Goal: Task Accomplishment & Management: Complete application form

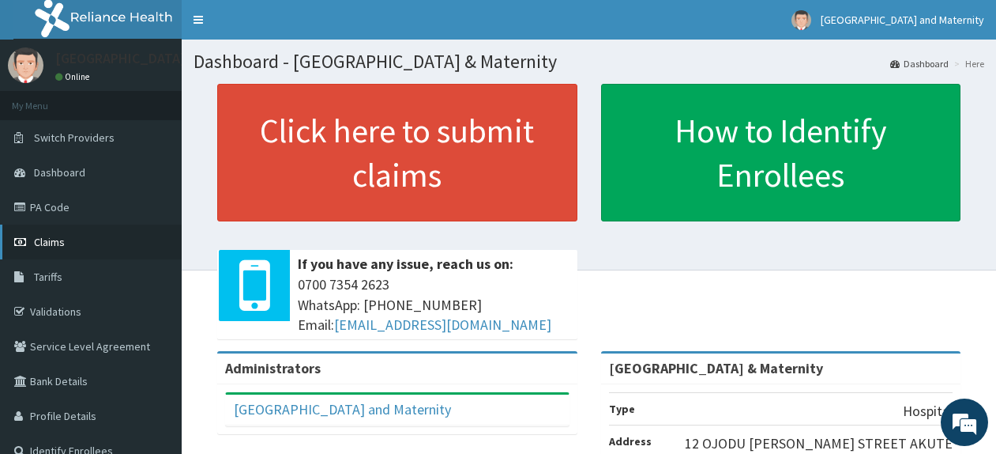
click at [43, 244] on span "Claims" at bounding box center [49, 242] width 31 height 14
drag, startPoint x: 28, startPoint y: 255, endPoint x: 58, endPoint y: 187, distance: 74.6
click at [28, 255] on link "Claims" at bounding box center [91, 241] width 182 height 35
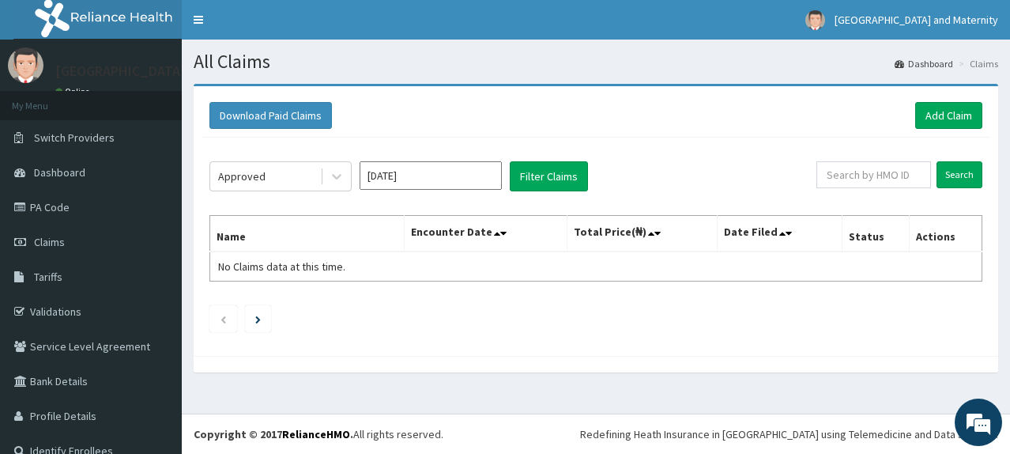
click at [542, 189] on button "Filter Claims" at bounding box center [549, 176] width 78 height 30
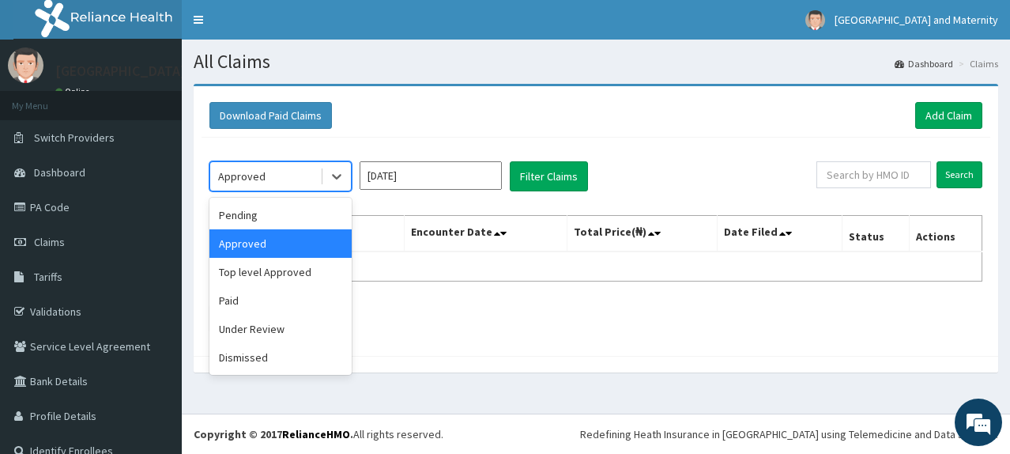
click at [302, 182] on div "Approved" at bounding box center [265, 176] width 110 height 25
click at [294, 209] on div "Pending" at bounding box center [280, 215] width 142 height 28
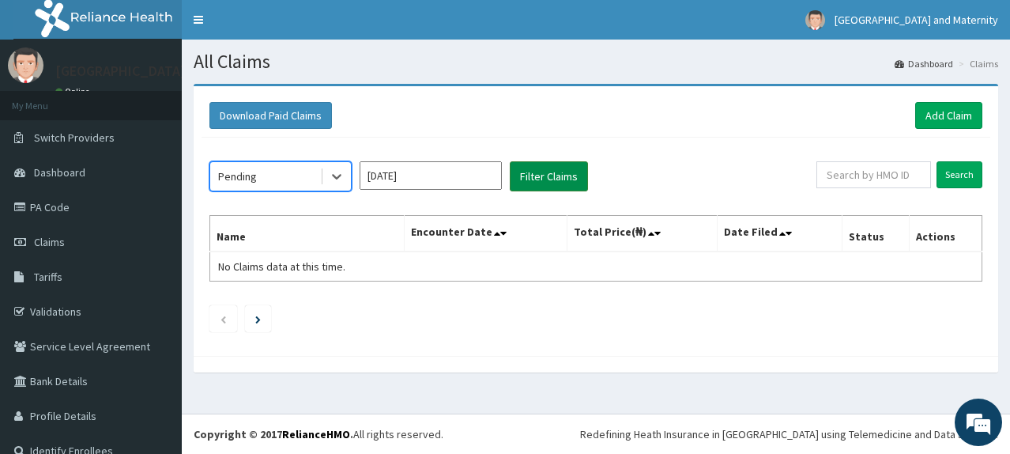
click at [540, 178] on button "Filter Claims" at bounding box center [549, 176] width 78 height 30
click at [281, 173] on div "Pending" at bounding box center [265, 176] width 110 height 25
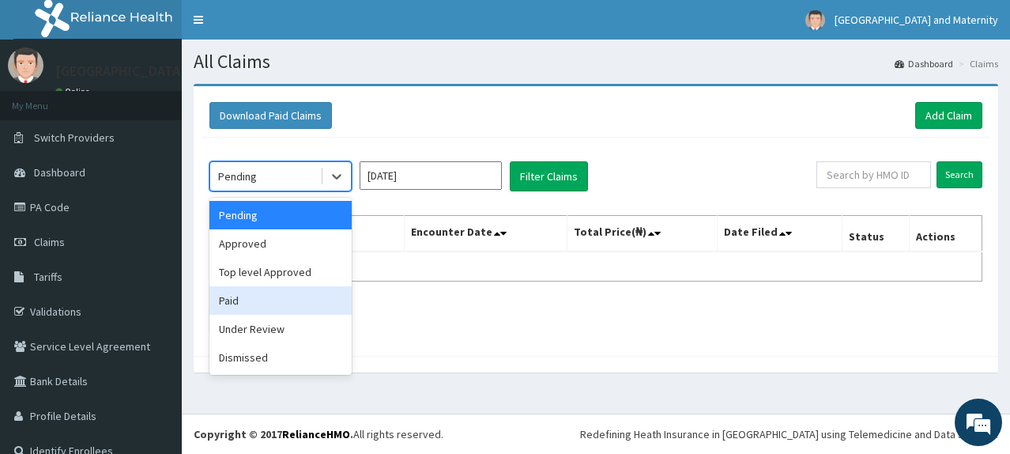
click at [262, 294] on div "Paid" at bounding box center [280, 300] width 142 height 28
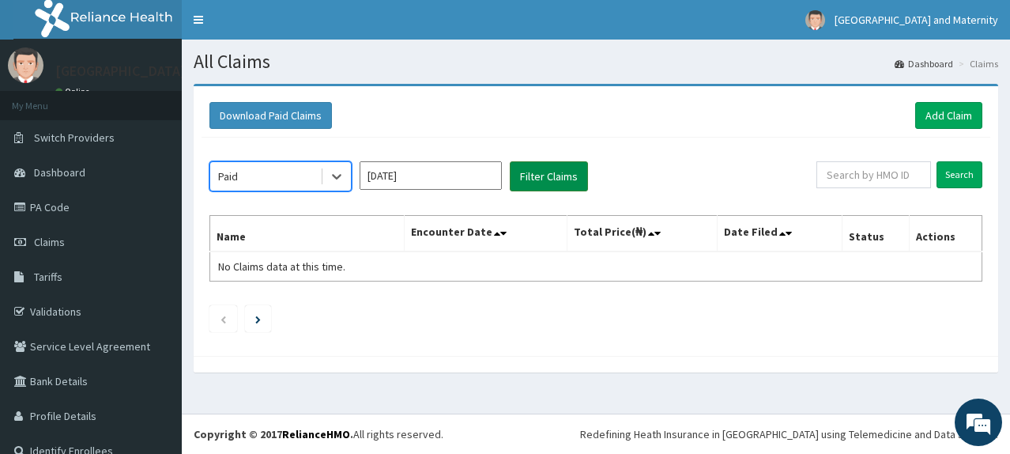
click at [575, 167] on button "Filter Claims" at bounding box center [549, 176] width 78 height 30
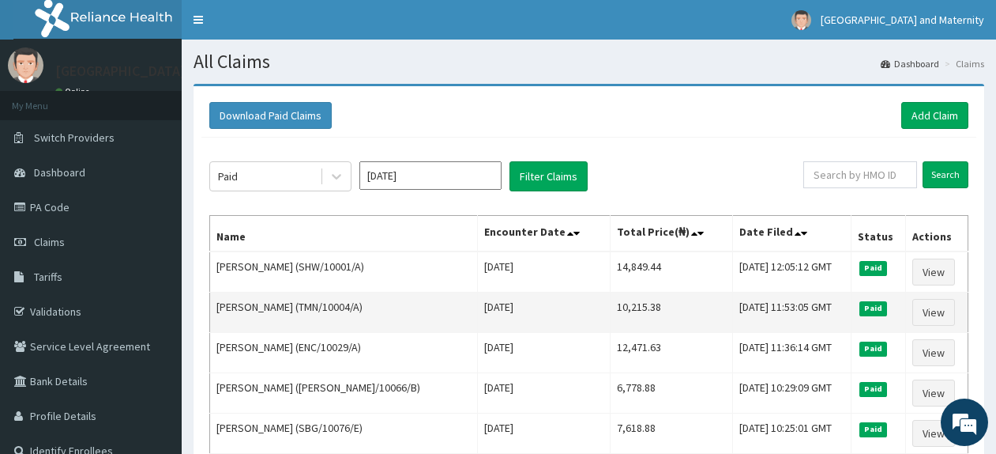
drag, startPoint x: 391, startPoint y: 306, endPoint x: 326, endPoint y: 304, distance: 65.6
click at [326, 304] on td "EMMANUEL OJOLOKO (TMN/10004/A)" at bounding box center [344, 312] width 268 height 40
copy td "TMN/10004/A)"
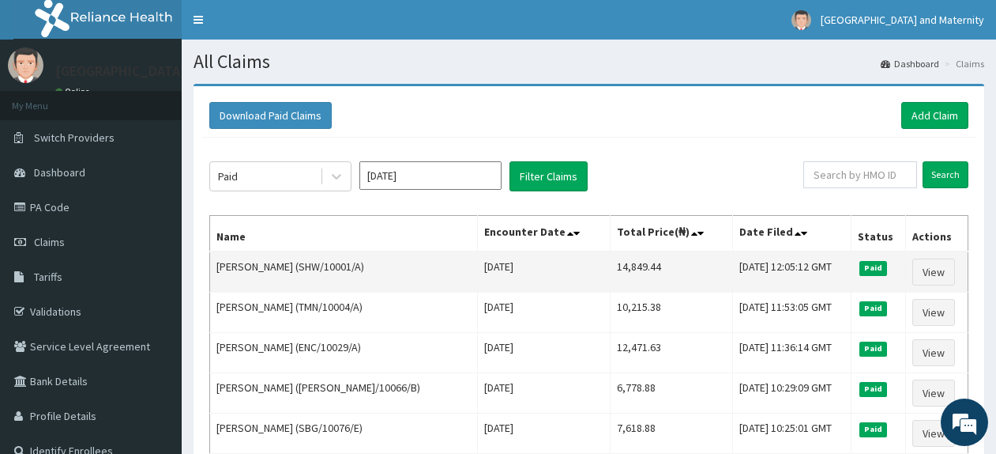
drag, startPoint x: 367, startPoint y: 270, endPoint x: 311, endPoint y: 261, distance: 57.7
click at [311, 261] on td "Ibrahim Okpanachi (SHW/10001/A)" at bounding box center [344, 271] width 268 height 41
copy td "SHW/10001/A"
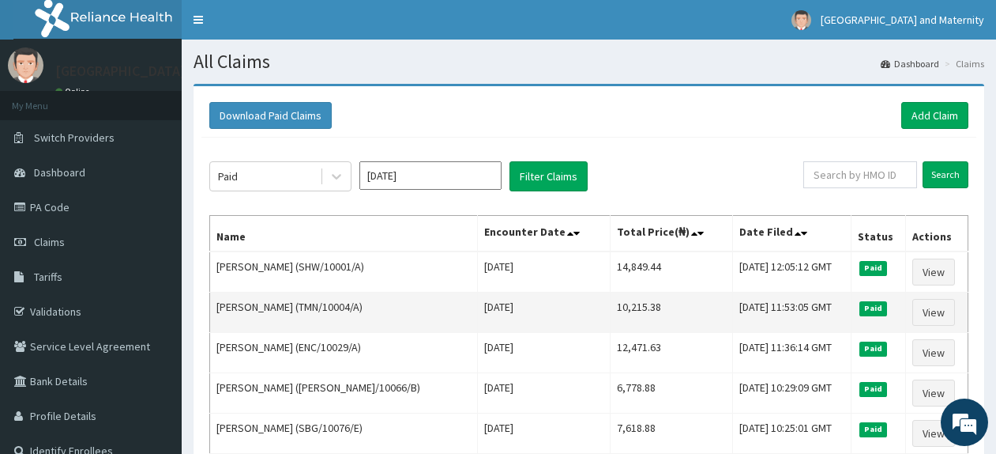
drag, startPoint x: 383, startPoint y: 308, endPoint x: 322, endPoint y: 307, distance: 60.9
click at [322, 307] on td "EMMANUEL OJOLOKO (TMN/10004/A)" at bounding box center [344, 312] width 268 height 40
copy td "TMN/10004/A"
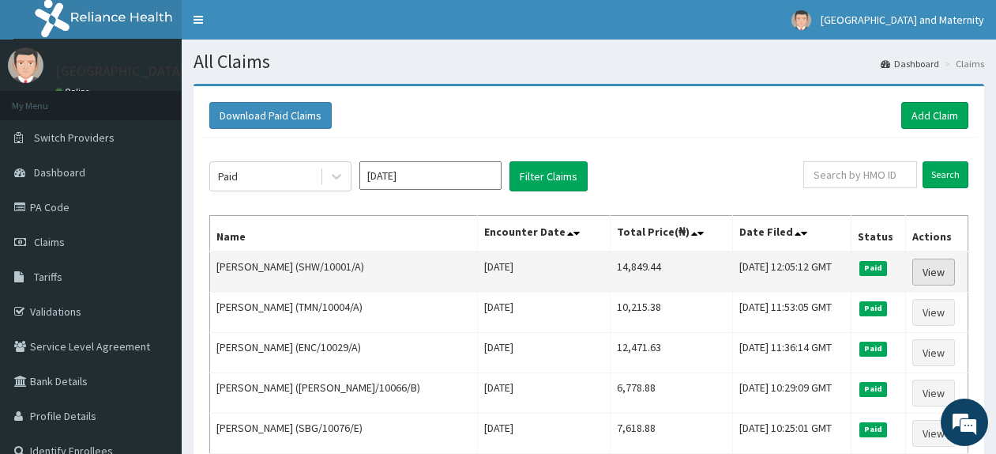
drag, startPoint x: 931, startPoint y: 277, endPoint x: 920, endPoint y: 263, distance: 18.0
click at [931, 277] on link "View" at bounding box center [934, 271] width 43 height 27
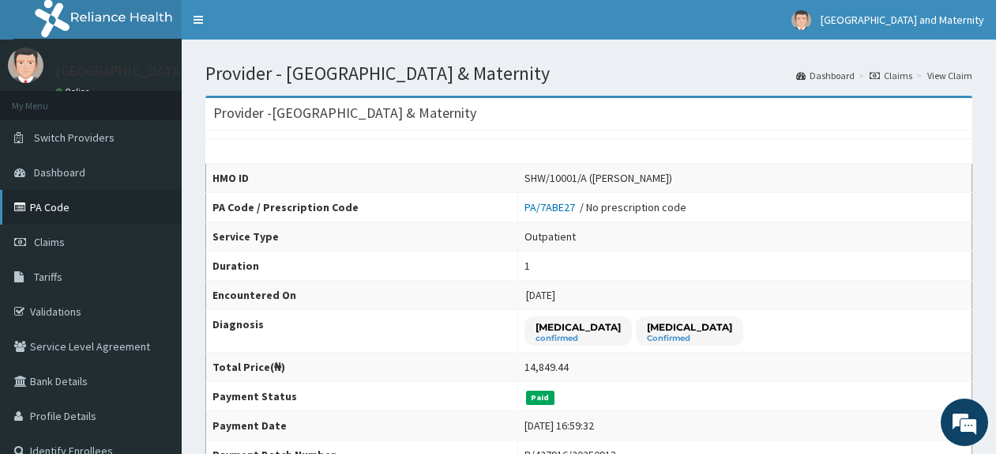
click at [47, 208] on link "PA Code" at bounding box center [91, 207] width 182 height 35
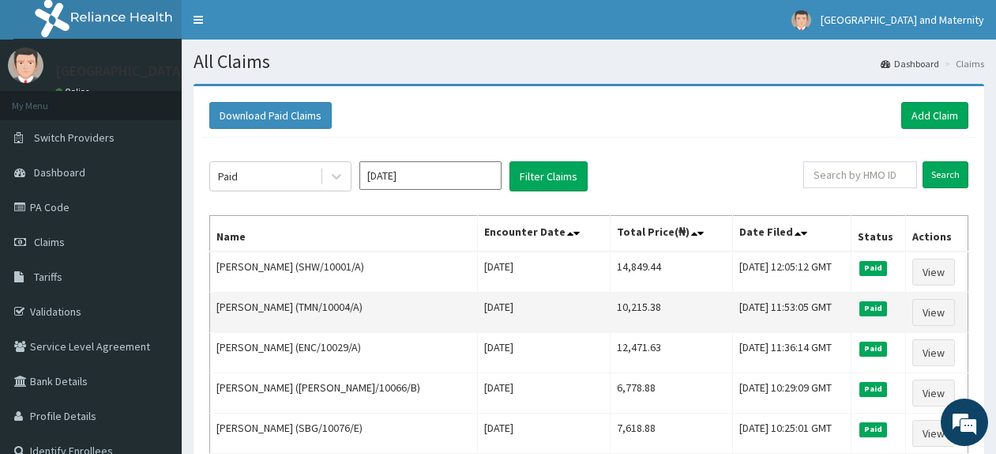
drag, startPoint x: 386, startPoint y: 310, endPoint x: 325, endPoint y: 300, distance: 61.6
click at [325, 300] on td "EMMANUEL OJOLOKO (TMN/10004/A)" at bounding box center [344, 312] width 268 height 40
copy td "TMN/10004/A"
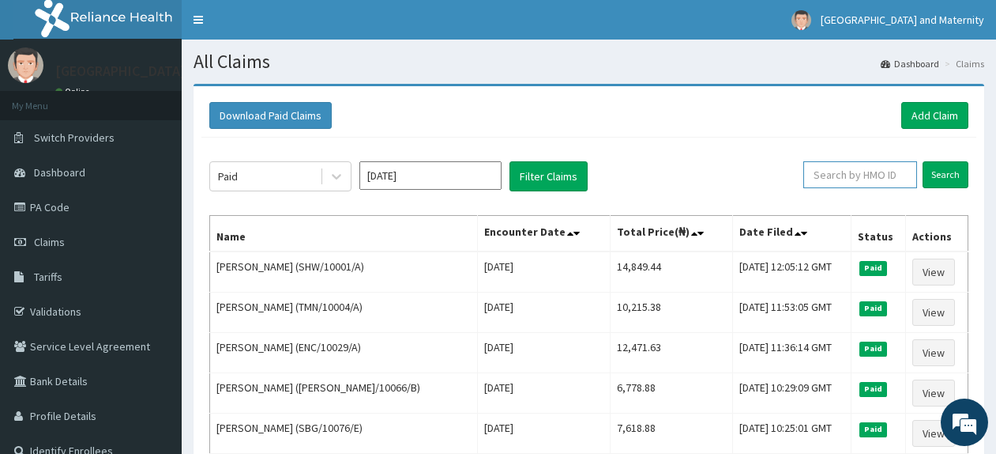
click at [856, 176] on input "text" at bounding box center [861, 174] width 114 height 27
paste input "TMN/10004/A"
type input "TMN/10004/A"
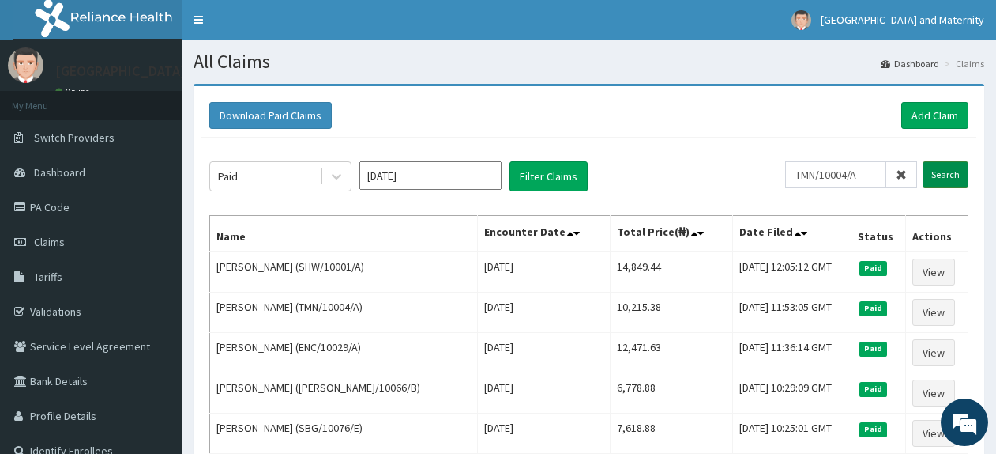
click at [932, 187] on input "Search" at bounding box center [946, 174] width 46 height 27
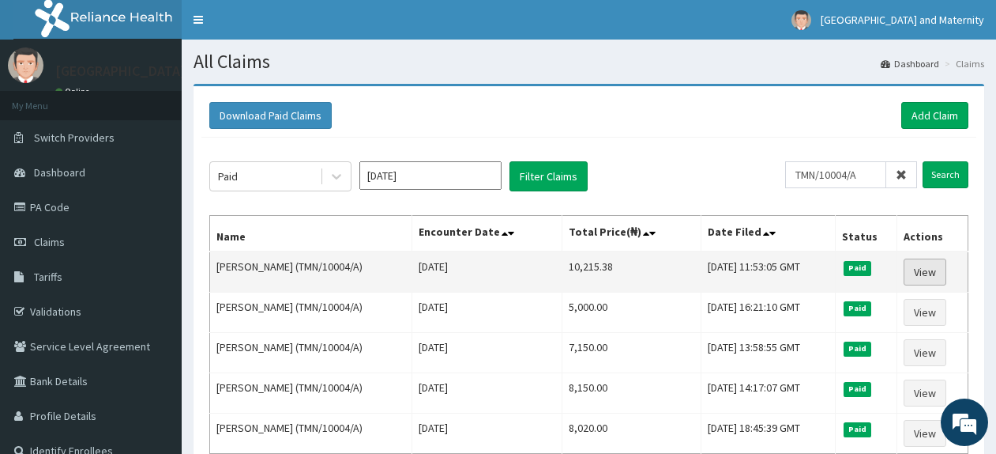
click at [935, 274] on link "View" at bounding box center [925, 271] width 43 height 27
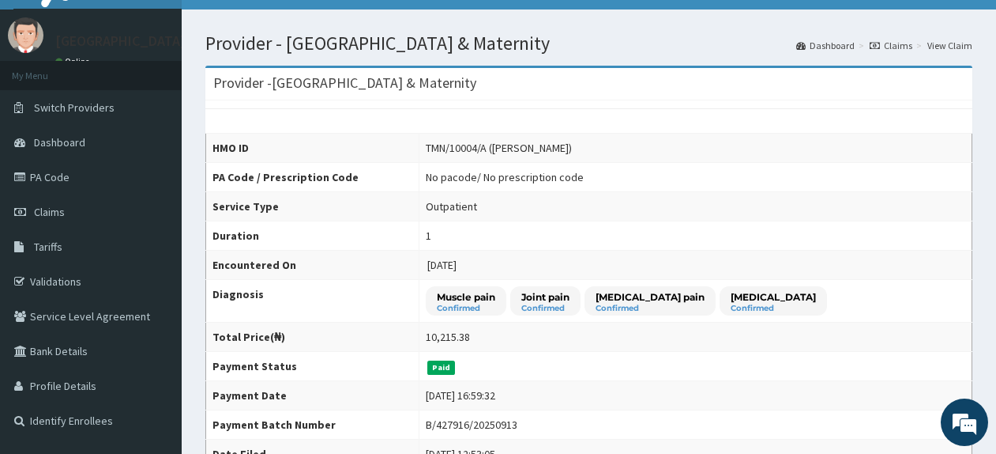
scroll to position [28, 0]
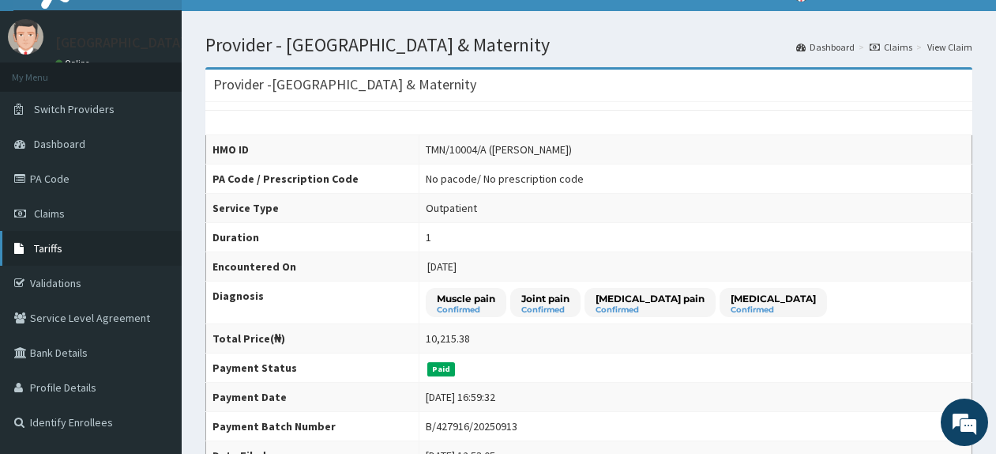
click at [51, 232] on link "Tariffs" at bounding box center [91, 248] width 182 height 35
click at [47, 215] on span "Claims" at bounding box center [49, 213] width 31 height 14
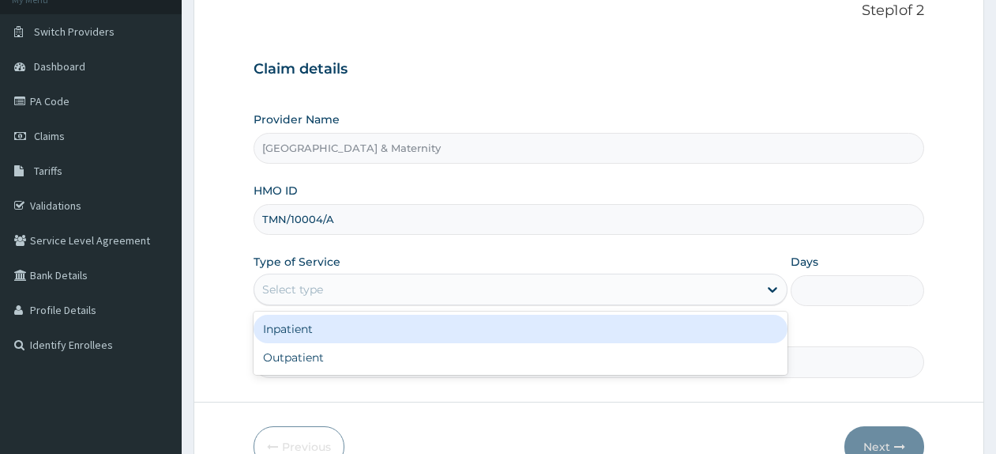
scroll to position [106, 0]
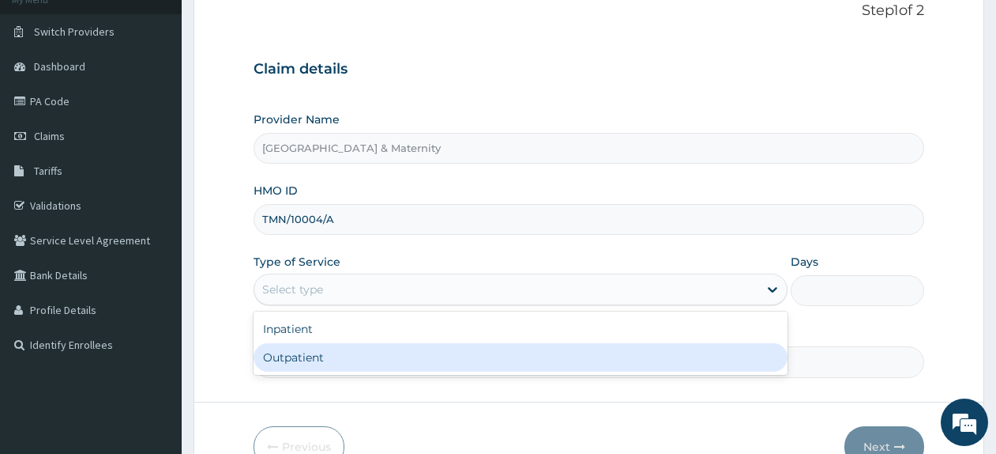
click at [752, 351] on div "Outpatient" at bounding box center [521, 357] width 534 height 28
type input "1"
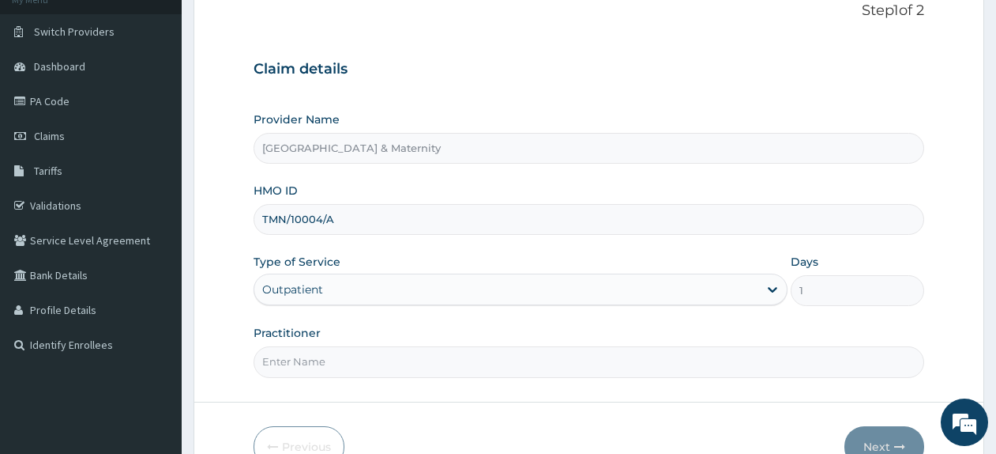
click at [752, 351] on input "Practitioner" at bounding box center [589, 361] width 671 height 31
click at [339, 358] on input "Practitioner" at bounding box center [589, 361] width 671 height 31
type input "Dr Ajanlekoko"
click at [875, 435] on button "Next" at bounding box center [885, 446] width 80 height 41
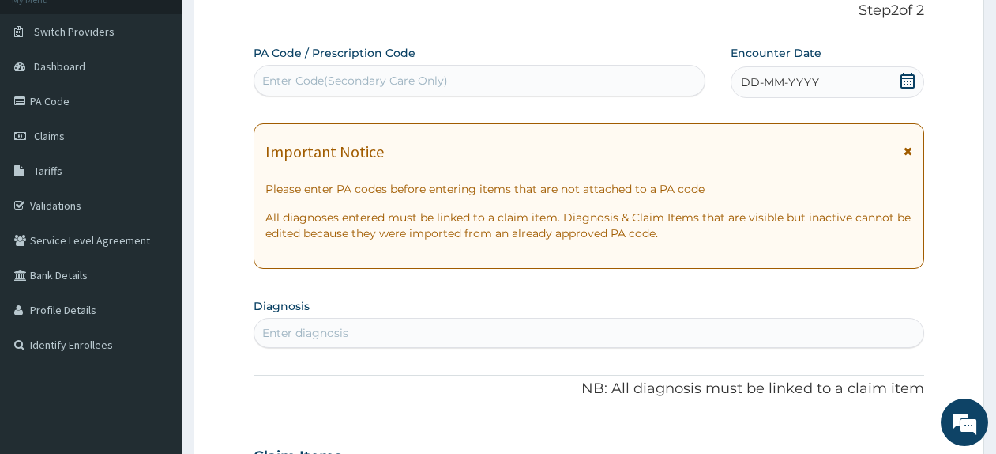
click at [908, 87] on icon at bounding box center [908, 81] width 16 height 16
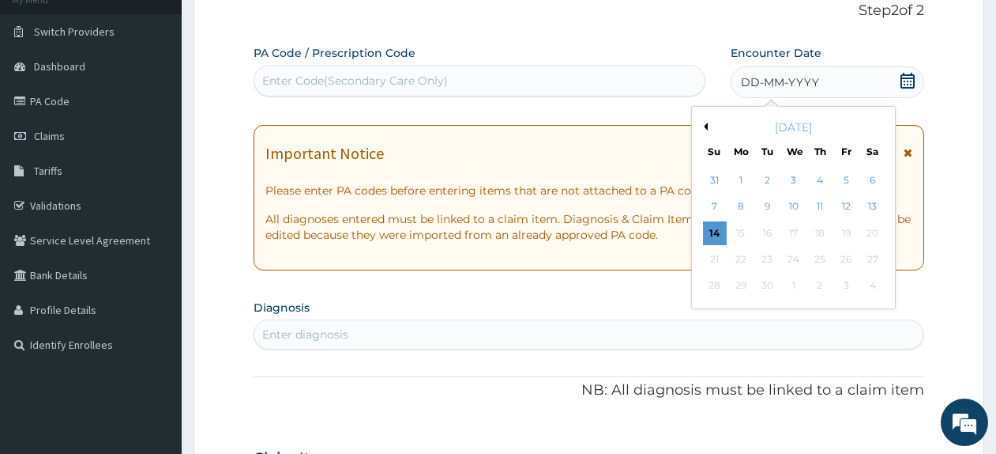
click at [706, 126] on button "Previous Month" at bounding box center [704, 126] width 8 height 8
click at [796, 185] on div "2" at bounding box center [794, 180] width 24 height 24
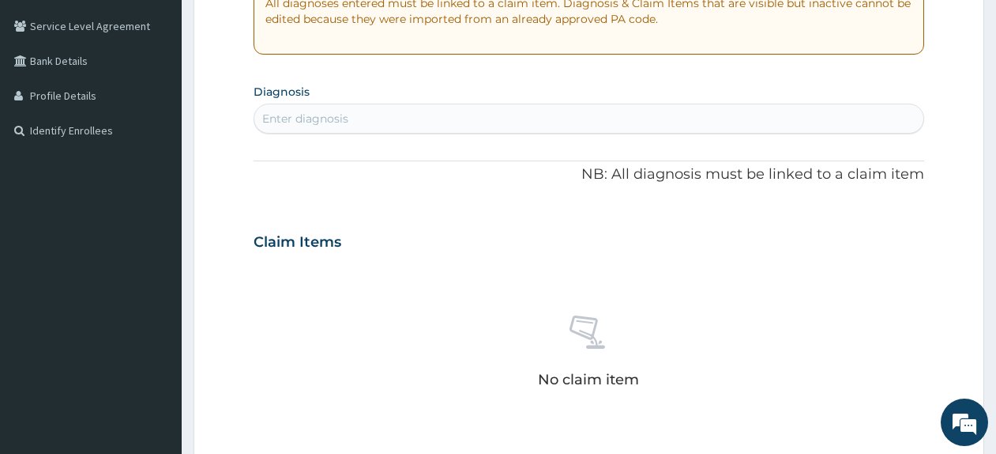
scroll to position [337, 0]
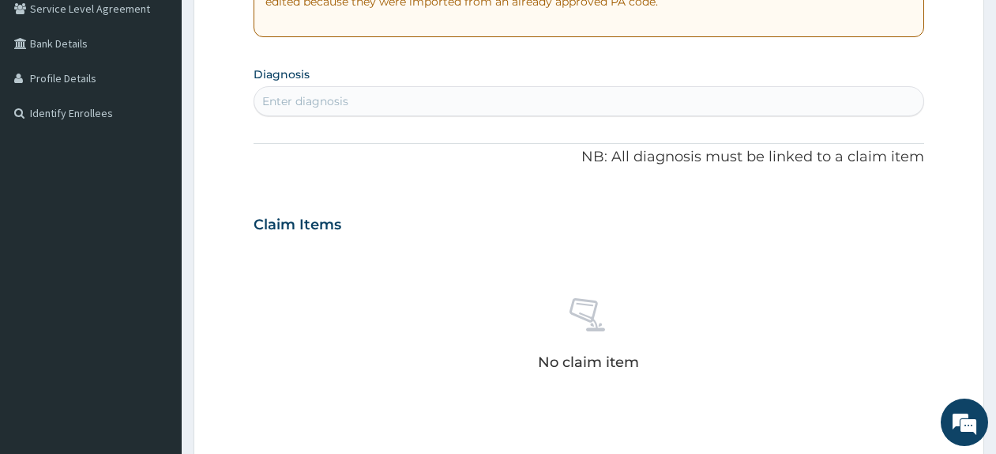
click at [808, 94] on div "Enter diagnosis" at bounding box center [588, 100] width 669 height 25
type input "insomnia"
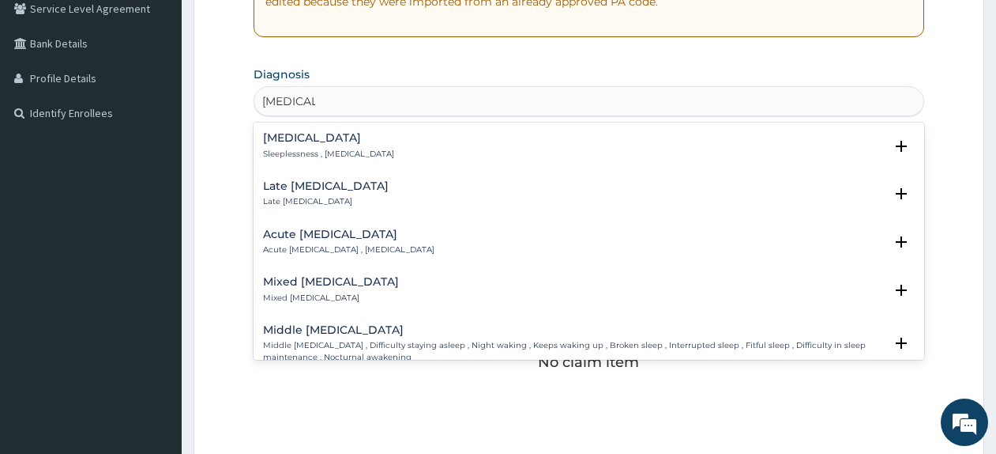
click at [302, 137] on h4 "Insomnia" at bounding box center [328, 138] width 131 height 12
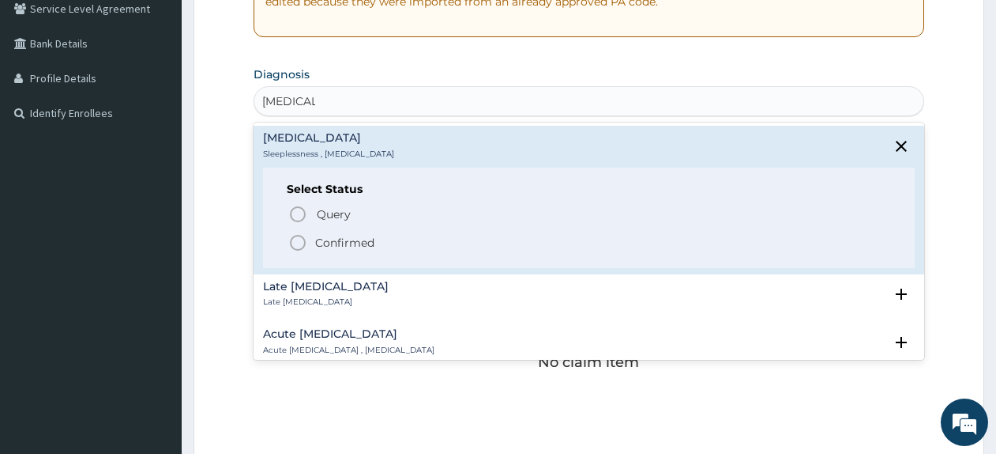
click at [327, 244] on p "Confirmed" at bounding box center [344, 243] width 59 height 16
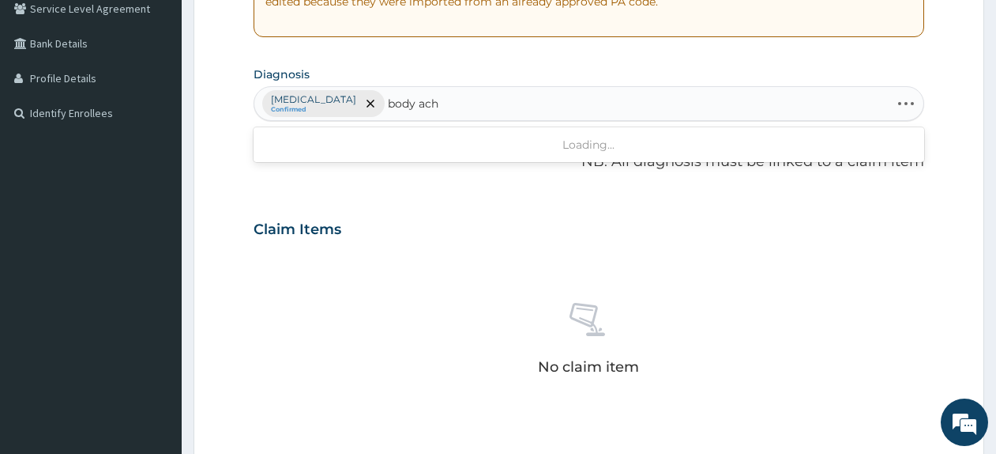
type input "body ache"
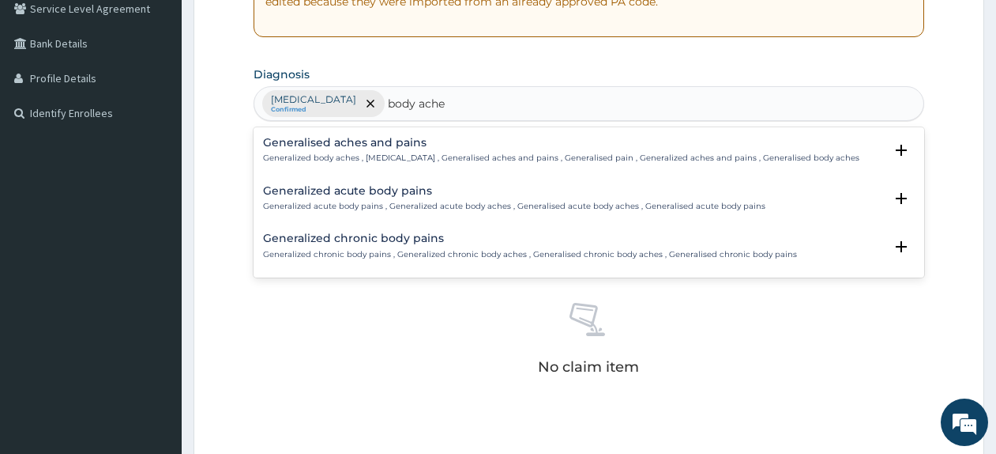
click at [310, 146] on h4 "Generalised aches and pains" at bounding box center [561, 143] width 597 height 12
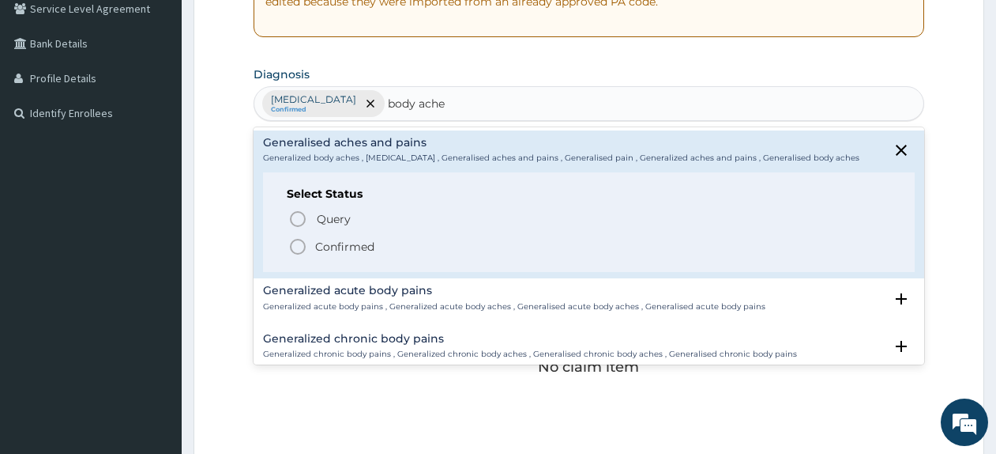
click at [348, 243] on p "Confirmed" at bounding box center [344, 247] width 59 height 16
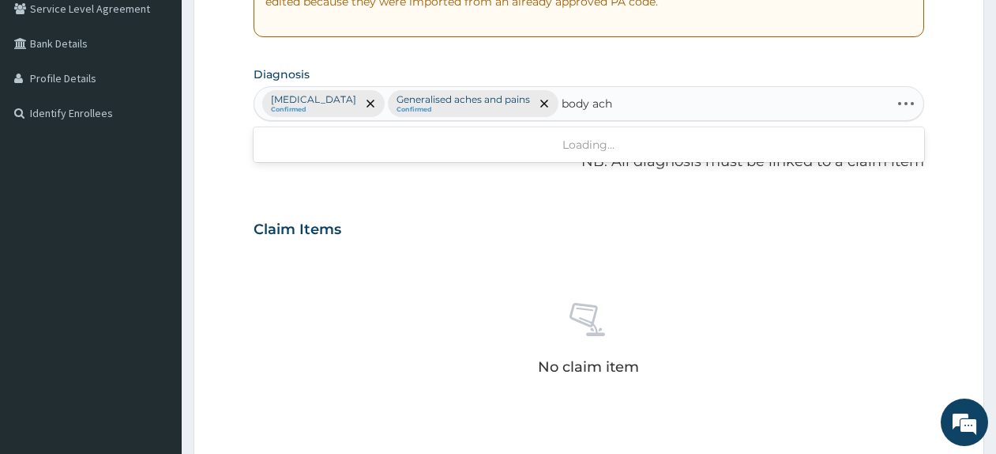
type input "body ache"
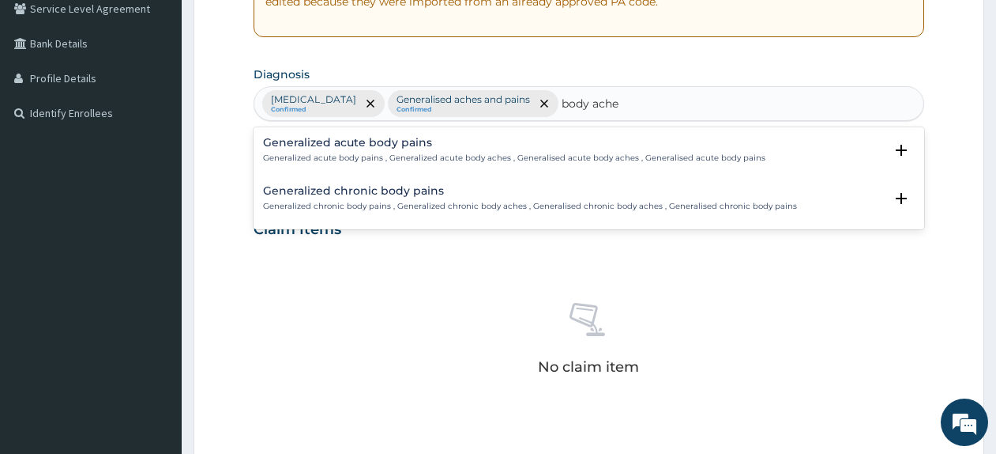
click at [433, 199] on div "Generalized chronic body pains Generalized chronic body pains , Generalized chr…" at bounding box center [530, 199] width 534 height 28
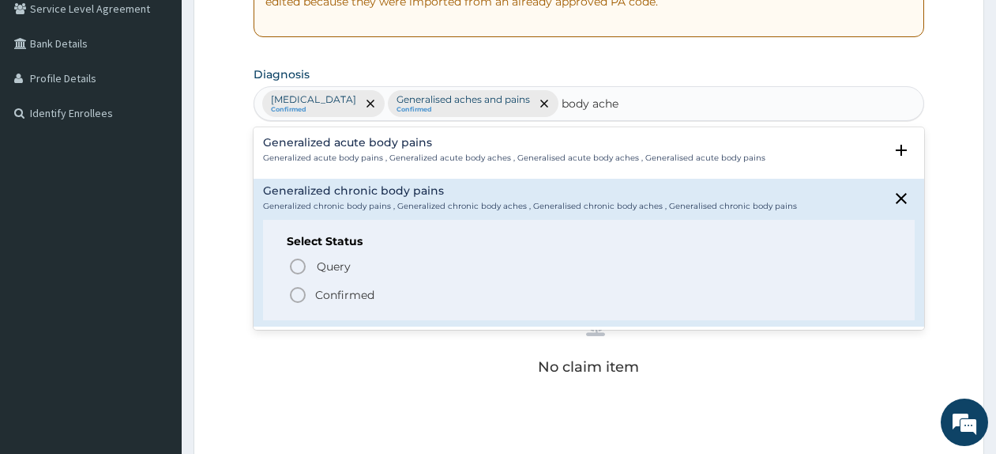
click at [357, 290] on p "Confirmed" at bounding box center [344, 295] width 59 height 16
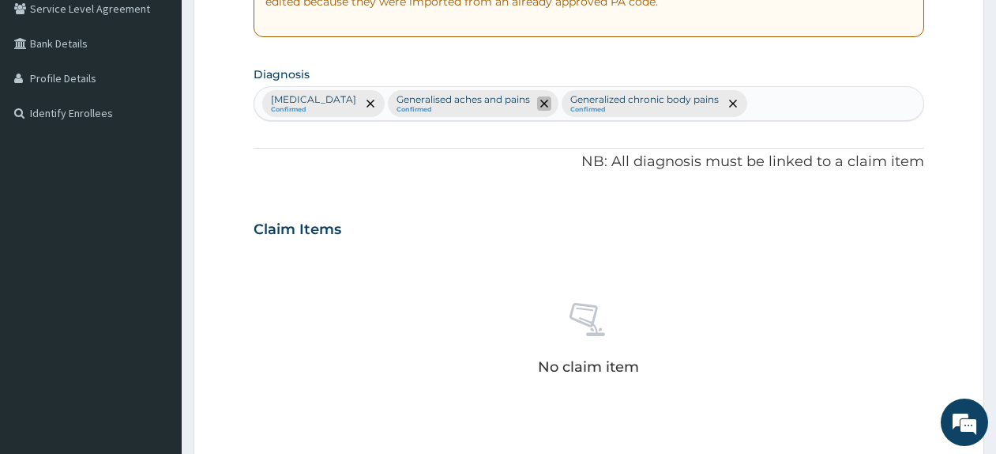
click at [537, 109] on span "remove selection option" at bounding box center [544, 103] width 14 height 14
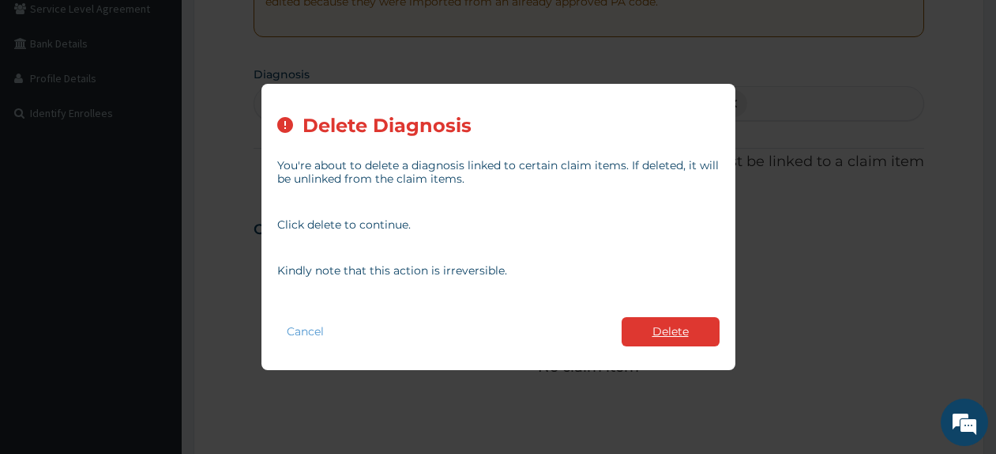
click at [676, 333] on button "Delete" at bounding box center [671, 331] width 98 height 29
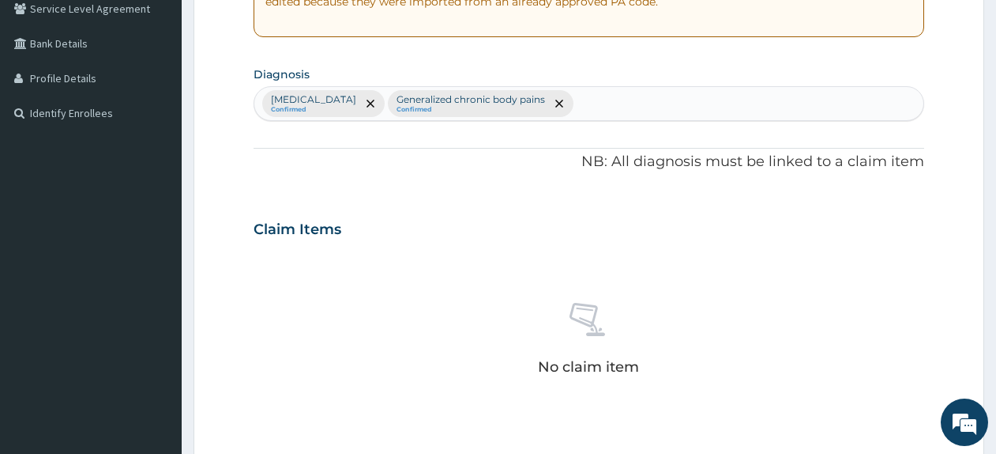
click at [712, 100] on div "Insomnia Confirmed Generalized chronic body pains Confirmed" at bounding box center [588, 103] width 669 height 33
type input "[MEDICAL_DATA]"
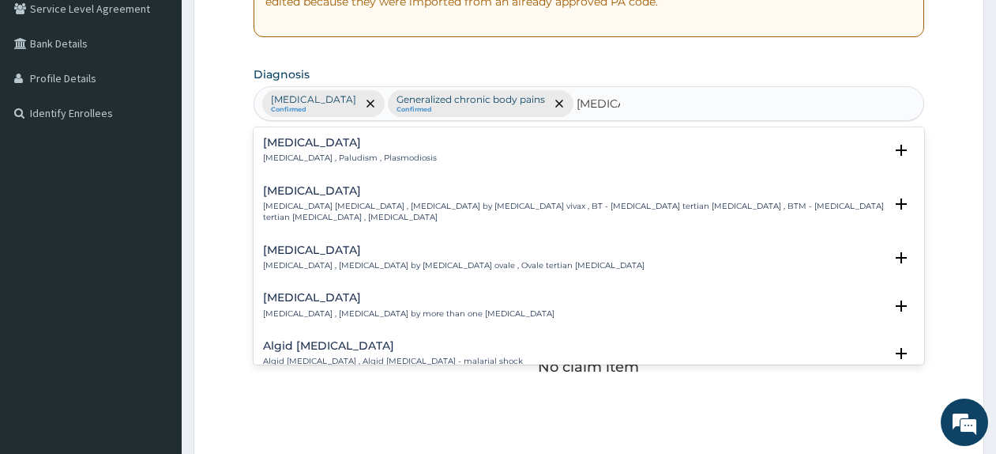
click at [318, 145] on h4 "[MEDICAL_DATA]" at bounding box center [350, 143] width 174 height 12
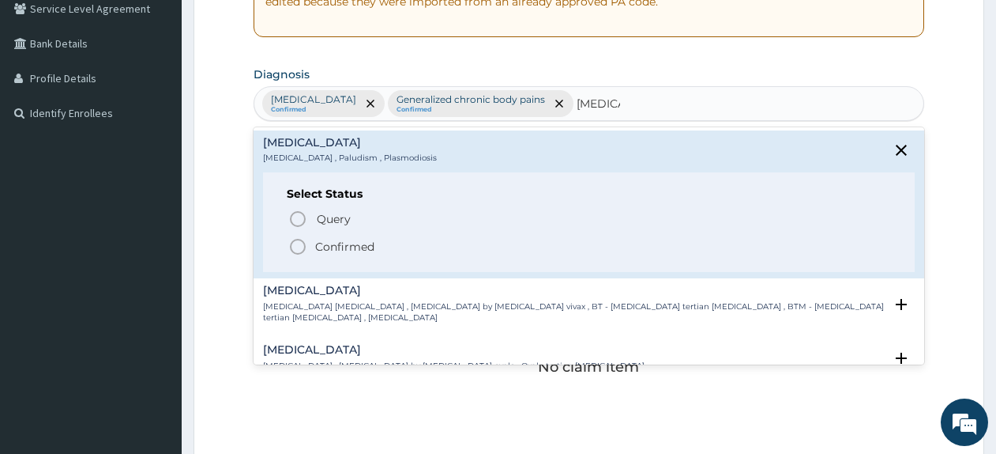
click at [338, 252] on p "Confirmed" at bounding box center [344, 247] width 59 height 16
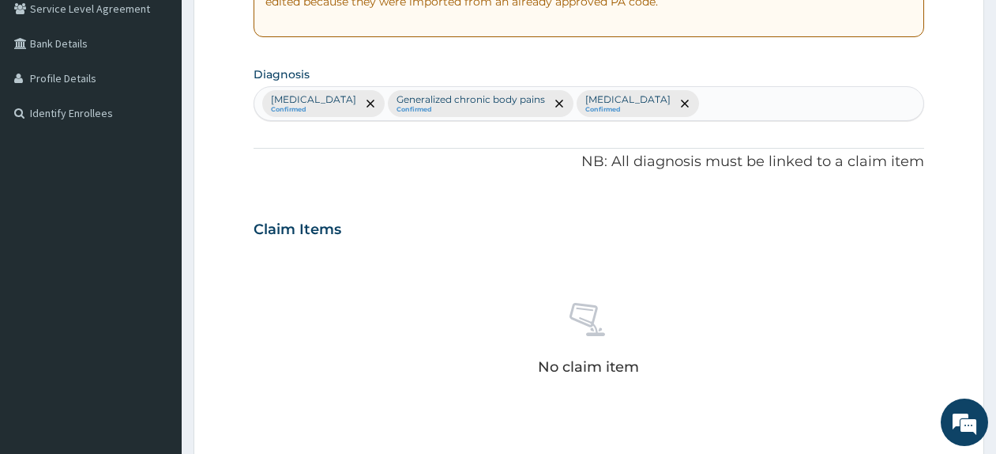
scroll to position [686, 0]
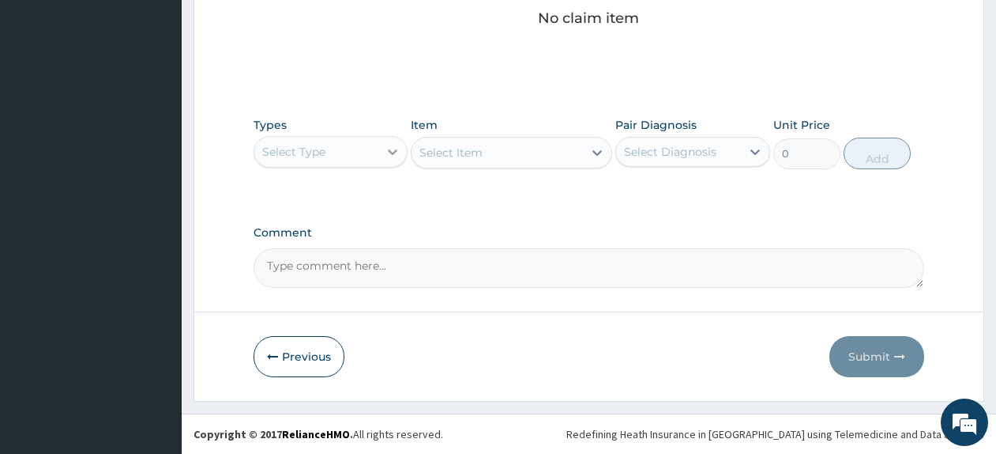
click at [383, 142] on div at bounding box center [392, 151] width 28 height 28
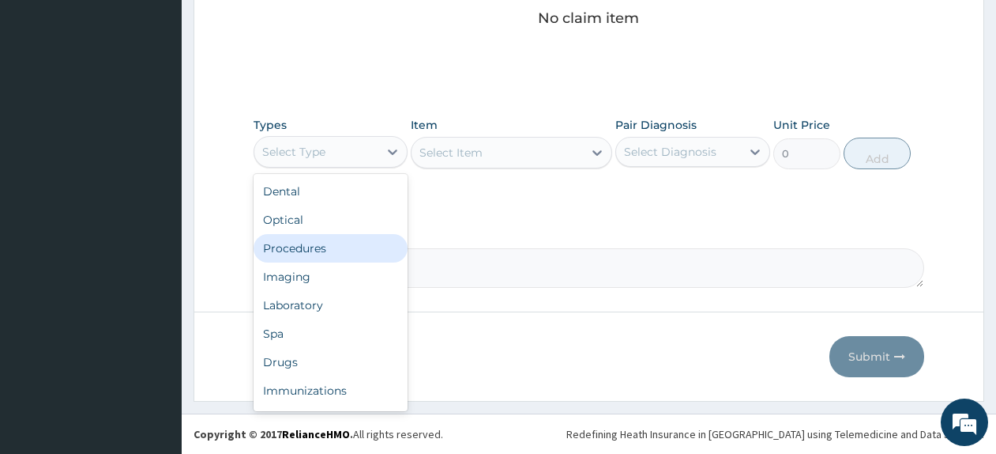
click at [337, 249] on div "Procedures" at bounding box center [331, 248] width 154 height 28
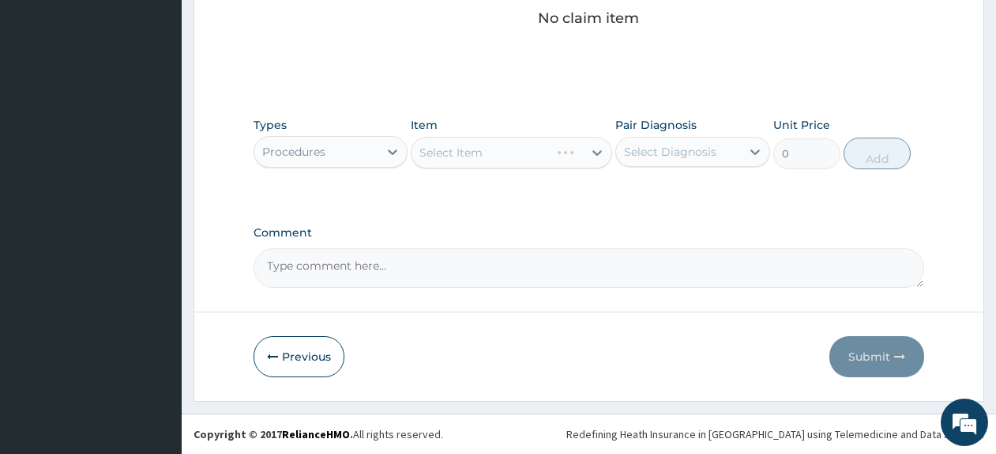
click at [507, 146] on div "Select Item" at bounding box center [511, 153] width 201 height 32
click at [496, 181] on div "Types Procedures Item Select Item Pair Diagnosis Select Diagnosis Unit Price 0 …" at bounding box center [589, 155] width 671 height 92
click at [501, 159] on div "Select Item" at bounding box center [511, 153] width 201 height 32
click at [568, 147] on div "Select Item" at bounding box center [511, 153] width 201 height 32
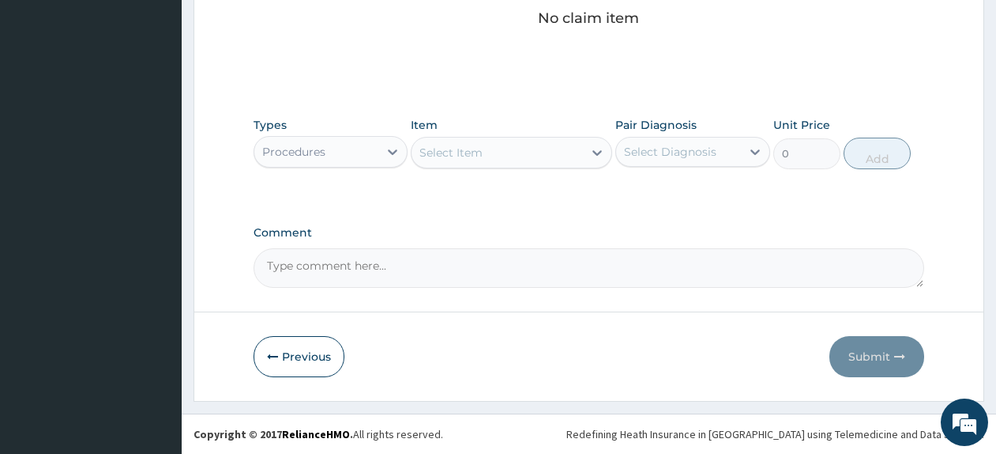
click at [575, 156] on div "Select Item" at bounding box center [497, 152] width 171 height 25
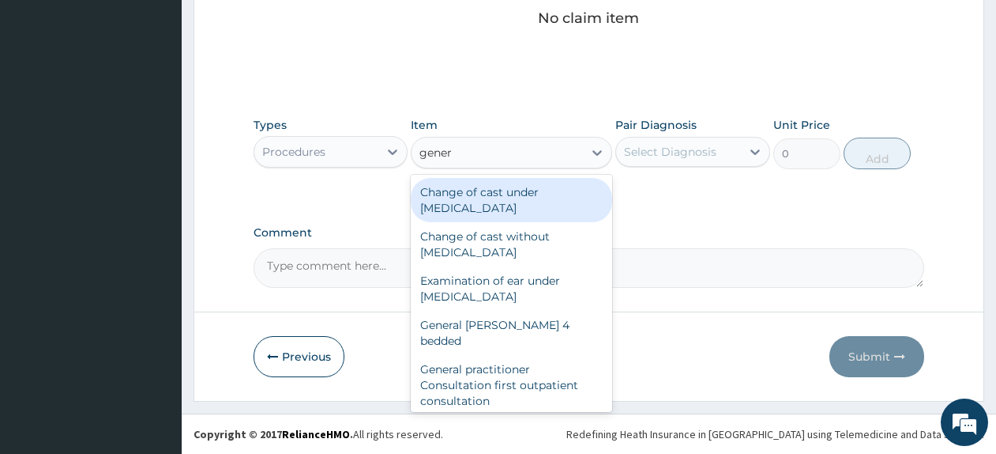
type input "generA"
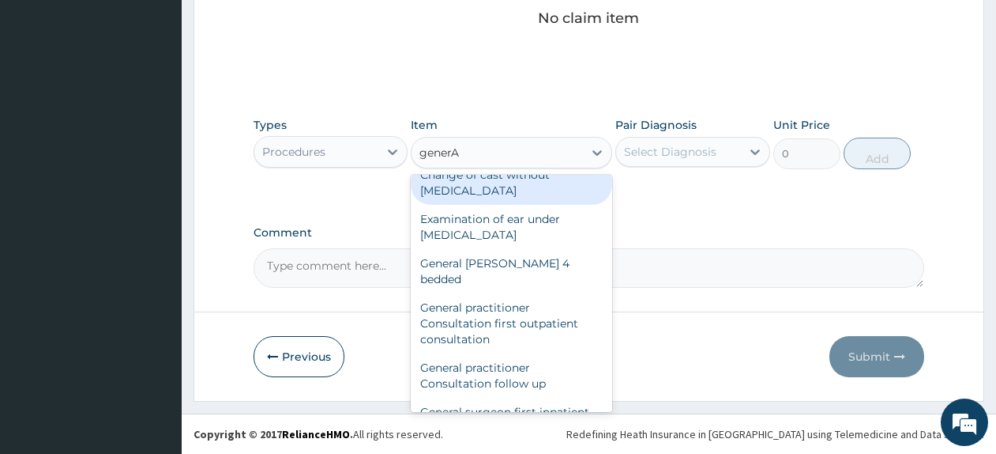
scroll to position [73, 0]
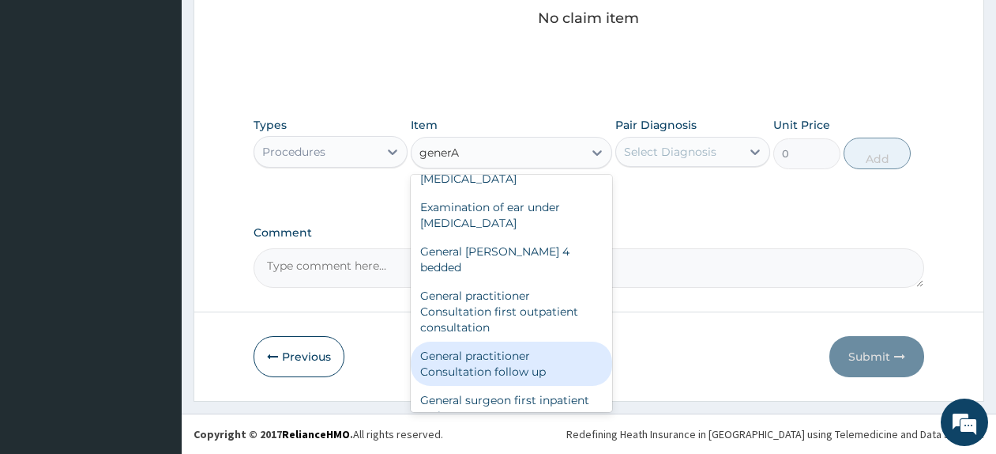
click at [567, 341] on div "General practitioner Consultation follow up" at bounding box center [511, 363] width 201 height 44
type input "2500"
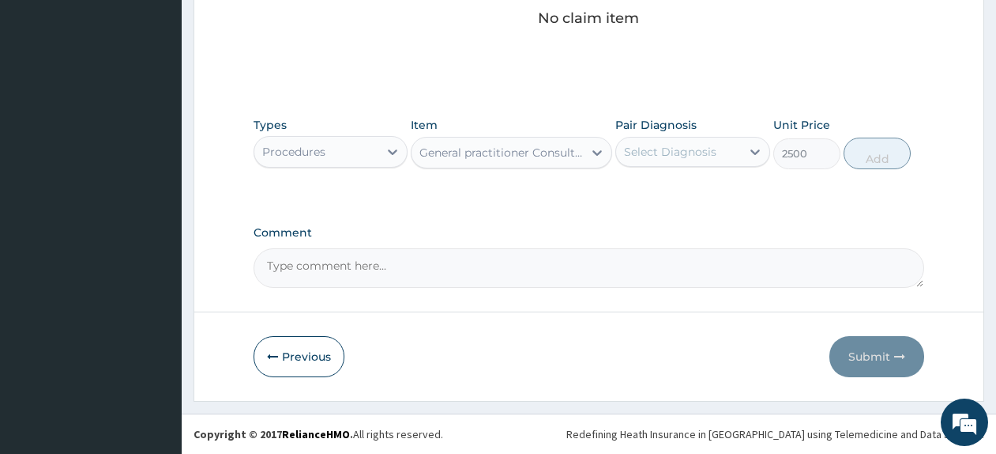
click at [674, 152] on div "Select Diagnosis" at bounding box center [670, 152] width 92 height 16
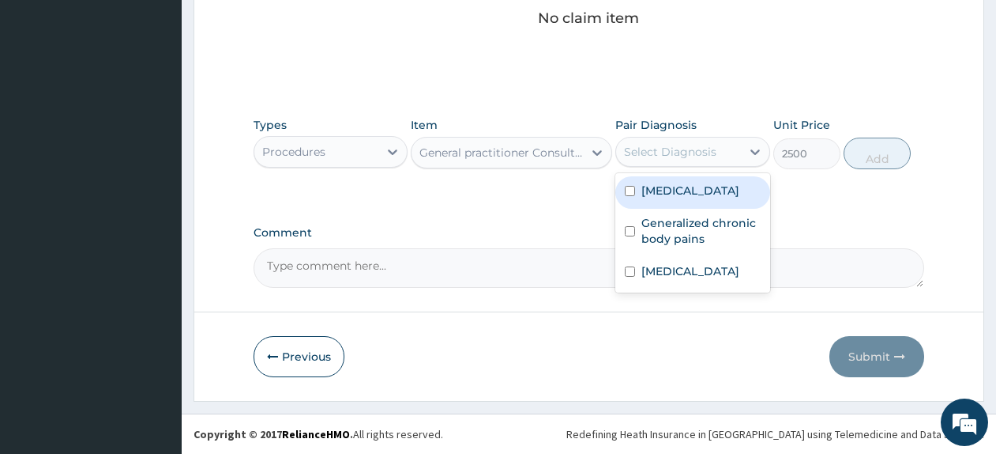
click at [680, 186] on label "Insomnia" at bounding box center [691, 191] width 98 height 16
checkbox input "true"
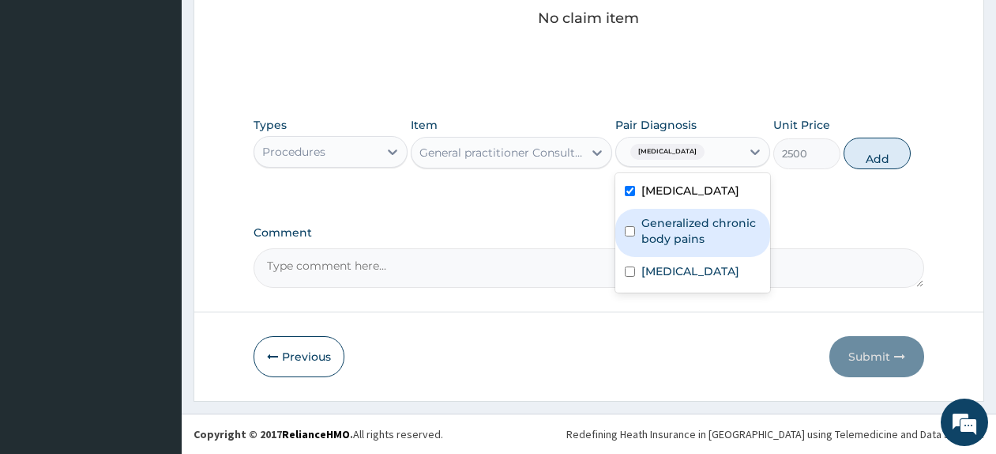
click at [687, 238] on label "Generalized chronic body pains" at bounding box center [701, 231] width 119 height 32
checkbox input "true"
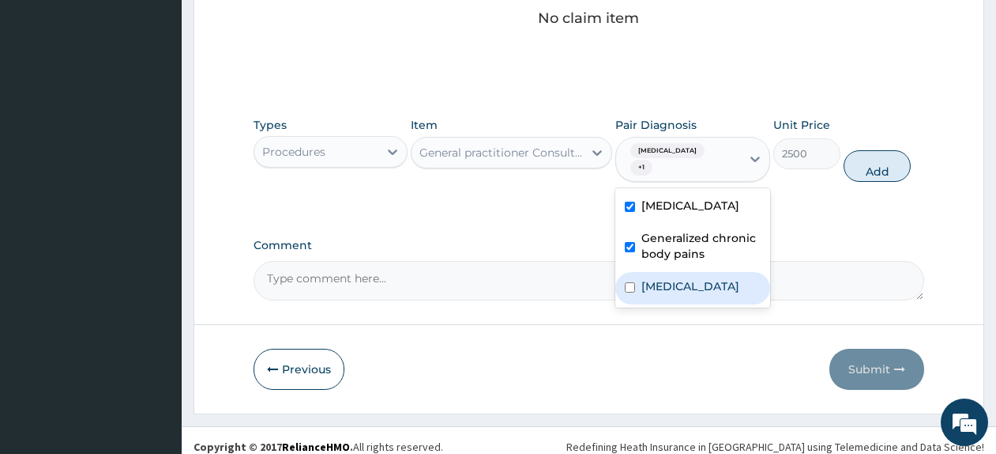
click at [684, 277] on div "[MEDICAL_DATA]" at bounding box center [692, 288] width 154 height 32
checkbox input "true"
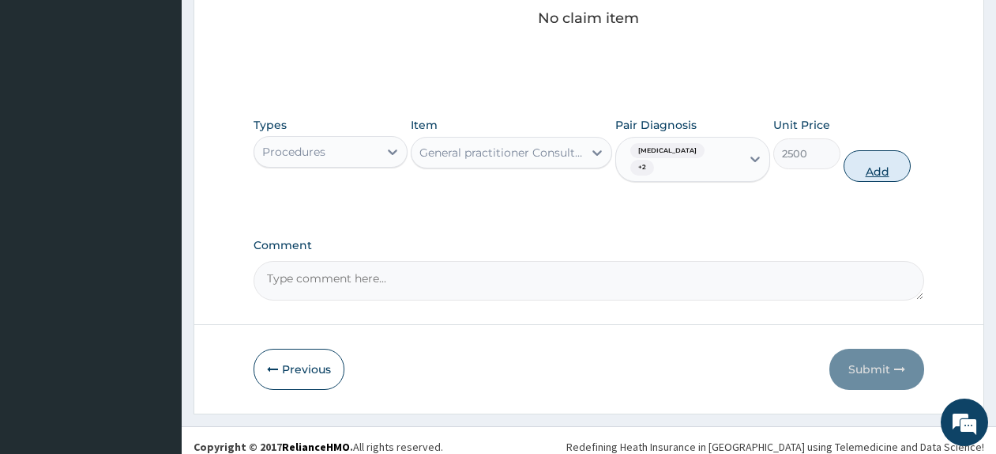
click at [874, 167] on button "Add" at bounding box center [877, 166] width 67 height 32
type input "0"
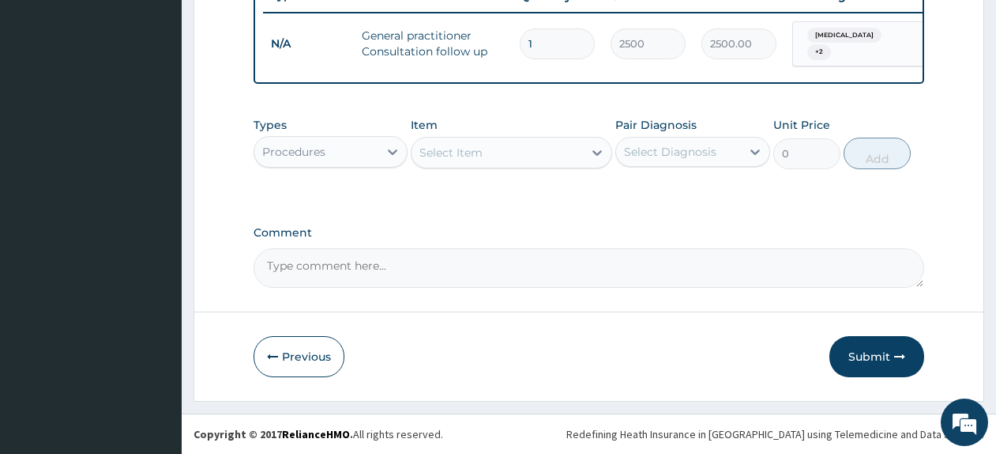
click at [375, 153] on div "Procedures" at bounding box center [316, 151] width 124 height 25
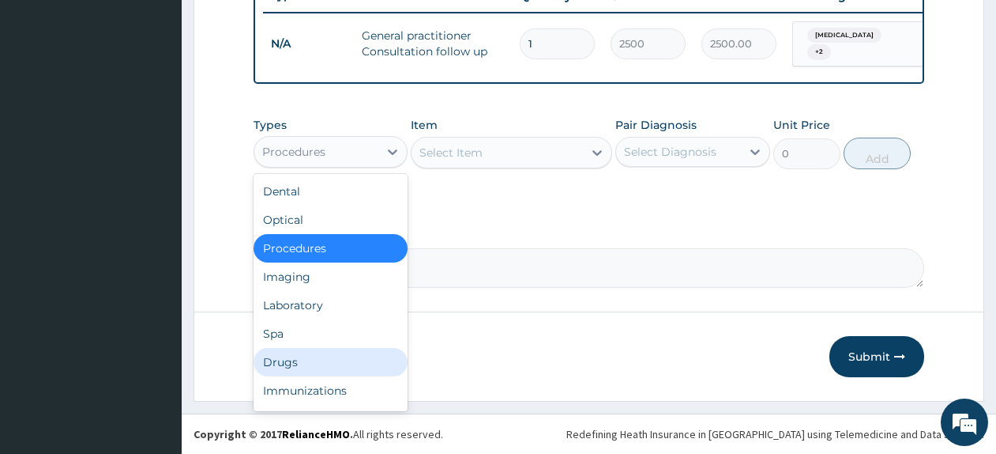
click at [363, 352] on div "Drugs" at bounding box center [331, 362] width 154 height 28
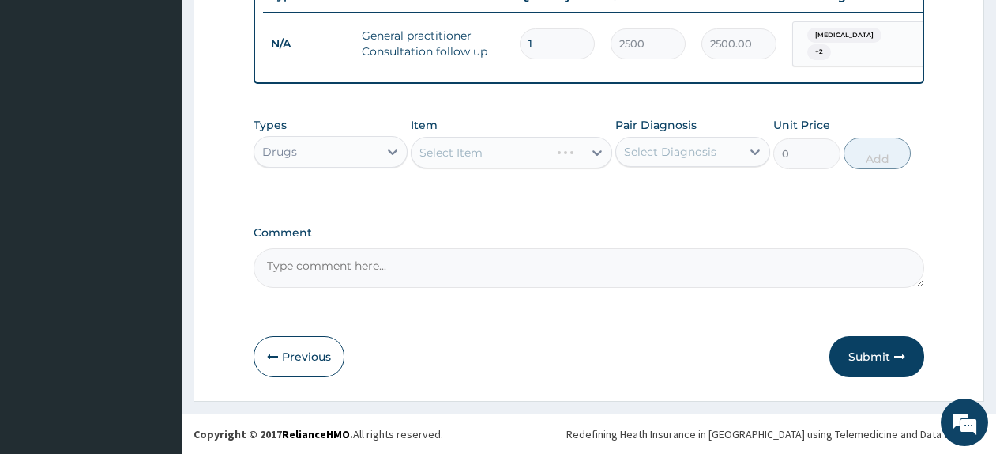
click at [476, 158] on div "Select Item" at bounding box center [511, 153] width 201 height 32
click at [476, 158] on div "Select Item" at bounding box center [451, 153] width 63 height 16
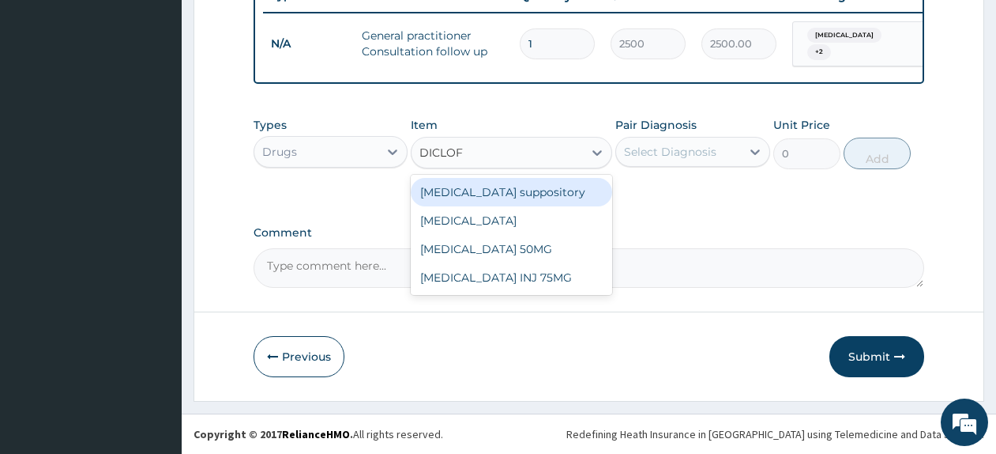
type input "DICLOFE"
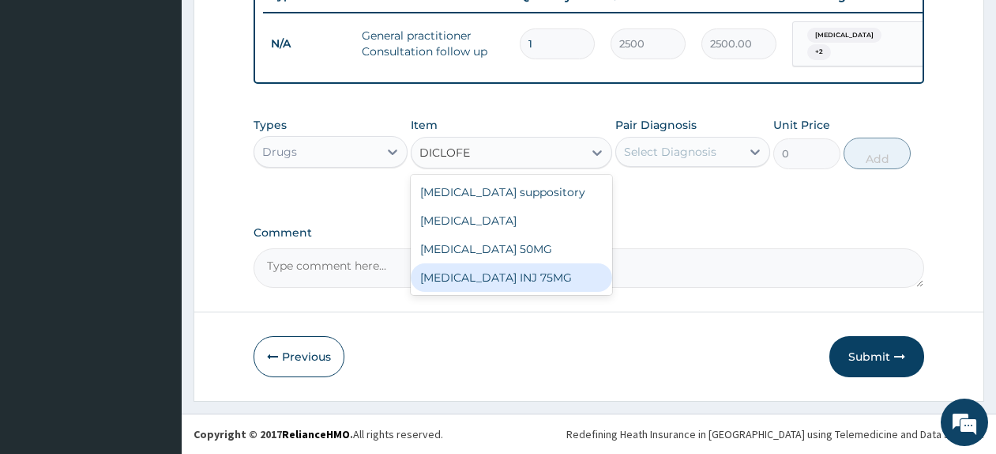
click at [482, 274] on div "Diclofenac INJ 75MG" at bounding box center [511, 277] width 201 height 28
type input "350"
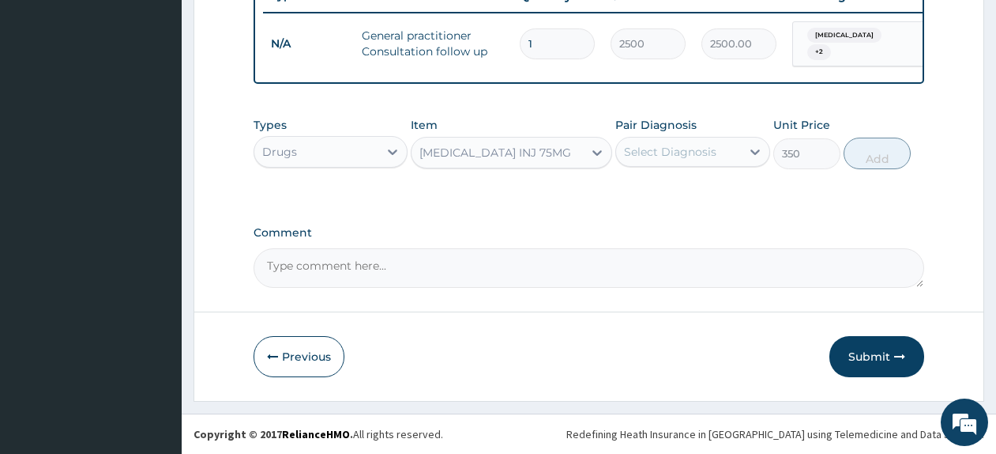
click at [694, 160] on div "Select Diagnosis" at bounding box center [678, 151] width 124 height 25
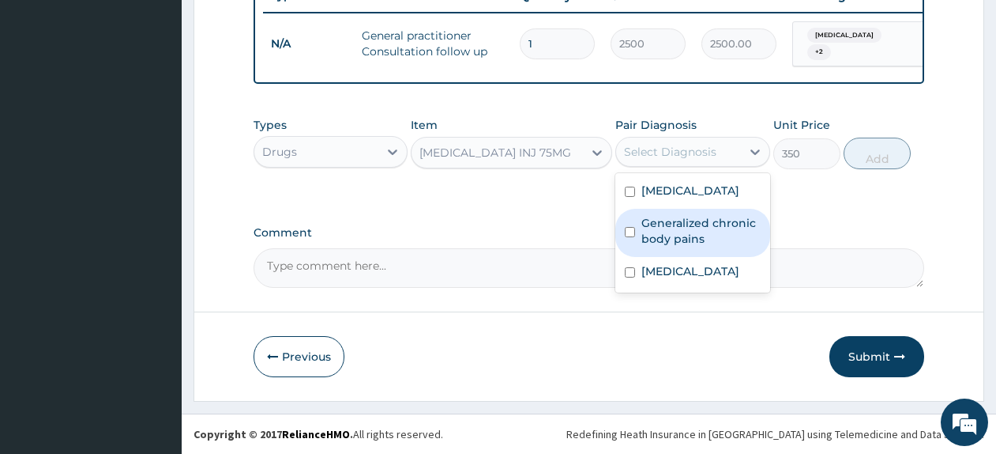
click at [706, 232] on label "Generalized chronic body pains" at bounding box center [701, 231] width 119 height 32
checkbox input "true"
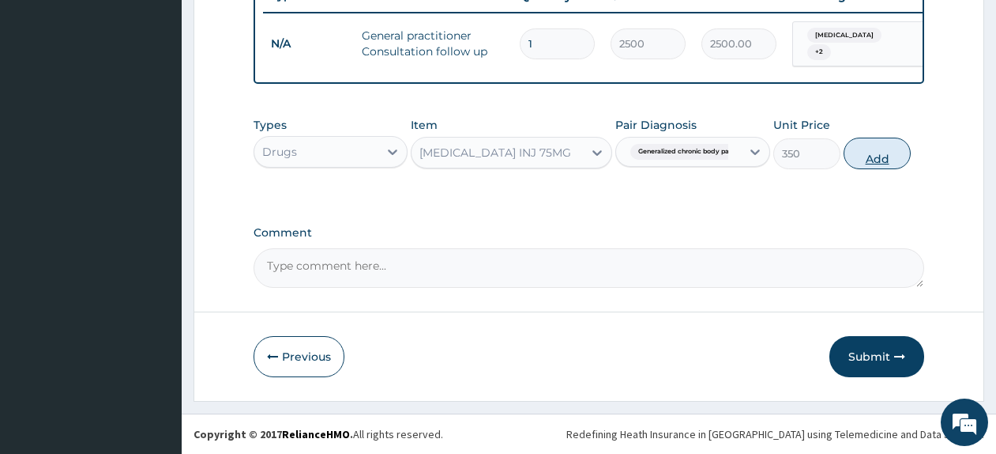
click at [877, 155] on button "Add" at bounding box center [877, 153] width 67 height 32
type input "0"
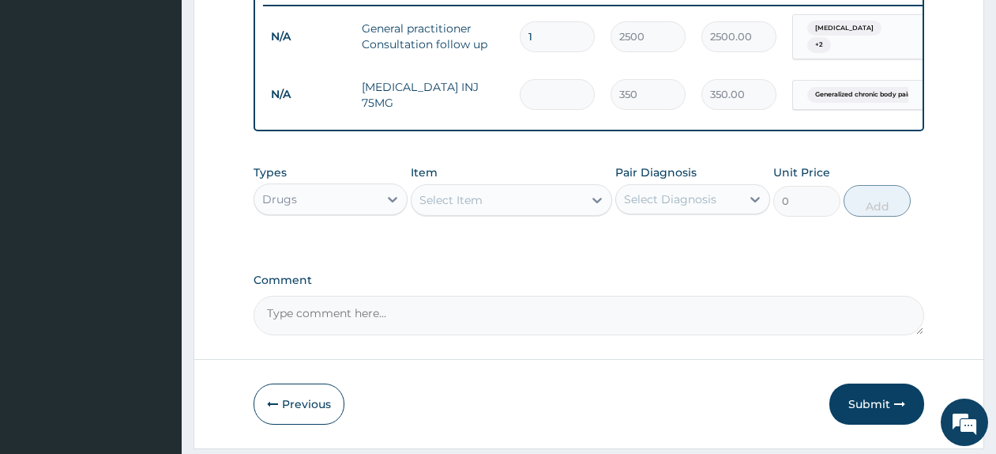
type input "0.00"
type input "2"
type input "700.00"
type input "2"
click at [433, 213] on div "Select Item" at bounding box center [497, 199] width 171 height 25
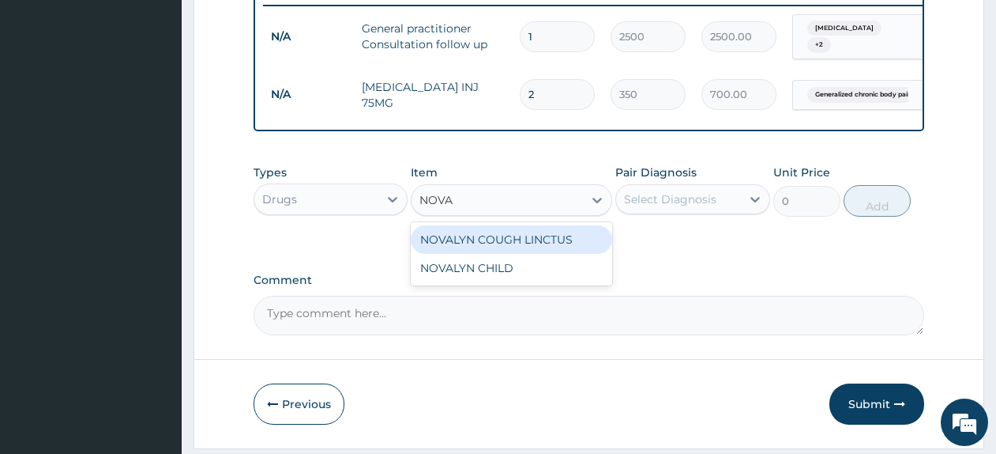
type input "NOVA"
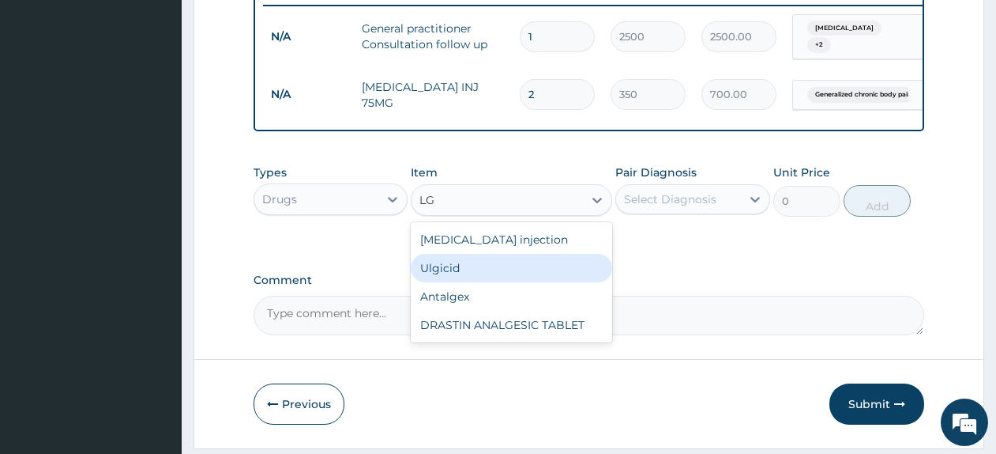
type input "L"
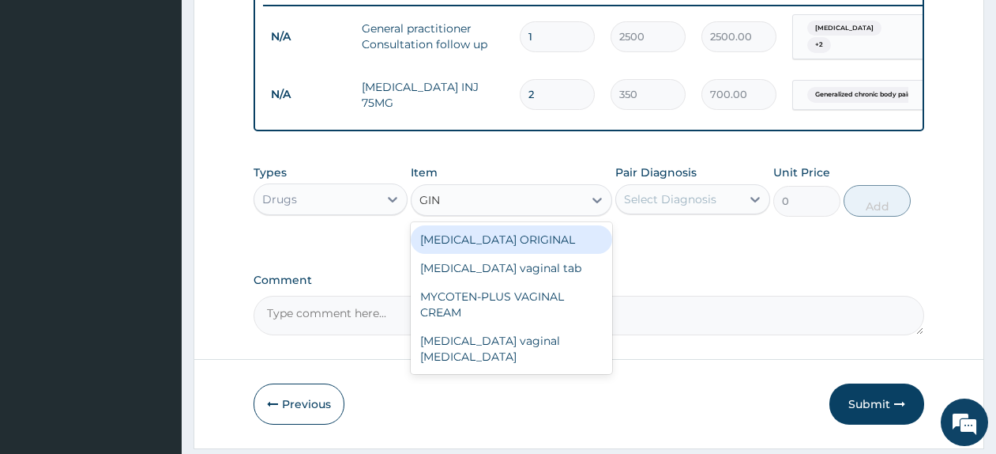
type input "GIN"
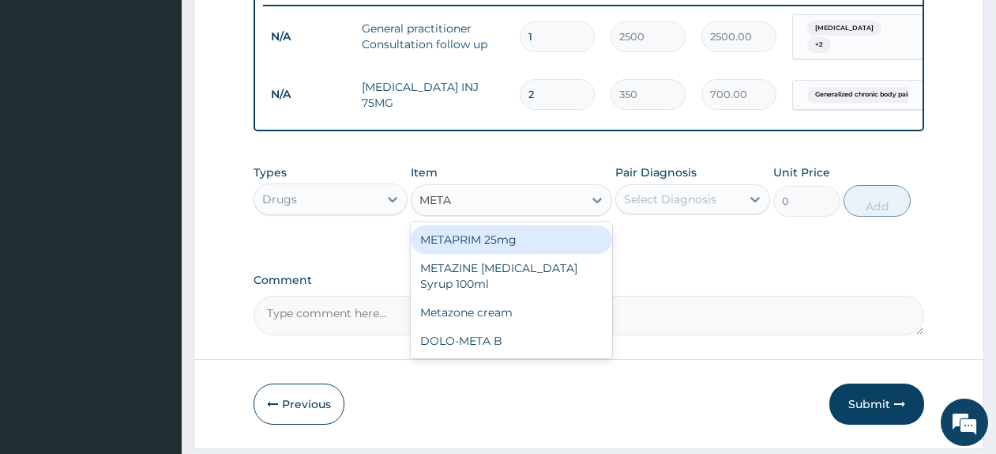
type input "META"
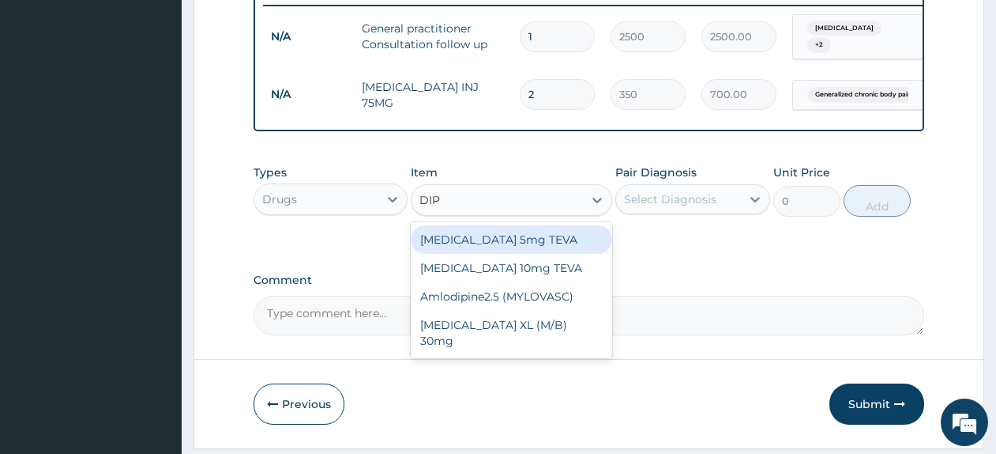
type input "DIP"
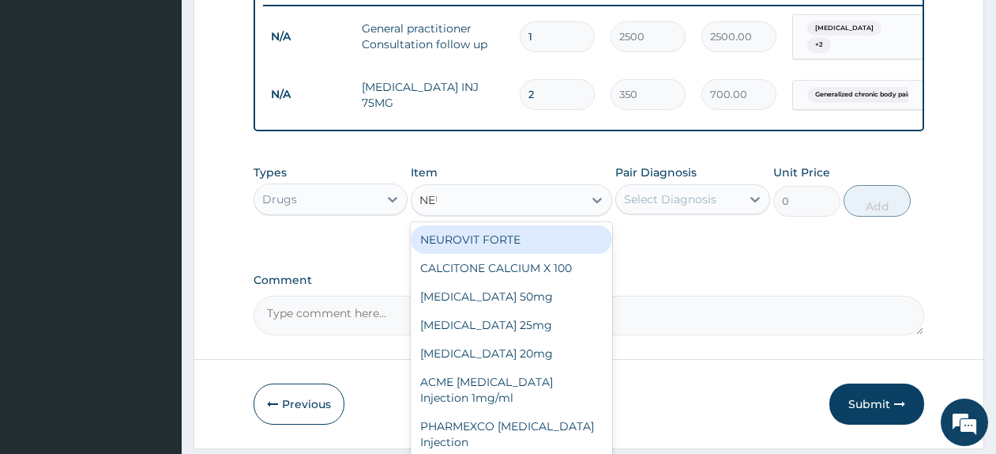
type input "NEUROGE"
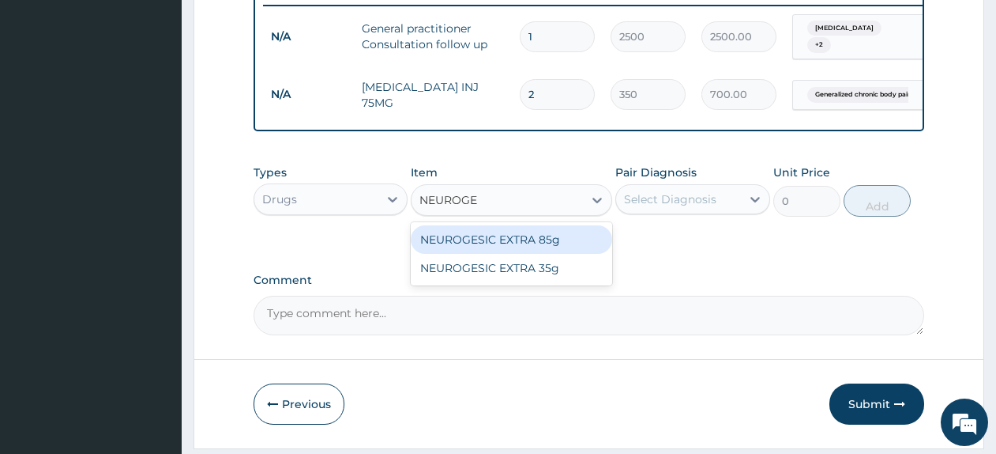
click at [513, 254] on div "NEUROGESIC EXTRA 85g" at bounding box center [511, 239] width 201 height 28
type input "2719.75"
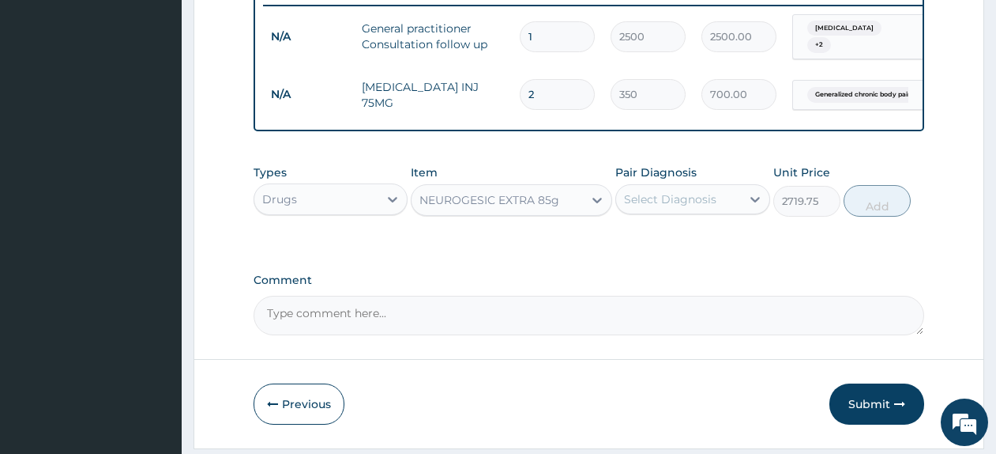
click at [686, 212] on div "Select Diagnosis" at bounding box center [678, 198] width 124 height 25
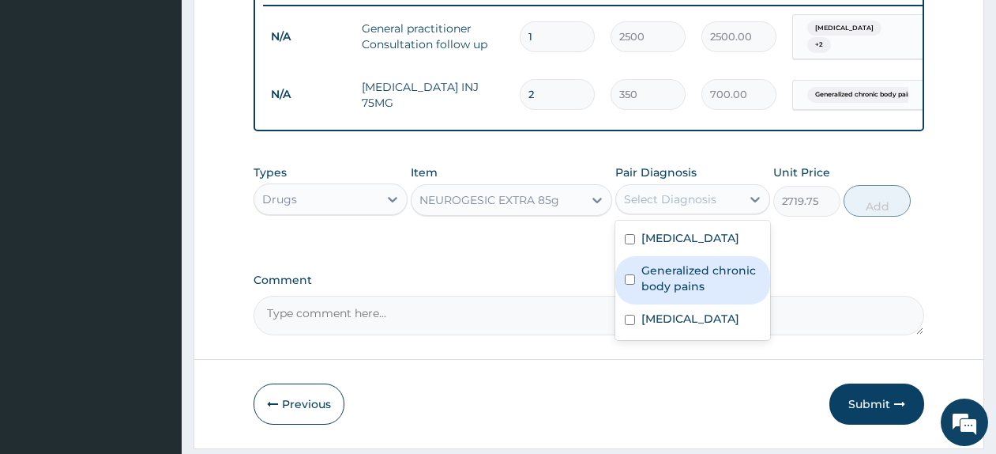
click at [692, 284] on label "Generalized chronic body pains" at bounding box center [701, 278] width 119 height 32
checkbox input "true"
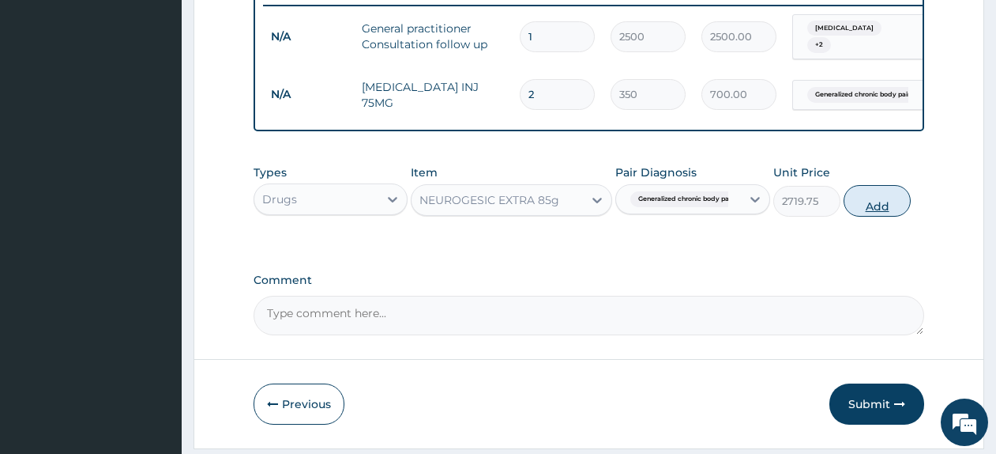
click at [869, 209] on button "Add" at bounding box center [877, 201] width 67 height 32
type input "0"
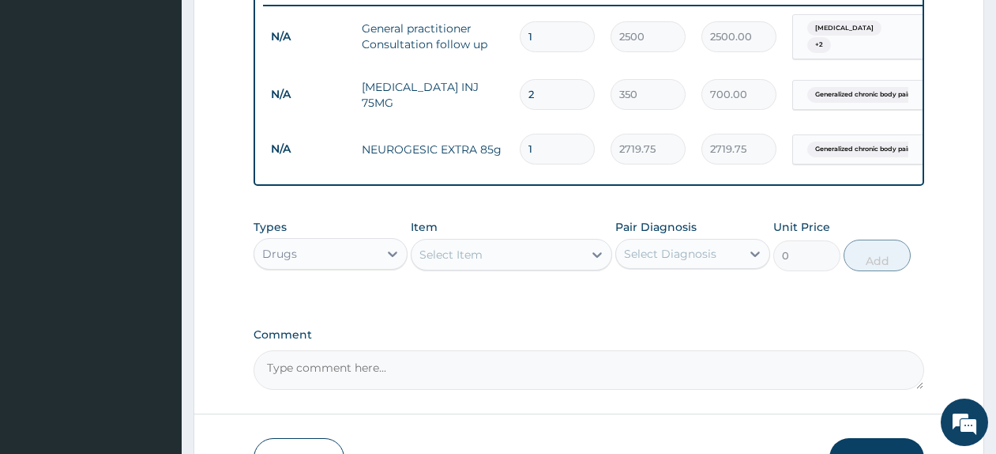
click at [472, 267] on div "Select Item" at bounding box center [497, 254] width 171 height 25
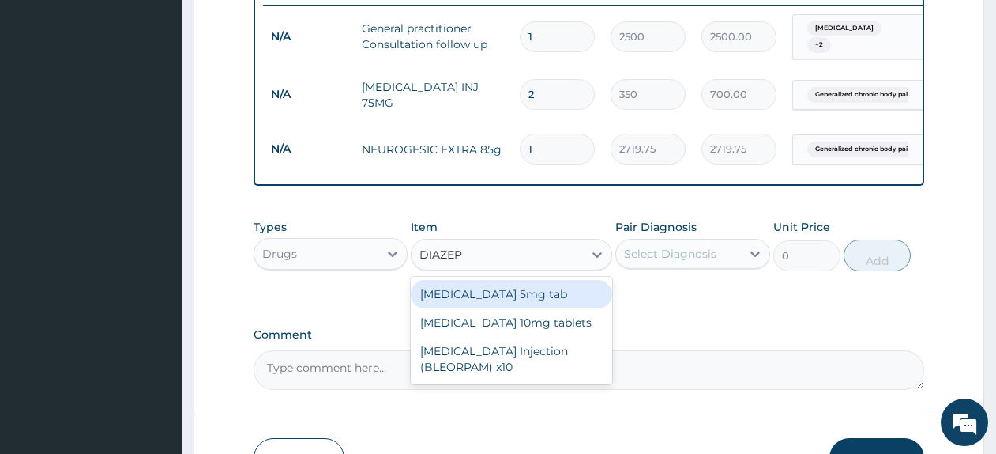
type input "DIAZEPA"
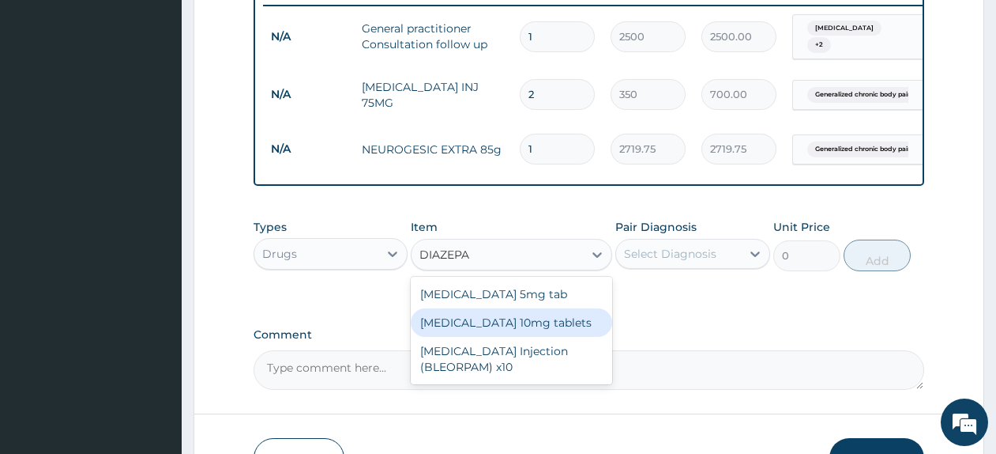
click at [476, 323] on div "Diazepam 10mg tablets" at bounding box center [511, 322] width 201 height 28
type input "35.475"
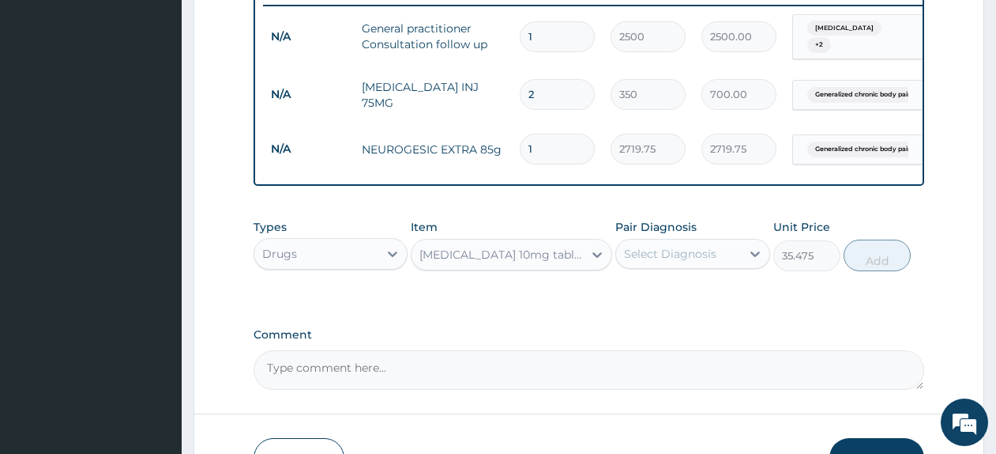
click at [454, 262] on div "Diazepam 10mg tablets" at bounding box center [502, 255] width 165 height 16
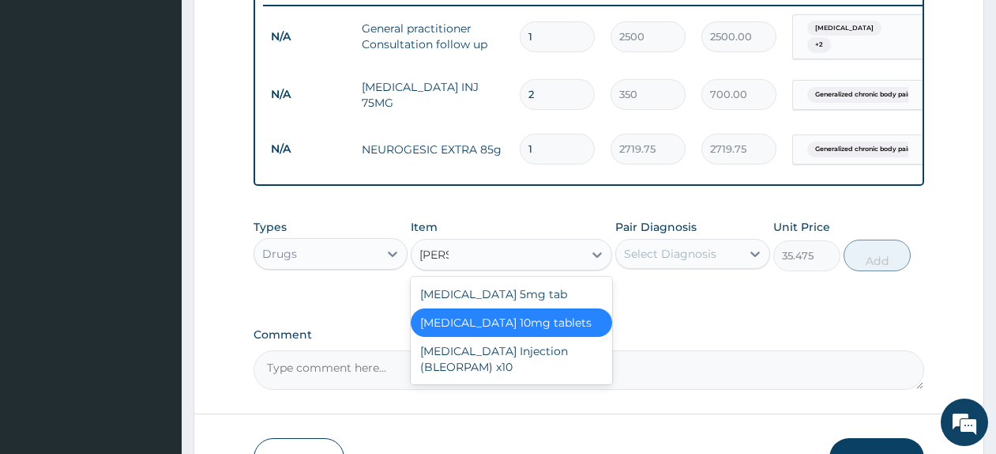
scroll to position [0, 0]
type input "DIAZEP"
click at [473, 298] on div "Diazepam 5mg tab" at bounding box center [511, 294] width 201 height 28
type input "80"
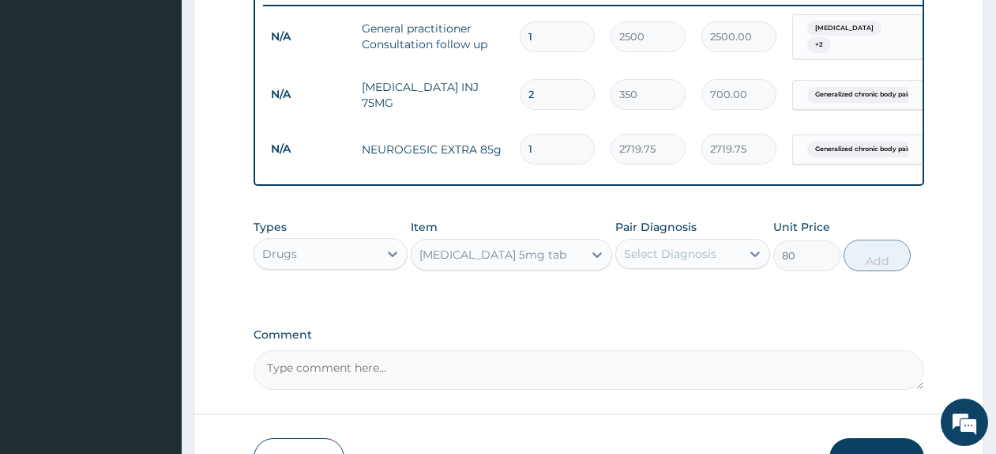
click at [650, 251] on div "Select Diagnosis" at bounding box center [678, 253] width 124 height 25
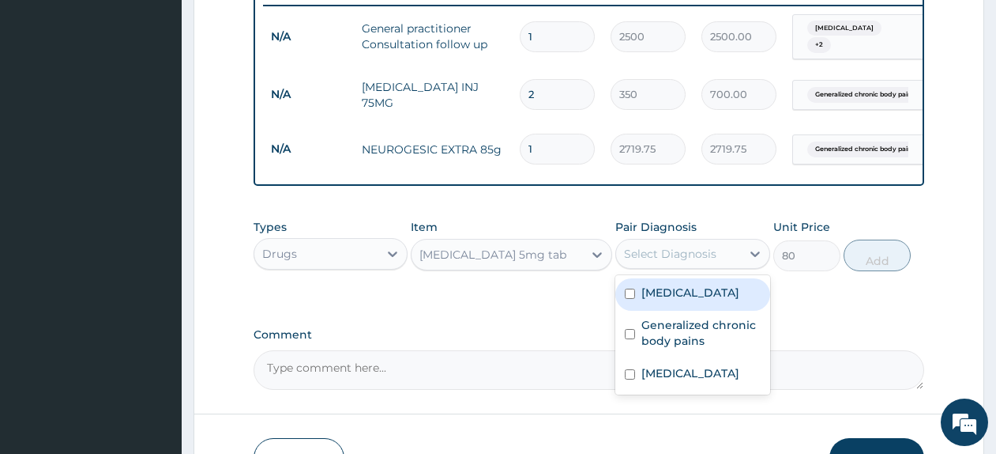
click at [682, 300] on label "Insomnia" at bounding box center [691, 292] width 98 height 16
checkbox input "true"
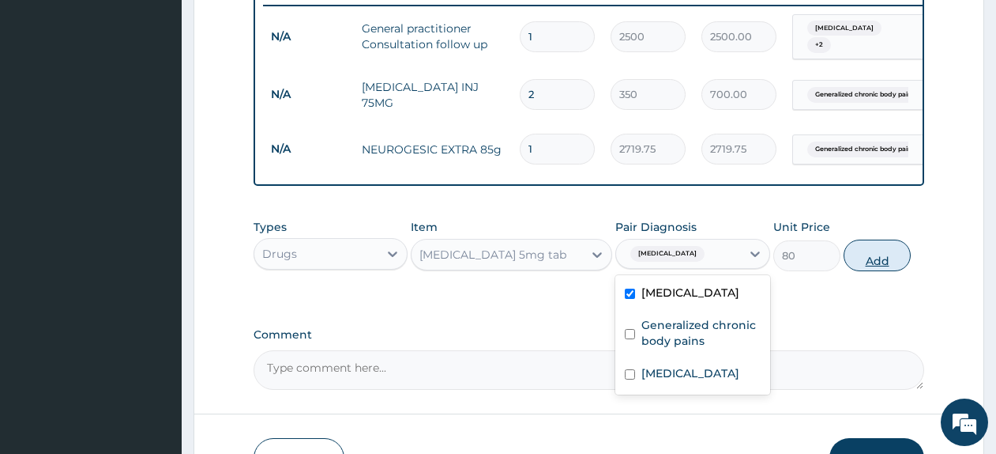
click at [888, 265] on button "Add" at bounding box center [877, 255] width 67 height 32
type input "0"
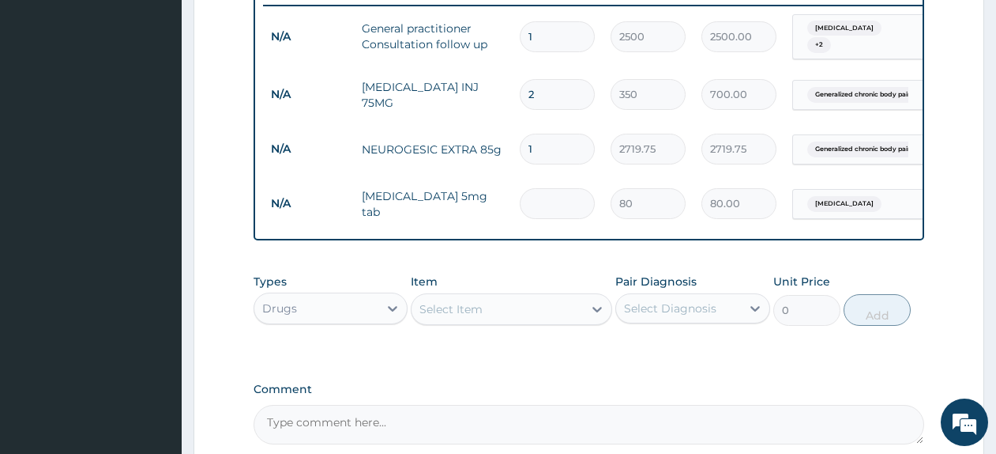
type input "0.00"
type input "5"
type input "400.00"
type input "5"
click at [520, 318] on div "Select Item" at bounding box center [497, 308] width 171 height 25
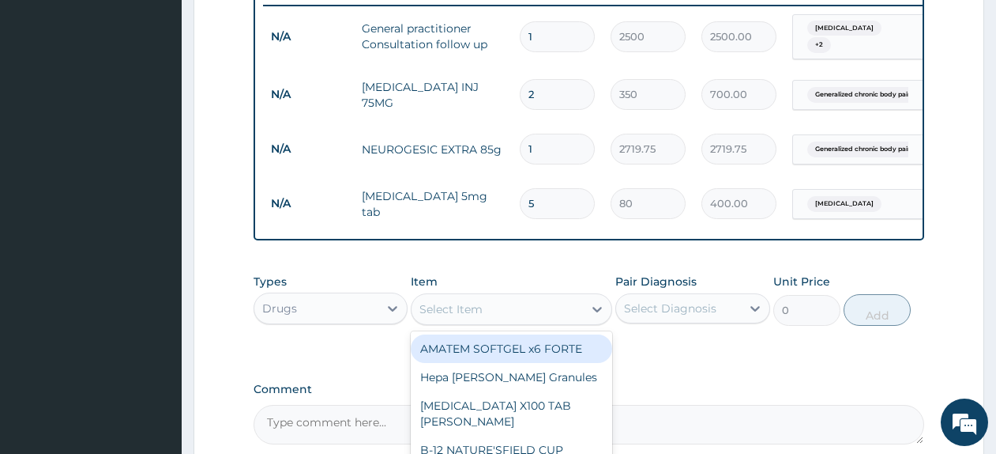
type input "L"
type input "COART"
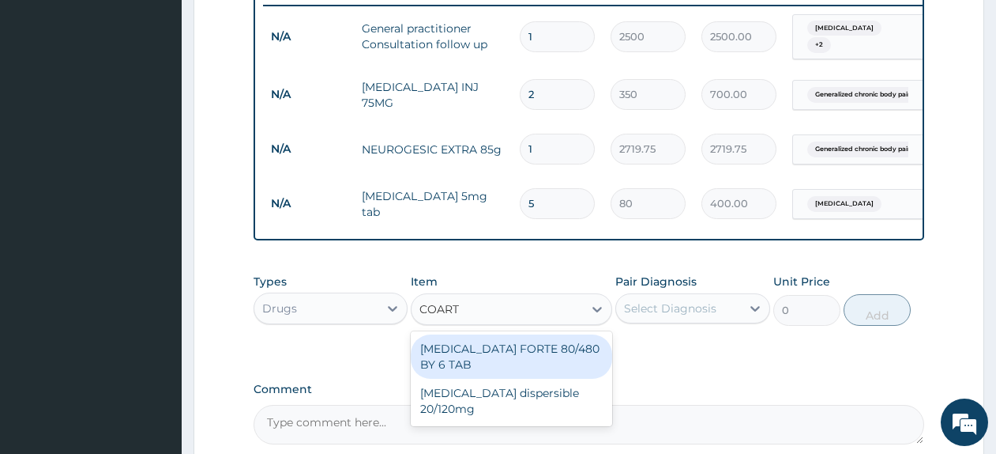
click at [554, 358] on div "COARTEM FORTE 80/480 BY 6 TAB" at bounding box center [511, 356] width 201 height 44
type input "500"
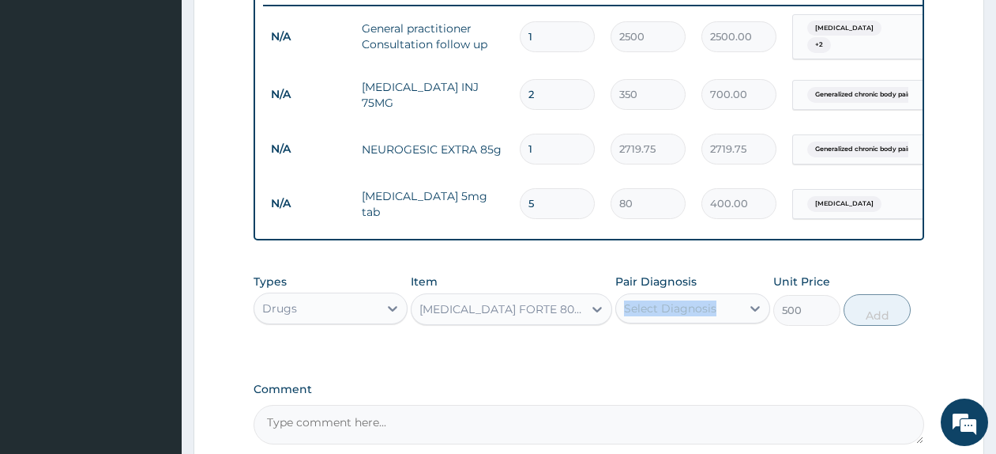
click at [667, 303] on div "Pair Diagnosis Select Diagnosis" at bounding box center [692, 299] width 154 height 52
click at [676, 316] on div "Select Diagnosis" at bounding box center [670, 308] width 92 height 16
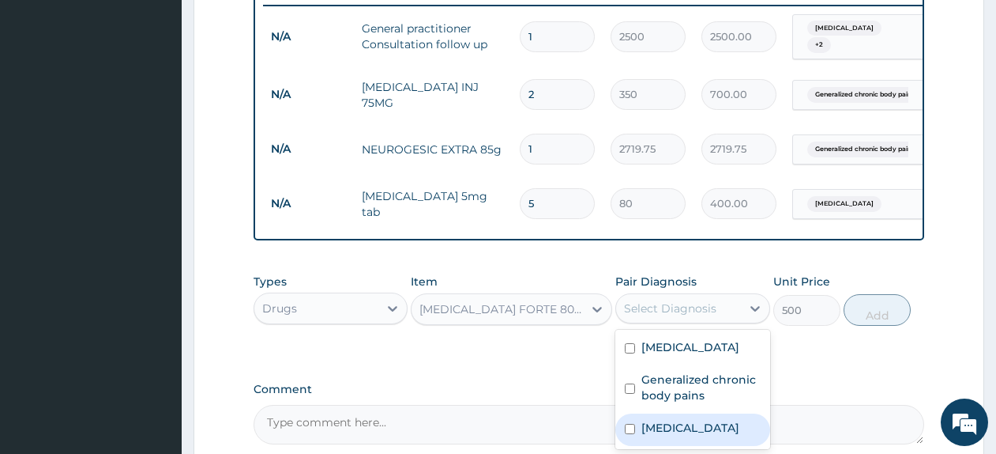
click at [699, 436] on div "Malaria" at bounding box center [692, 429] width 154 height 32
checkbox input "true"
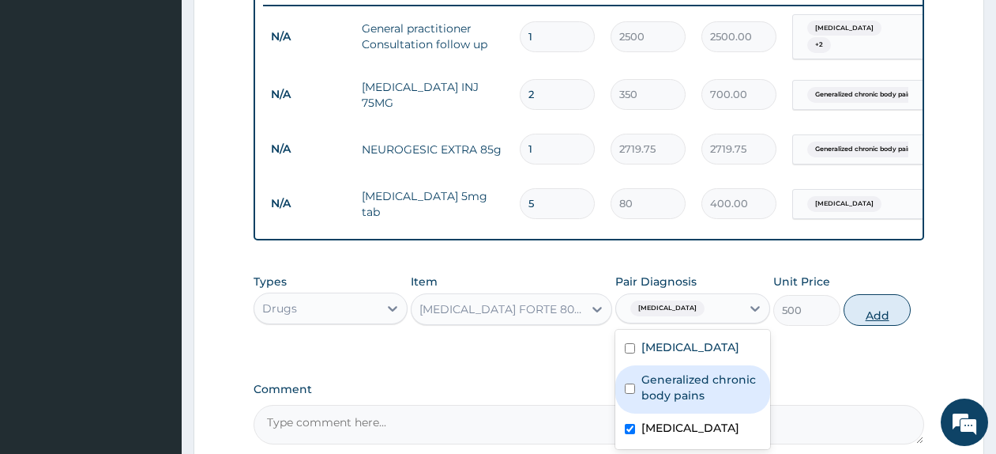
click at [853, 326] on button "Add" at bounding box center [877, 310] width 67 height 32
type input "0"
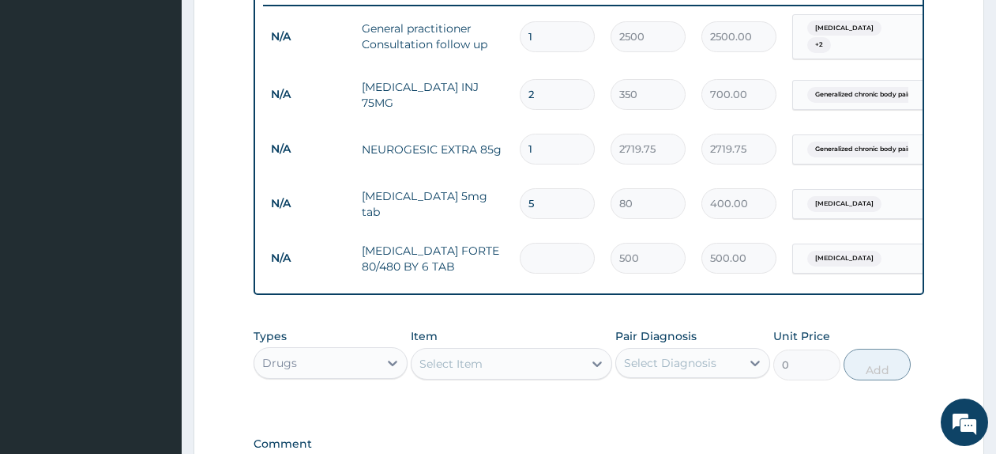
type input "0.00"
type input "6"
type input "3000.00"
type input "6"
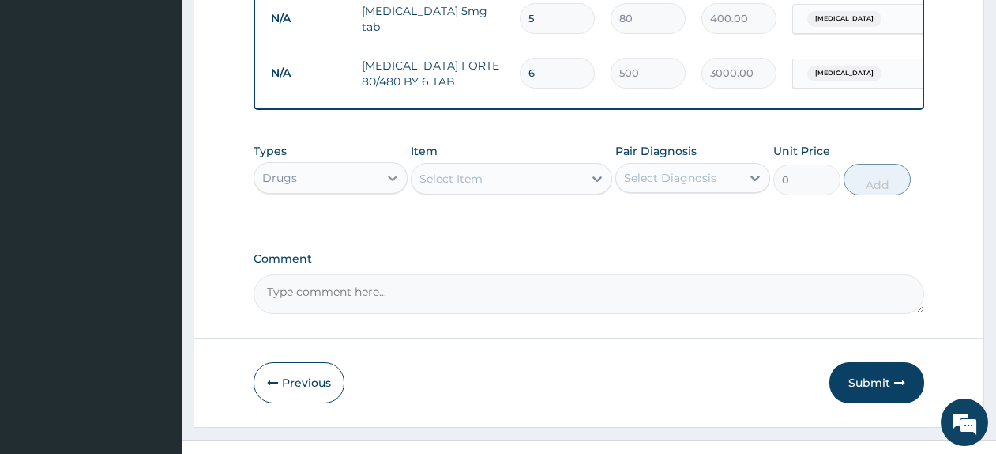
click at [386, 186] on icon at bounding box center [393, 178] width 16 height 16
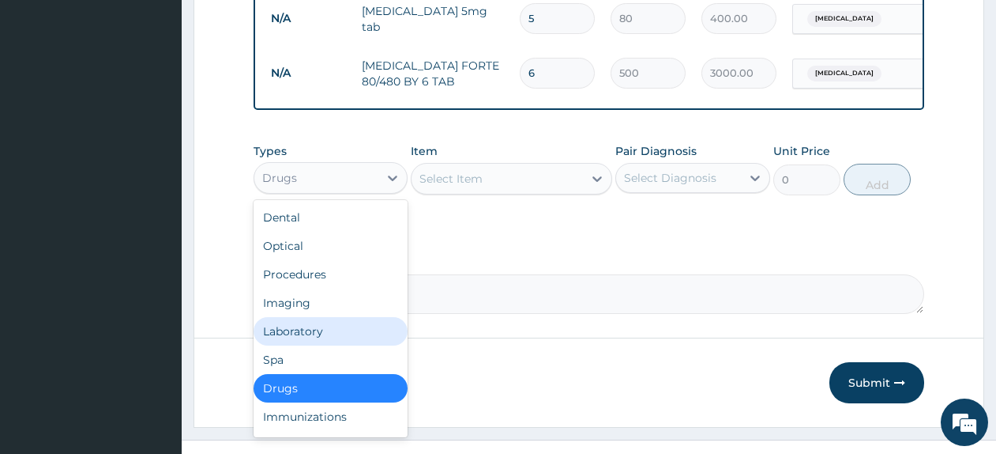
click at [375, 340] on div "Laboratory" at bounding box center [331, 331] width 154 height 28
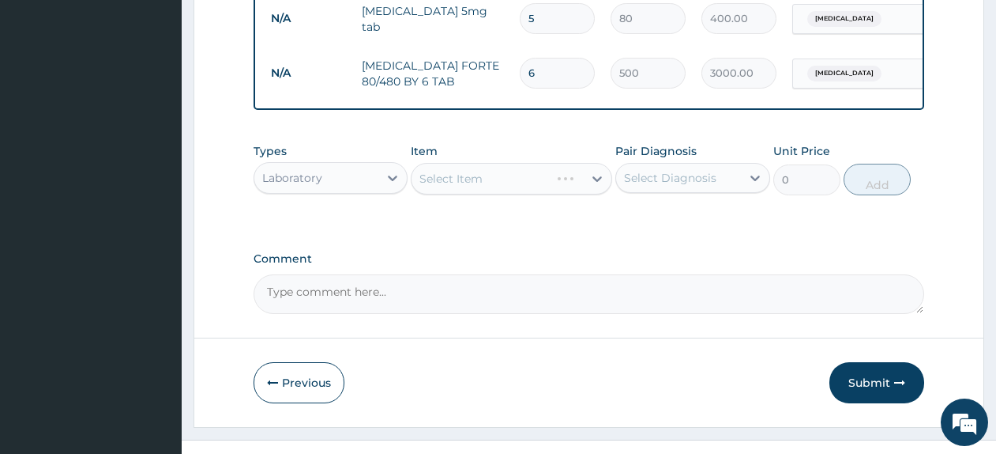
click at [491, 194] on div "Select Item" at bounding box center [511, 179] width 201 height 32
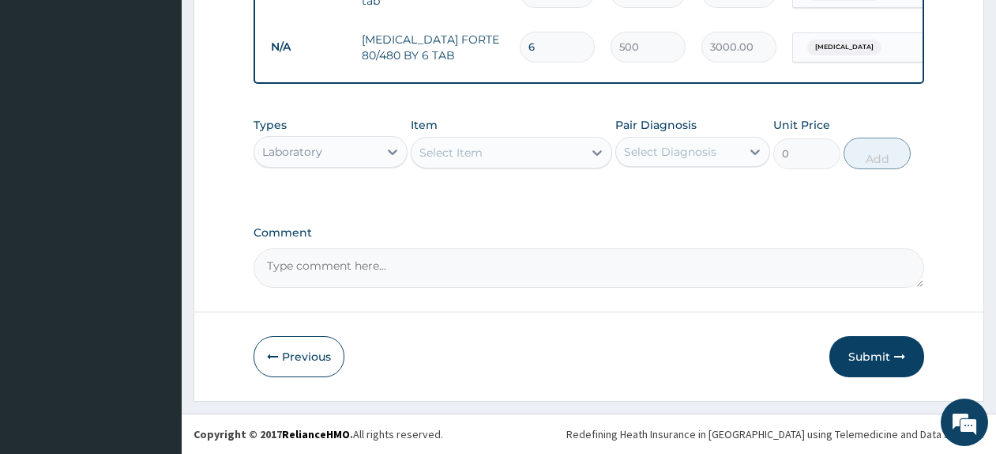
click at [506, 163] on div "Select Item" at bounding box center [497, 152] width 171 height 25
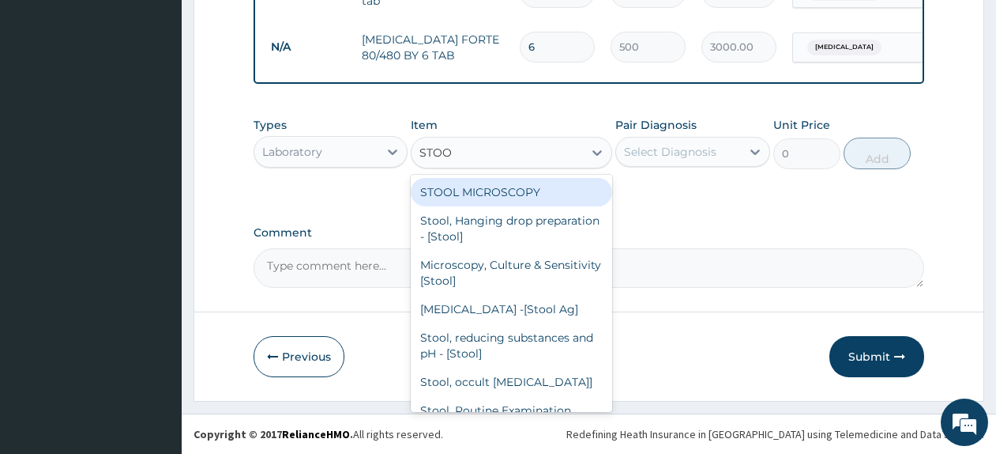
type input "STOOL"
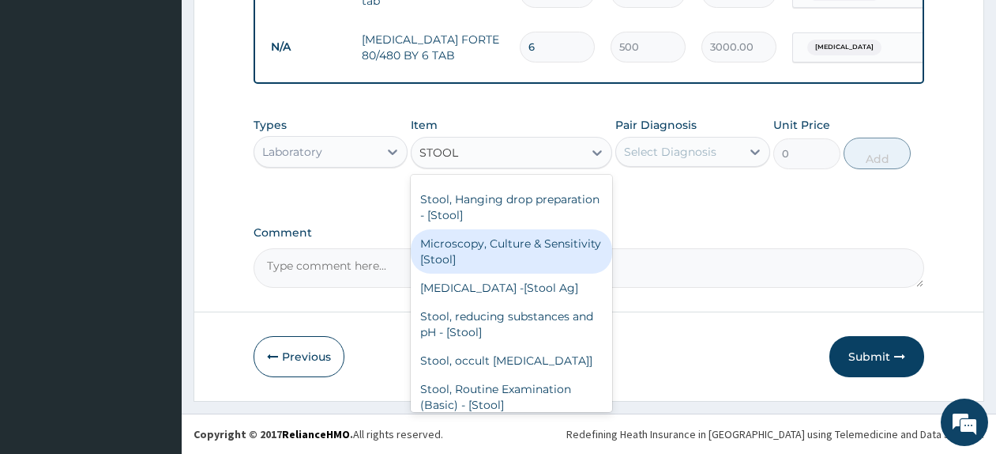
scroll to position [0, 0]
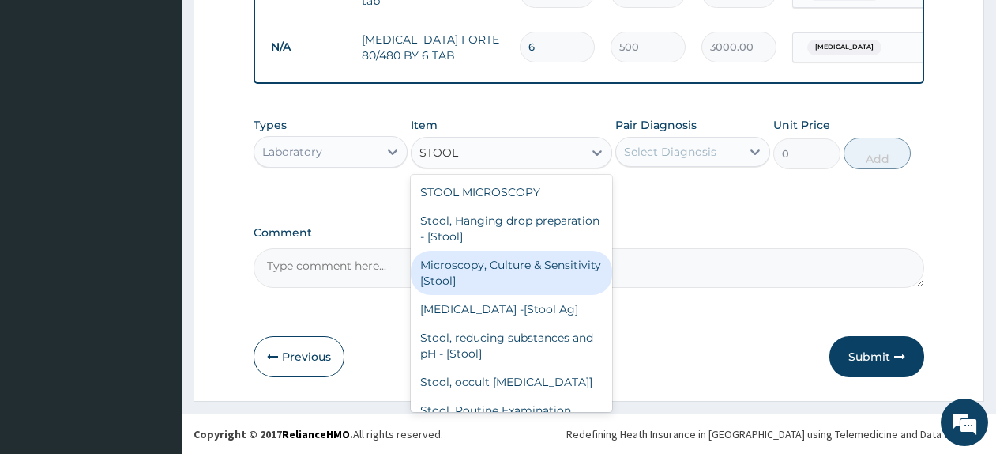
click at [571, 273] on div "Microscopy, Culture & Sensitivity [Stool]" at bounding box center [511, 272] width 201 height 44
type input "4837.5"
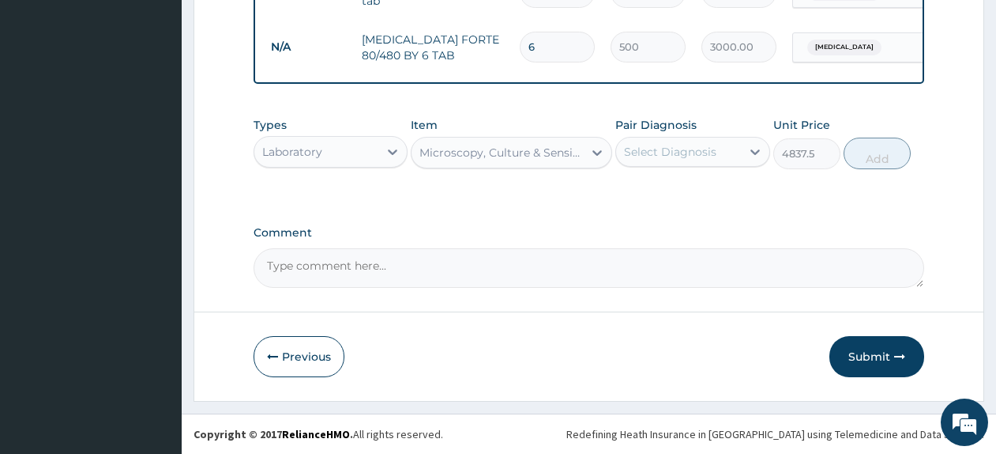
click at [672, 146] on div "Select Diagnosis" at bounding box center [670, 152] width 92 height 16
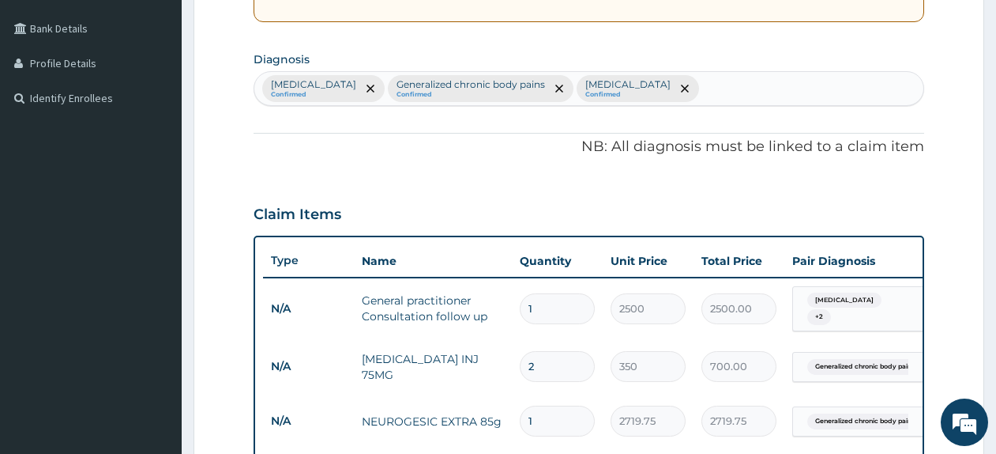
scroll to position [343, 0]
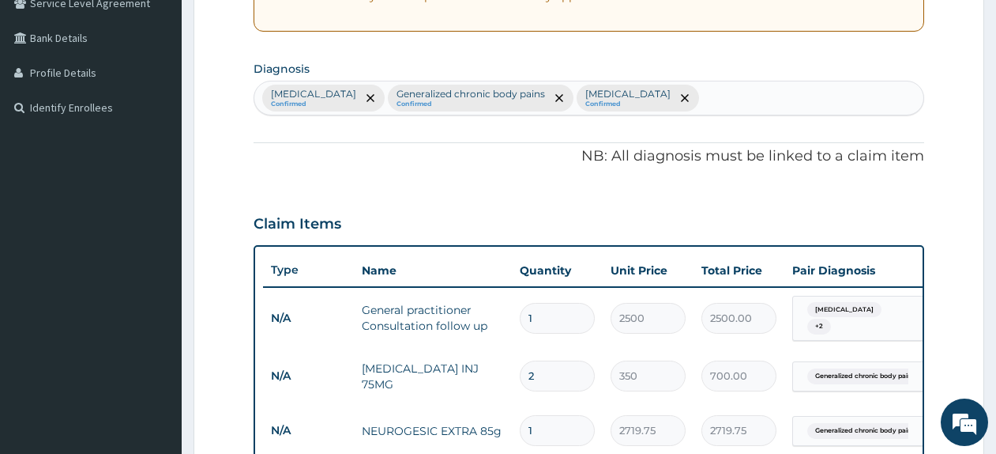
click at [852, 87] on div "Insomnia Confirmed Generalized chronic body pains Confirmed Malaria Confirmed" at bounding box center [588, 97] width 669 height 33
type input "ENTERITIS"
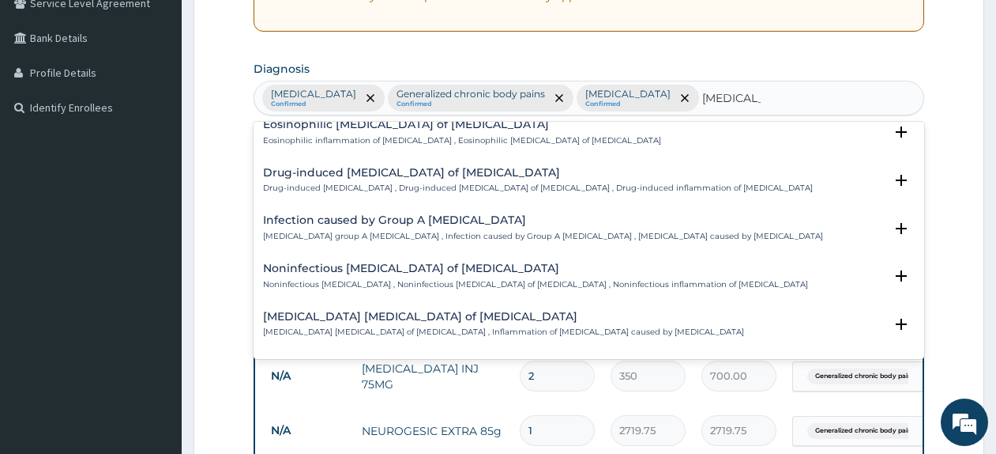
scroll to position [2223, 0]
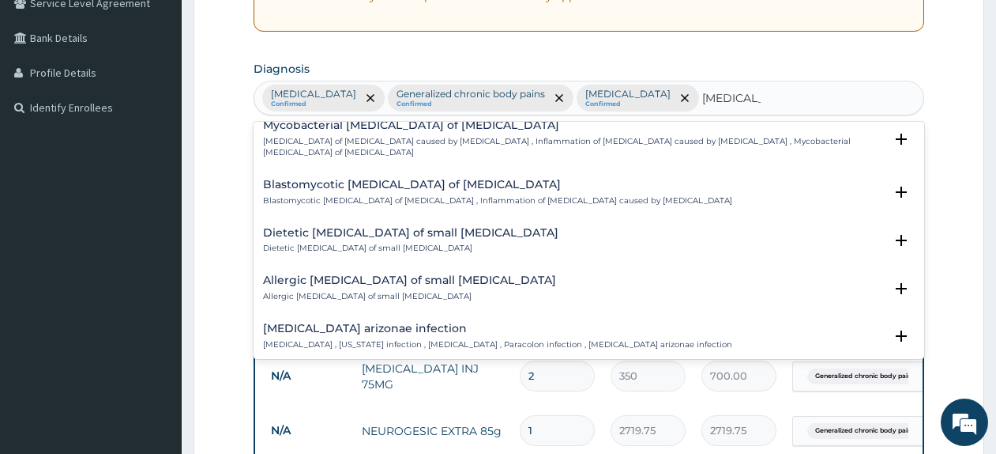
click at [486, 322] on div "Salmonella enterica arizonae infection Arizonosis , Arizona infection , Salmone…" at bounding box center [497, 336] width 469 height 28
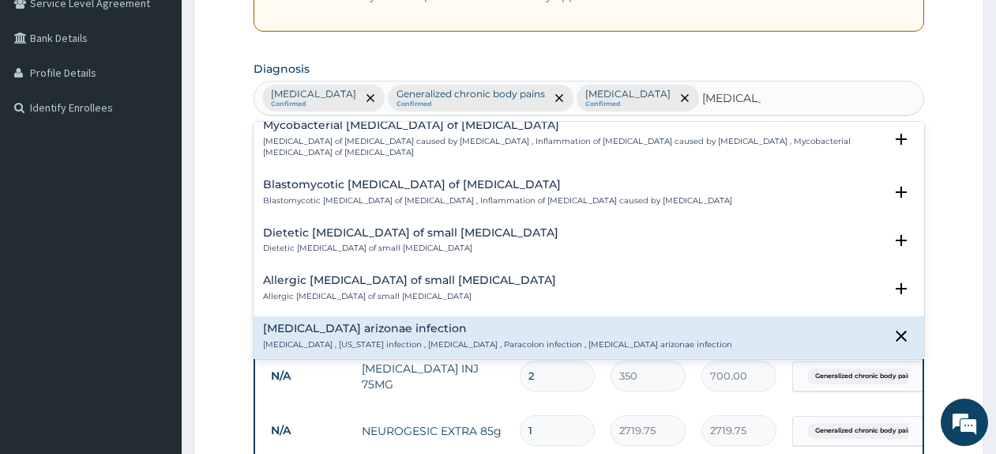
click at [354, 393] on p "Query Query covers suspected (?), Keep in view (kiv), Ruled out (r/o)" at bounding box center [493, 403] width 356 height 21
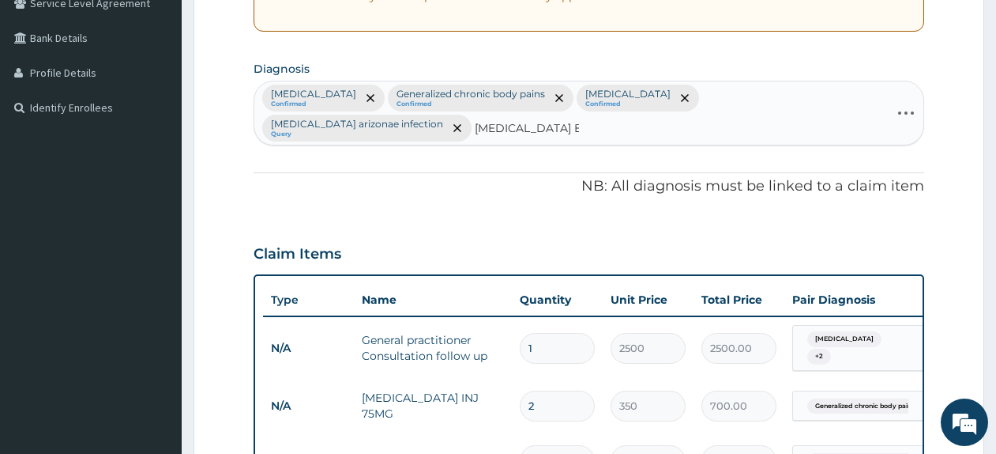
type input "SALMONELLA ENTER"
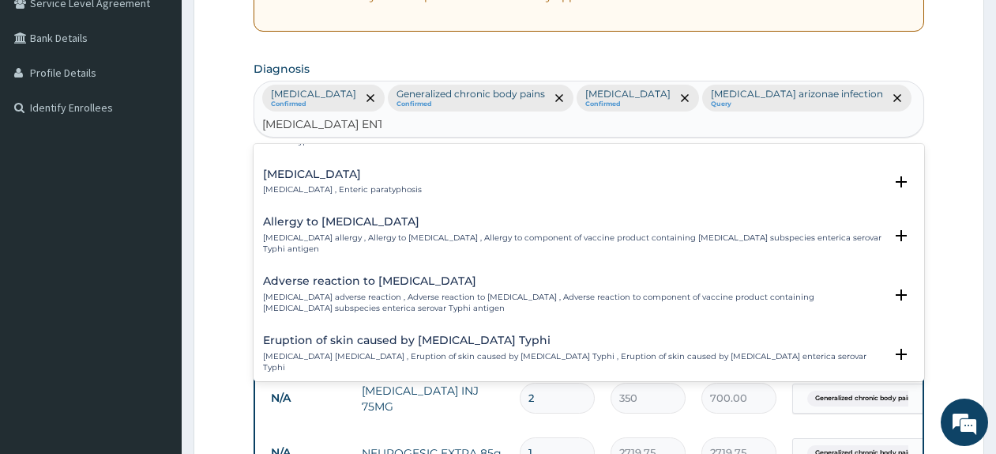
scroll to position [88, 0]
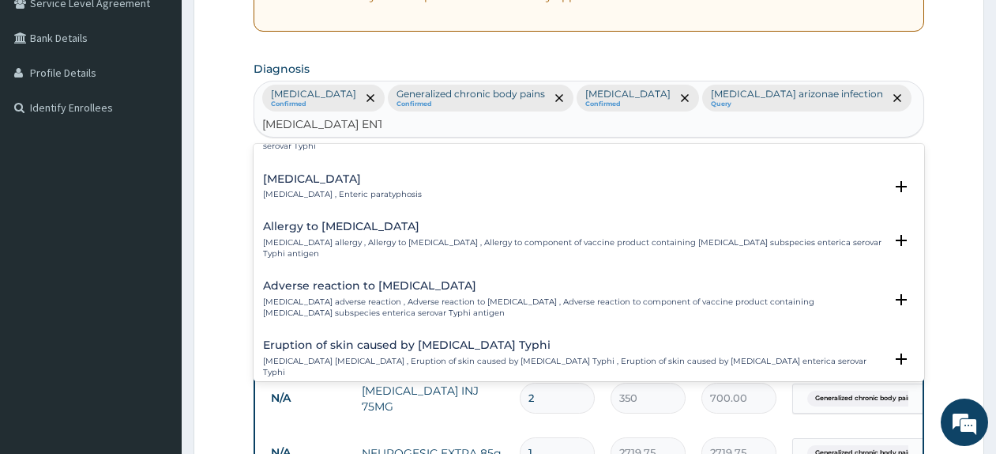
click at [422, 194] on p "Salmonella gastroenteritis , Enteric paratyphosis" at bounding box center [342, 194] width 159 height 11
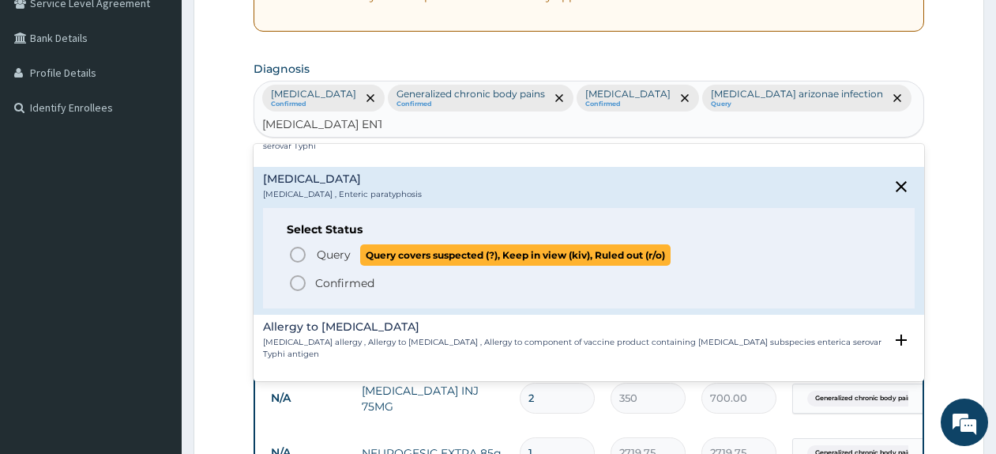
click at [368, 248] on span "Query covers suspected (?), Keep in view (kiv), Ruled out (r/o)" at bounding box center [515, 254] width 311 height 21
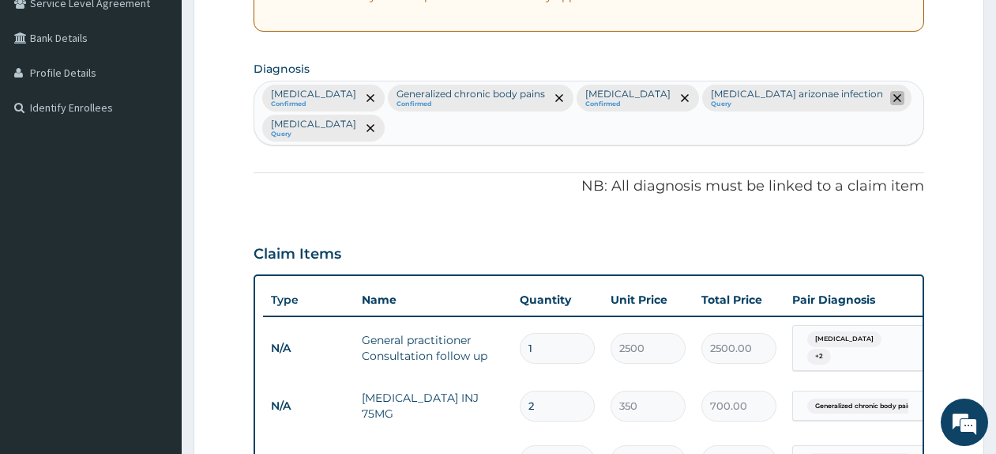
click at [890, 99] on span "remove selection option" at bounding box center [897, 98] width 14 height 14
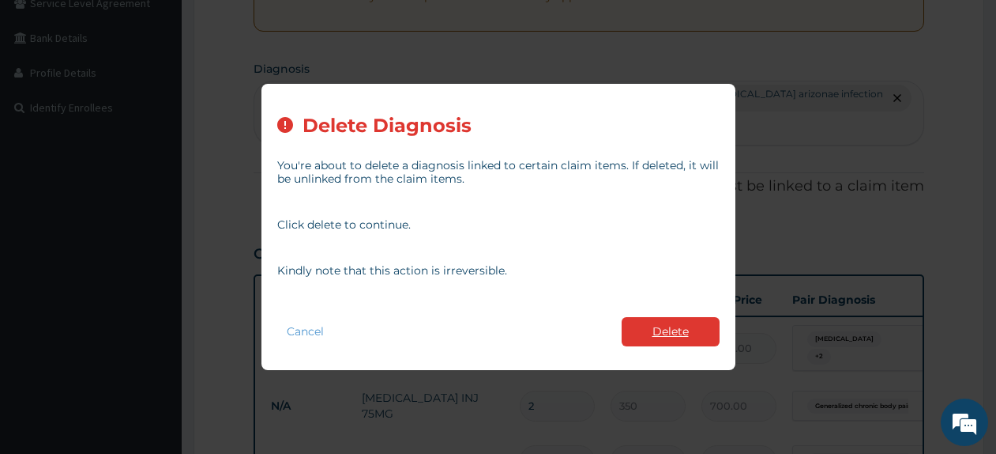
click at [685, 340] on button "Delete" at bounding box center [671, 331] width 98 height 29
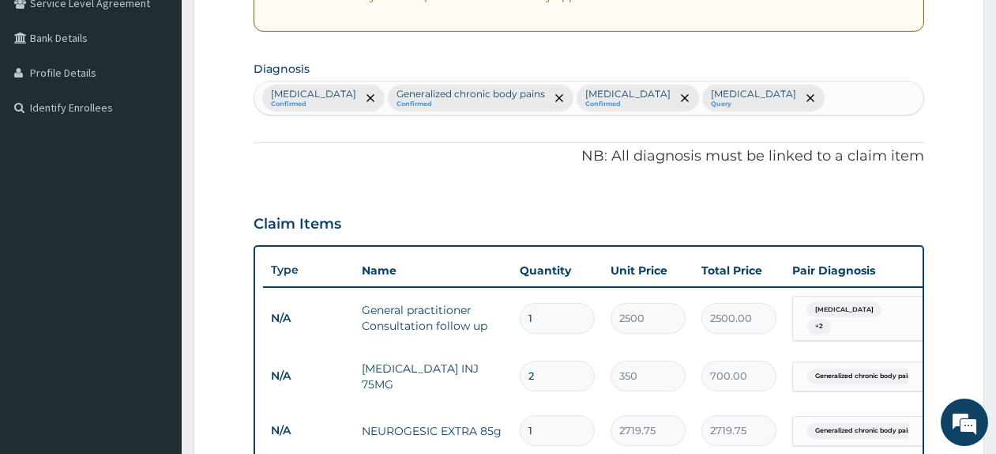
click at [917, 311] on div "Insomnia + 2" at bounding box center [857, 318] width 128 height 44
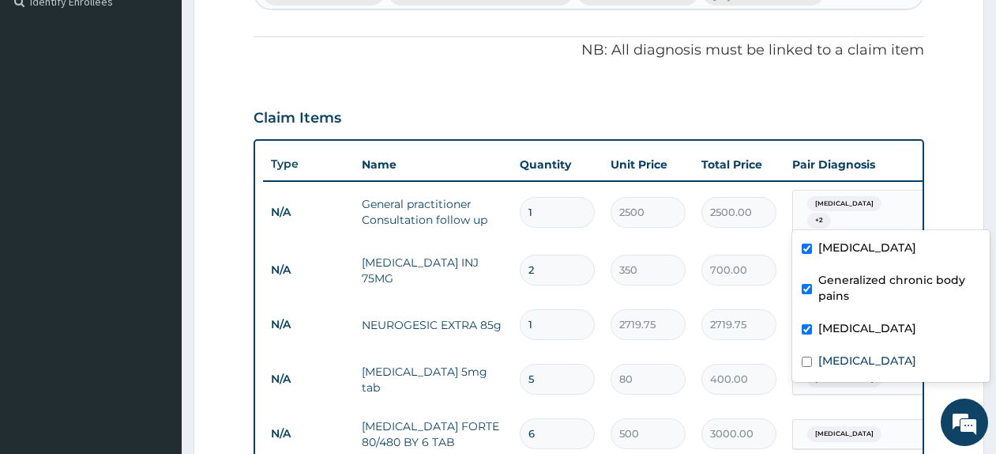
scroll to position [484, 0]
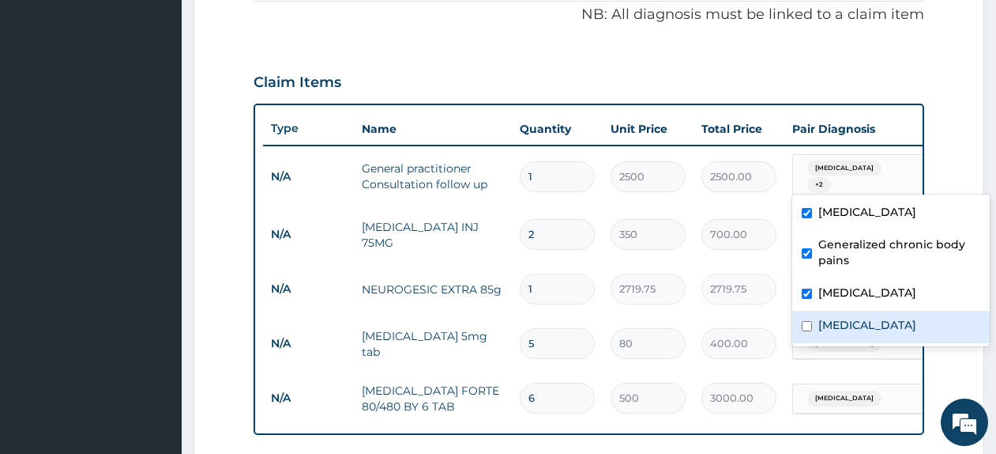
click at [947, 337] on div "Salmonella gastroenteritis" at bounding box center [891, 327] width 198 height 32
checkbox input "true"
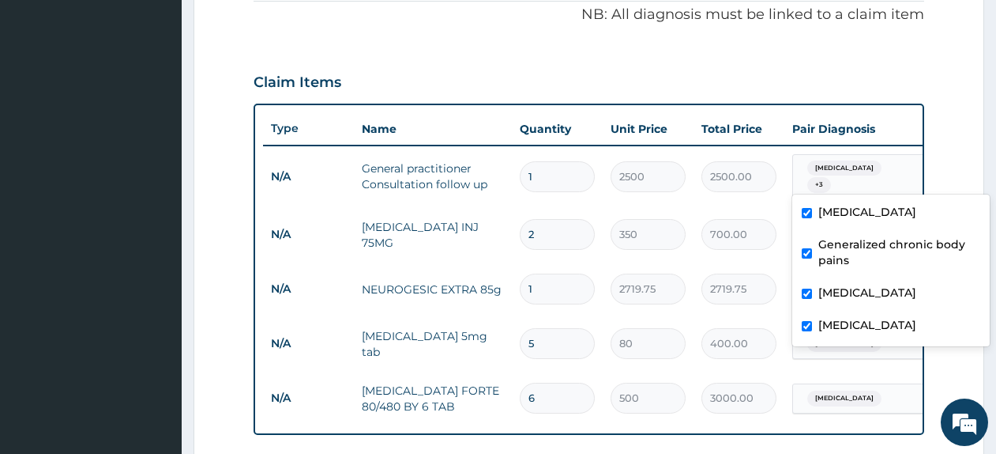
click at [969, 184] on form "Step 2 of 2 PA Code / Prescription Code Enter Code(Secondary Care Only) Encount…" at bounding box center [589, 175] width 791 height 1153
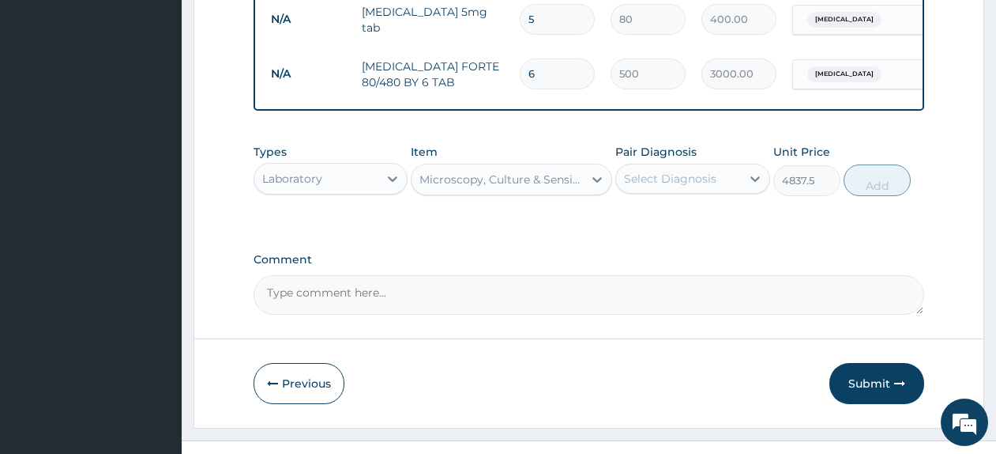
scroll to position [806, 0]
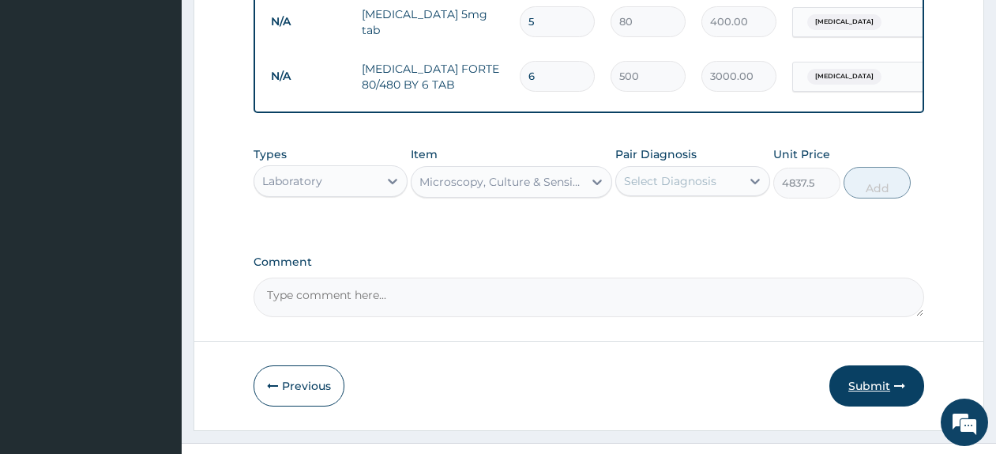
click at [873, 380] on button "Submit" at bounding box center [877, 385] width 95 height 41
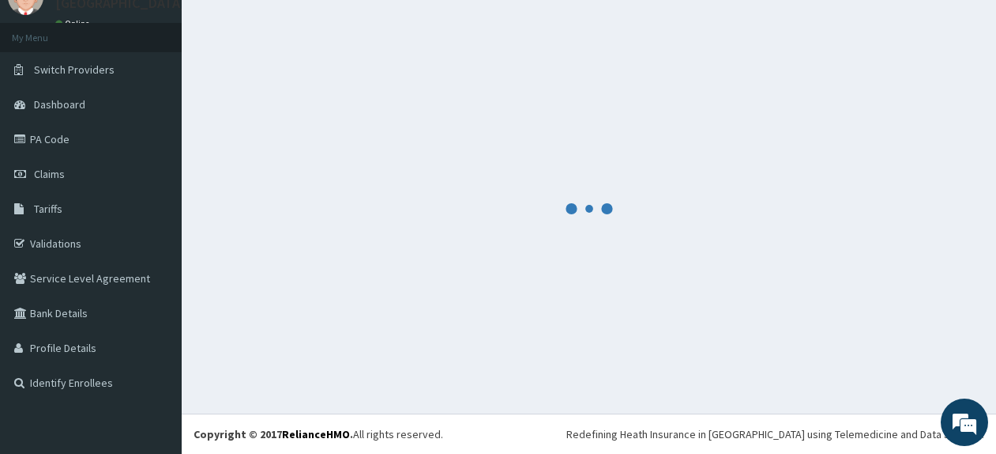
scroll to position [68, 0]
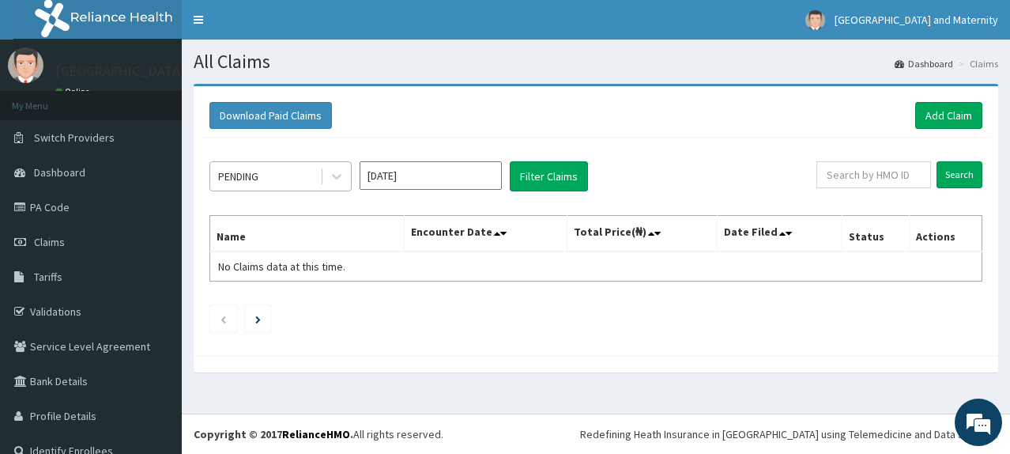
click at [300, 179] on div "PENDING" at bounding box center [265, 176] width 110 height 25
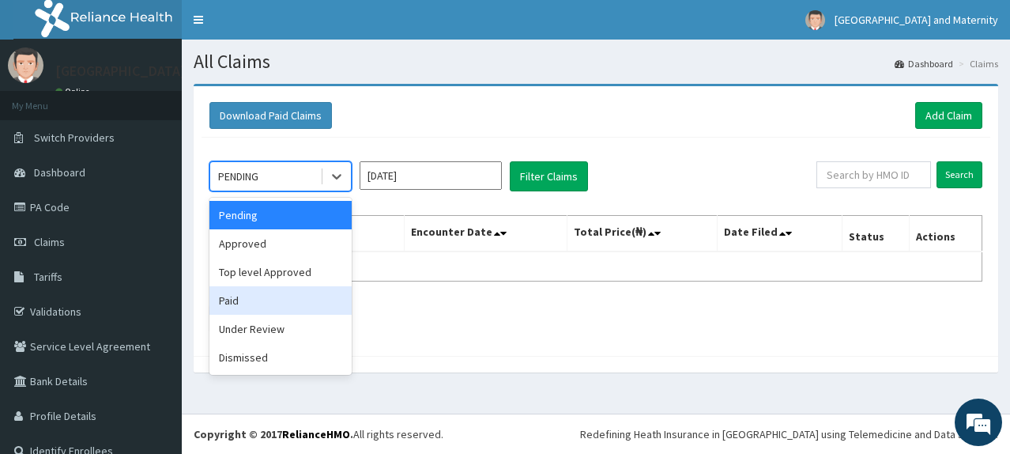
click at [286, 304] on div "Paid" at bounding box center [280, 300] width 142 height 28
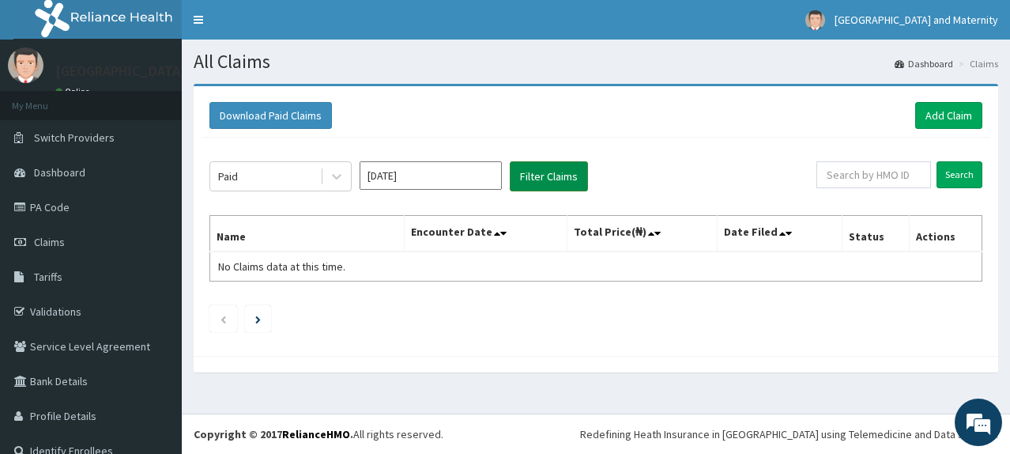
click at [538, 176] on button "Filter Claims" at bounding box center [549, 176] width 78 height 30
click at [442, 176] on input "Sep 2025" at bounding box center [430, 175] width 142 height 28
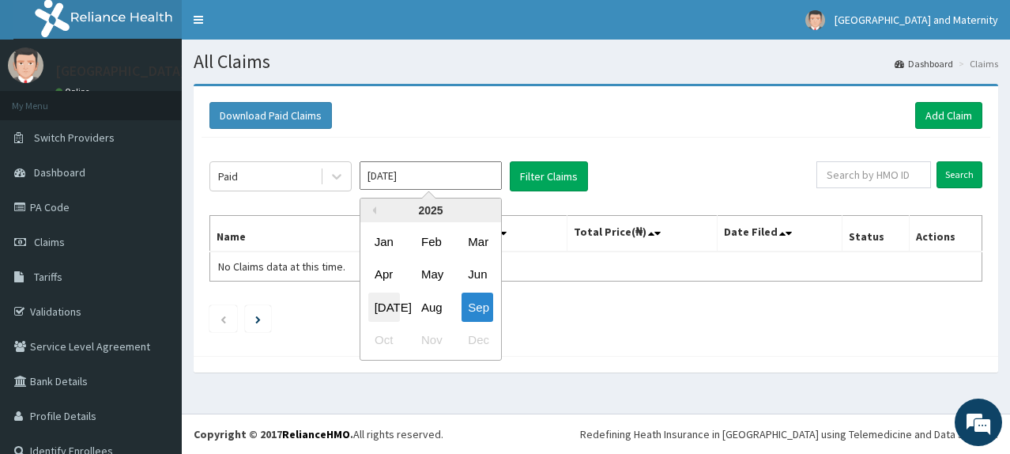
click at [371, 305] on div "Jul Aug Sep" at bounding box center [430, 307] width 141 height 32
click at [393, 299] on div "Jul" at bounding box center [384, 306] width 32 height 29
type input "Jul 2025"
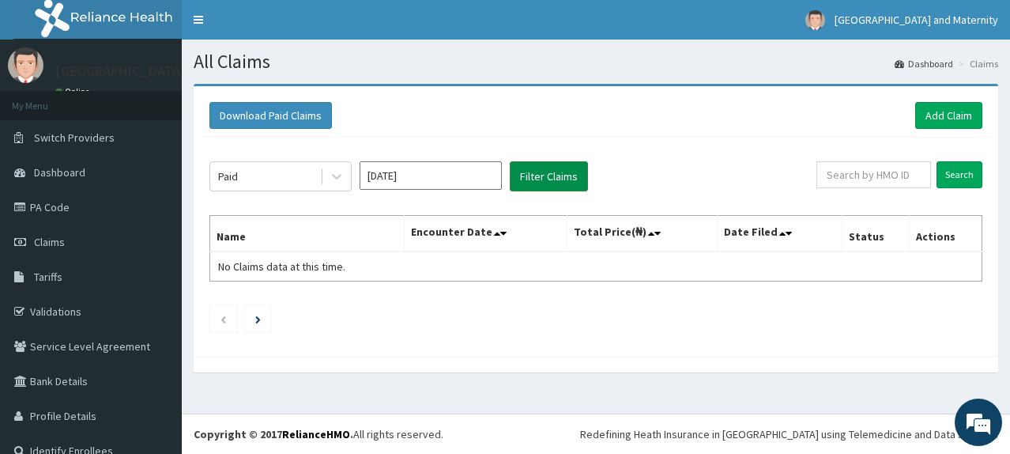
click at [543, 179] on button "Filter Claims" at bounding box center [549, 176] width 78 height 30
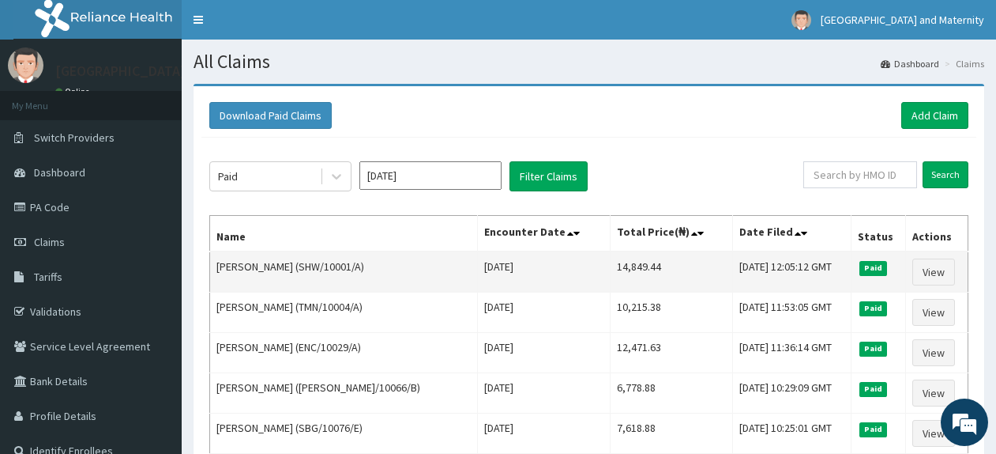
drag, startPoint x: 372, startPoint y: 262, endPoint x: 310, endPoint y: 258, distance: 62.6
click at [310, 258] on td "Ibrahim Okpanachi (SHW/10001/A)" at bounding box center [344, 271] width 268 height 41
copy td "SHW/10001/A"
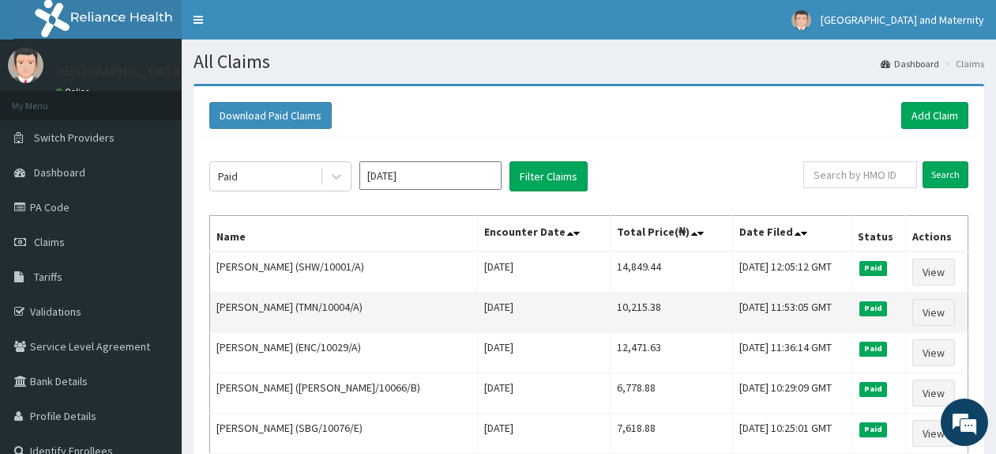
drag, startPoint x: 384, startPoint y: 306, endPoint x: 325, endPoint y: 299, distance: 59.6
click at [325, 299] on td "EMMANUEL OJOLOKO (TMN/10004/A)" at bounding box center [344, 312] width 268 height 40
copy td "TMN/10004/A"
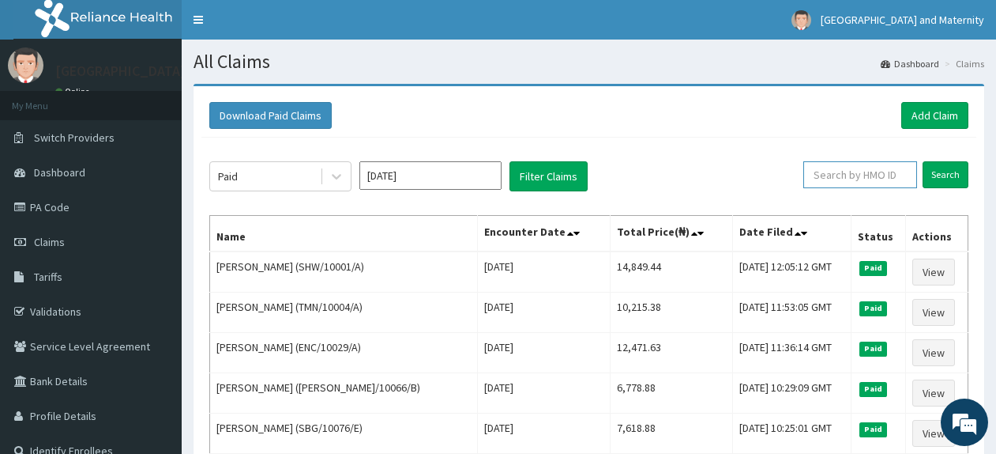
click at [852, 186] on input "text" at bounding box center [861, 174] width 114 height 27
paste input "PRV/10054/C"
type input "PRV/10054/C"
click at [939, 172] on input "Search" at bounding box center [946, 174] width 46 height 27
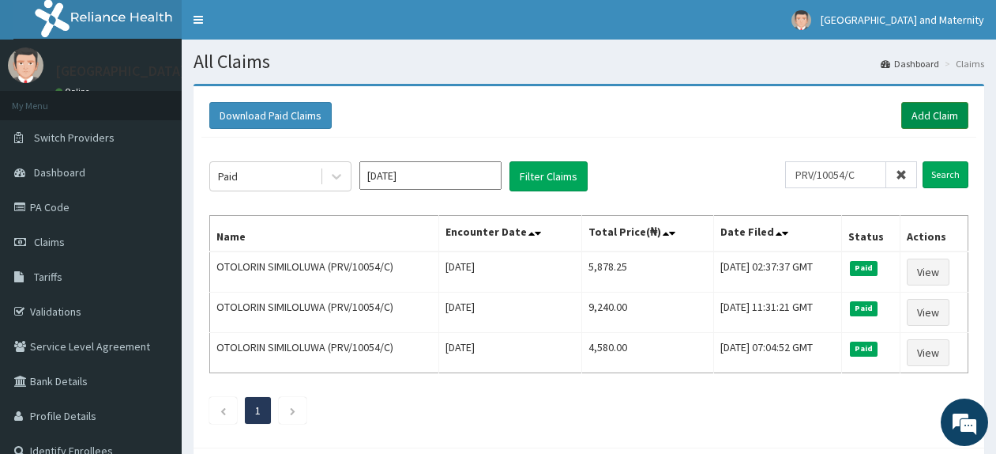
click at [908, 120] on link "Add Claim" at bounding box center [934, 115] width 67 height 27
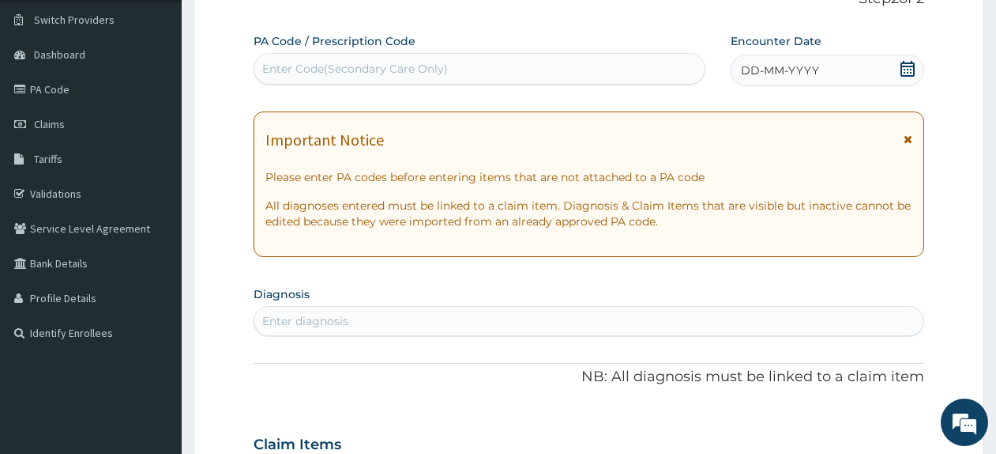
click at [904, 69] on icon at bounding box center [908, 69] width 16 height 16
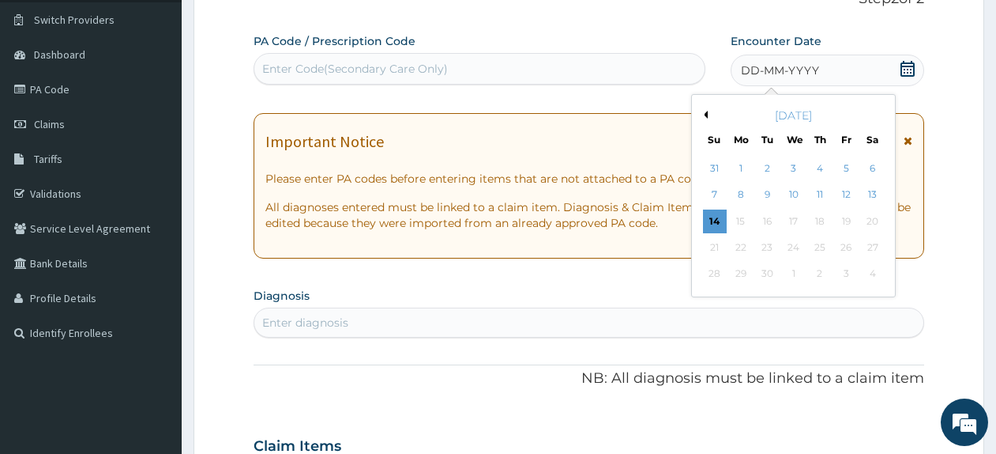
click at [706, 117] on button "Previous Month" at bounding box center [704, 115] width 8 height 8
click at [795, 170] on div "2" at bounding box center [794, 168] width 24 height 24
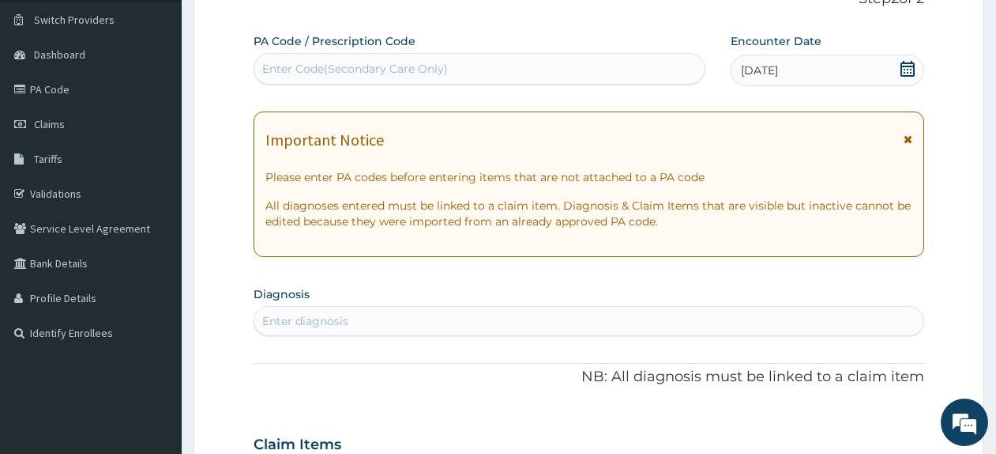
click at [453, 326] on div "Enter diagnosis" at bounding box center [588, 320] width 669 height 25
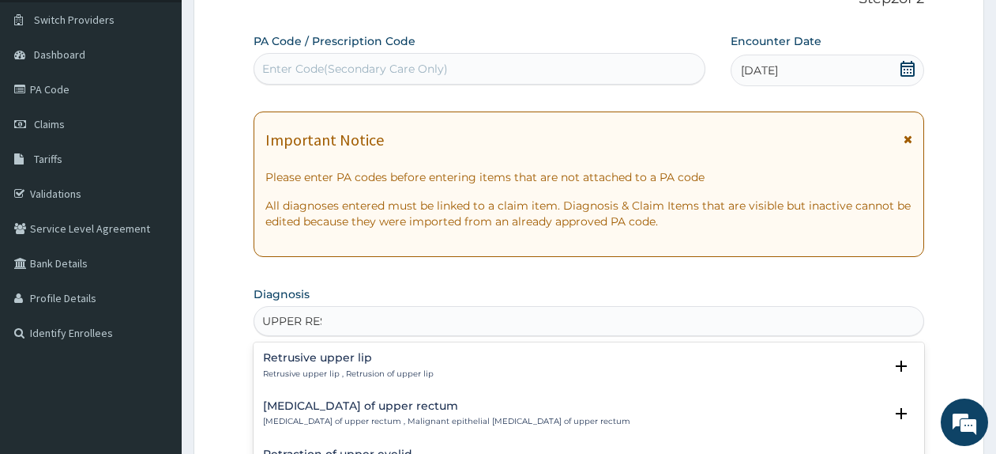
type input "UPPER RESP"
click at [370, 375] on p "[MEDICAL_DATA] , URTI - Infection of the upper respiratory tract , [MEDICAL_DAT…" at bounding box center [478, 373] width 431 height 11
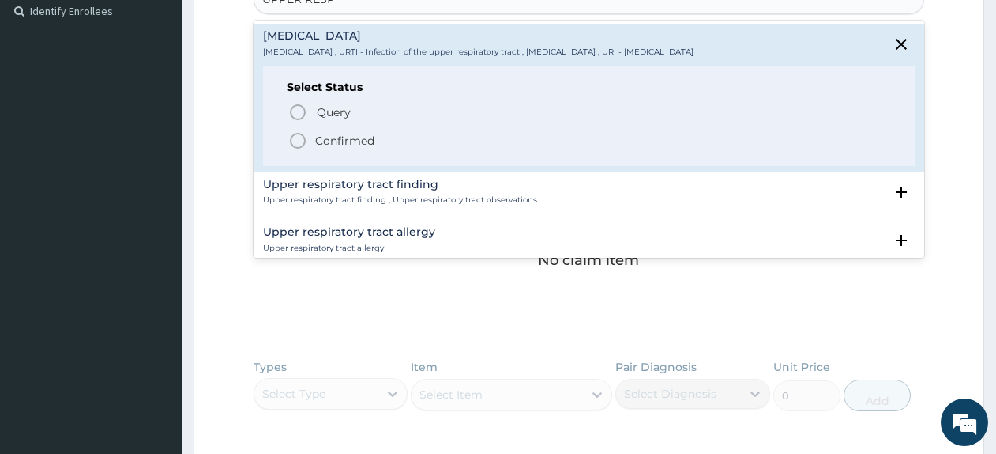
scroll to position [469, 0]
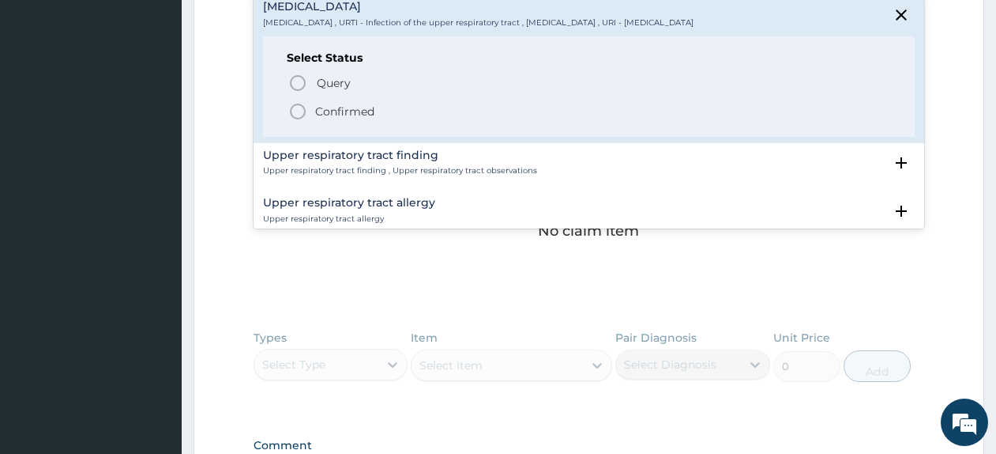
click at [510, 118] on span "Confirmed" at bounding box center [589, 111] width 603 height 19
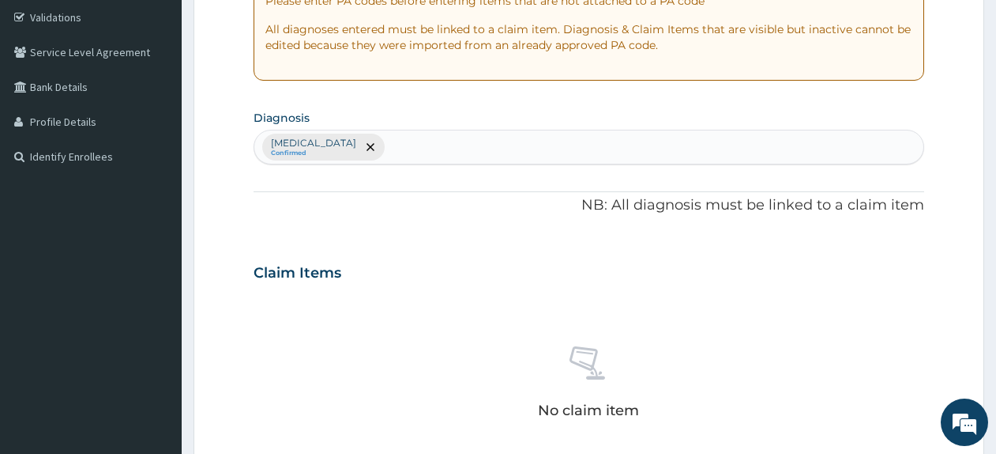
scroll to position [281, 0]
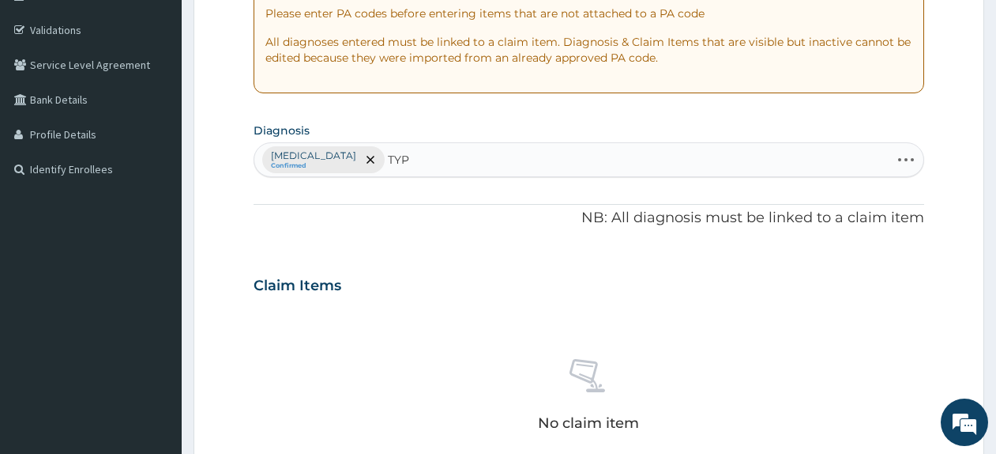
type input "TYP"
click at [749, 181] on div "PA Code / Prescription Code Enter Code(Secondary Care Only) Encounter Date [DAT…" at bounding box center [589, 281] width 671 height 822
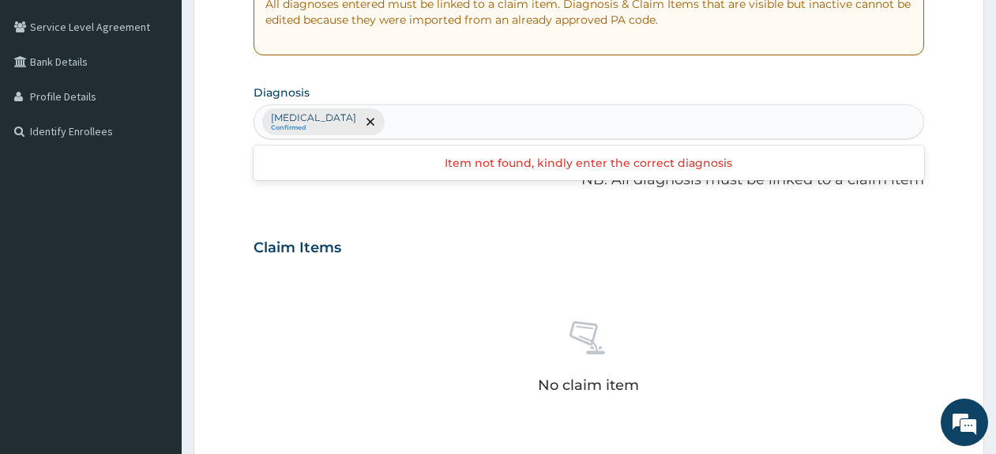
scroll to position [313, 0]
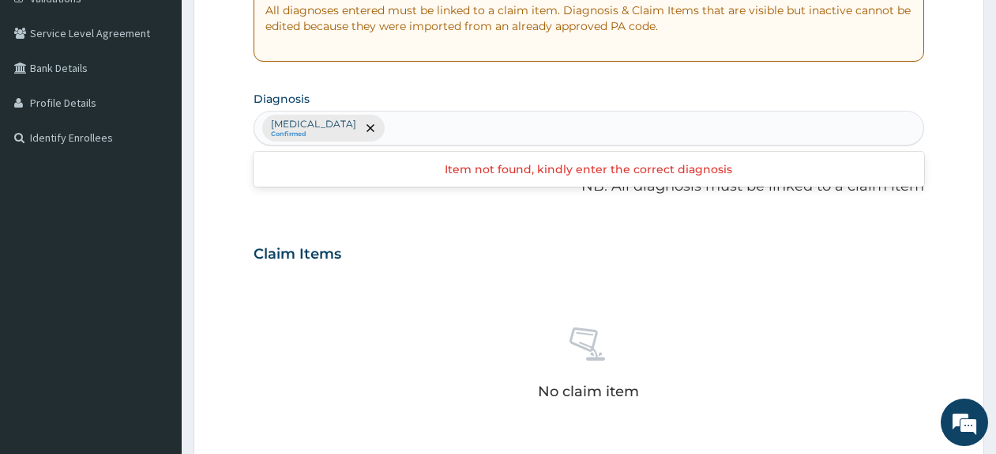
click at [821, 122] on div "[MEDICAL_DATA] Confirmed" at bounding box center [588, 127] width 669 height 33
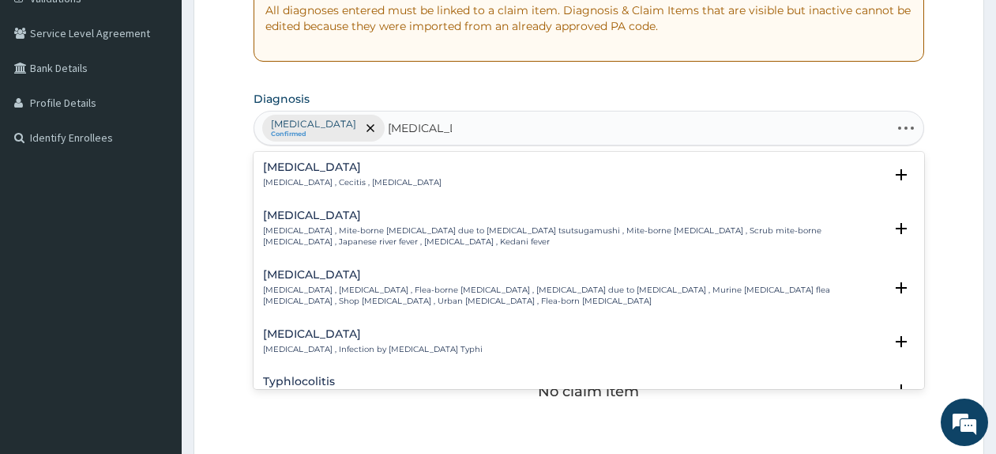
type input "[MEDICAL_DATA] FE"
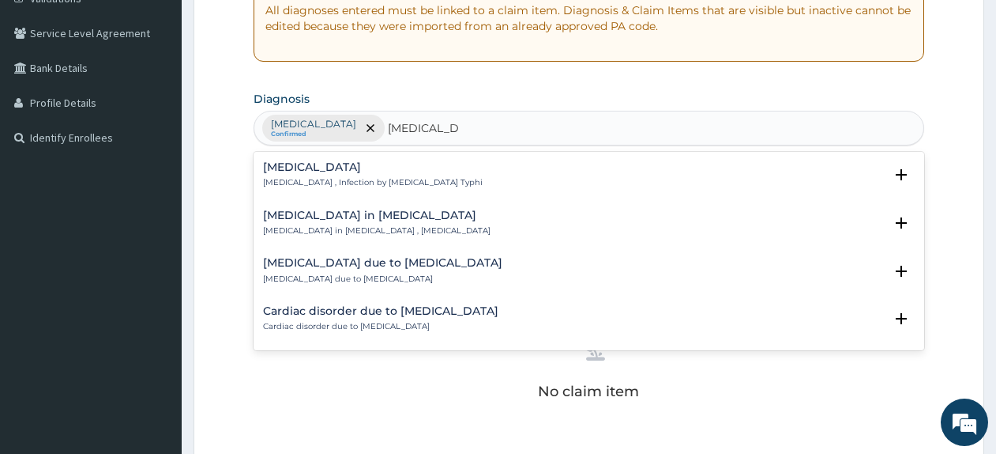
click at [377, 186] on p "[MEDICAL_DATA] , Infection by [MEDICAL_DATA] Typhi" at bounding box center [373, 182] width 220 height 11
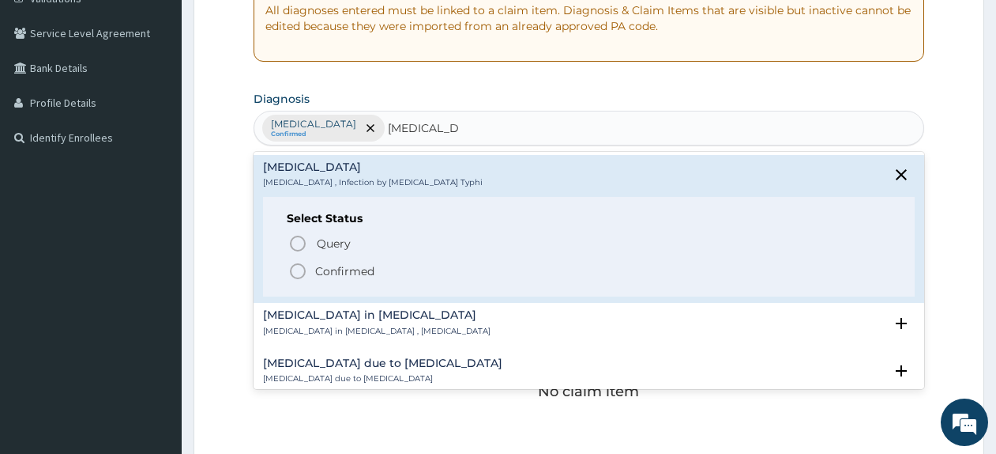
click at [371, 277] on p "Confirmed" at bounding box center [344, 271] width 59 height 16
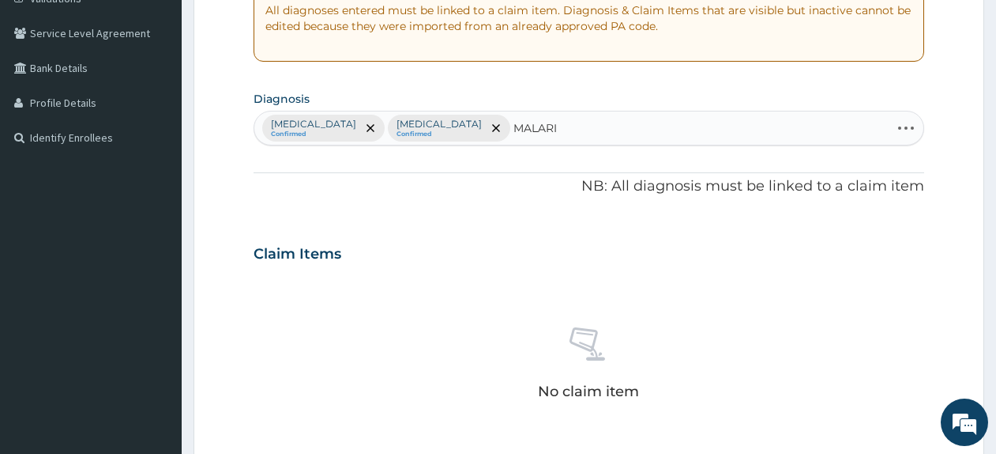
type input "[MEDICAL_DATA]"
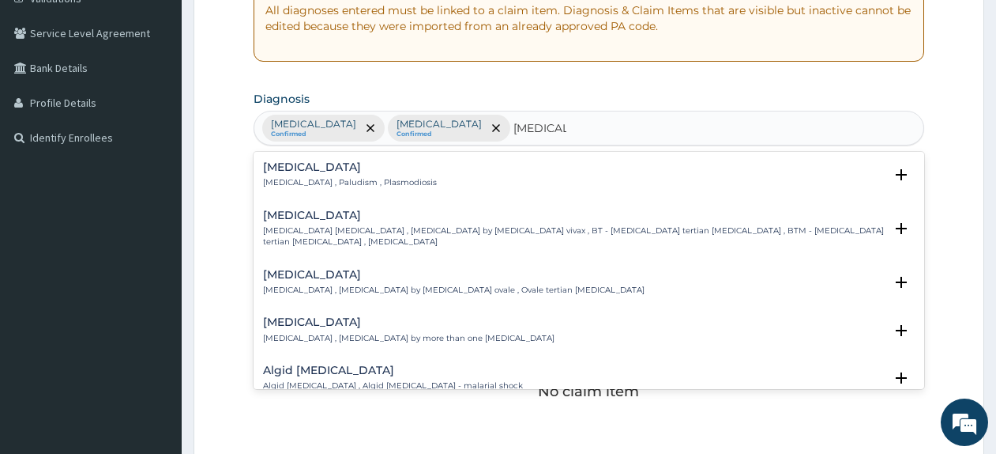
click at [315, 174] on div "Malaria Malaria , Paludism , Plasmodiosis" at bounding box center [350, 175] width 174 height 28
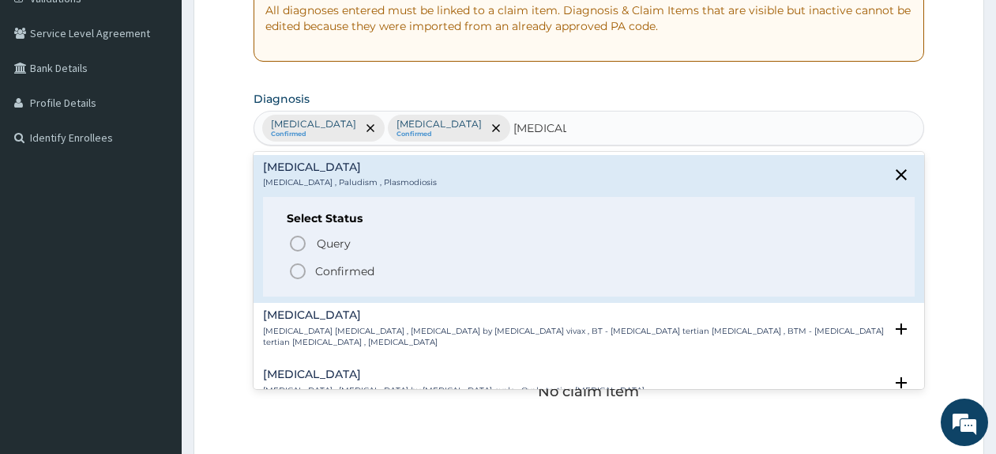
click at [334, 277] on p "Confirmed" at bounding box center [344, 271] width 59 height 16
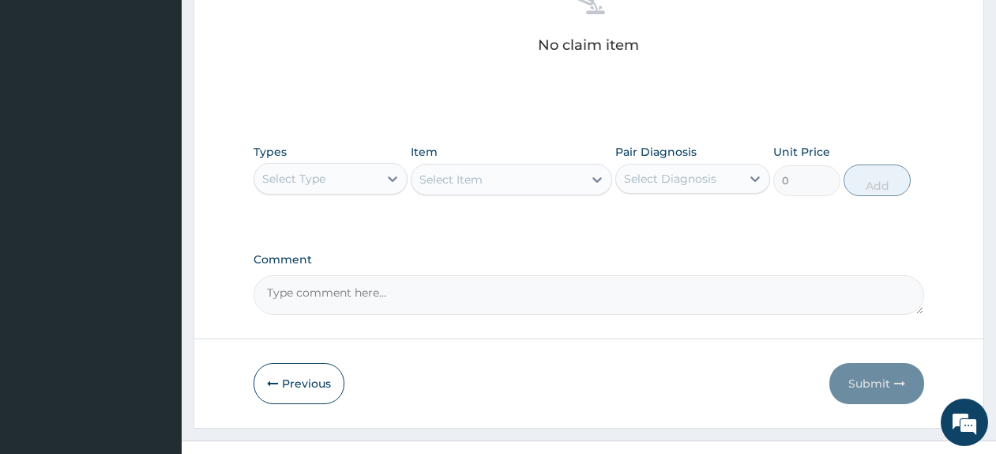
scroll to position [657, 0]
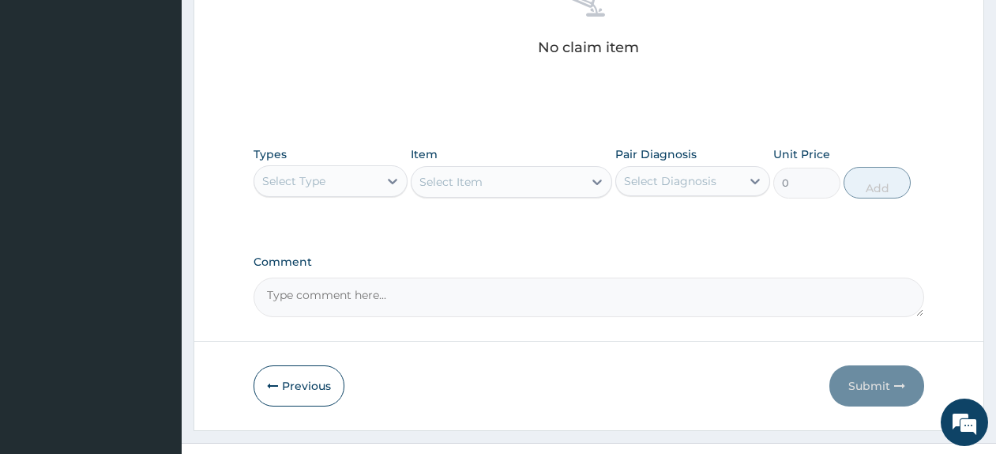
click at [330, 186] on div "Select Type" at bounding box center [316, 180] width 124 height 25
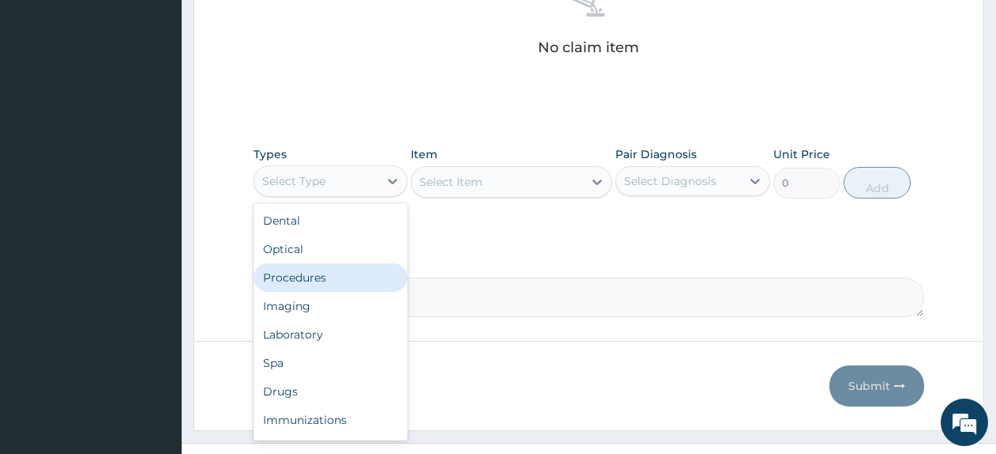
click at [322, 269] on div "Procedures" at bounding box center [331, 277] width 154 height 28
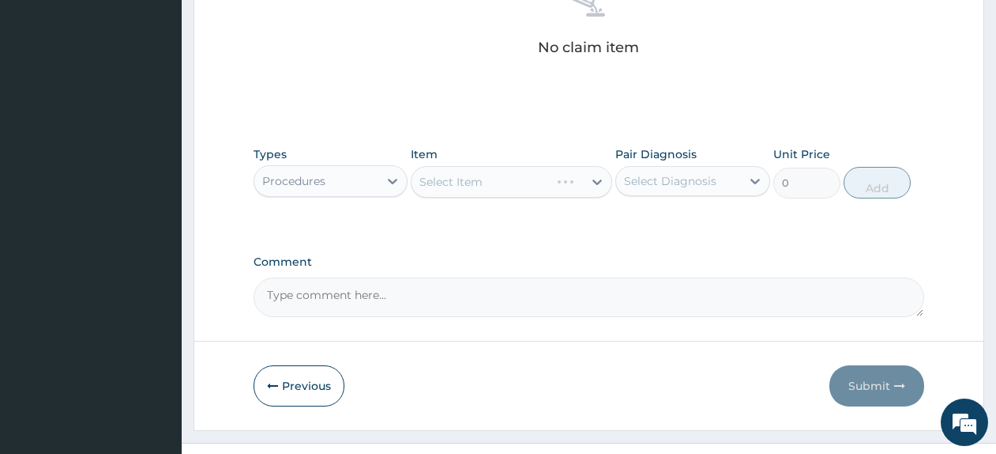
click at [467, 198] on div "Item Select Item" at bounding box center [511, 172] width 201 height 52
click at [474, 190] on div "Select Item" at bounding box center [497, 181] width 171 height 25
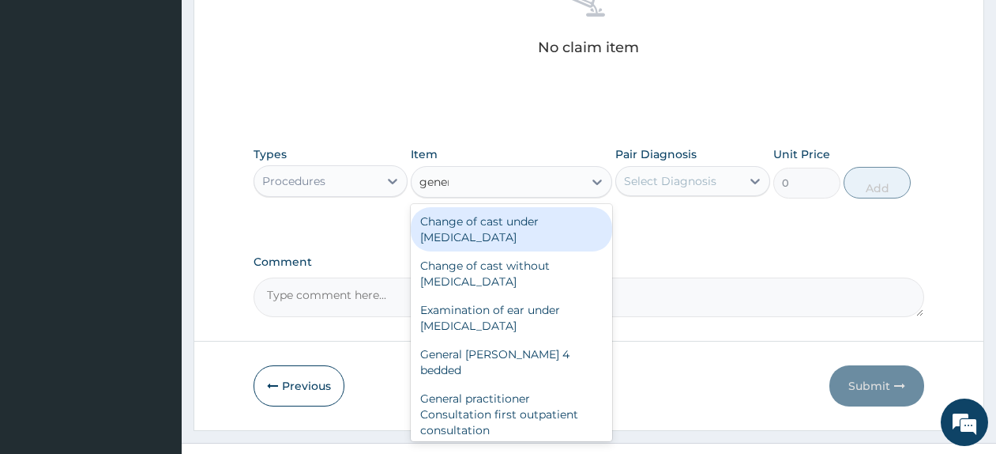
type input "general"
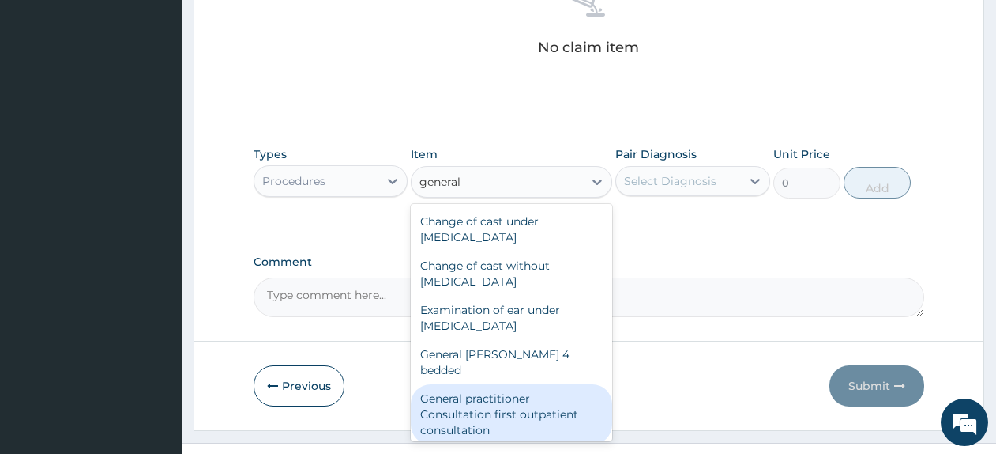
click at [512, 403] on div "General practitioner Consultation first outpatient consultation" at bounding box center [511, 414] width 201 height 60
type input "4000"
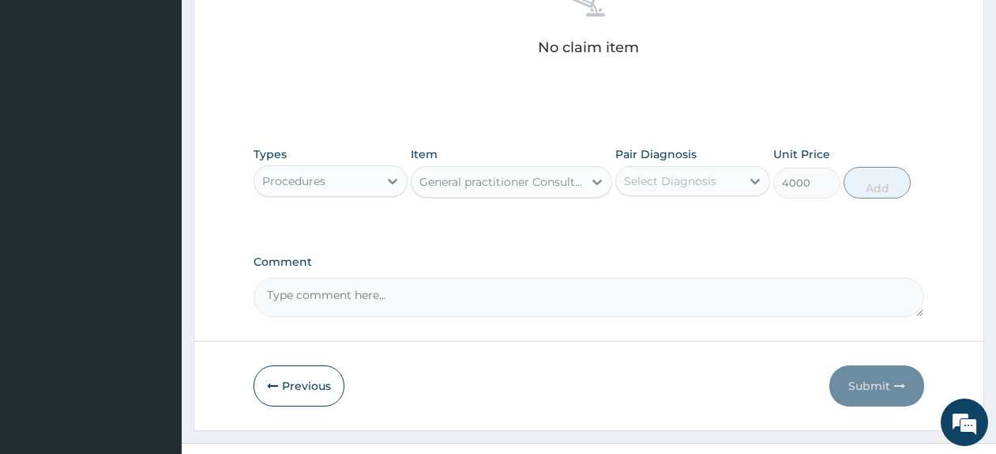
click at [707, 190] on div "Select Diagnosis" at bounding box center [678, 180] width 124 height 25
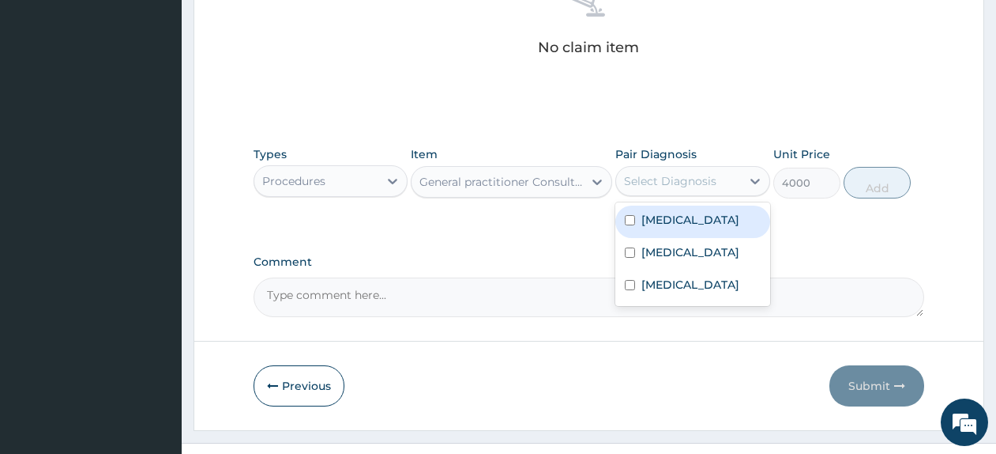
click at [706, 228] on label "Upper respiratory infection" at bounding box center [691, 220] width 98 height 16
checkbox input "true"
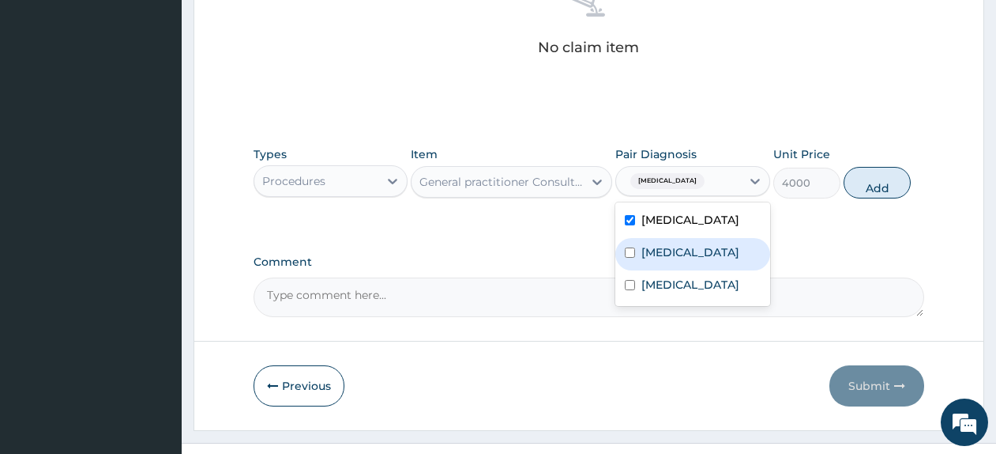
click at [703, 260] on label "Typhoid fever" at bounding box center [691, 252] width 98 height 16
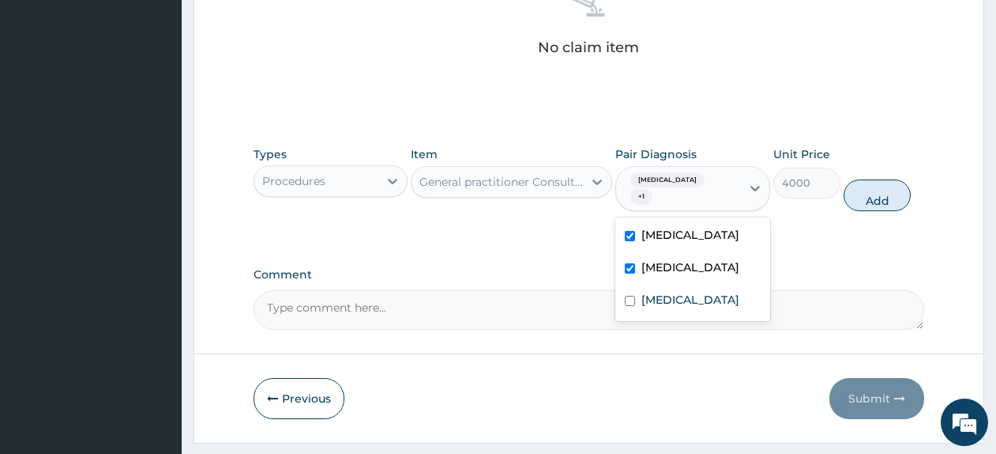
click at [701, 285] on div "Typhoid fever" at bounding box center [692, 269] width 154 height 32
checkbox input "false"
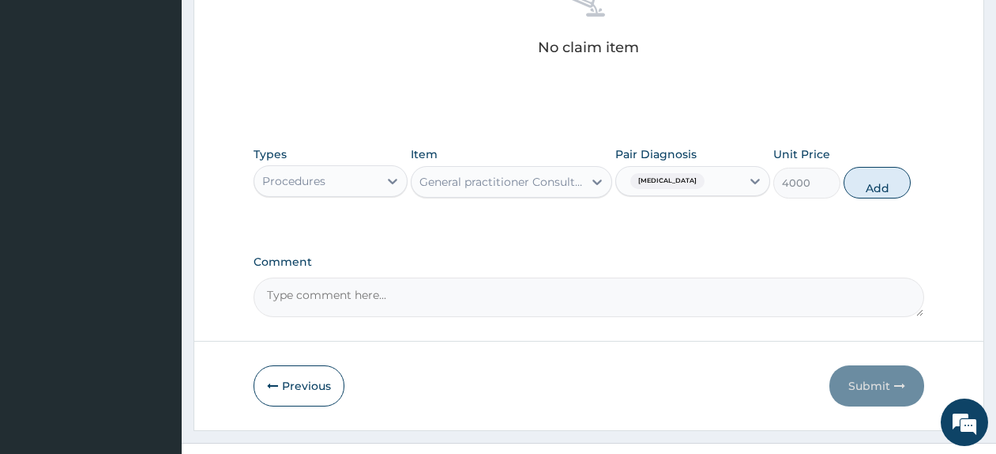
click at [719, 200] on div "Types Procedures Item General practitioner Consultation first outpatient consul…" at bounding box center [589, 172] width 671 height 68
click at [707, 190] on div "Upper respiratory infection" at bounding box center [665, 181] width 83 height 21
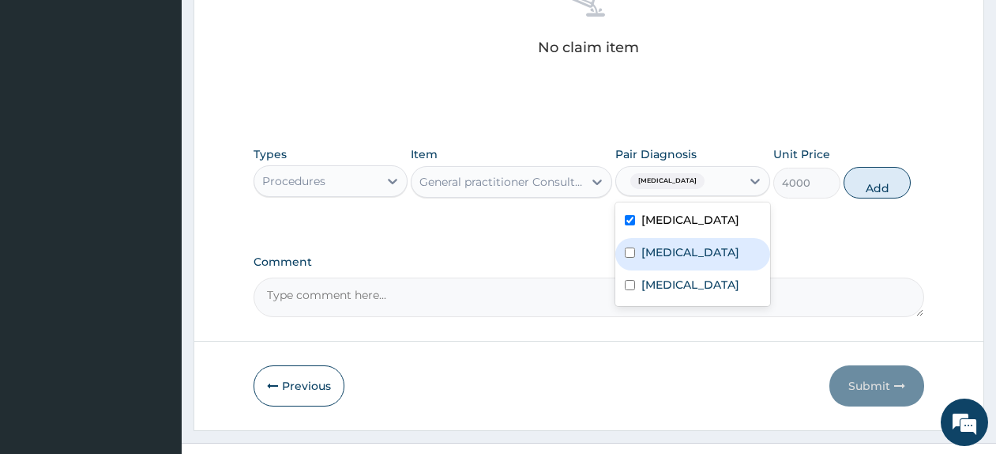
click at [679, 270] on div "Typhoid fever" at bounding box center [692, 254] width 154 height 32
checkbox input "true"
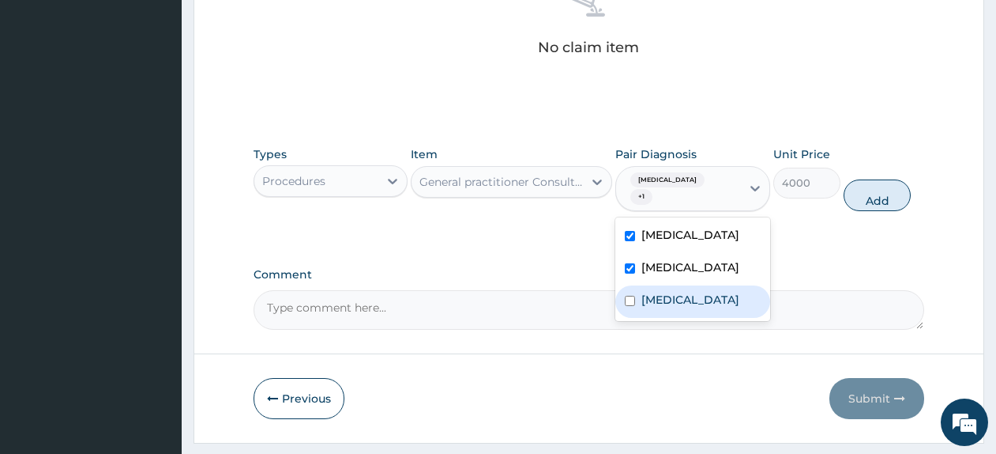
click at [676, 307] on label "Malaria" at bounding box center [691, 300] width 98 height 16
checkbox input "true"
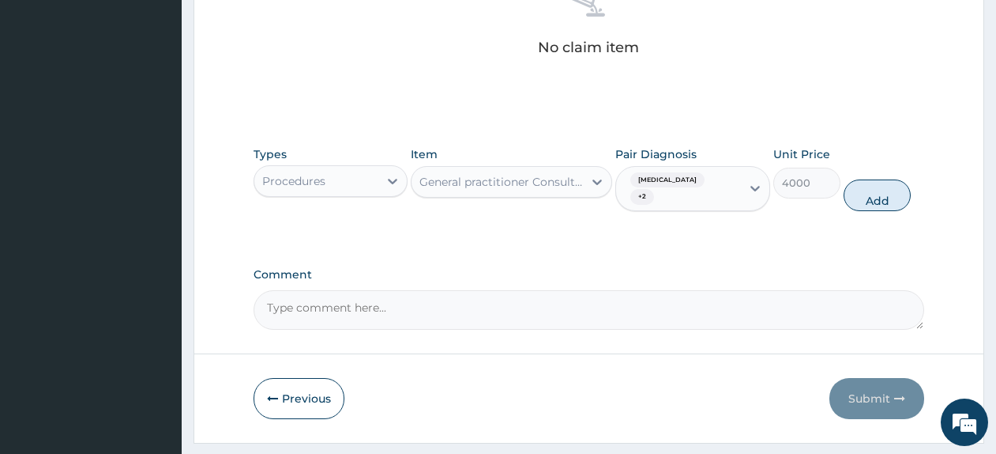
click at [847, 302] on textarea "Comment" at bounding box center [589, 310] width 671 height 40
click at [864, 193] on button "Add" at bounding box center [877, 195] width 67 height 32
type input "0"
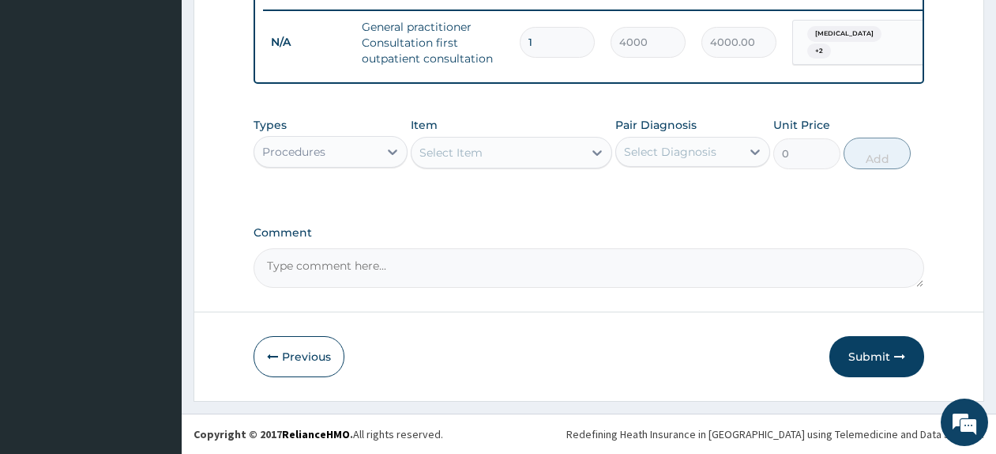
scroll to position [633, 0]
click at [371, 154] on div "Procedures" at bounding box center [316, 151] width 124 height 25
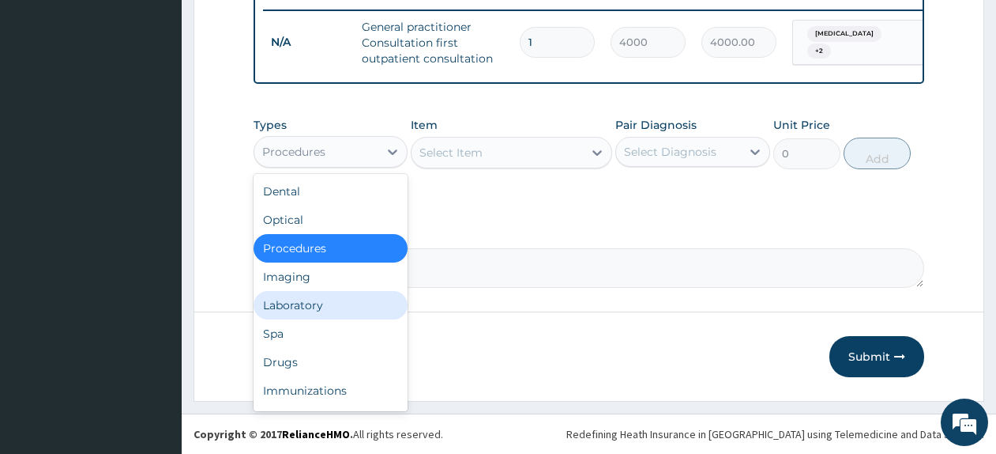
click at [322, 311] on div "Laboratory" at bounding box center [331, 305] width 154 height 28
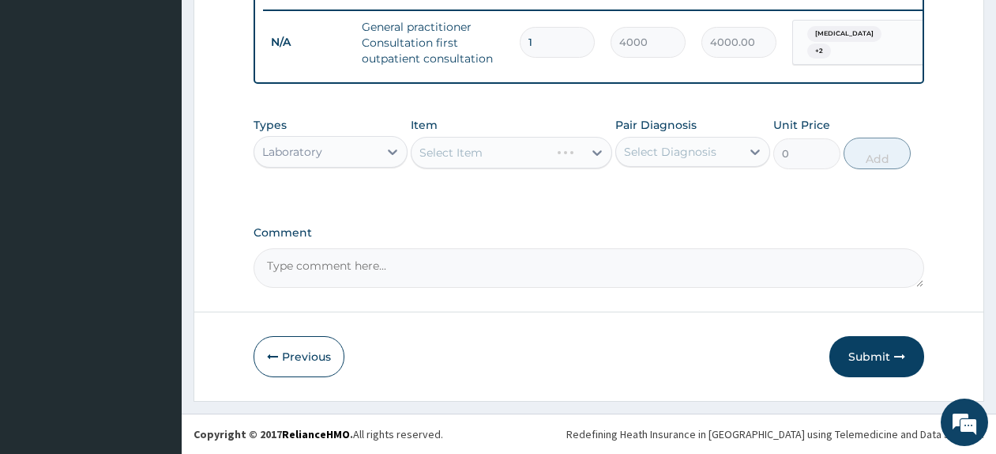
click at [496, 185] on div "Types Laboratory Item Select Item Pair Diagnosis Select Diagnosis Unit Price 0 …" at bounding box center [589, 155] width 671 height 92
click at [536, 167] on div "Select Item" at bounding box center [511, 153] width 201 height 32
click at [548, 159] on div "Select Item" at bounding box center [497, 152] width 171 height 25
type input "m"
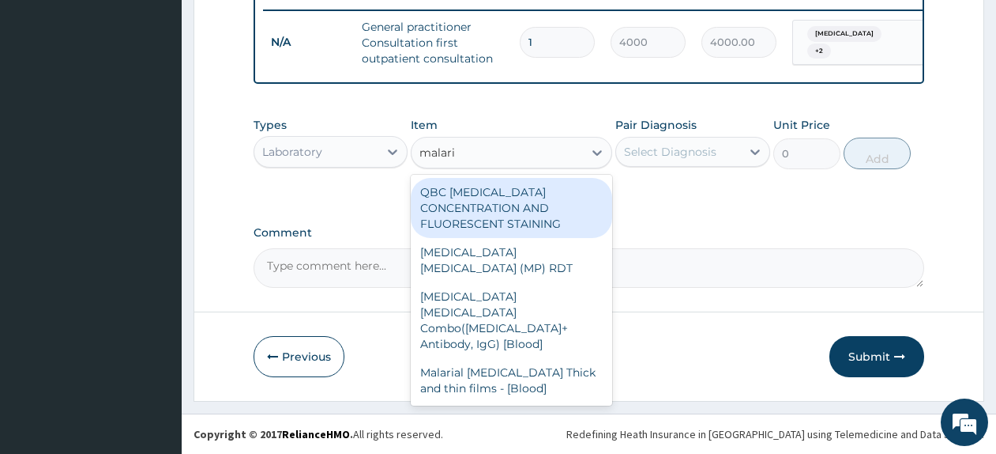
type input "malaria"
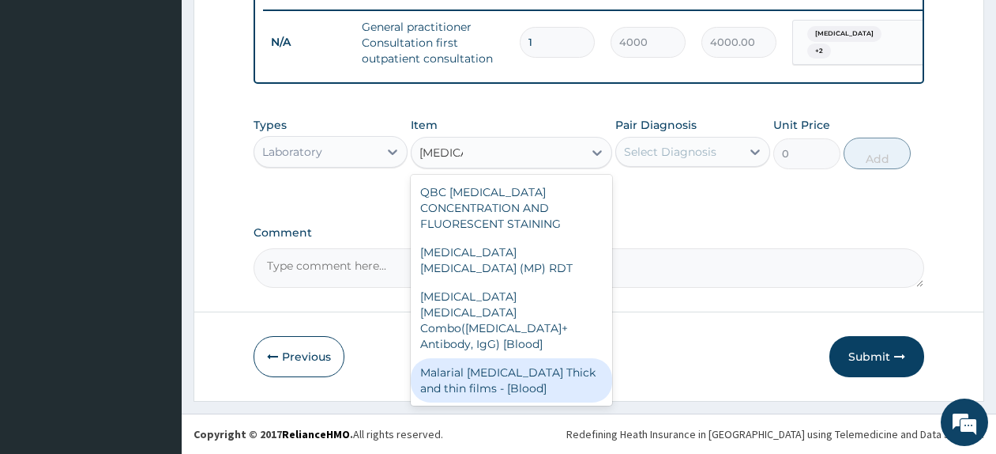
click at [539, 358] on div "Malarial [MEDICAL_DATA] Thick and thin films - [Blood]" at bounding box center [511, 380] width 201 height 44
type input "2500"
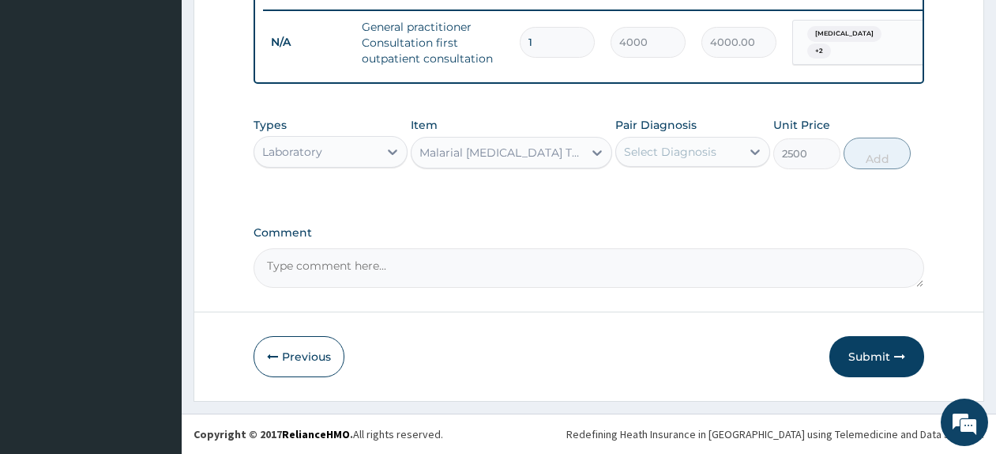
click at [705, 145] on div "Select Diagnosis" at bounding box center [670, 152] width 92 height 16
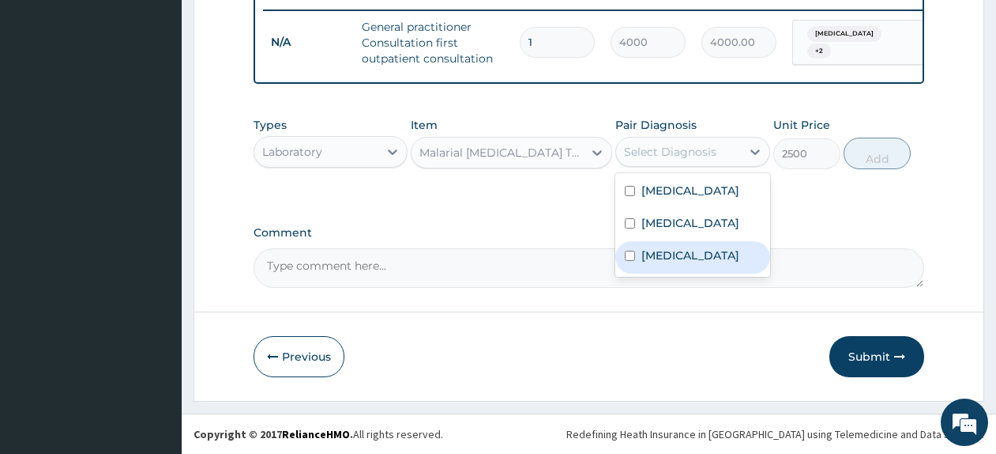
click at [703, 273] on div "Malaria" at bounding box center [692, 257] width 154 height 32
checkbox input "true"
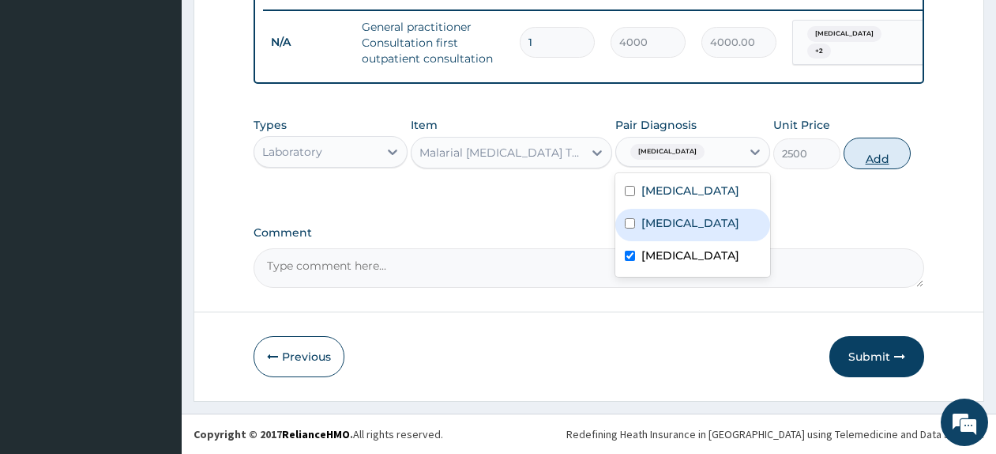
click at [878, 150] on button "Add" at bounding box center [877, 153] width 67 height 32
type input "0"
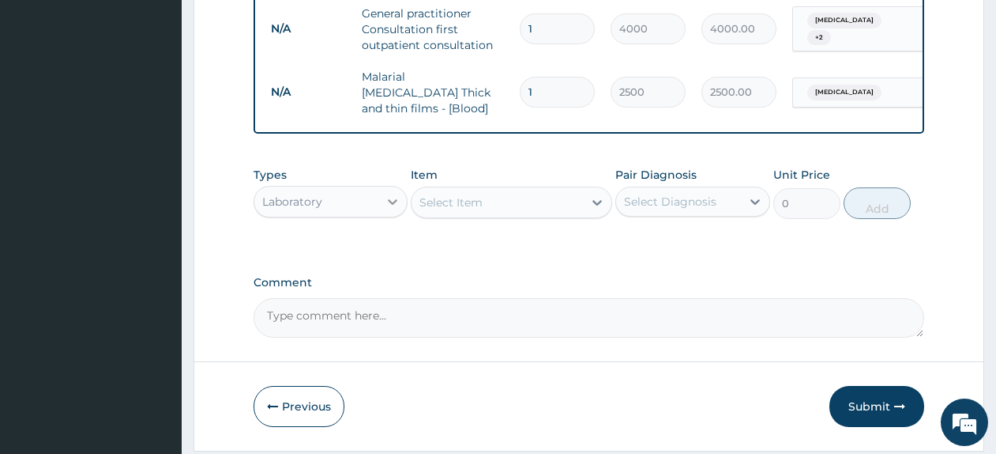
click at [384, 212] on div at bounding box center [392, 201] width 28 height 28
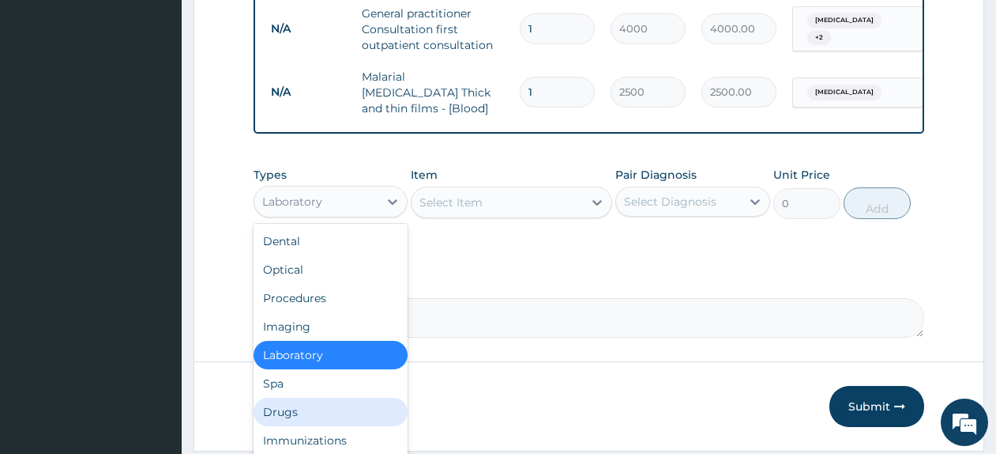
click at [346, 412] on div "Drugs" at bounding box center [331, 411] width 154 height 28
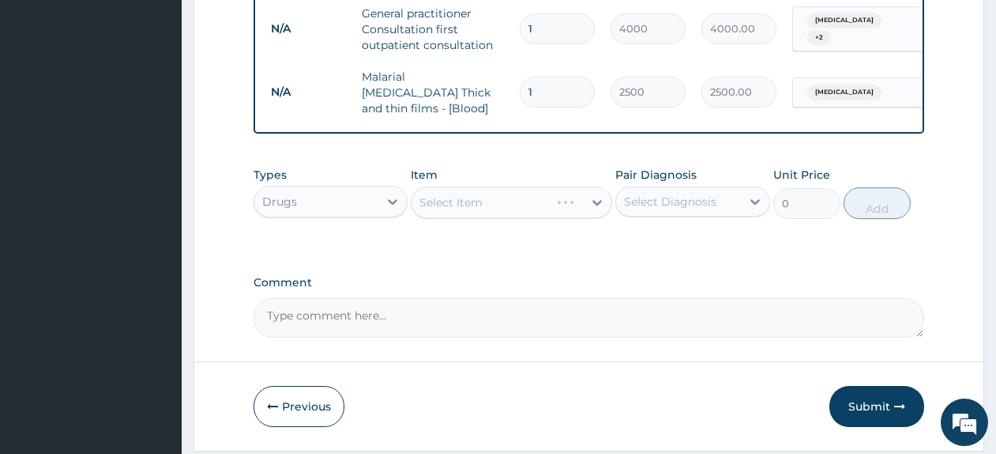
click at [504, 209] on div "Select Item" at bounding box center [511, 202] width 201 height 32
click at [504, 215] on div "Select Item" at bounding box center [497, 202] width 171 height 25
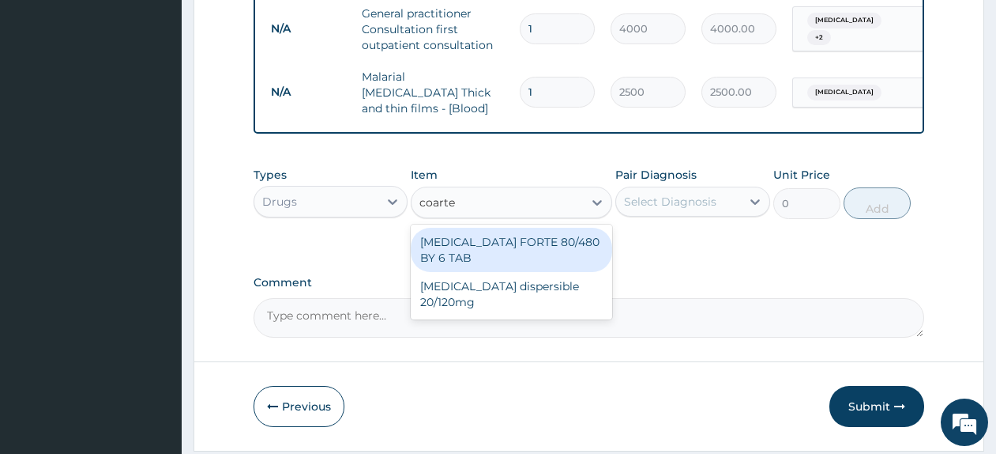
type input "coartem"
click at [522, 249] on div "COARTEM FORTE 80/480 BY 6 TAB" at bounding box center [511, 250] width 201 height 44
type input "500"
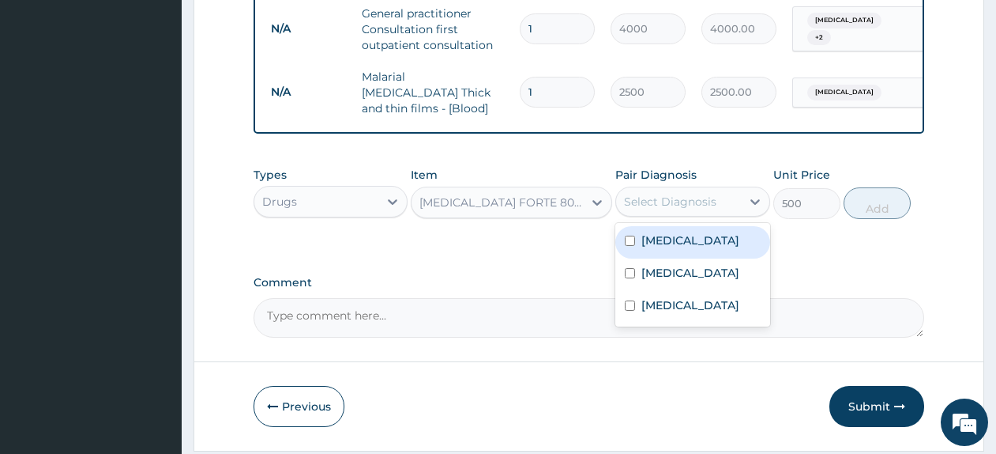
click at [656, 207] on div "Select Diagnosis" at bounding box center [670, 202] width 92 height 16
click at [545, 206] on div "COARTEM FORTE 80/480 BY 6 TAB" at bounding box center [502, 202] width 165 height 16
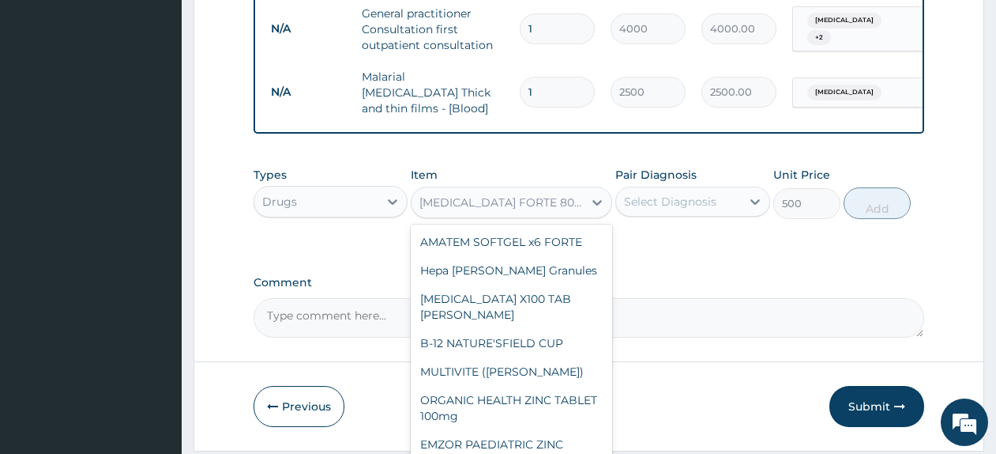
scroll to position [9249, 0]
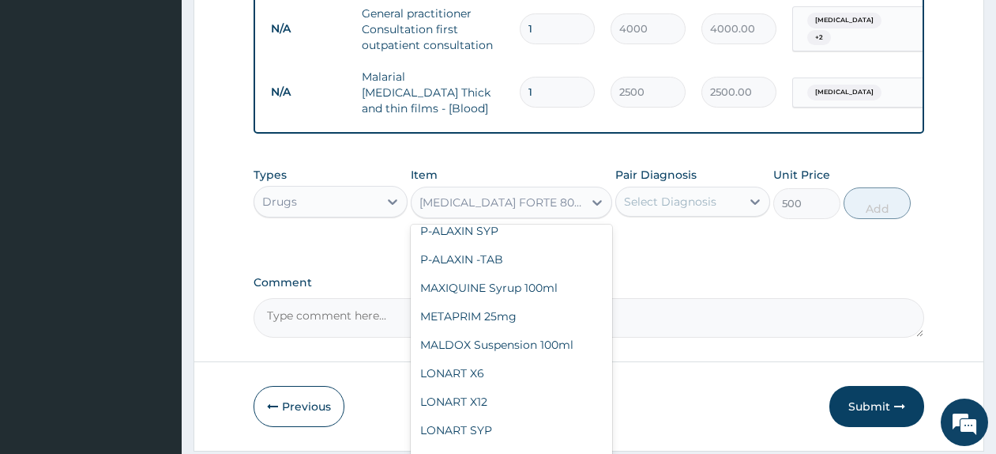
click at [558, 209] on div "COARTEM FORTE 80/480 BY 6 TAB" at bounding box center [502, 202] width 165 height 16
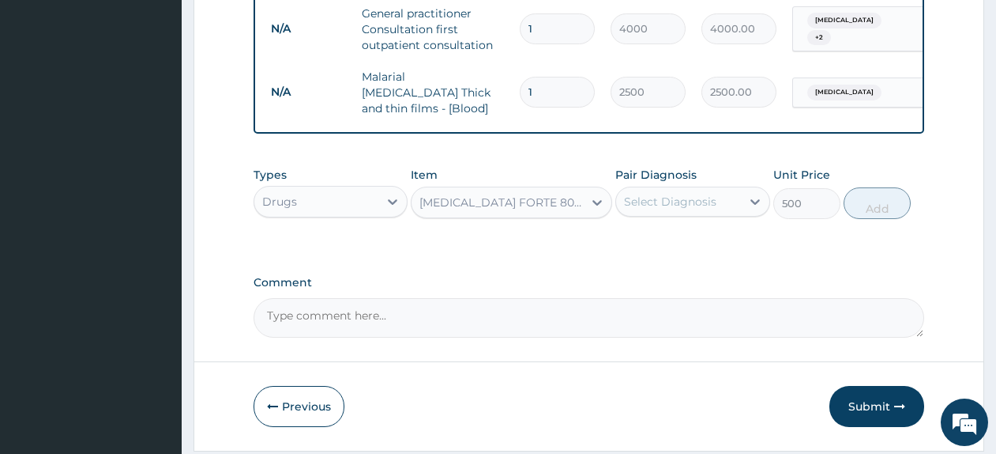
click at [558, 209] on div "COARTEM FORTE 80/480 BY 6 TAB" at bounding box center [502, 202] width 165 height 16
click at [558, 209] on div "[MEDICAL_DATA] FORTE 80/480 BY 6 TAB" at bounding box center [502, 202] width 165 height 16
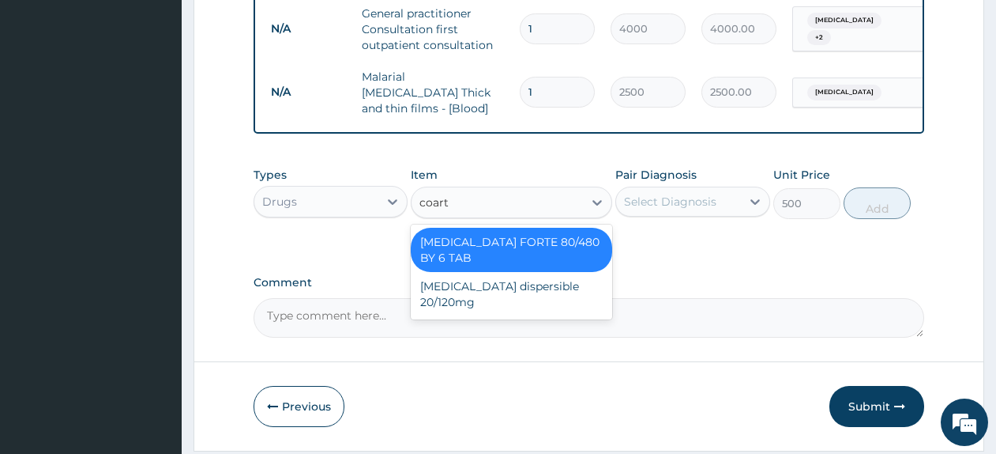
scroll to position [0, 0]
type input "coarte"
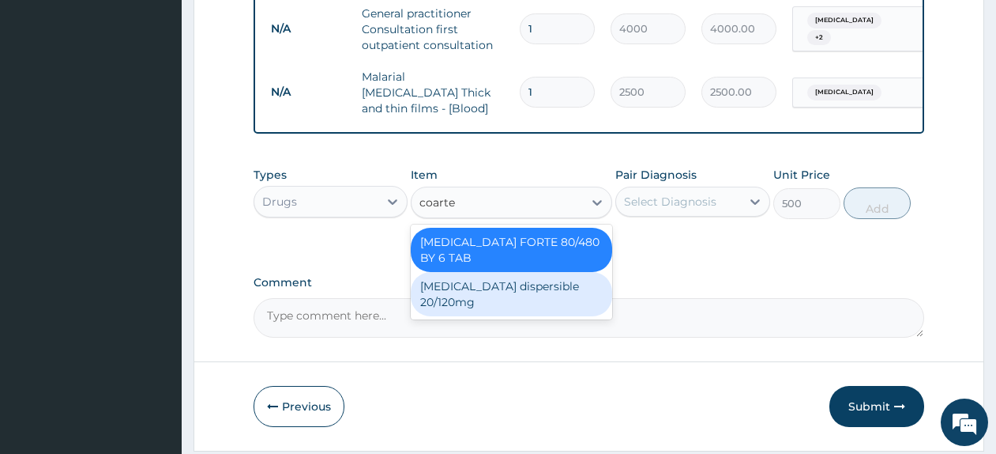
click at [566, 288] on div "Coartem dispersible 20/120mg" at bounding box center [511, 294] width 201 height 44
type input "120"
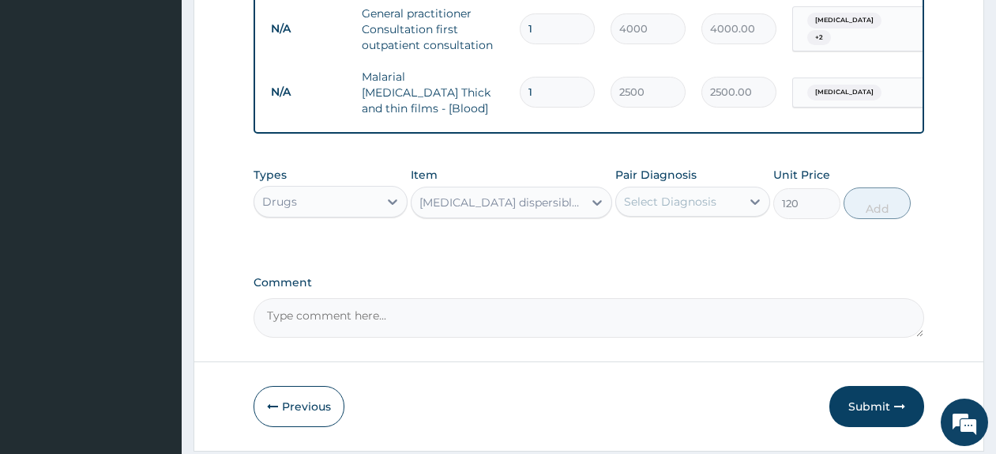
click at [645, 209] on div "Select Diagnosis" at bounding box center [670, 202] width 92 height 16
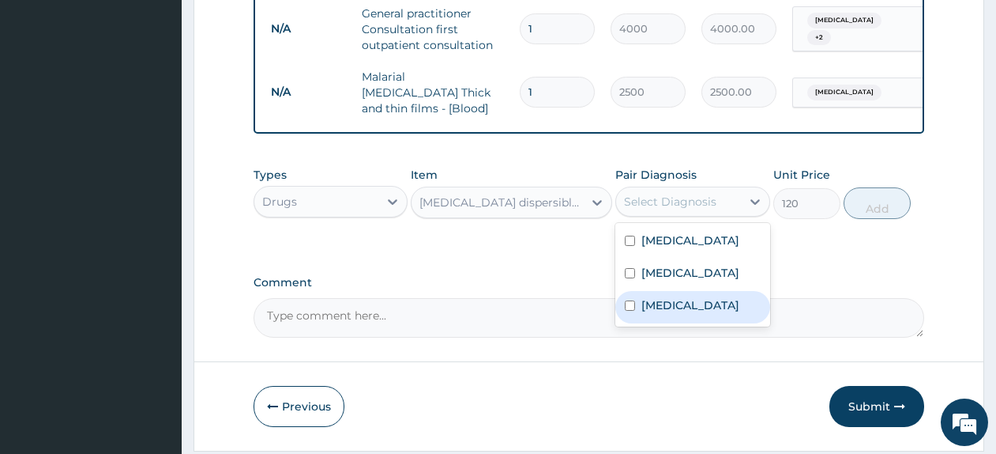
click at [664, 313] on label "[MEDICAL_DATA]" at bounding box center [691, 305] width 98 height 16
checkbox input "true"
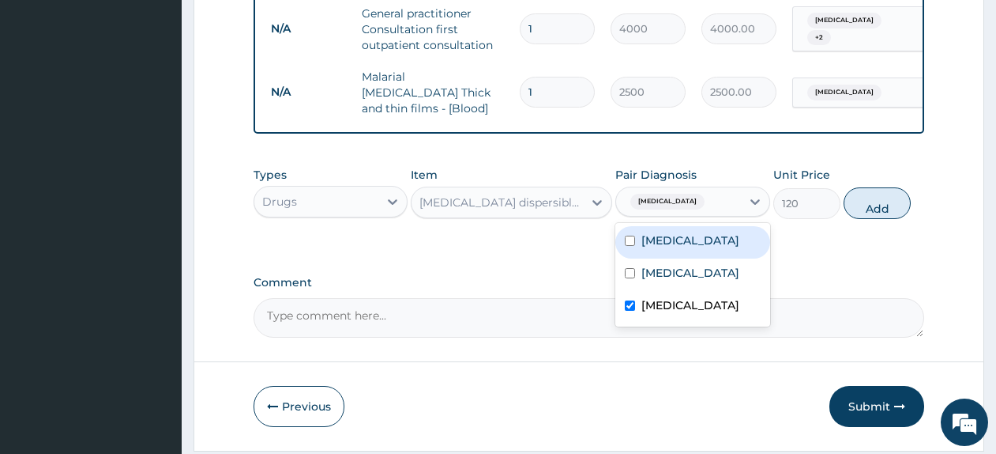
click at [864, 200] on button "Add" at bounding box center [877, 203] width 67 height 32
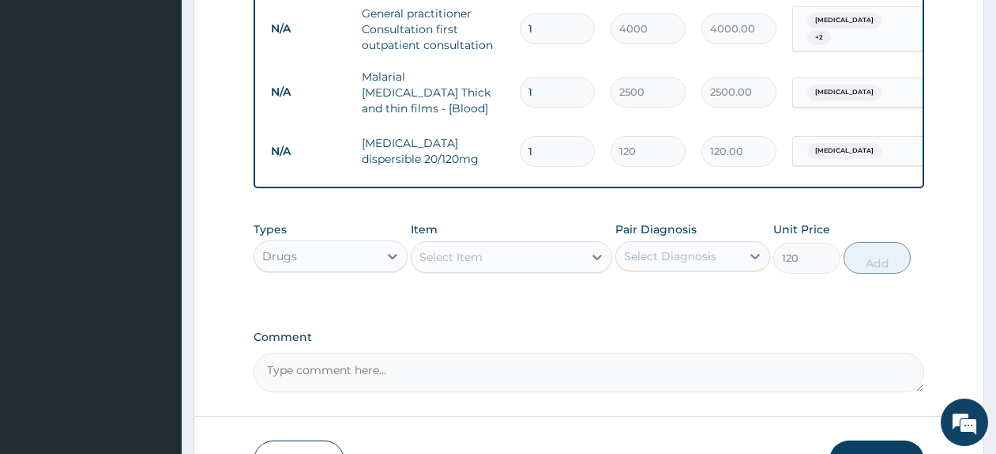
type input "0"
click at [551, 151] on input "1" at bounding box center [557, 151] width 75 height 31
type input "18"
type input "2160.00"
type input "18"
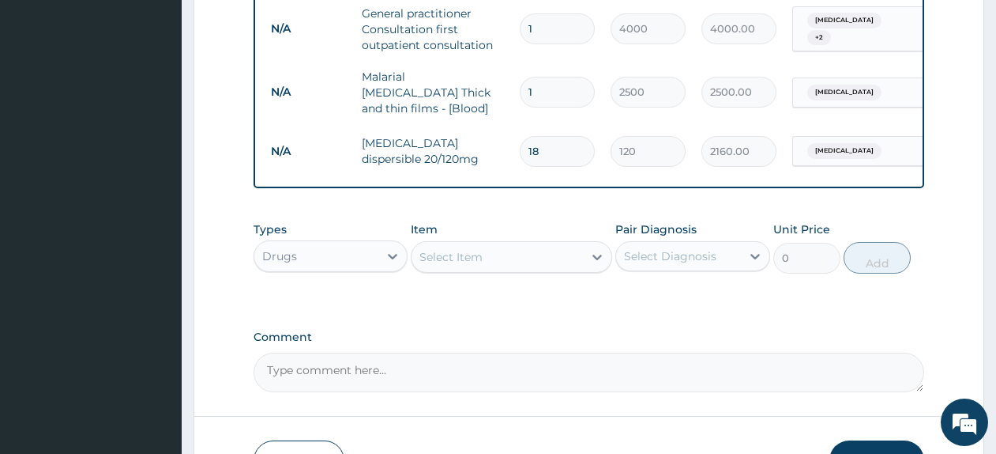
click at [464, 264] on div "Select Item" at bounding box center [451, 257] width 63 height 16
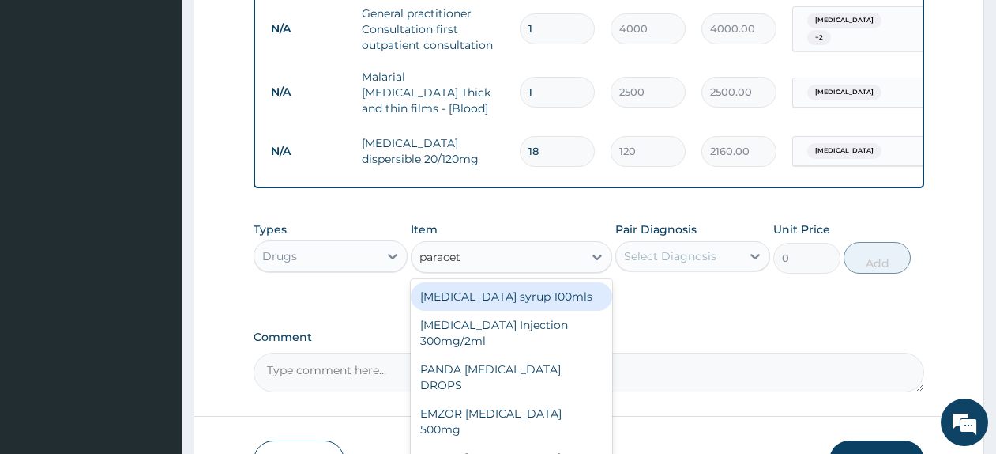
type input "paraceta"
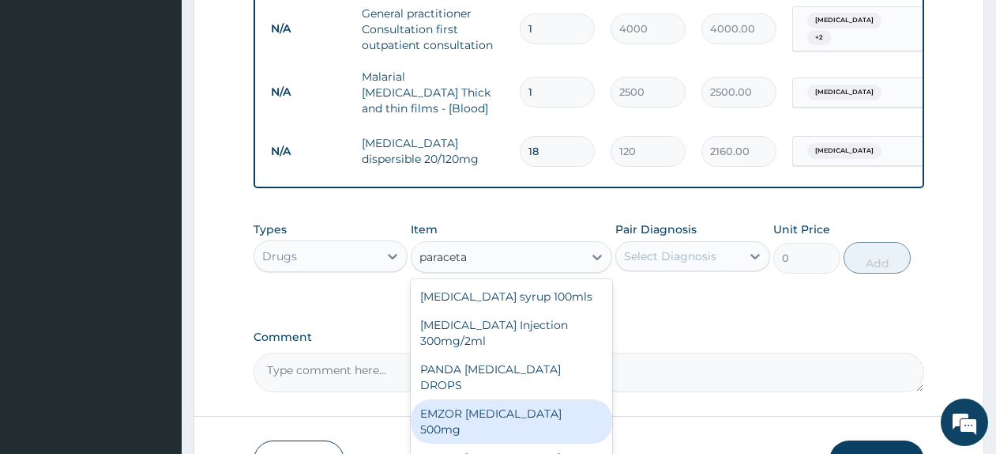
click at [533, 412] on div "EMZOR PARACETAMOL 500mg" at bounding box center [511, 421] width 201 height 44
type input "50"
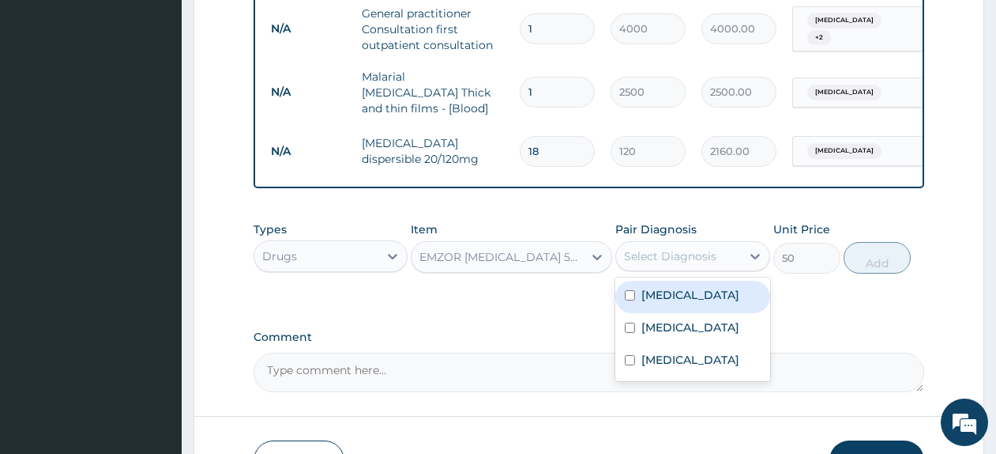
click at [686, 263] on div "Select Diagnosis" at bounding box center [670, 256] width 92 height 16
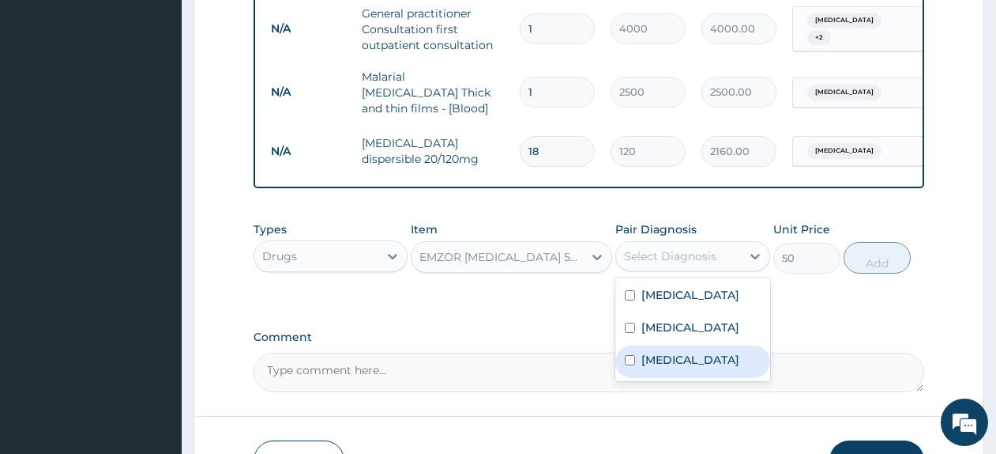
click at [704, 371] on div "Malaria" at bounding box center [692, 361] width 154 height 32
checkbox input "true"
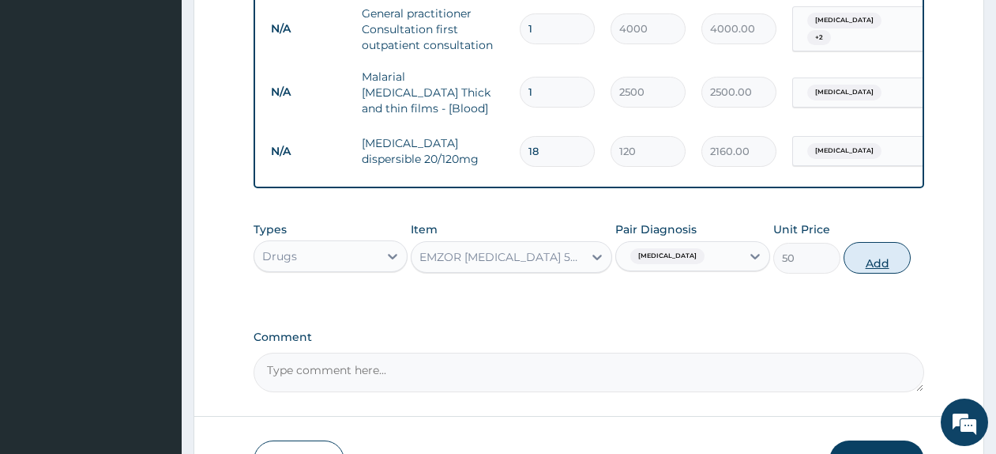
click at [859, 262] on button "Add" at bounding box center [877, 258] width 67 height 32
type input "0"
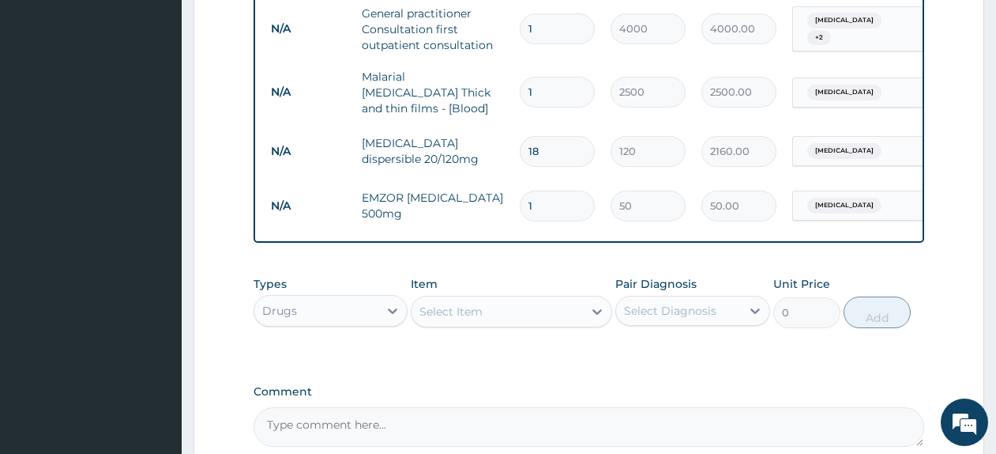
type input "10"
type input "500.00"
type input "10"
click at [434, 317] on div "Select Item" at bounding box center [451, 311] width 63 height 16
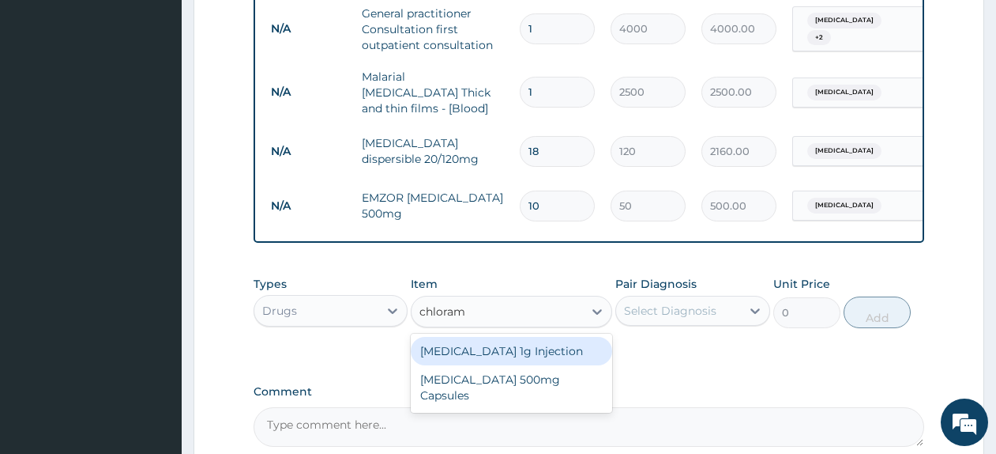
type input "chloramp"
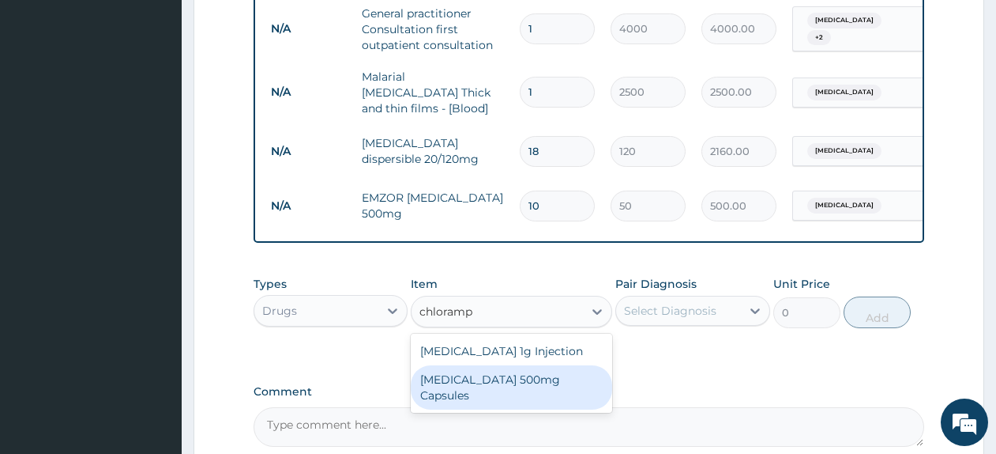
click at [452, 398] on div "[MEDICAL_DATA] 500mg Capsules" at bounding box center [511, 387] width 201 height 44
type input "59.125"
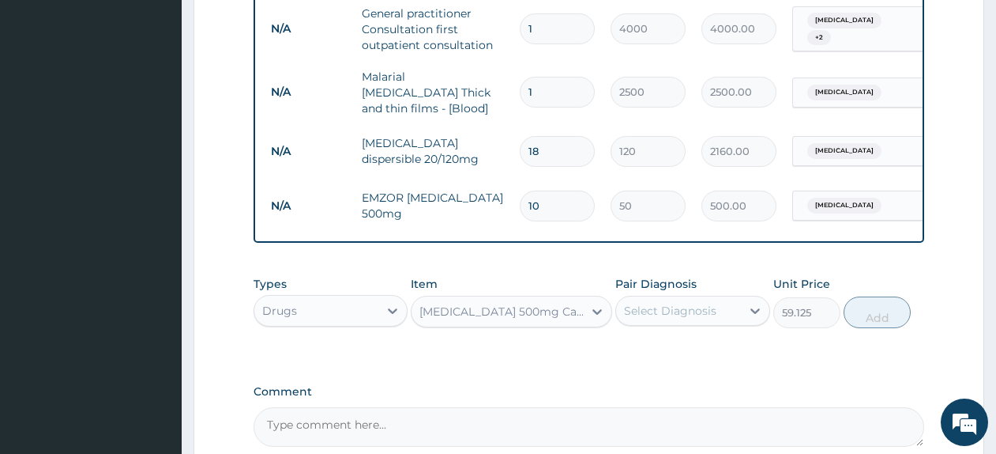
click at [578, 324] on div "Chloramphenicol 500mg Capsules" at bounding box center [497, 311] width 171 height 25
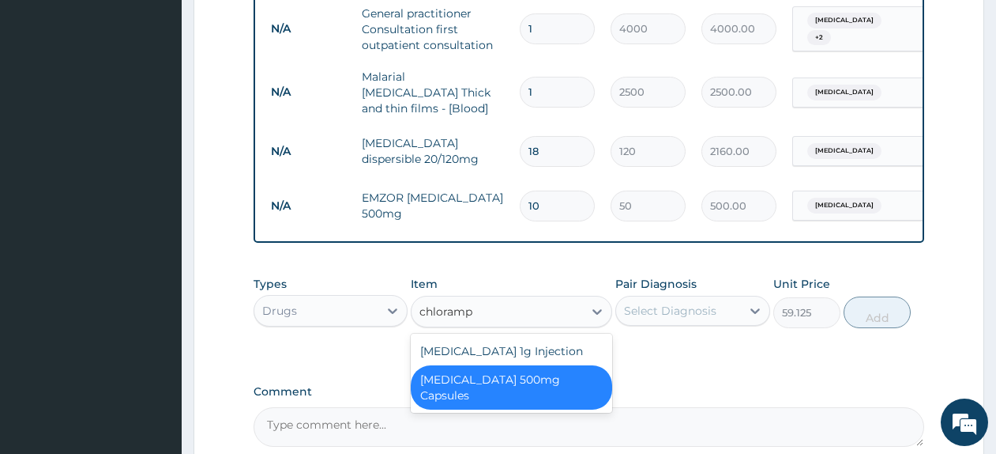
type input "chloramp"
click at [638, 313] on div "Select Diagnosis" at bounding box center [670, 311] width 92 height 16
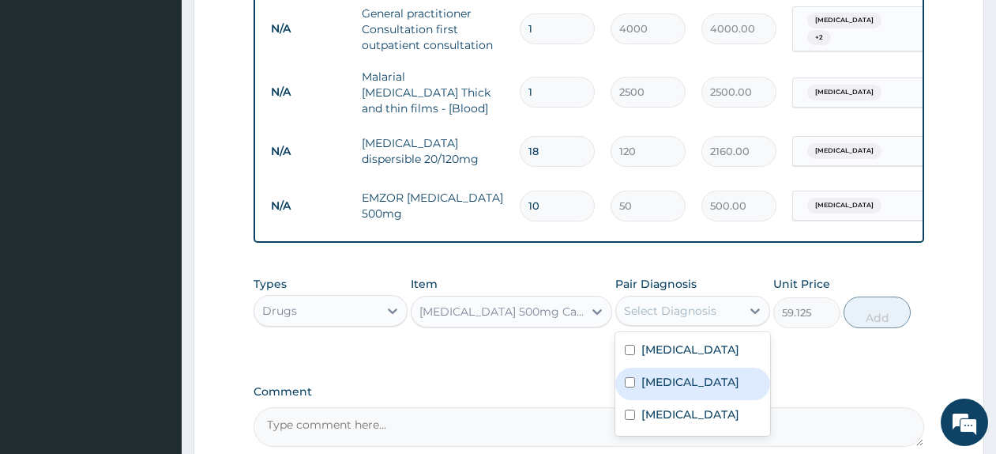
click at [657, 390] on label "Typhoid fever" at bounding box center [691, 382] width 98 height 16
checkbox input "true"
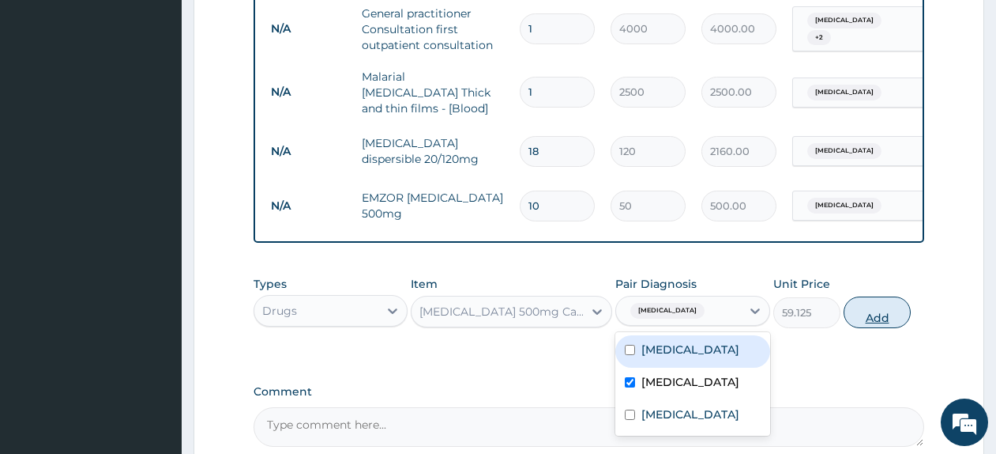
click at [877, 318] on button "Add" at bounding box center [877, 312] width 67 height 32
type input "0"
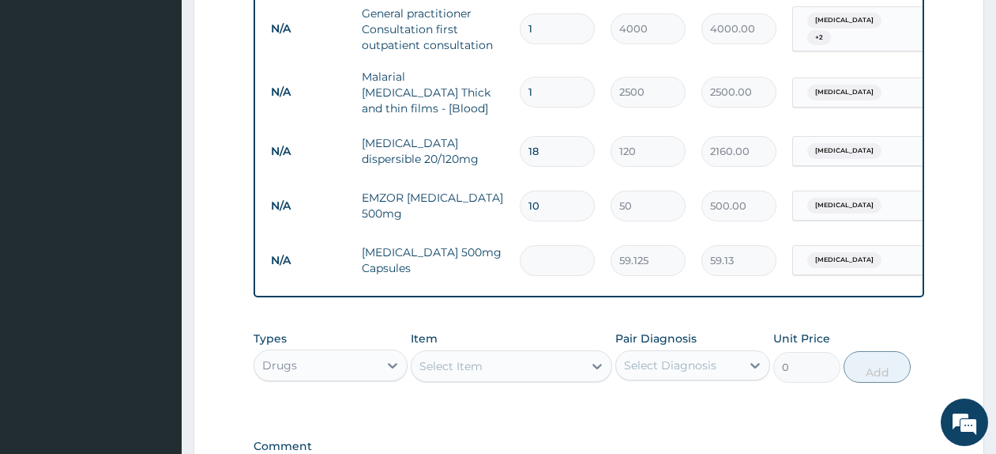
type input "0.00"
type input "8"
type input "473.00"
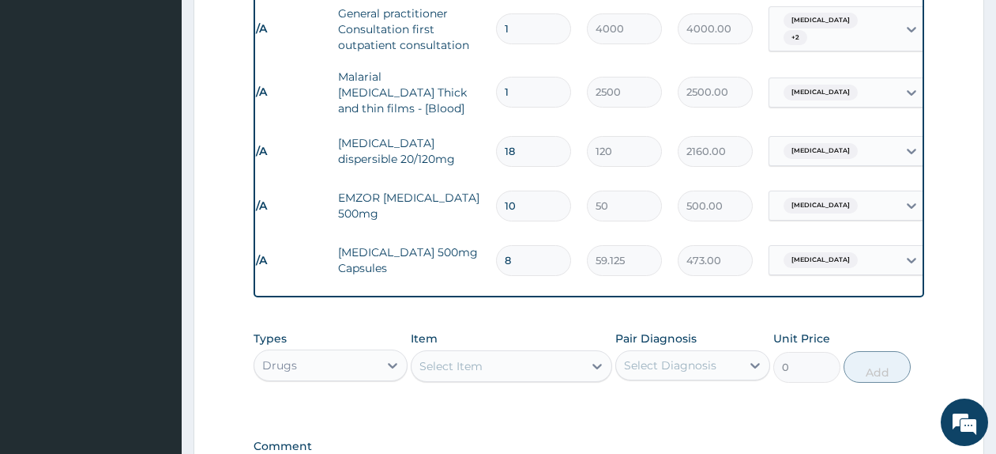
scroll to position [0, 12]
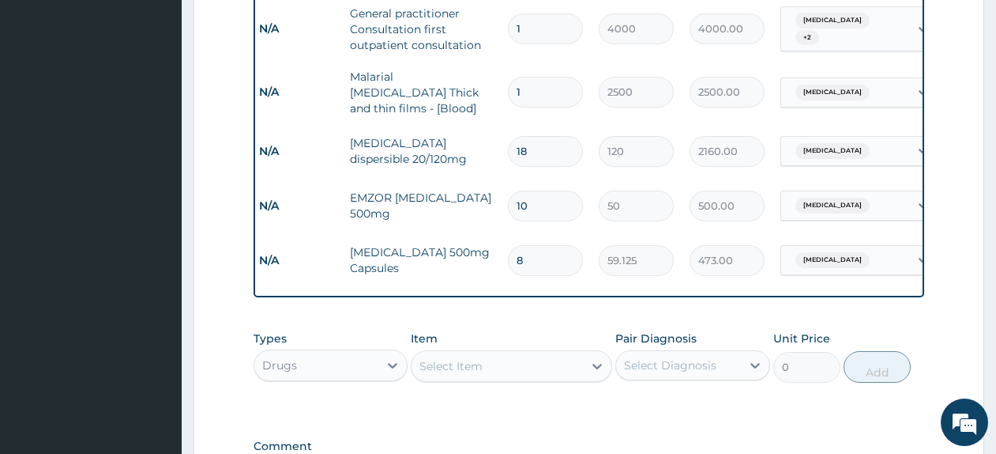
type input "8"
click at [341, 375] on div "Drugs" at bounding box center [316, 364] width 124 height 25
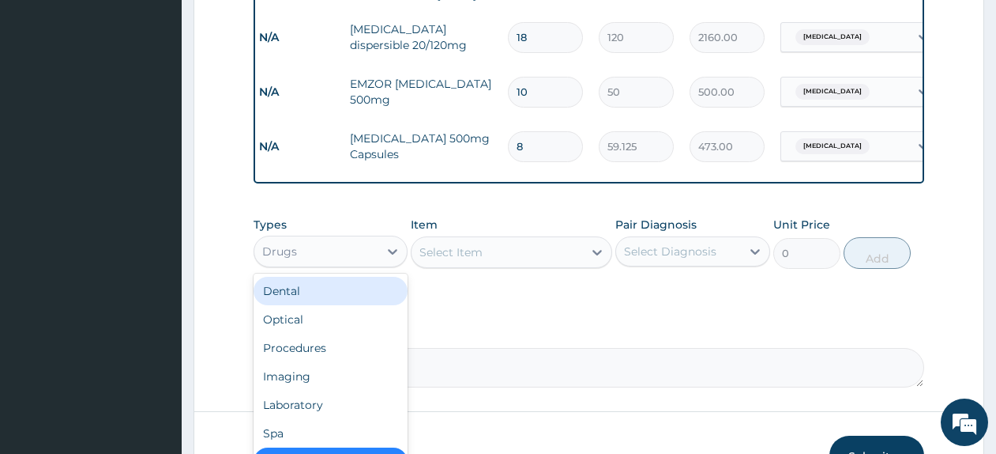
scroll to position [781, 0]
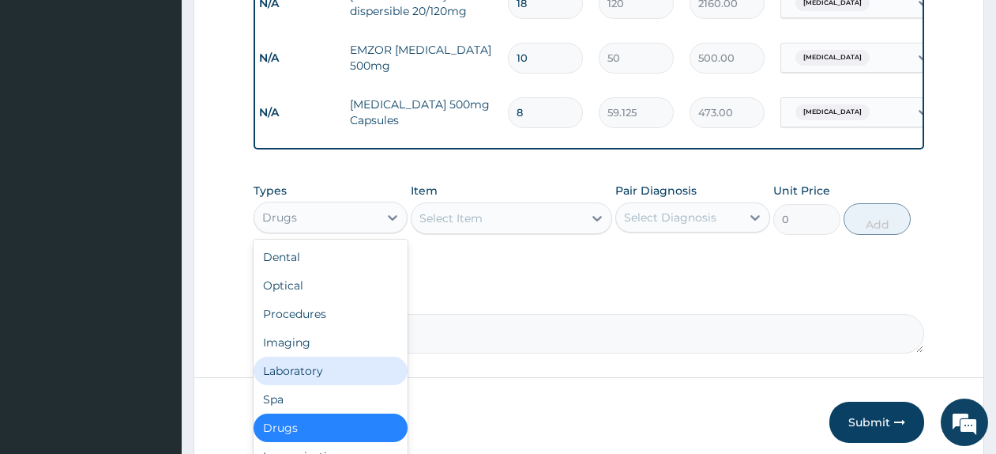
click at [360, 382] on div "Laboratory" at bounding box center [331, 370] width 154 height 28
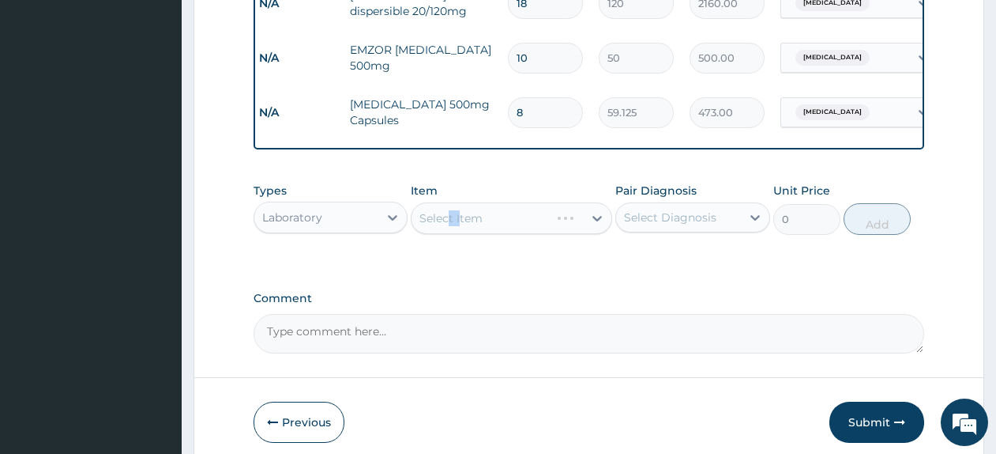
drag, startPoint x: 451, startPoint y: 213, endPoint x: 463, endPoint y: 228, distance: 19.1
click at [463, 228] on div "Select Item" at bounding box center [511, 218] width 201 height 32
click at [463, 226] on div "Select Item" at bounding box center [451, 218] width 63 height 16
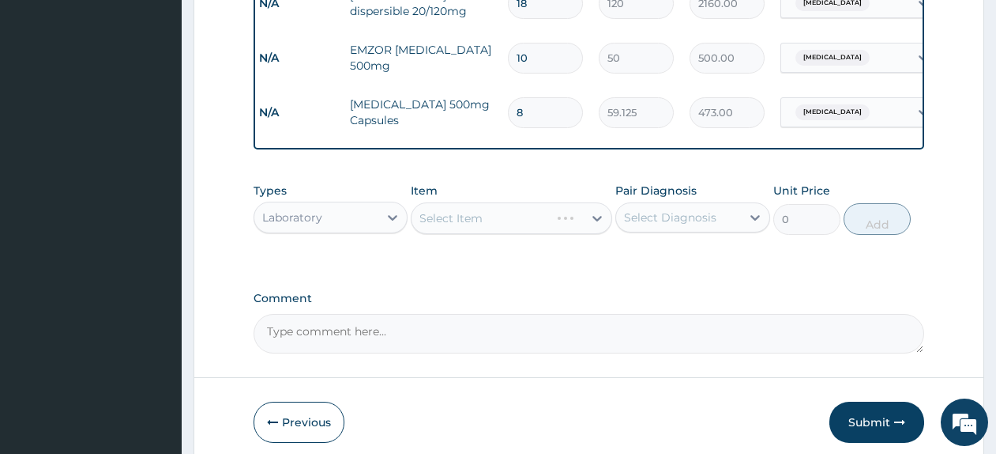
click at [463, 226] on div "Select Item" at bounding box center [451, 218] width 63 height 16
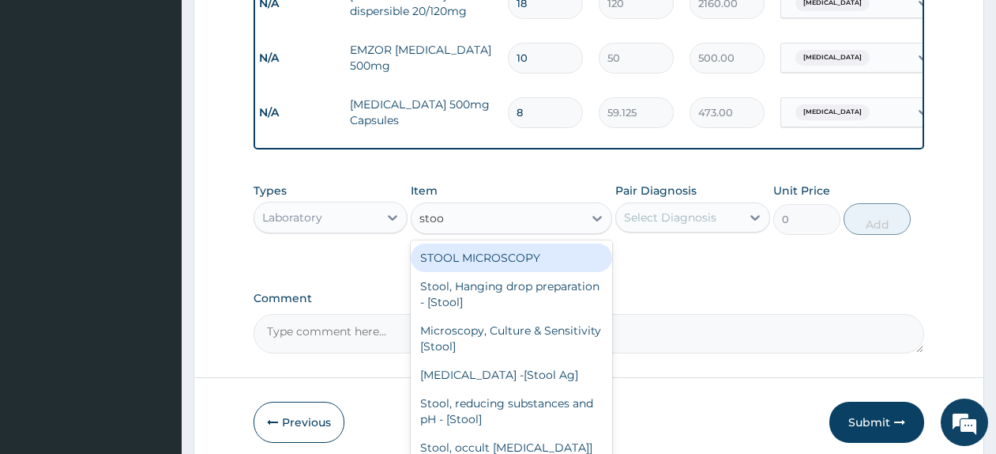
type input "stool"
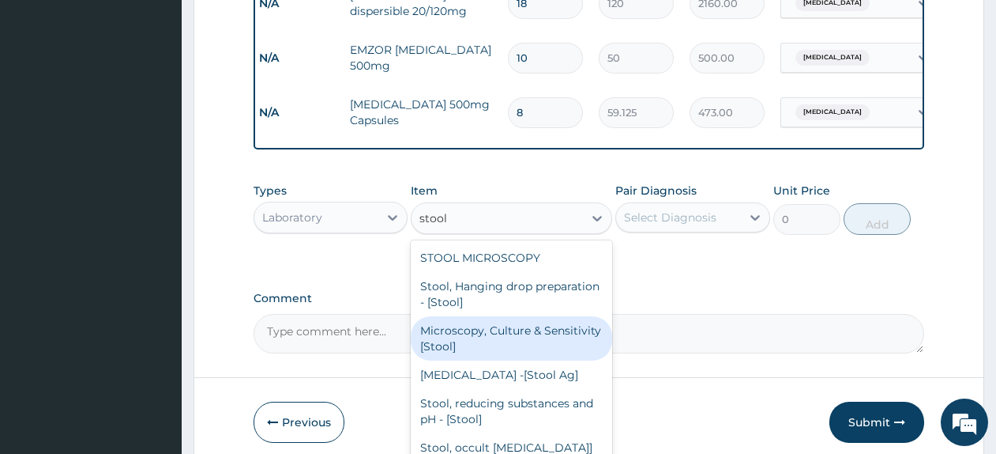
click at [494, 336] on div "Microscopy, Culture & Sensitivity [Stool]" at bounding box center [511, 338] width 201 height 44
type input "4837.5"
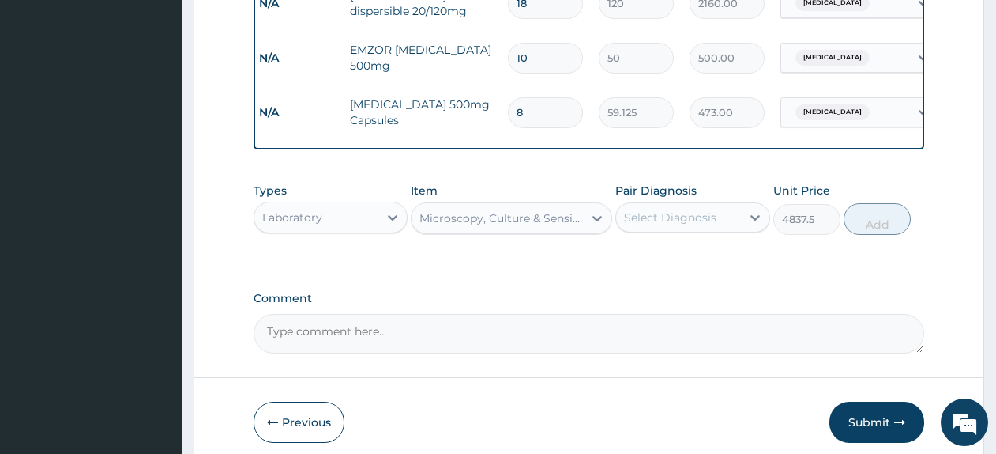
click at [667, 225] on div "Select Diagnosis" at bounding box center [670, 217] width 92 height 16
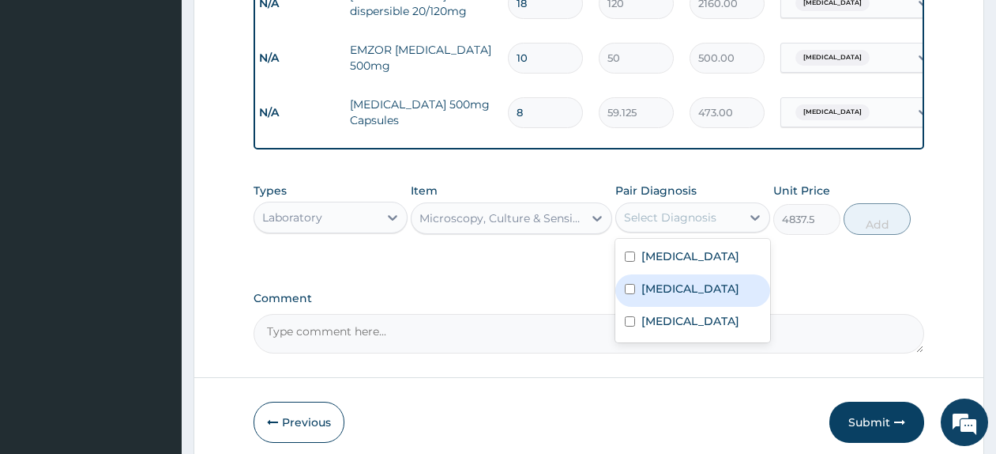
click at [683, 307] on div "Typhoid fever" at bounding box center [692, 290] width 154 height 32
checkbox input "true"
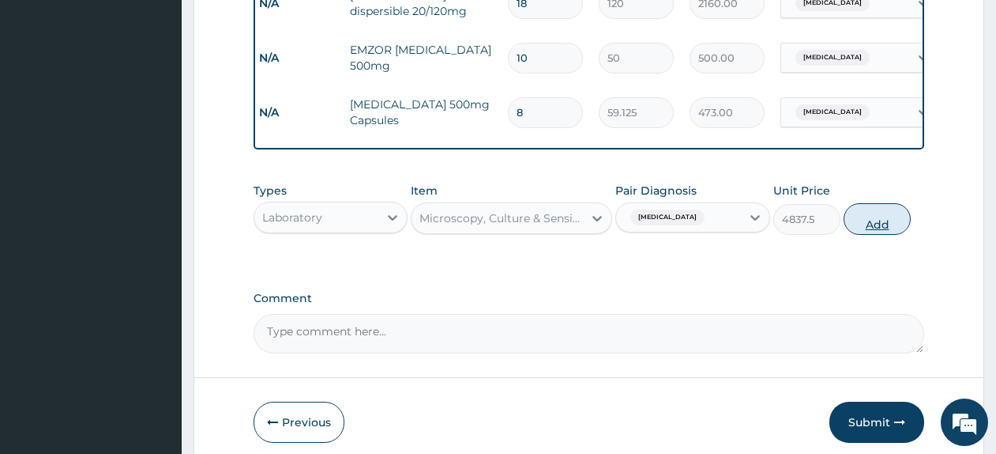
click at [876, 228] on button "Add" at bounding box center [877, 219] width 67 height 32
type input "0"
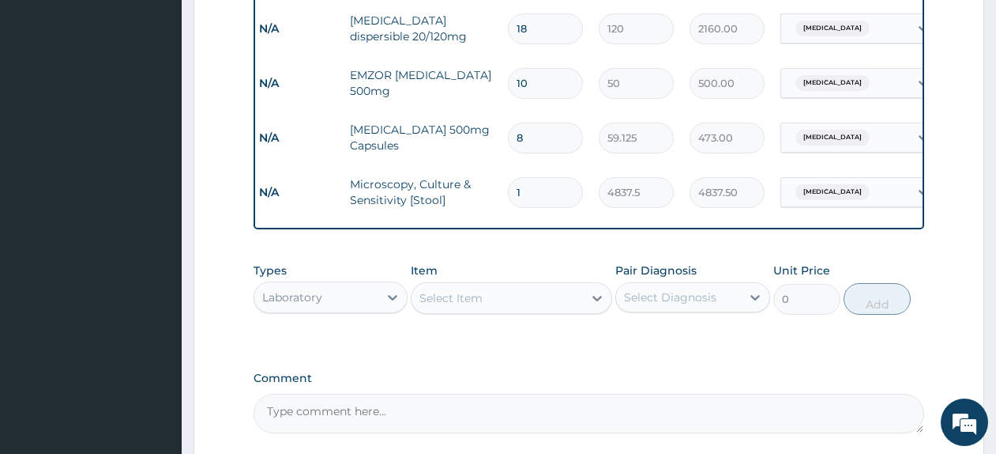
scroll to position [760, 0]
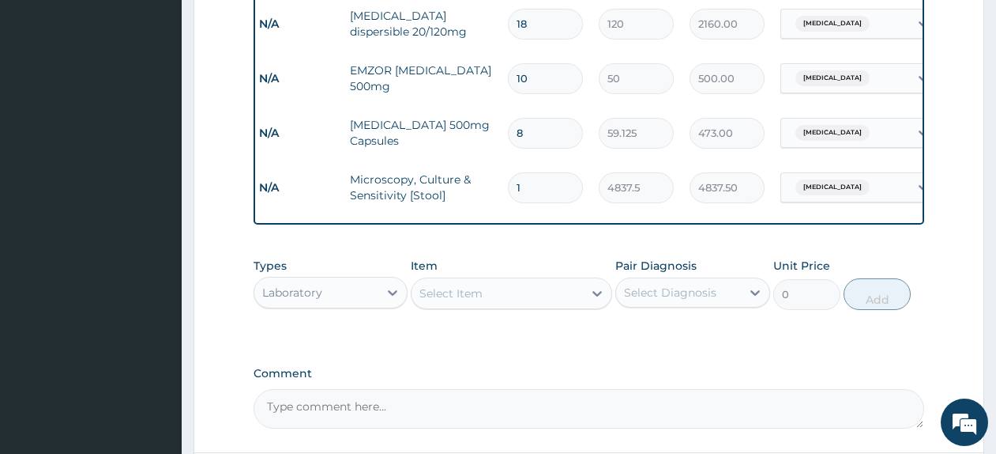
click at [500, 288] on div "Select Item" at bounding box center [497, 292] width 171 height 25
type input "metronid"
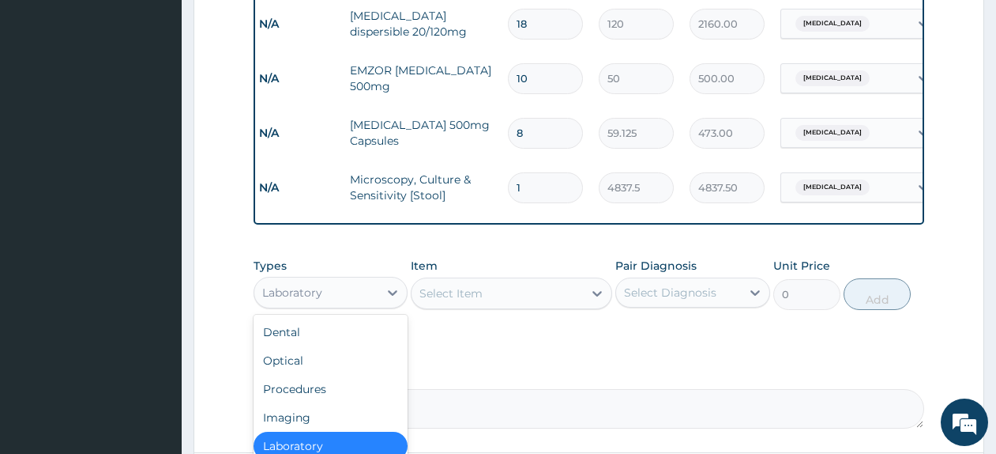
click at [304, 305] on div "Laboratory" at bounding box center [316, 292] width 124 height 25
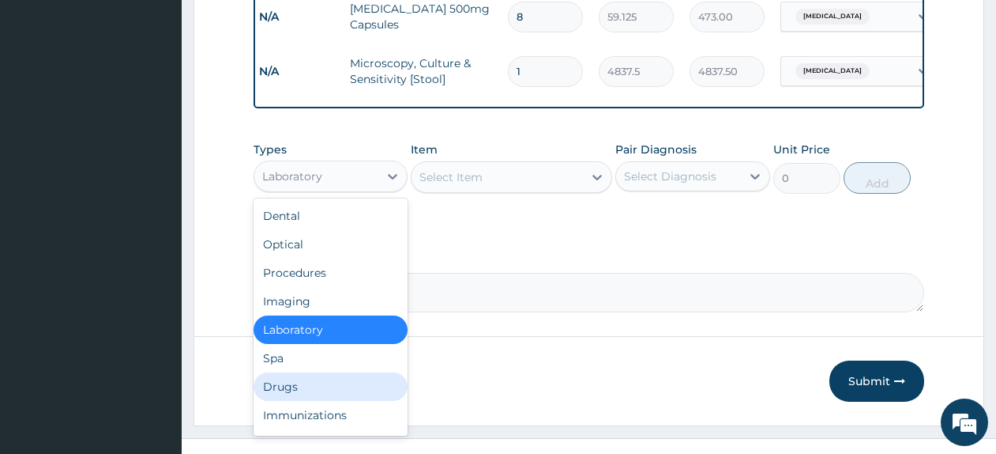
click at [348, 393] on div "Drugs" at bounding box center [331, 386] width 154 height 28
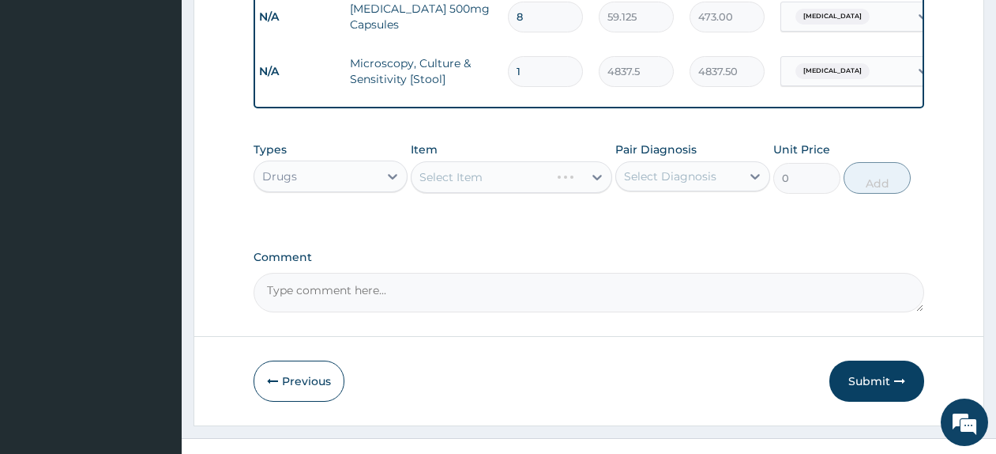
click at [511, 185] on div "Select Item" at bounding box center [511, 177] width 201 height 32
click at [511, 185] on div "Select Item" at bounding box center [497, 176] width 171 height 25
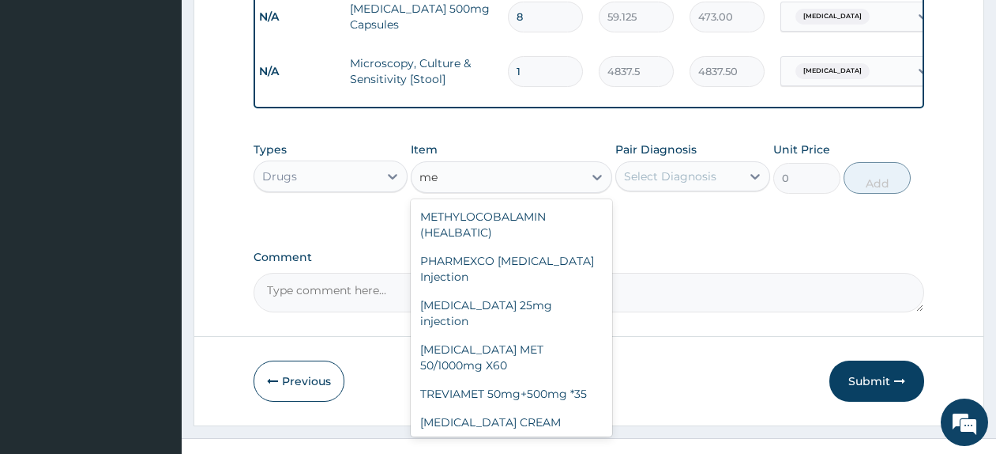
type input "m"
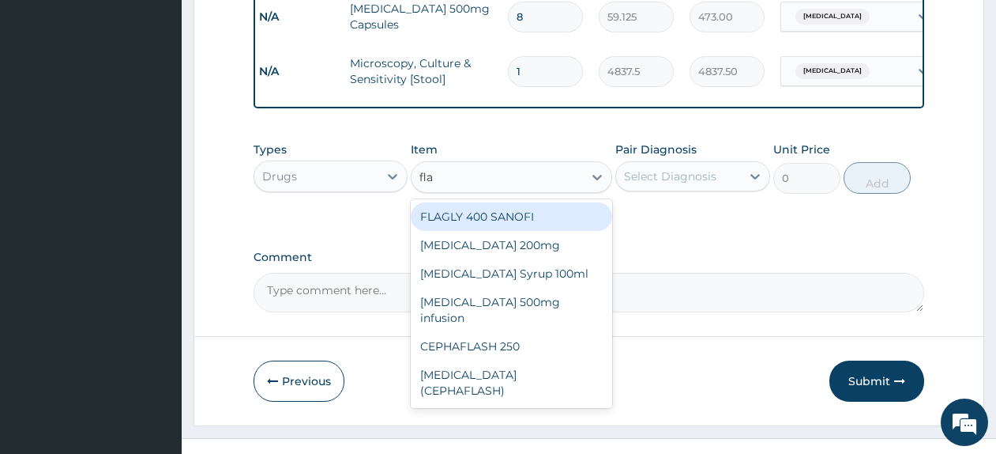
type input "flag"
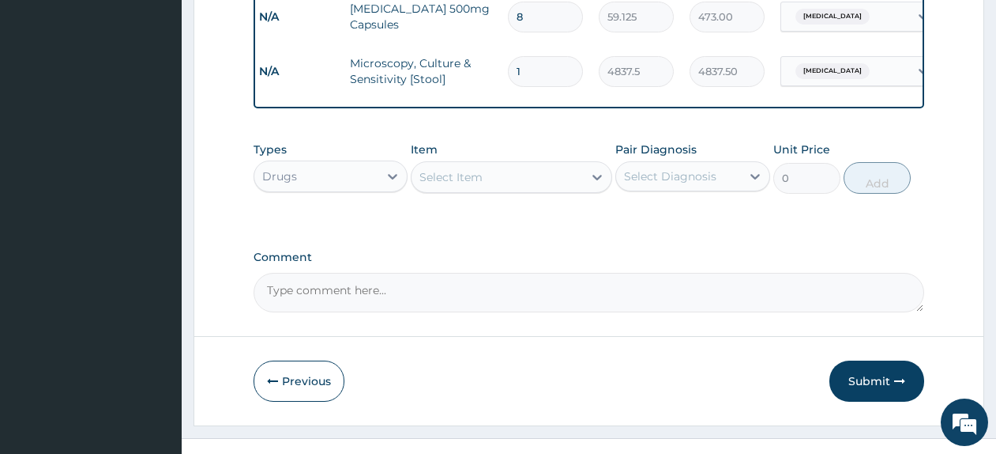
click at [616, 390] on div "Previous Submit" at bounding box center [589, 380] width 671 height 41
click at [531, 169] on div "Select Item" at bounding box center [497, 176] width 171 height 25
click at [529, 175] on div "Select Item" at bounding box center [497, 176] width 171 height 25
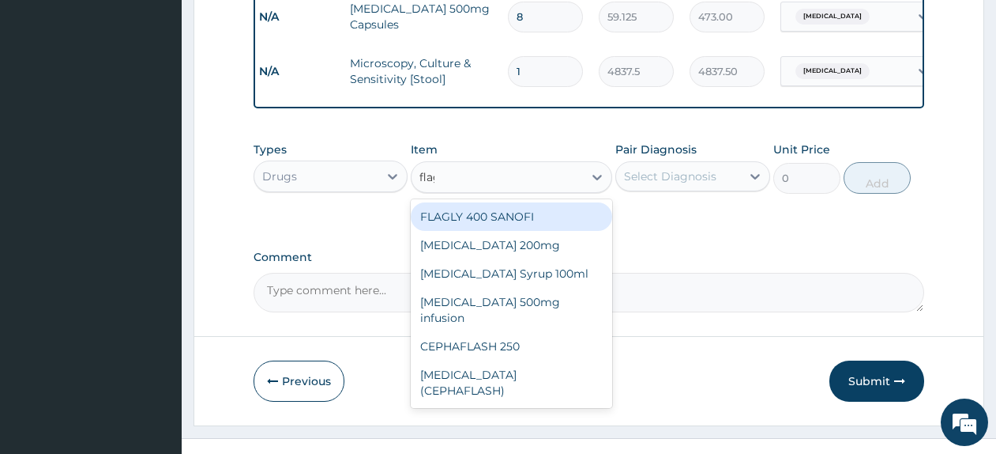
type input "flagy"
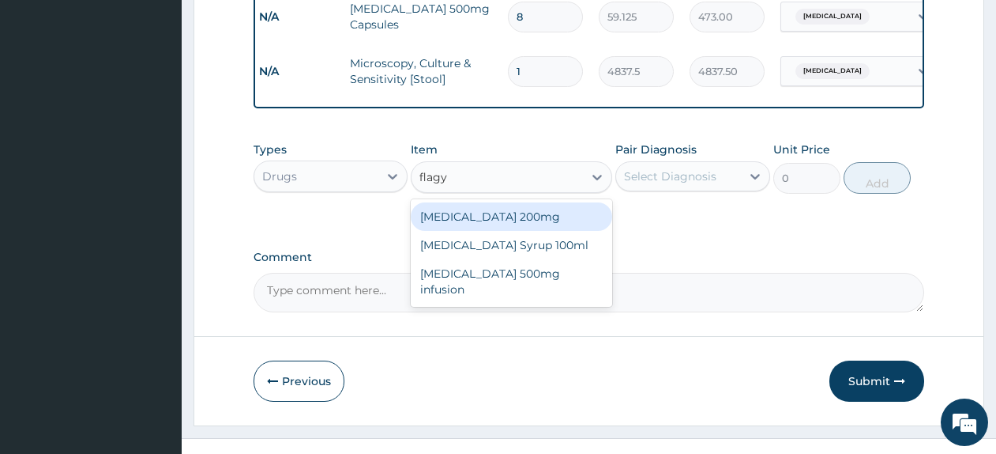
click at [492, 220] on div "Flagyl 200mg" at bounding box center [511, 216] width 201 height 28
type input "47.3"
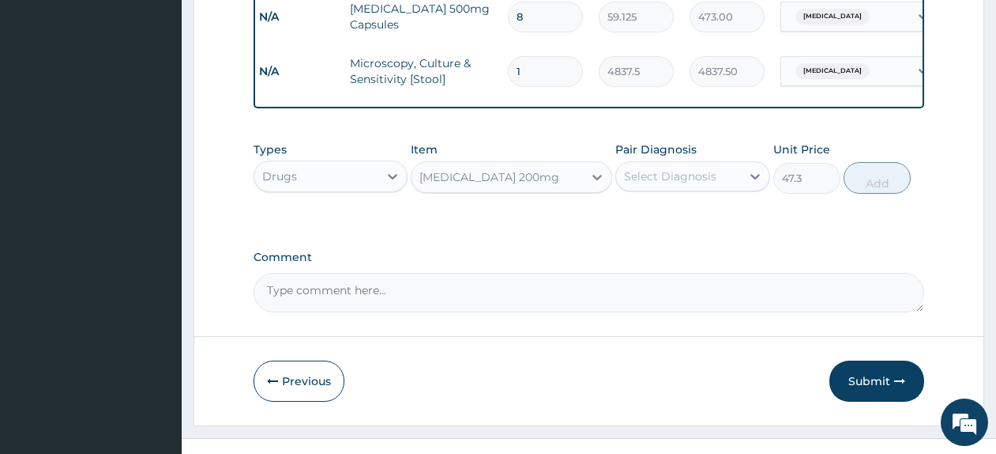
click at [676, 184] on div "Select Diagnosis" at bounding box center [670, 176] width 92 height 16
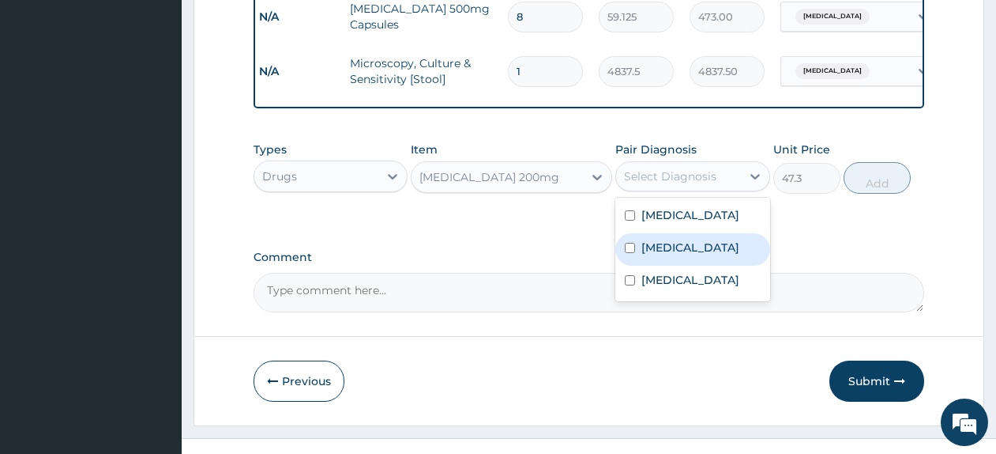
click at [673, 255] on label "Typhoid fever" at bounding box center [691, 247] width 98 height 16
checkbox input "true"
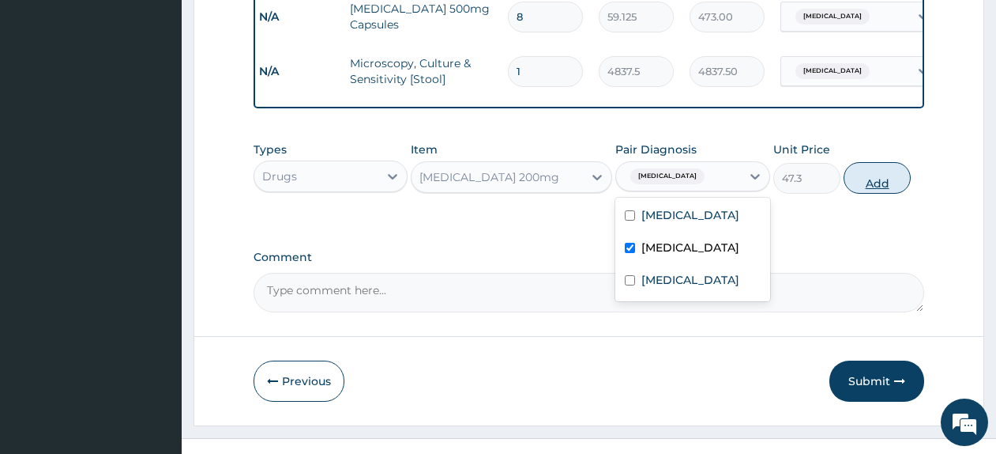
click at [865, 190] on button "Add" at bounding box center [877, 178] width 67 height 32
type input "0"
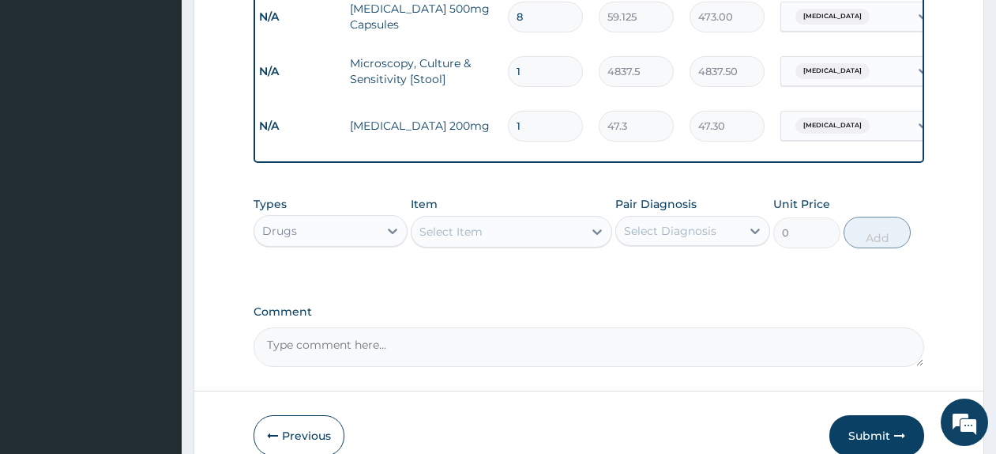
type input "15"
type input "709.50"
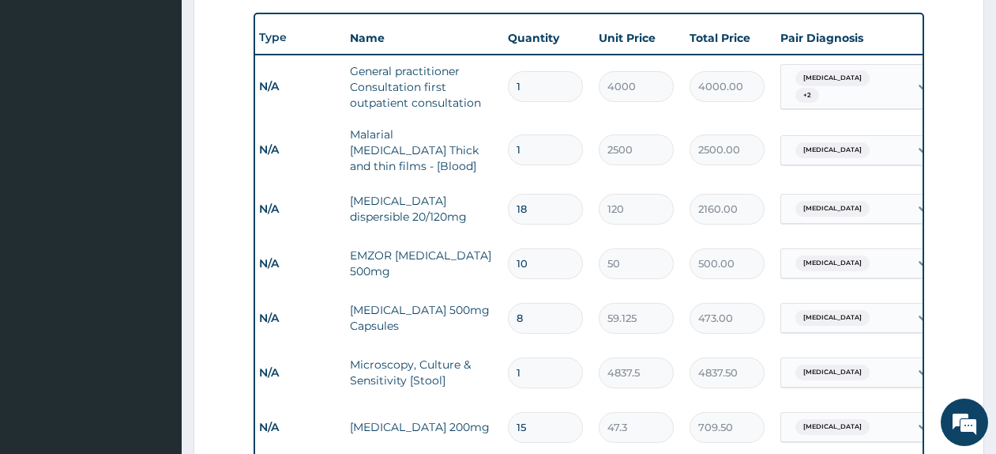
scroll to position [567, 0]
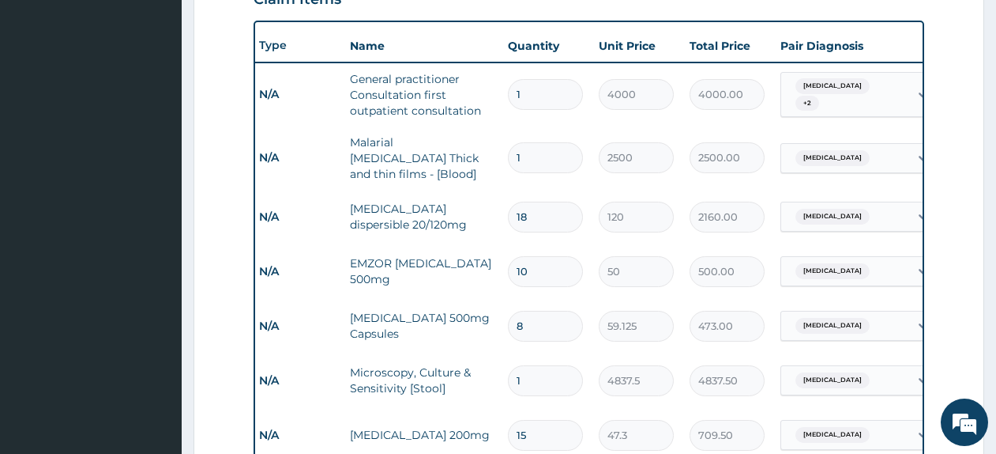
type input "15"
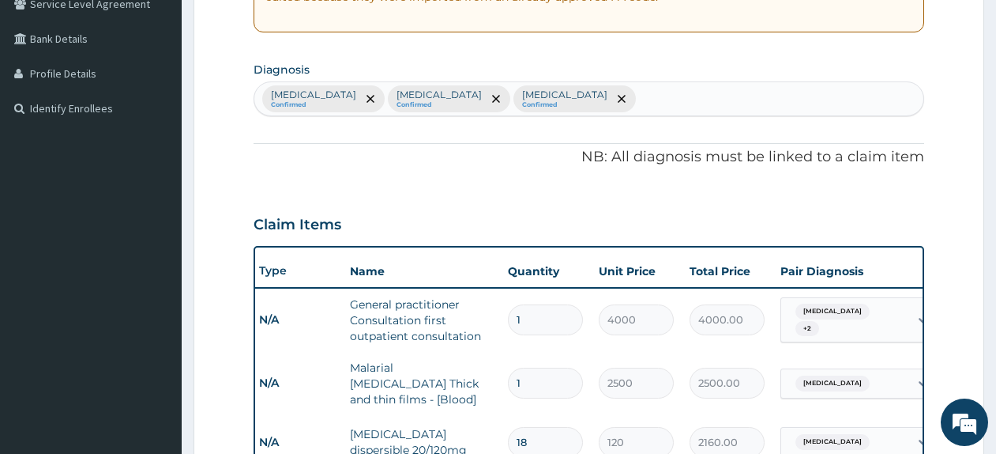
scroll to position [340, 0]
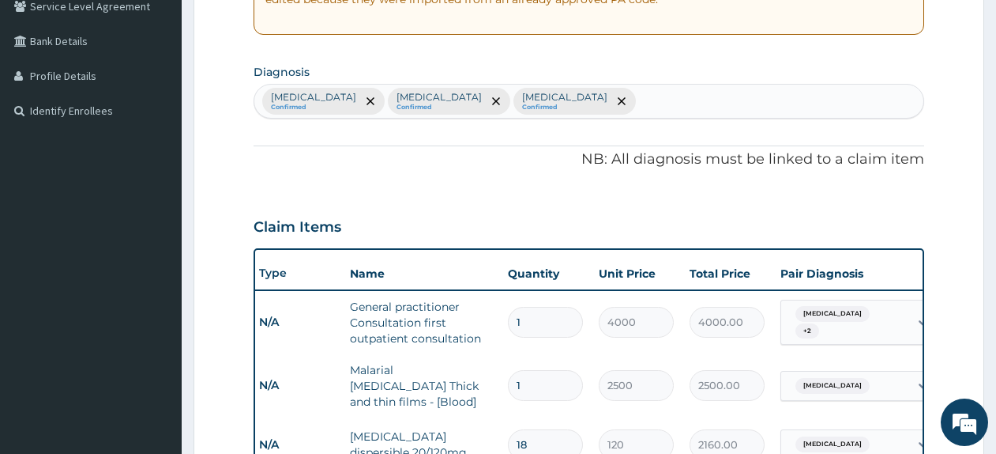
click at [735, 117] on div "Upper respiratory infection Confirmed Typhoid fever Confirmed Malaria Confirmed" at bounding box center [588, 101] width 669 height 33
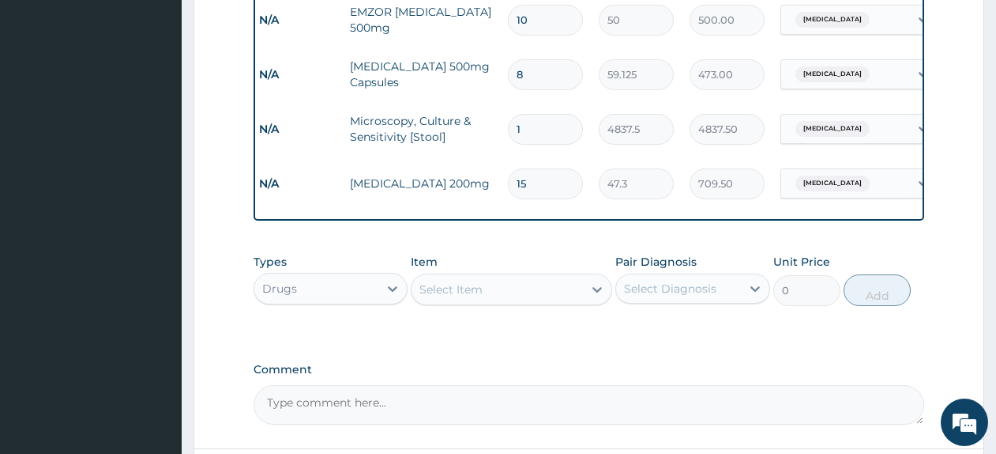
scroll to position [842, 0]
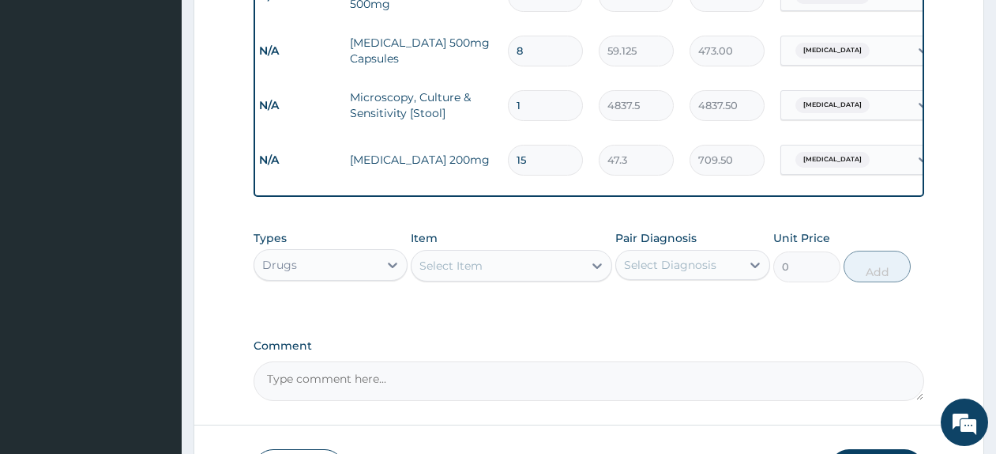
click at [554, 278] on div "Select Item" at bounding box center [497, 265] width 171 height 25
type input "emzoly"
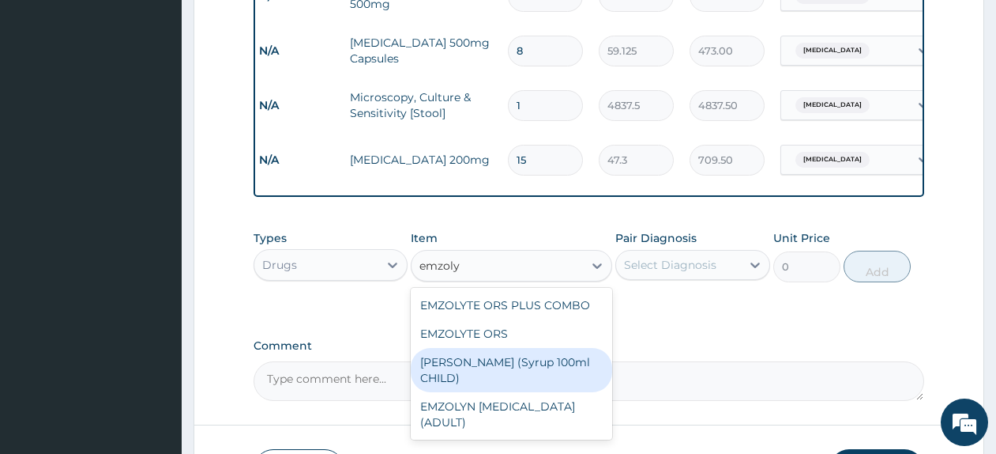
click at [525, 366] on div "EMZOLYN COUGH (Syrup 100ml CHILD)" at bounding box center [511, 370] width 201 height 44
type input "1478.125"
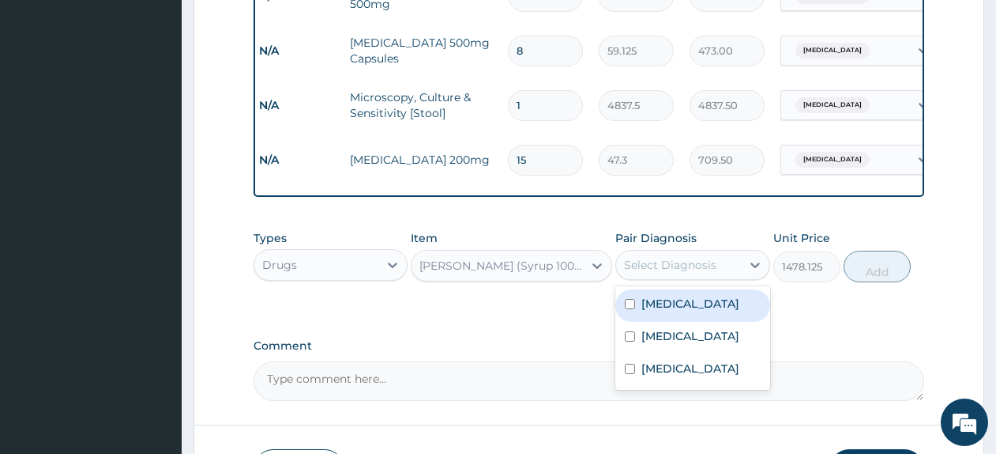
click at [676, 273] on div "Select Diagnosis" at bounding box center [670, 265] width 92 height 16
click at [683, 303] on label "Upper respiratory infection" at bounding box center [691, 303] width 98 height 16
checkbox input "true"
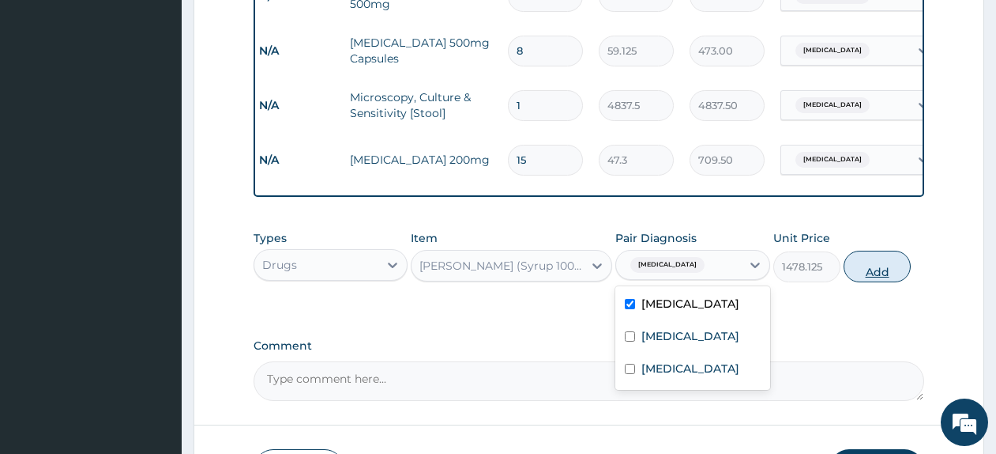
click at [856, 275] on button "Add" at bounding box center [877, 266] width 67 height 32
type input "0"
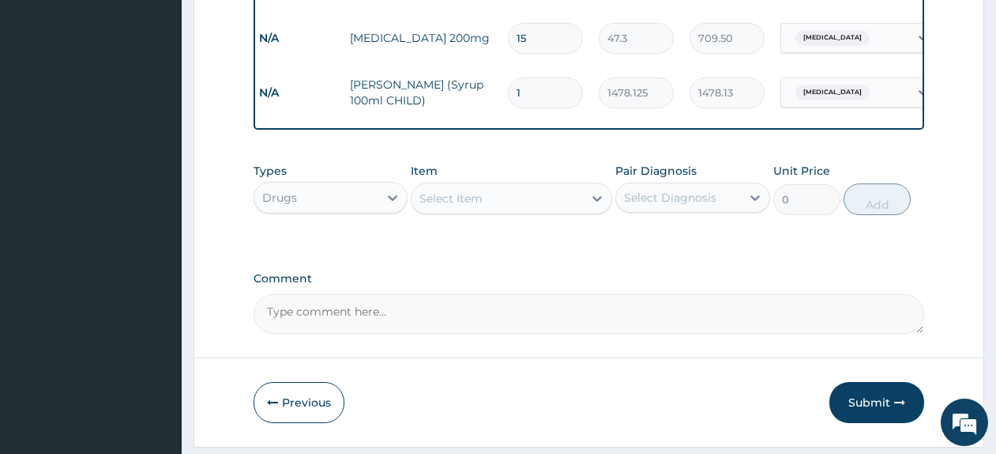
scroll to position [1014, 0]
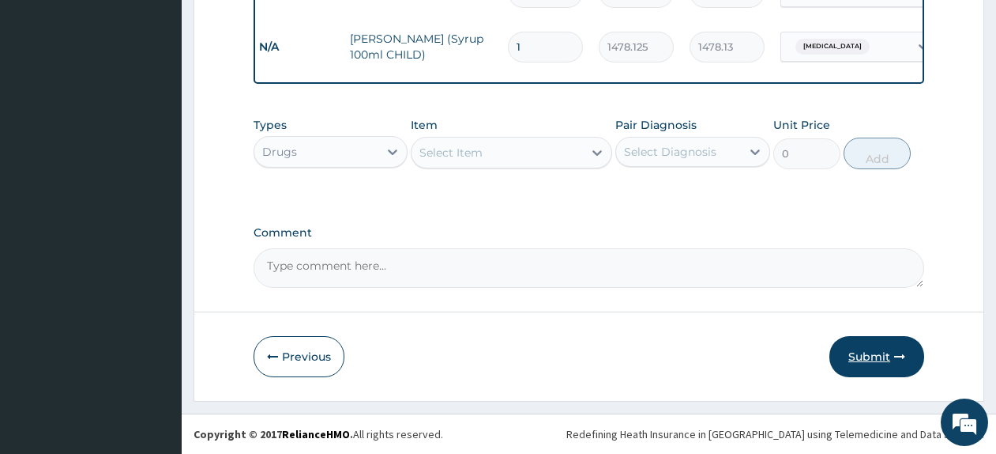
click at [858, 363] on button "Submit" at bounding box center [877, 356] width 95 height 41
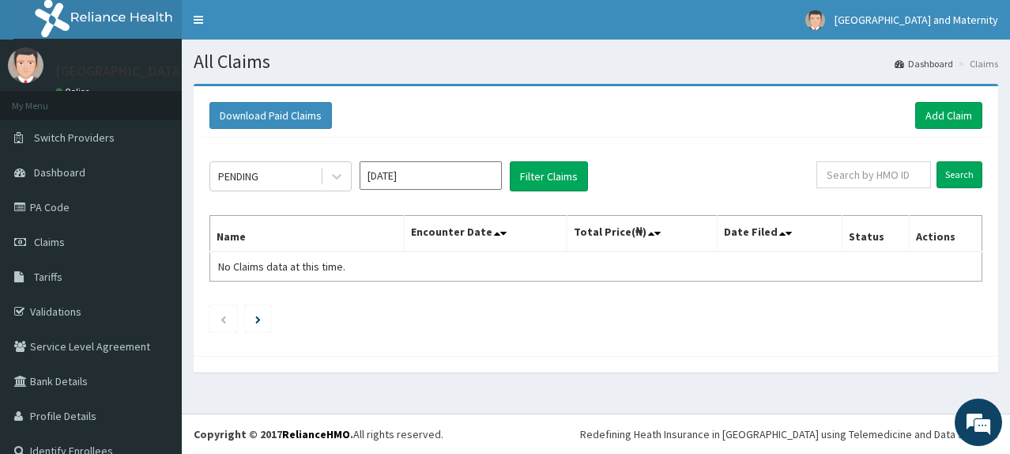
click at [864, 160] on div "PENDING Sep 2025 Filter Claims Search Name Encounter Date Total Price(₦) Date F…" at bounding box center [595, 242] width 789 height 210
click at [863, 179] on input "text" at bounding box center [873, 174] width 115 height 27
paste input "SBG/10076/G"
type input "SBG/10076/G"
click at [942, 171] on input "Search" at bounding box center [959, 174] width 46 height 27
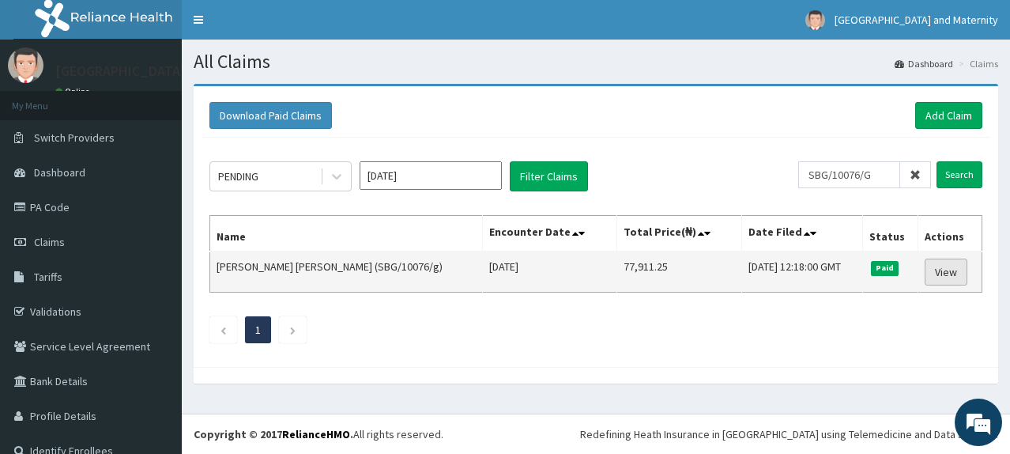
click at [951, 277] on link "View" at bounding box center [945, 271] width 43 height 27
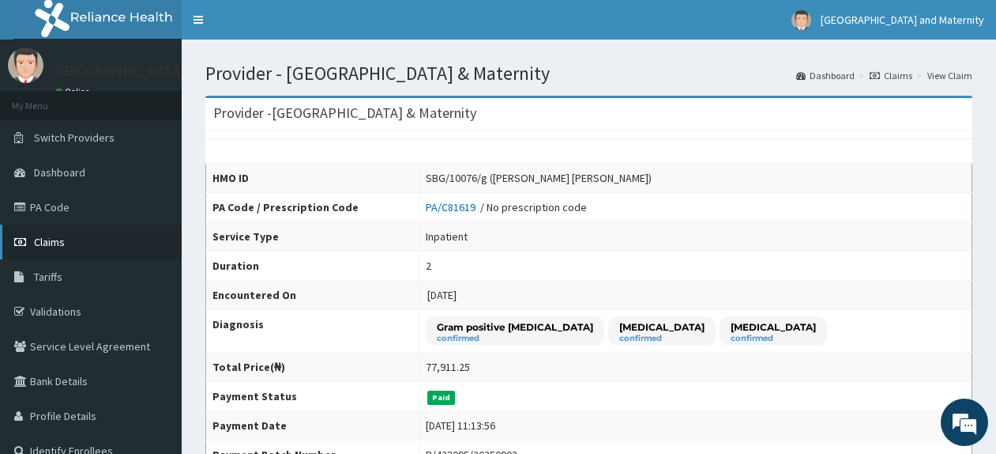
click at [63, 235] on span "Claims" at bounding box center [49, 242] width 31 height 14
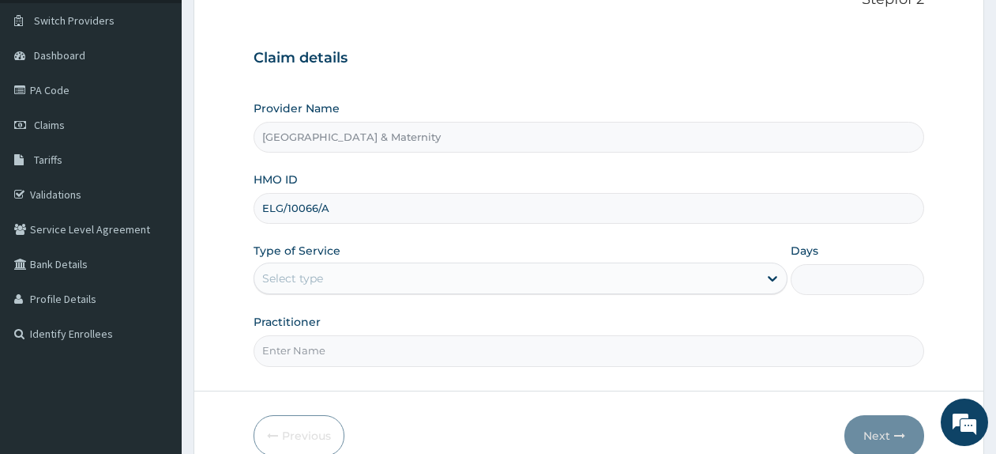
scroll to position [122, 0]
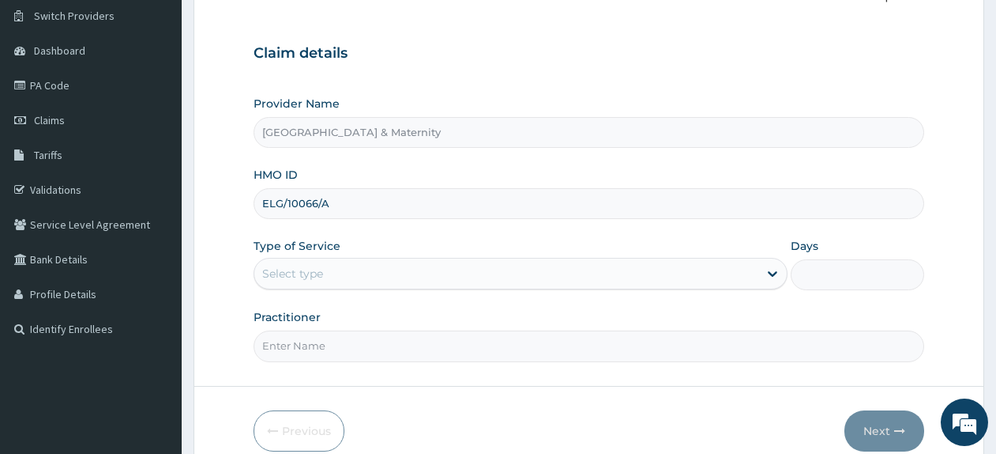
type input "ELG/10066/A"
click at [732, 296] on div "Provider Name Kingsmith Hospital & Maternity HMO ID ELG/10066/A Type of Service…" at bounding box center [589, 228] width 671 height 265
click at [729, 284] on div "Select type" at bounding box center [506, 273] width 504 height 25
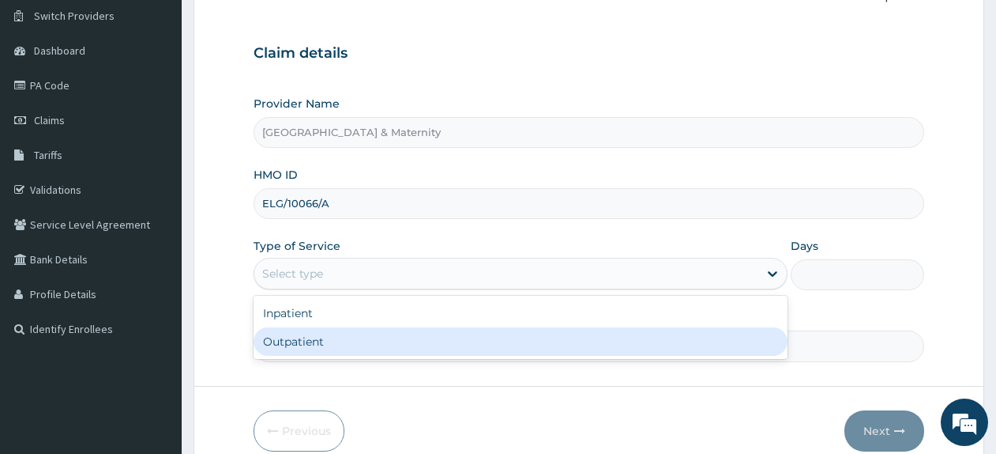
click at [693, 354] on div "Outpatient" at bounding box center [521, 341] width 534 height 28
type input "1"
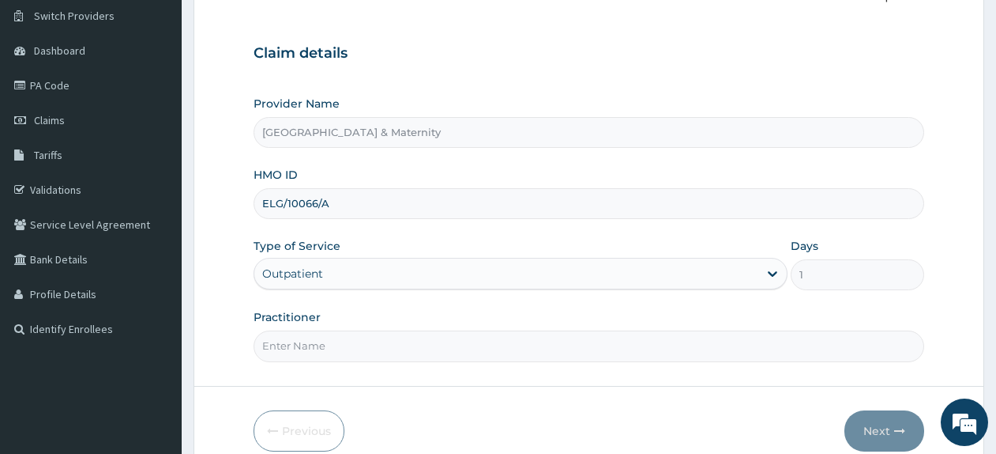
scroll to position [196, 0]
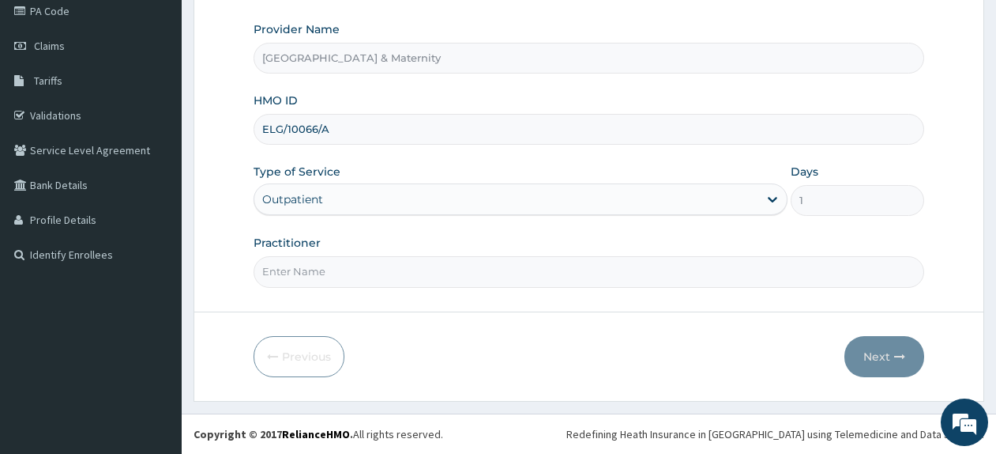
click at [739, 277] on input "Practitioner" at bounding box center [589, 271] width 671 height 31
type input "Dr.Adeosun S.O."
click at [885, 355] on button "Next" at bounding box center [885, 356] width 80 height 41
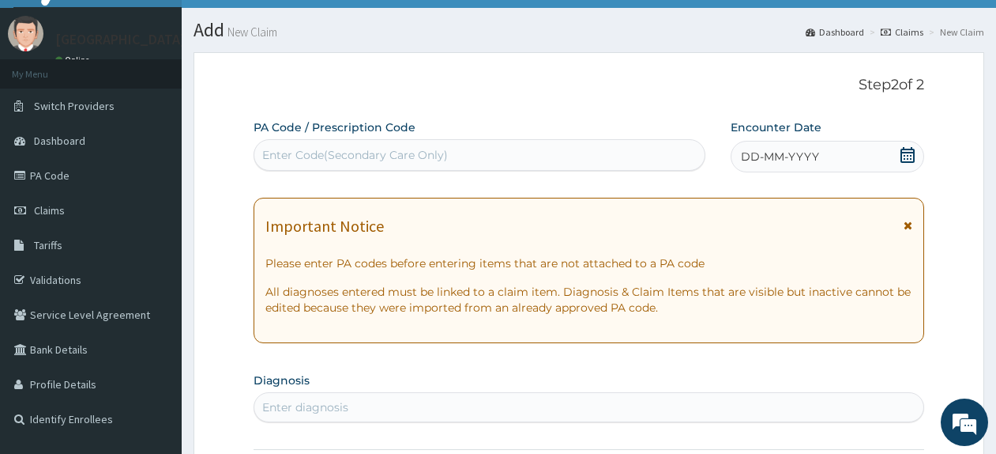
scroll to position [30, 0]
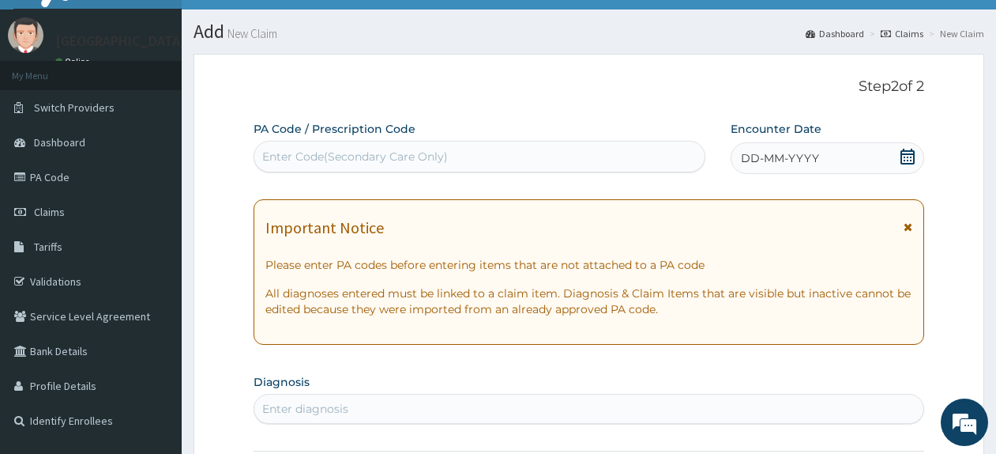
click at [911, 157] on icon at bounding box center [908, 157] width 14 height 16
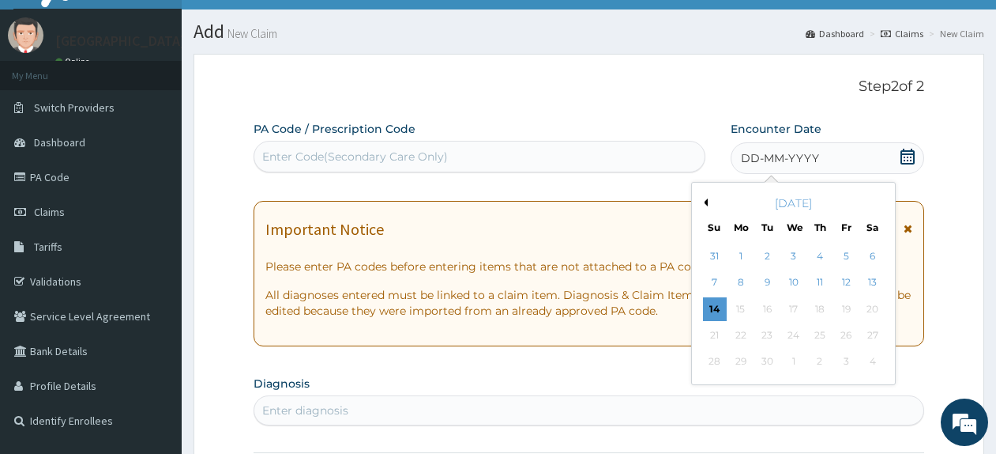
click at [707, 205] on button "Previous Month" at bounding box center [704, 202] width 8 height 8
click at [795, 307] on div "16" at bounding box center [794, 309] width 24 height 24
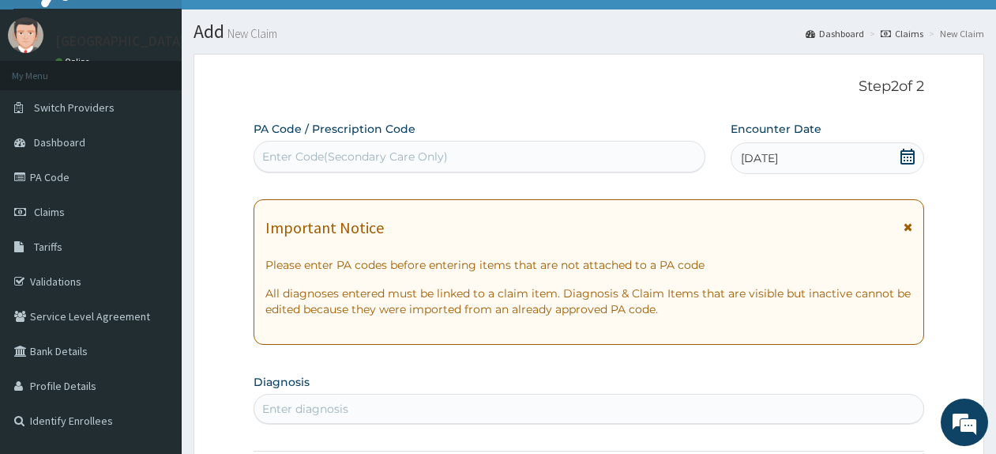
click at [405, 412] on div "Enter diagnosis" at bounding box center [588, 408] width 669 height 25
type input "gastritis"
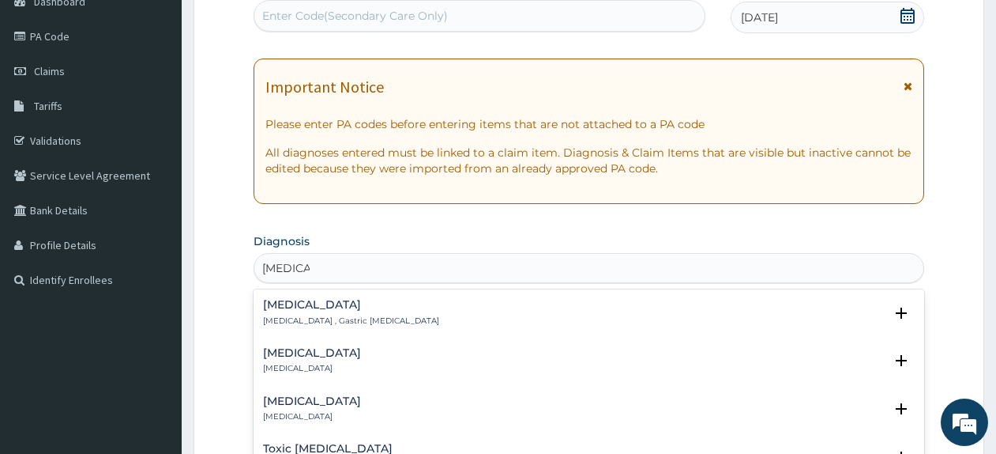
click at [399, 314] on div "Gastritis Gastritis , Gastric catarrh" at bounding box center [589, 313] width 652 height 28
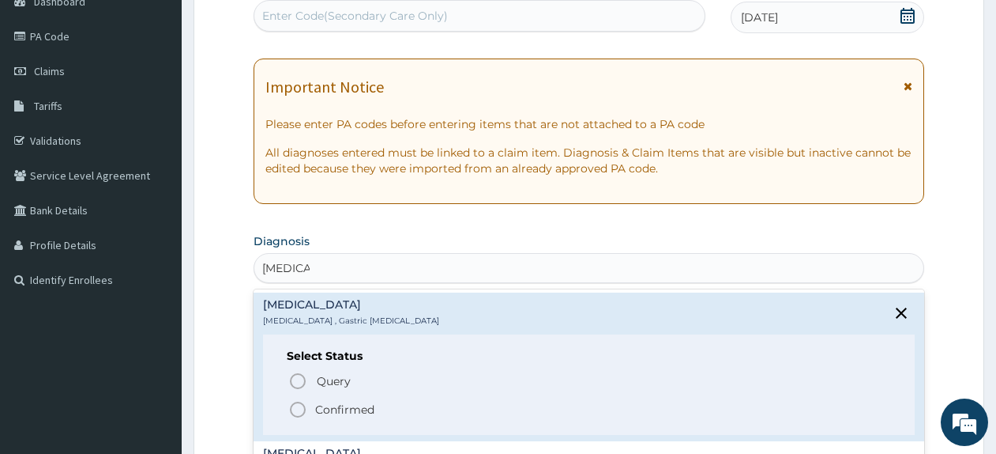
click at [364, 405] on p "Confirmed" at bounding box center [344, 409] width 59 height 16
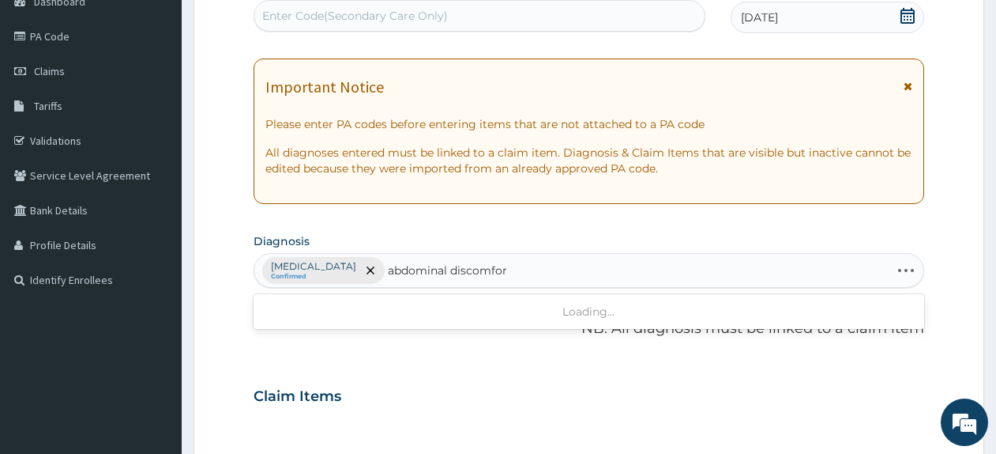
type input "abdominal discomfort"
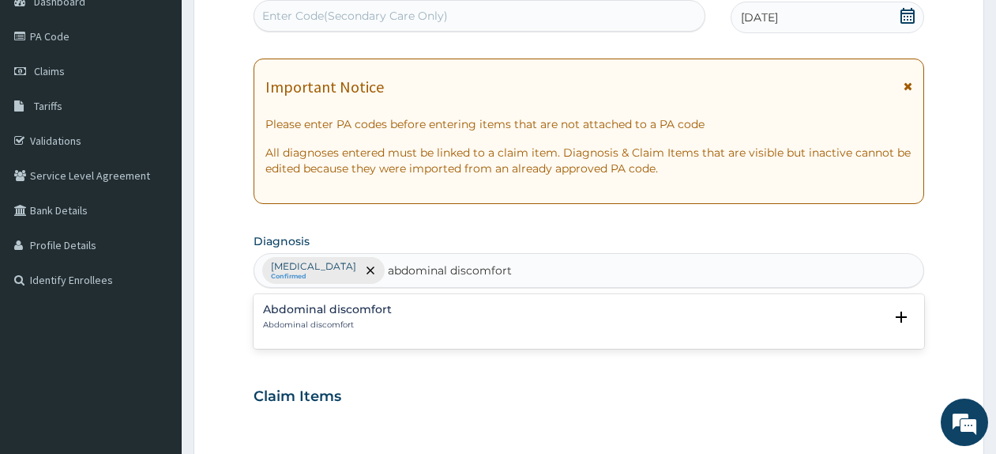
click at [336, 316] on div "Abdominal discomfort Abdominal discomfort" at bounding box center [327, 317] width 129 height 28
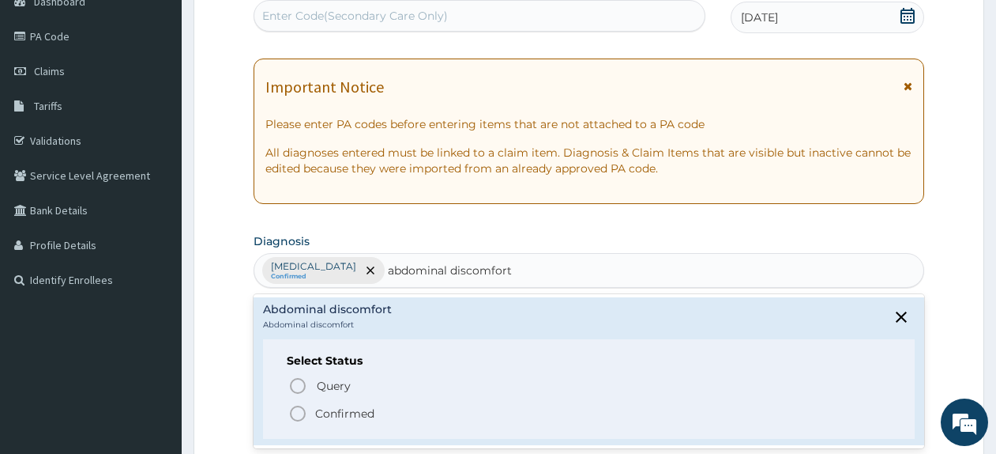
click at [348, 407] on p "Confirmed" at bounding box center [344, 413] width 59 height 16
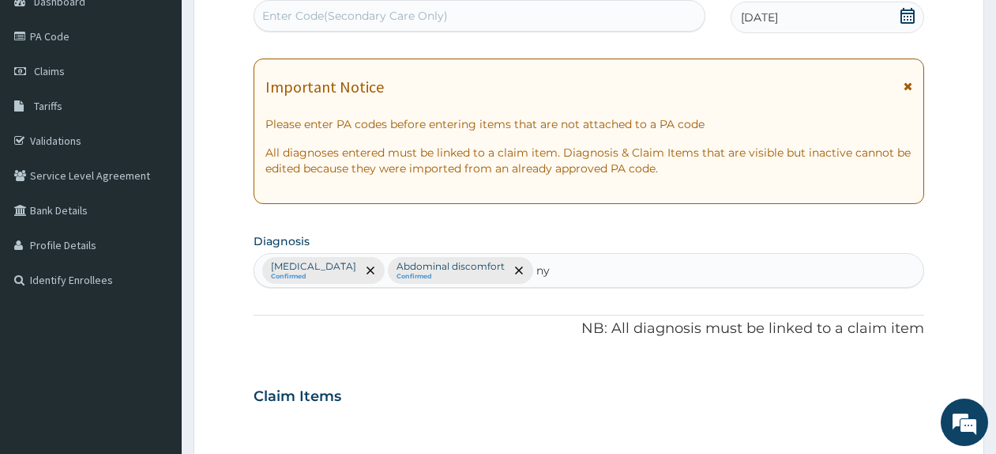
type input "n"
type input "myalgia"
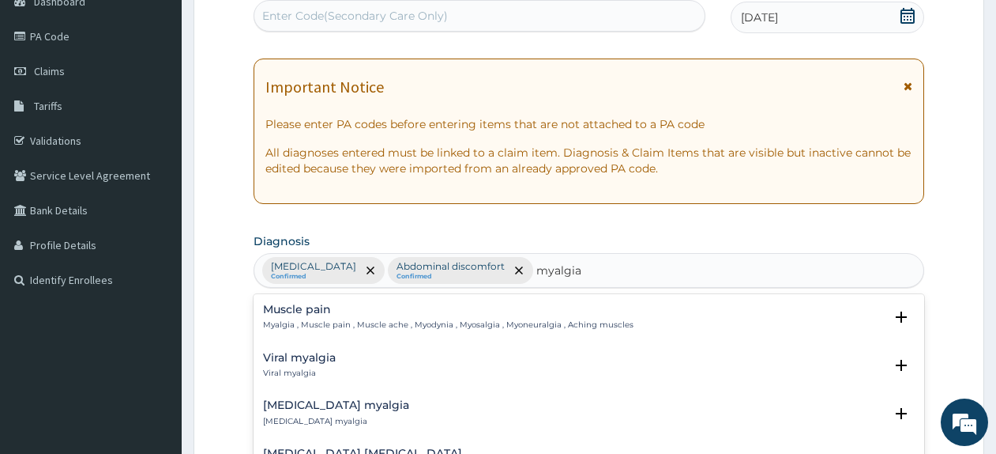
click at [337, 314] on h4 "Muscle pain" at bounding box center [448, 309] width 371 height 12
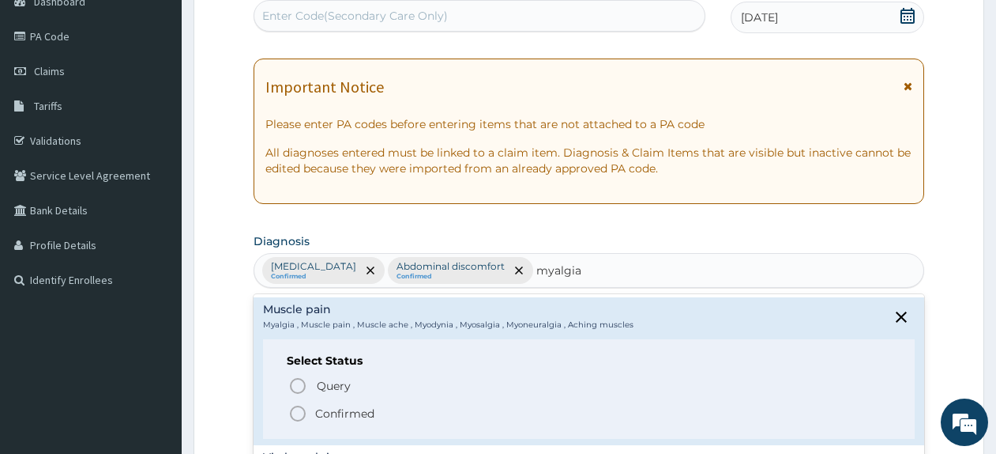
click at [336, 418] on p "Confirmed" at bounding box center [344, 413] width 59 height 16
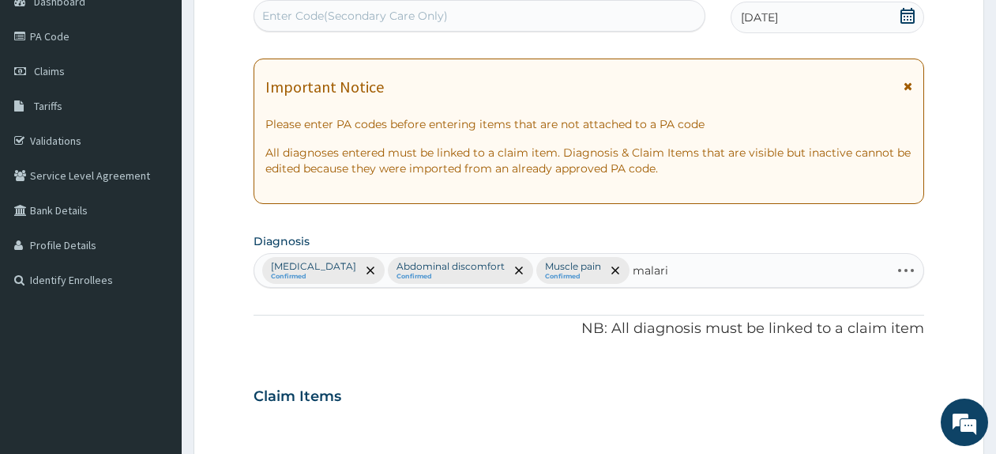
type input "malaria"
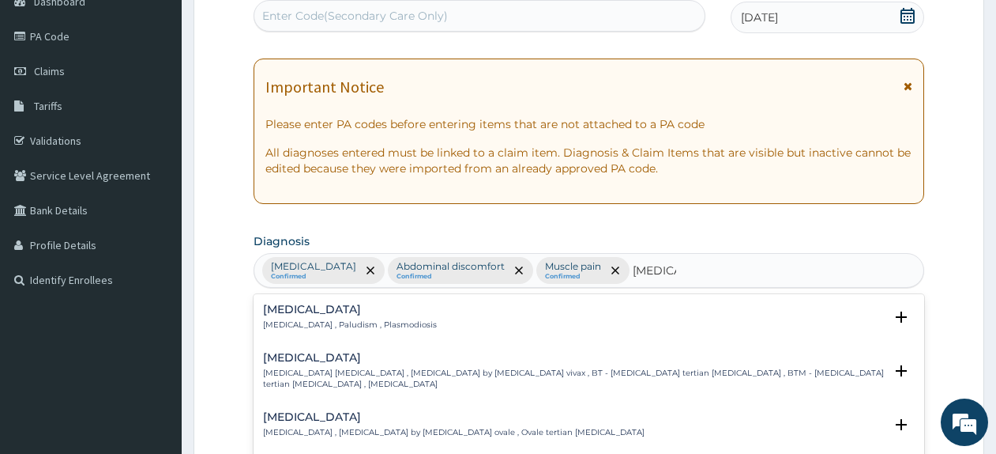
click at [337, 318] on div "Malaria Malaria , Paludism , Plasmodiosis" at bounding box center [350, 317] width 174 height 28
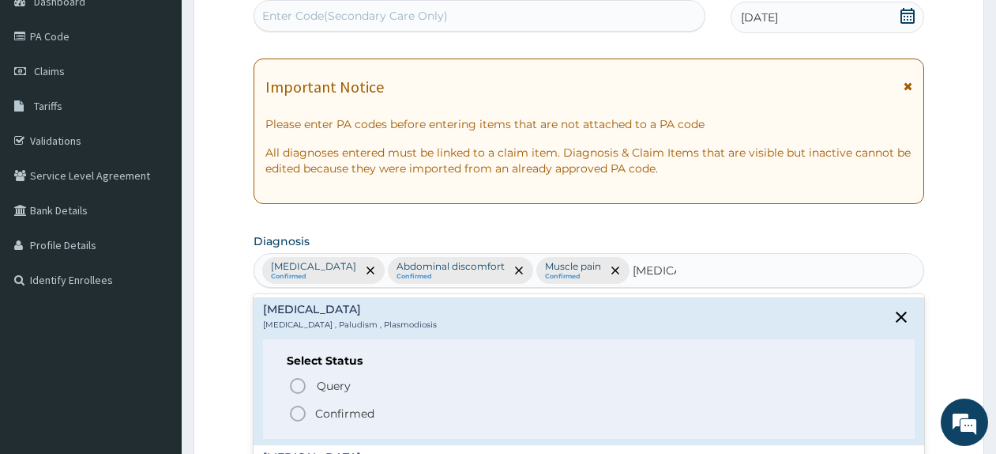
click at [328, 409] on p "Confirmed" at bounding box center [344, 413] width 59 height 16
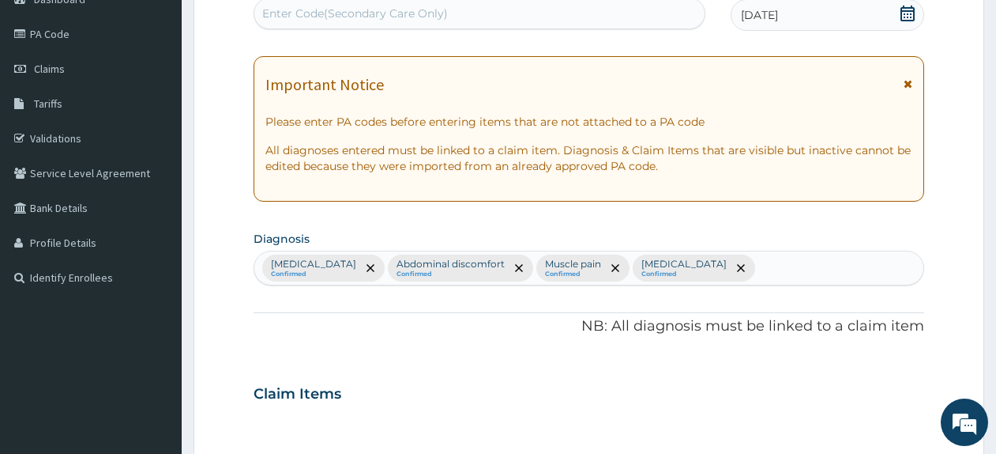
scroll to position [555, 0]
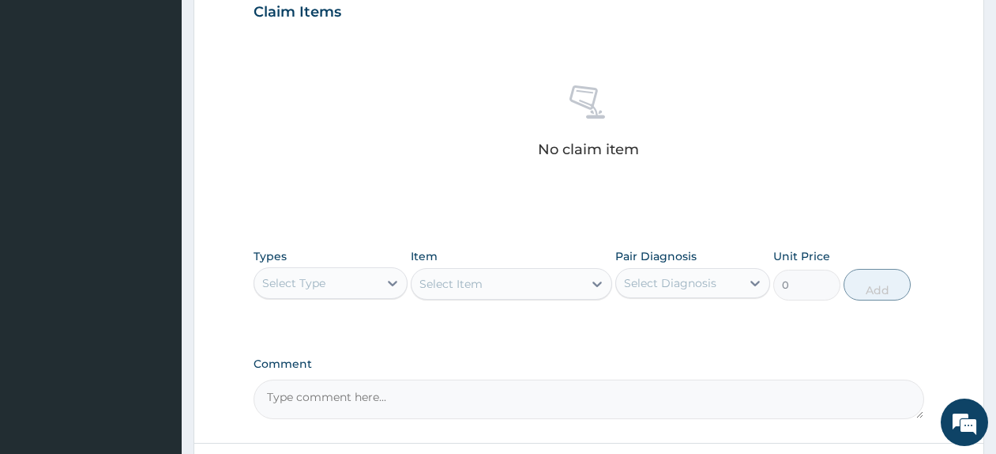
click at [397, 306] on div "Types Select Type Item Select Item Pair Diagnosis Select Diagnosis Unit Price 0…" at bounding box center [589, 274] width 671 height 68
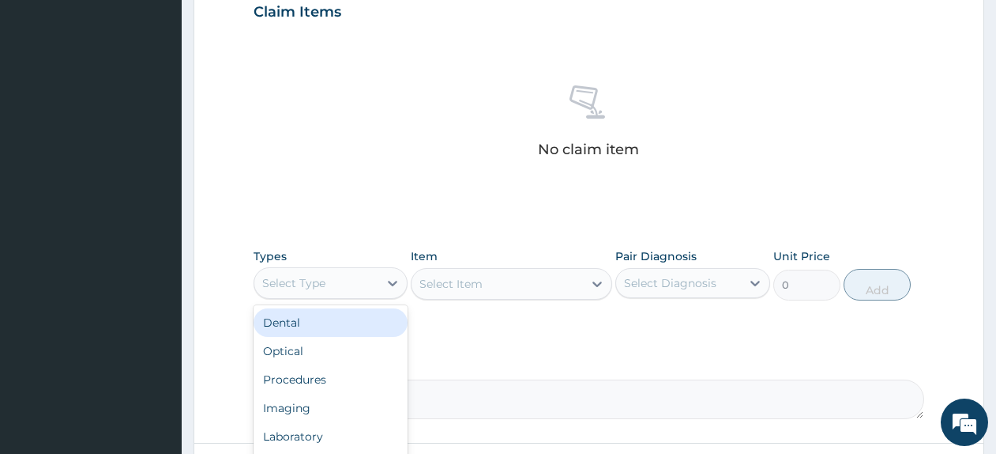
click at [390, 298] on div "Select Type" at bounding box center [331, 283] width 154 height 32
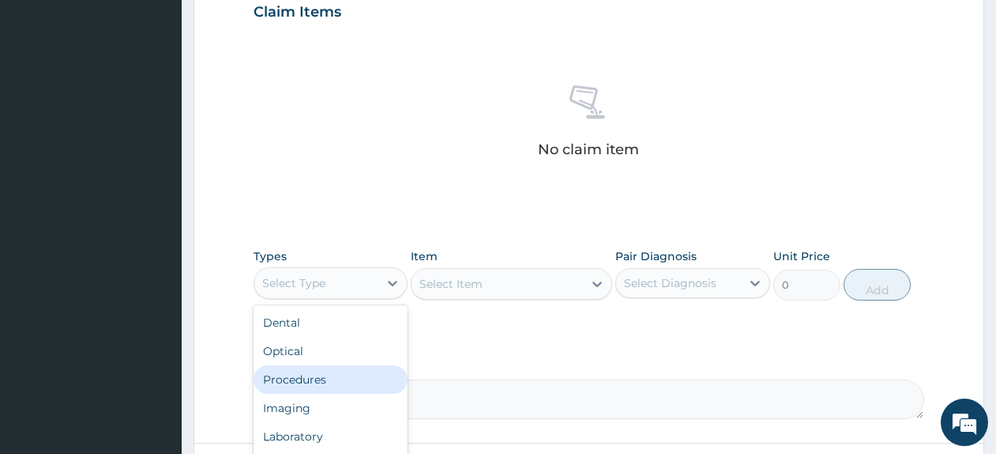
click at [368, 367] on div "Procedures" at bounding box center [331, 379] width 154 height 28
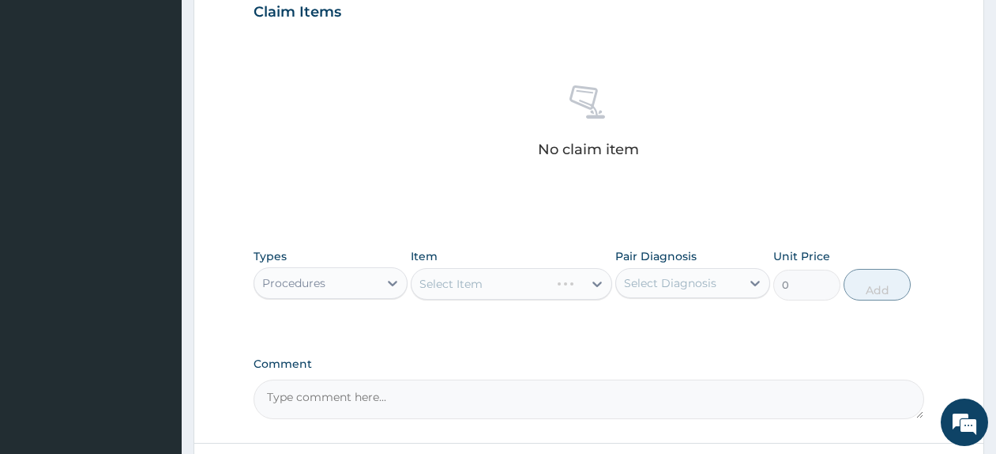
click at [480, 289] on div "Select Item" at bounding box center [511, 284] width 201 height 32
click at [486, 278] on div "Select Item" at bounding box center [497, 283] width 171 height 25
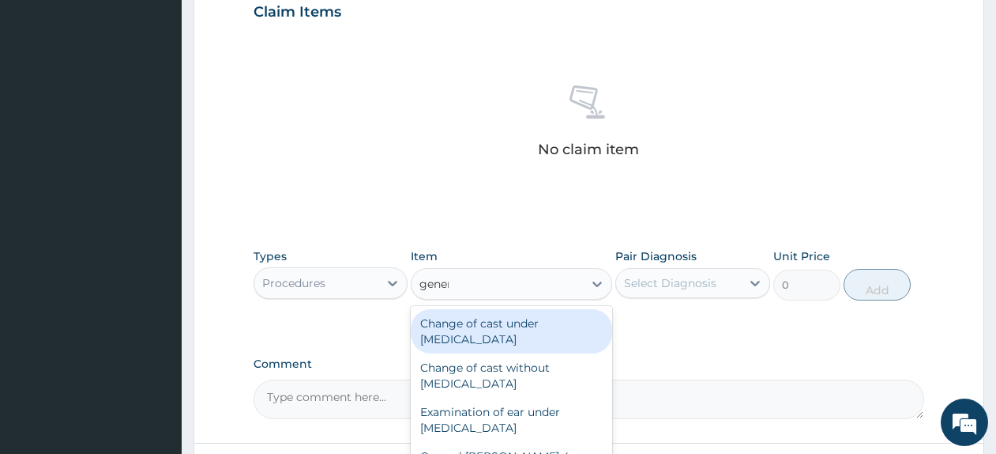
type input "general"
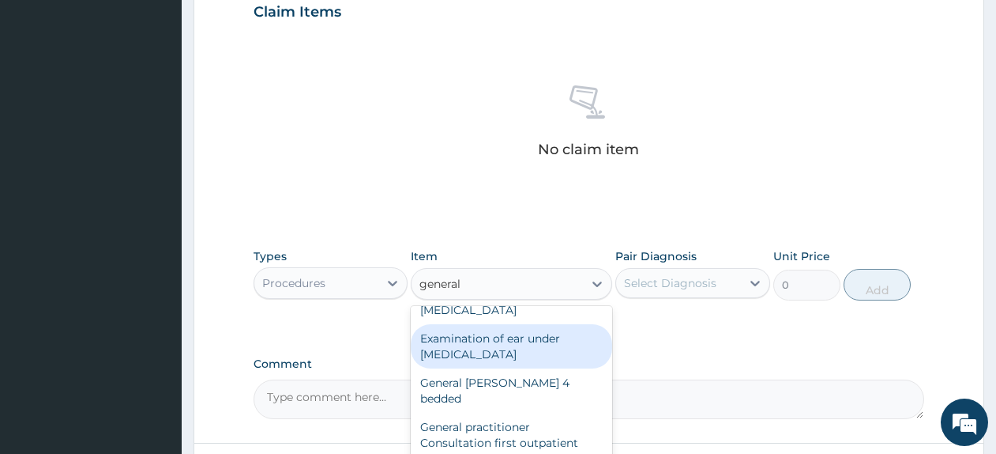
scroll to position [104, 0]
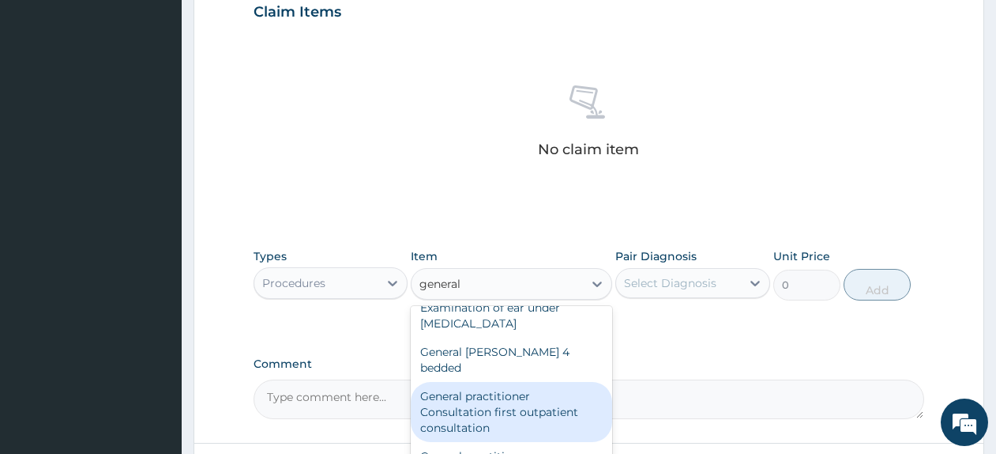
click at [569, 399] on div "General practitioner Consultation first outpatient consultation" at bounding box center [511, 412] width 201 height 60
type input "4000"
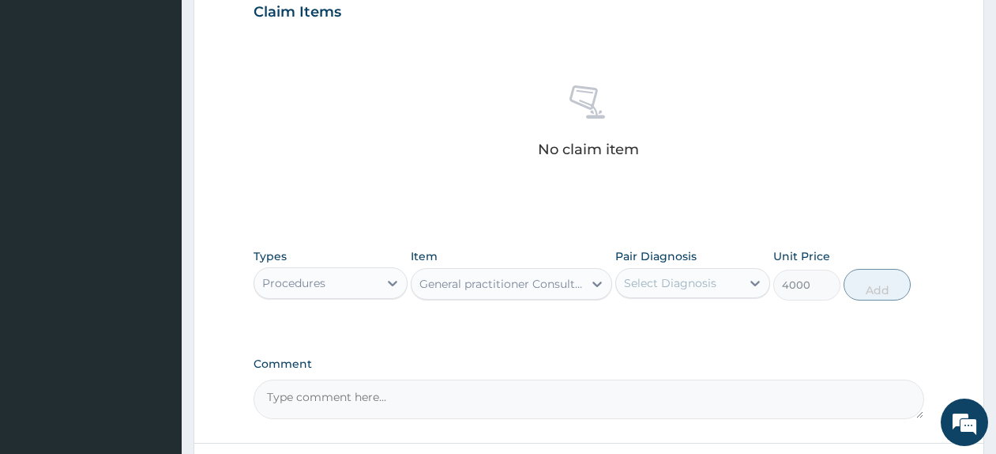
click at [676, 292] on div "Select Diagnosis" at bounding box center [678, 282] width 124 height 25
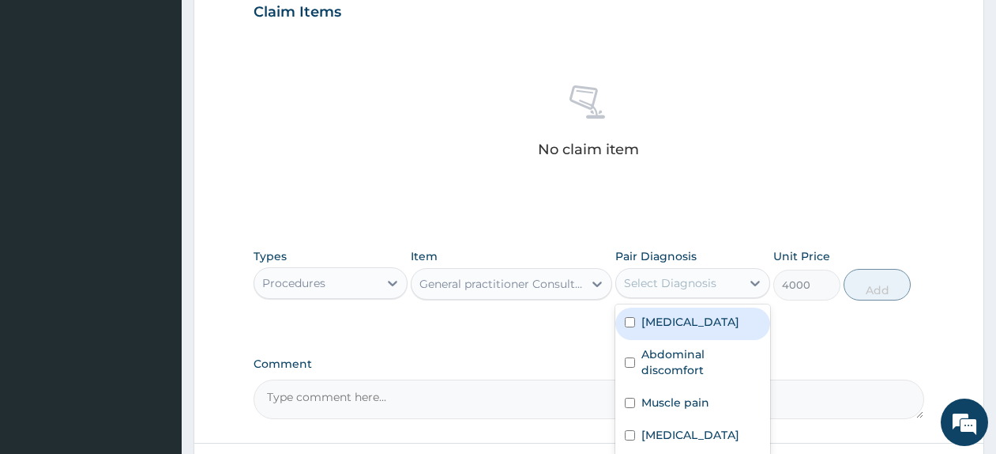
click at [677, 326] on label "Gastritis" at bounding box center [691, 322] width 98 height 16
checkbox input "true"
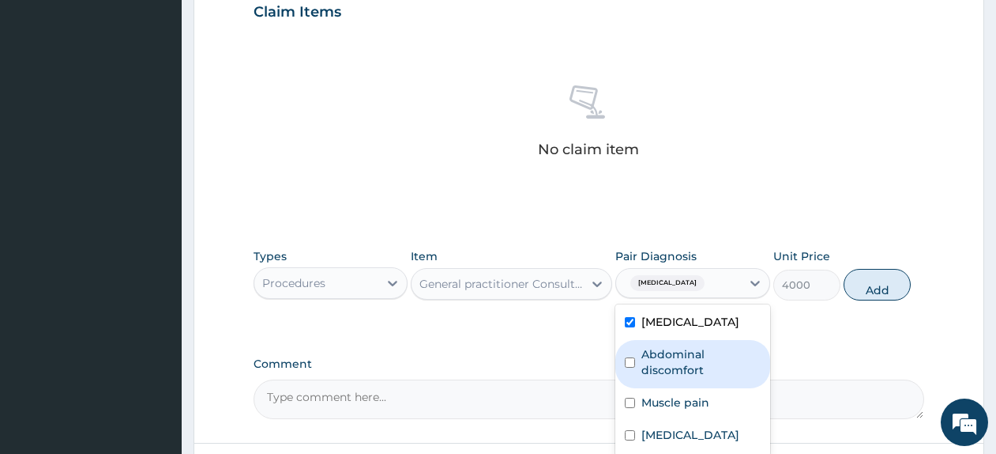
click at [676, 357] on label "Abdominal discomfort" at bounding box center [701, 362] width 119 height 32
checkbox input "true"
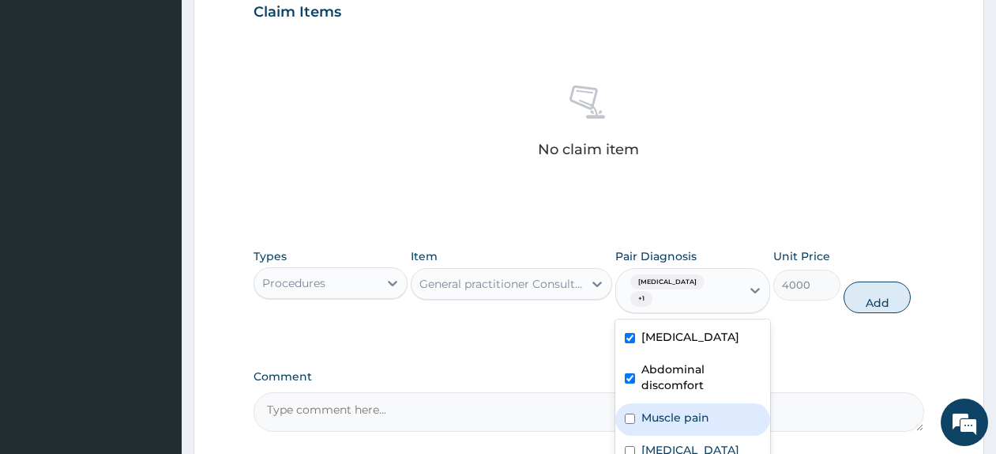
click at [669, 409] on label "Muscle pain" at bounding box center [676, 417] width 68 height 16
checkbox input "true"
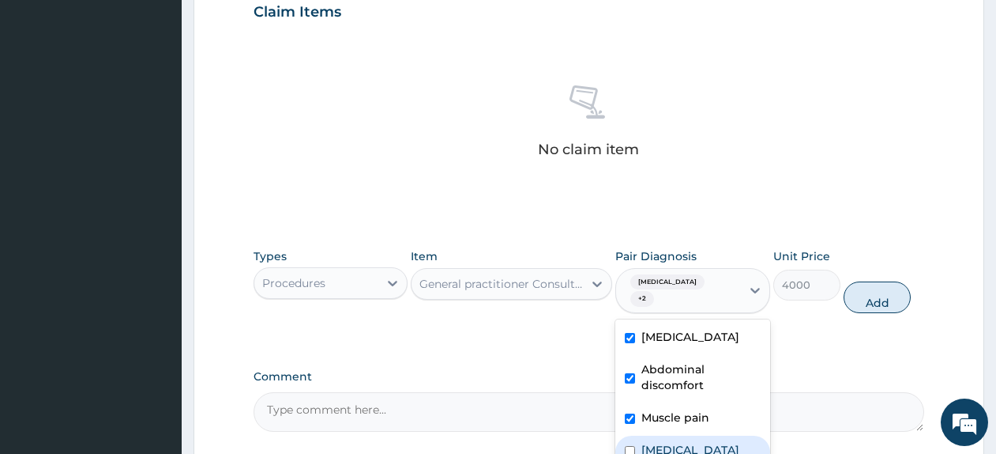
click at [665, 442] on label "Malaria" at bounding box center [691, 450] width 98 height 16
checkbox input "true"
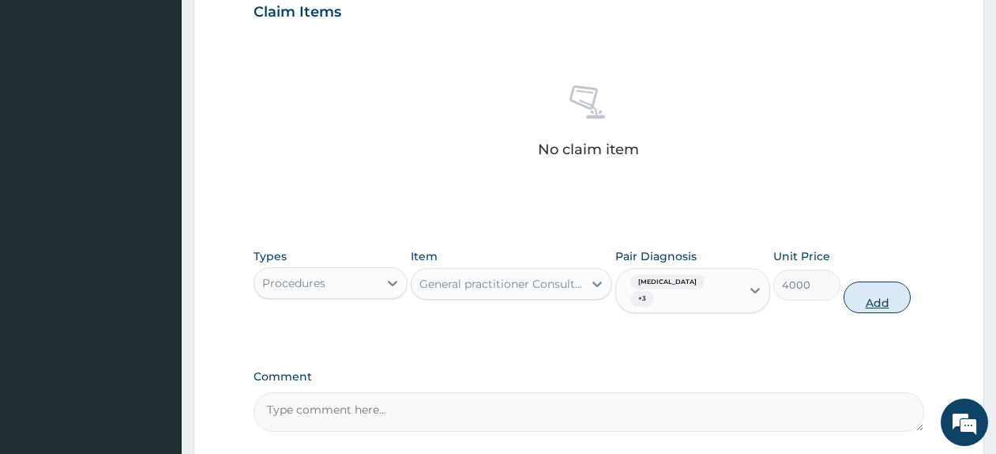
click at [867, 281] on button "Add" at bounding box center [877, 297] width 67 height 32
type input "0"
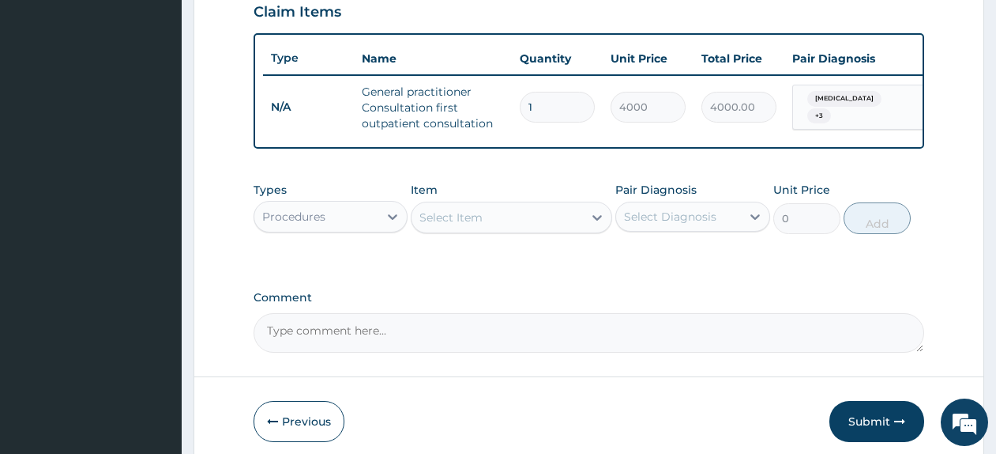
click at [341, 229] on div "Procedures" at bounding box center [316, 216] width 124 height 25
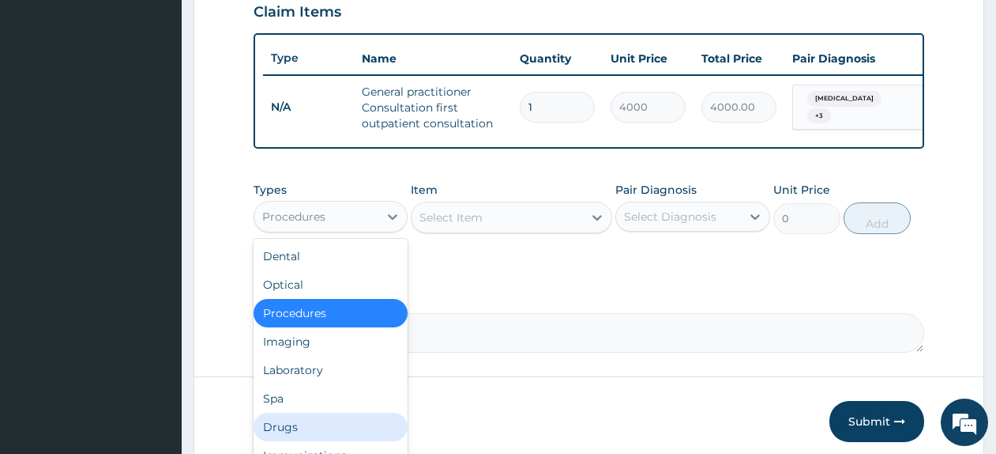
click at [333, 434] on div "Drugs" at bounding box center [331, 426] width 154 height 28
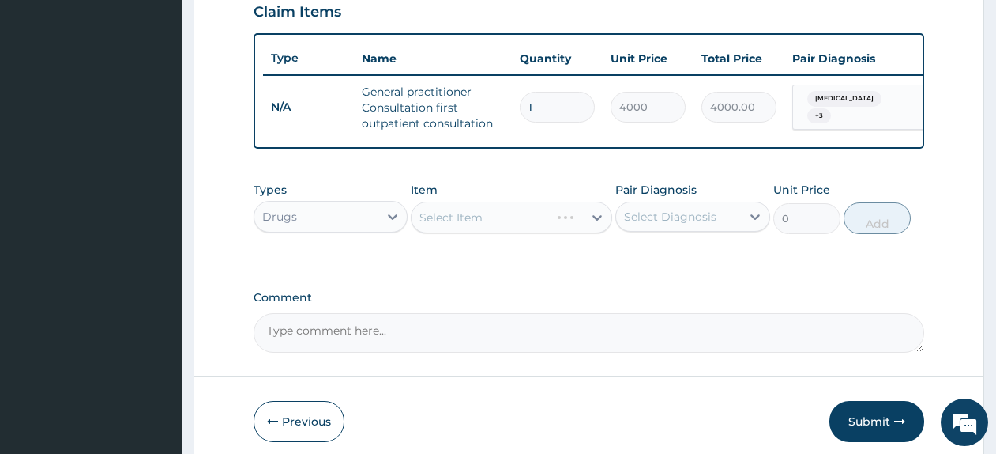
click at [464, 242] on div "Types option Drugs, selected. Select is focused ,type to refine list, press Dow…" at bounding box center [589, 208] width 671 height 68
click at [466, 233] on div "Select Item" at bounding box center [511, 217] width 201 height 32
click at [476, 225] on div "Select Item" at bounding box center [511, 217] width 201 height 32
click at [480, 230] on div "Select Item" at bounding box center [497, 217] width 171 height 25
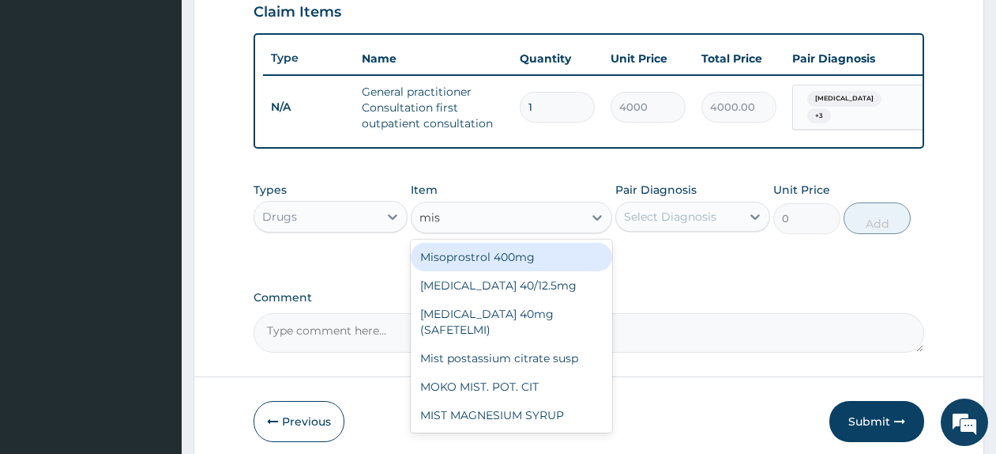
type input "mist"
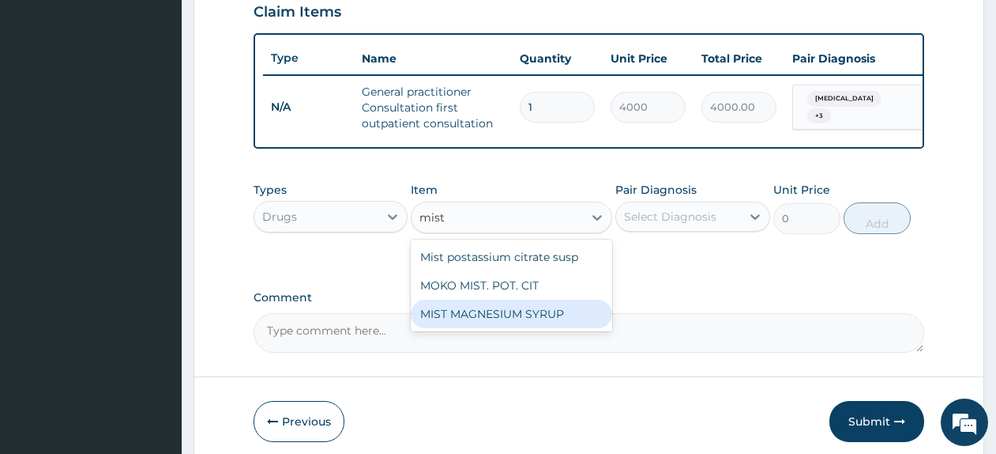
click at [496, 325] on div "MIST MAGNESIUM SYRUP" at bounding box center [511, 313] width 201 height 28
type input "2000"
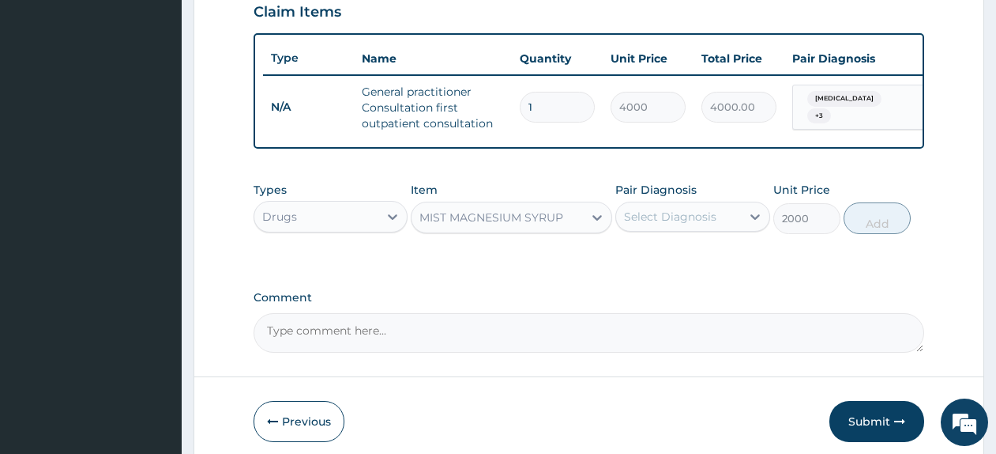
click at [646, 224] on div "Select Diagnosis" at bounding box center [670, 217] width 92 height 16
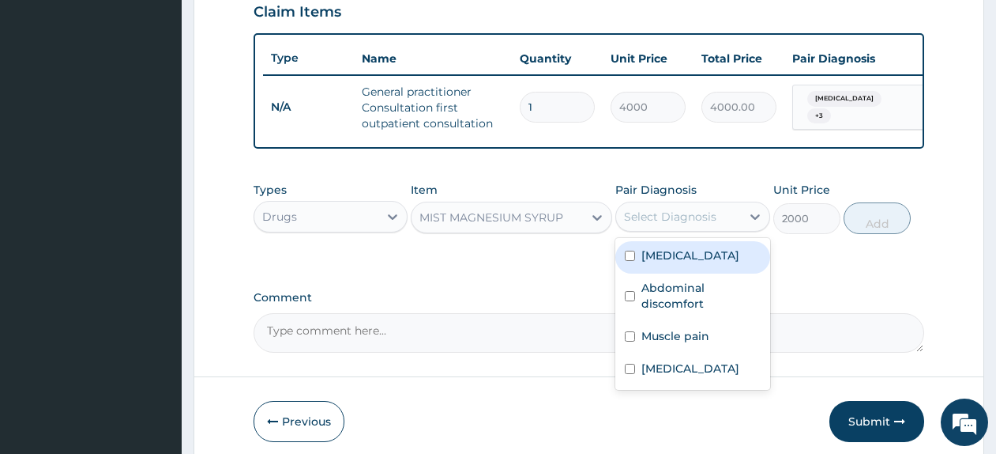
click at [654, 262] on label "Gastritis" at bounding box center [691, 255] width 98 height 16
checkbox input "true"
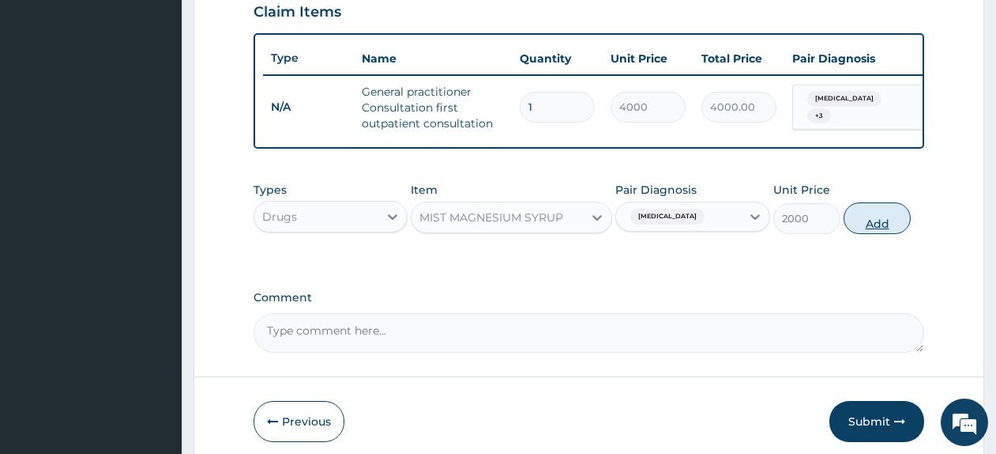
click at [883, 233] on button "Add" at bounding box center [877, 218] width 67 height 32
type input "0"
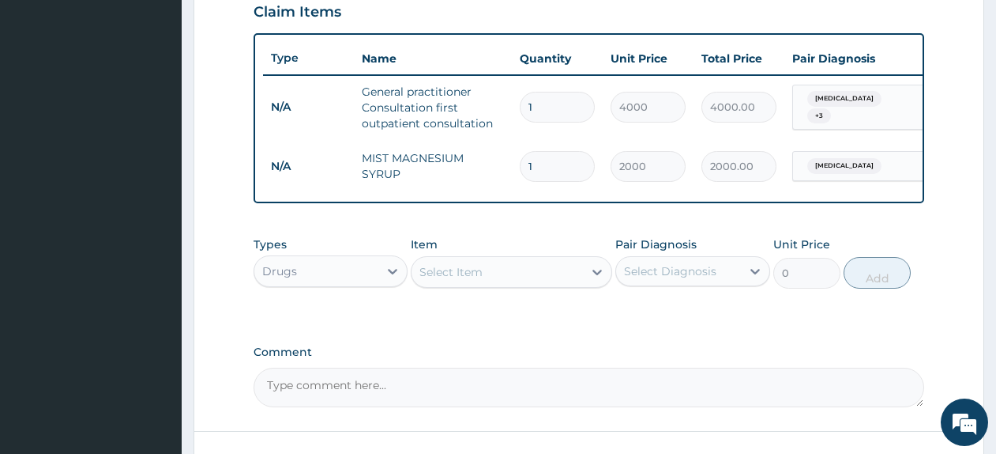
click at [465, 280] on div "Select Item" at bounding box center [451, 272] width 63 height 16
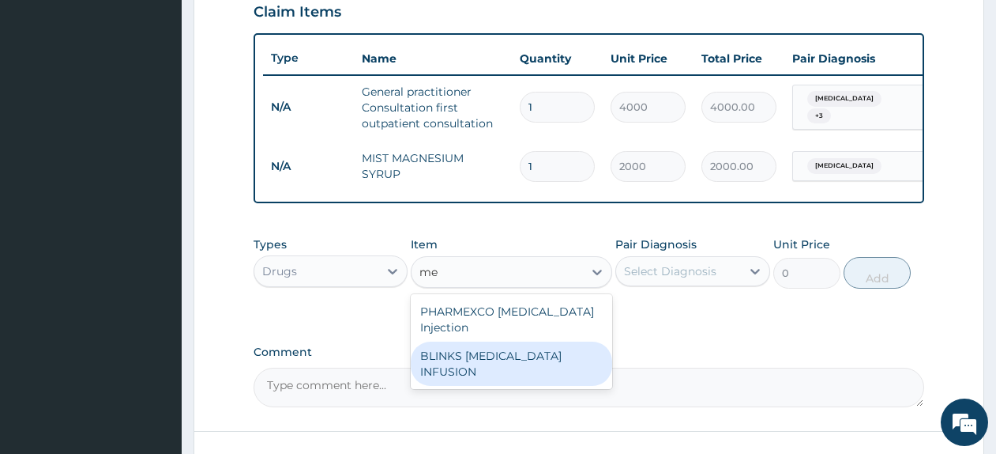
type input "m"
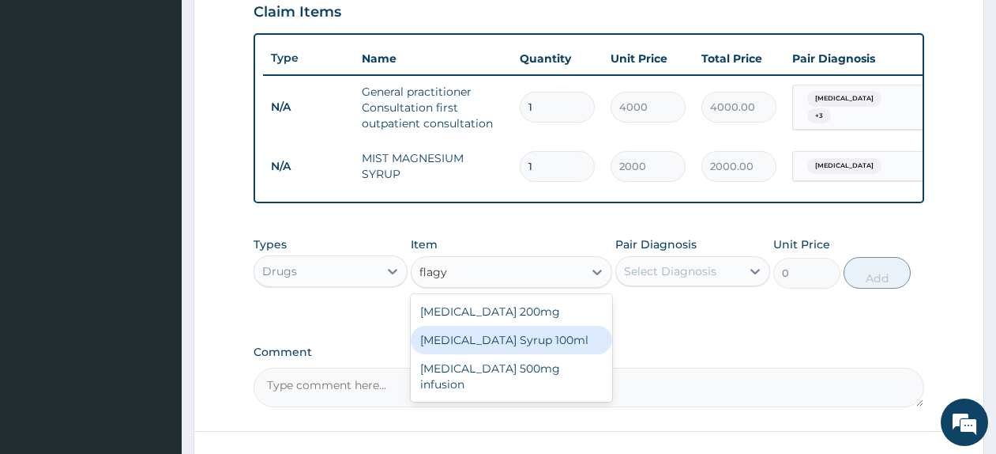
type input "flag"
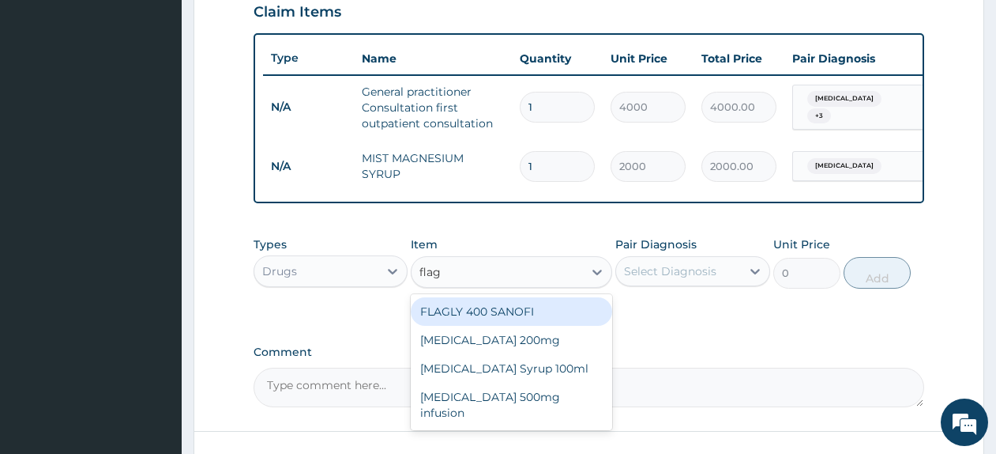
click at [499, 326] on div "FLAGLY 400 SANOFI" at bounding box center [511, 311] width 201 height 28
type input "70.95"
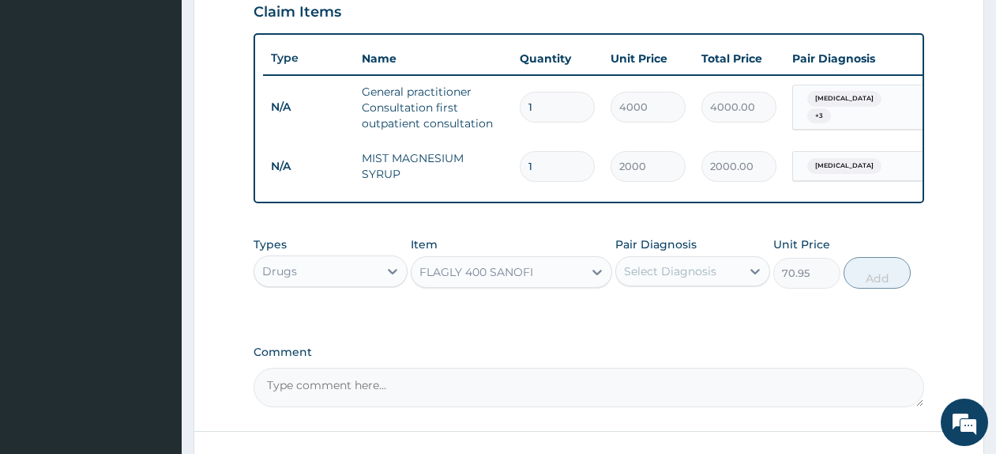
click at [657, 279] on div "Select Diagnosis" at bounding box center [670, 271] width 92 height 16
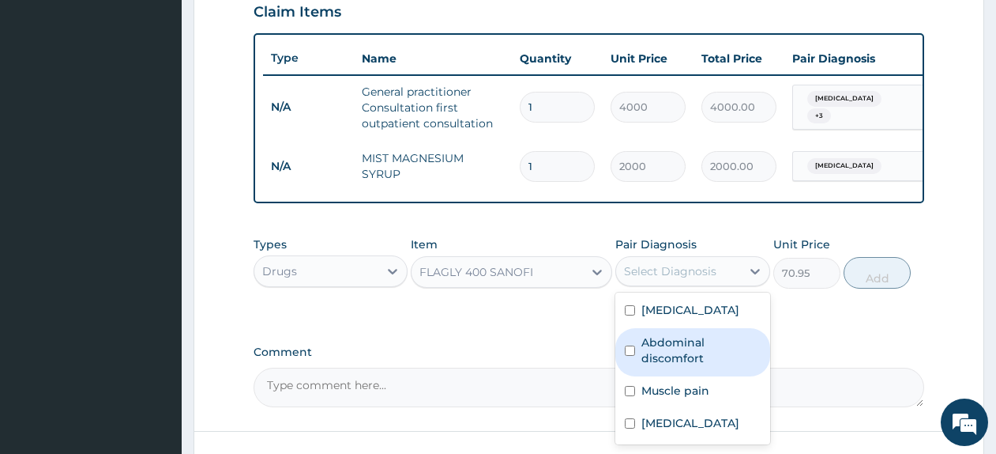
click at [685, 361] on label "Abdominal discomfort" at bounding box center [701, 350] width 119 height 32
checkbox input "true"
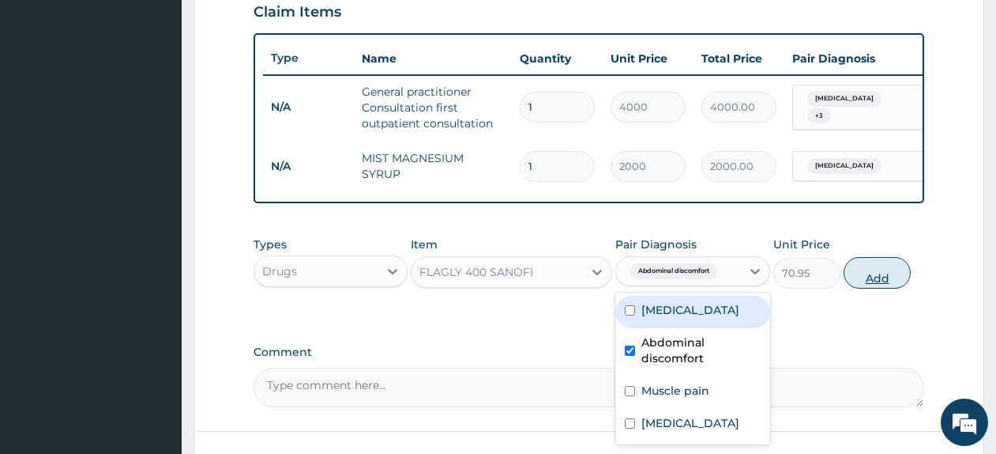
click at [879, 288] on button "Add" at bounding box center [877, 273] width 67 height 32
type input "0"
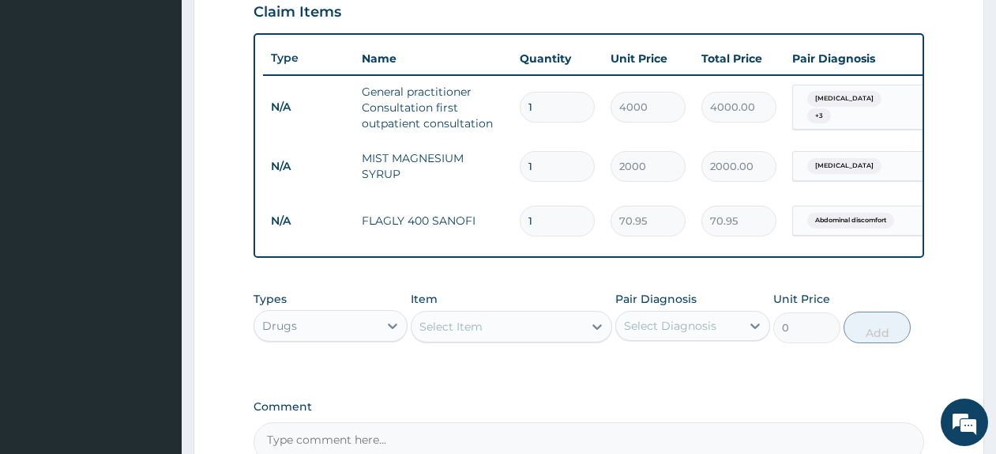
type input "15"
type input "1064.25"
type input "15"
click at [506, 339] on div "Select Item" at bounding box center [497, 326] width 171 height 25
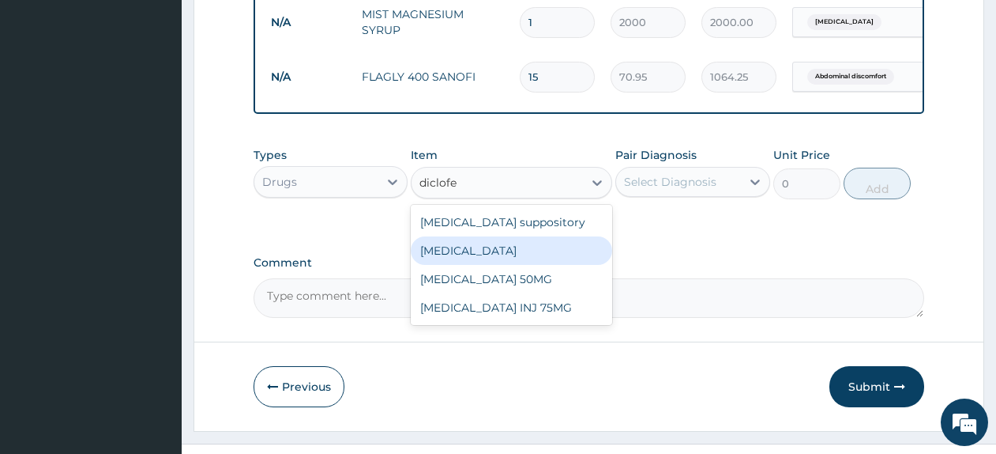
scroll to position [694, 0]
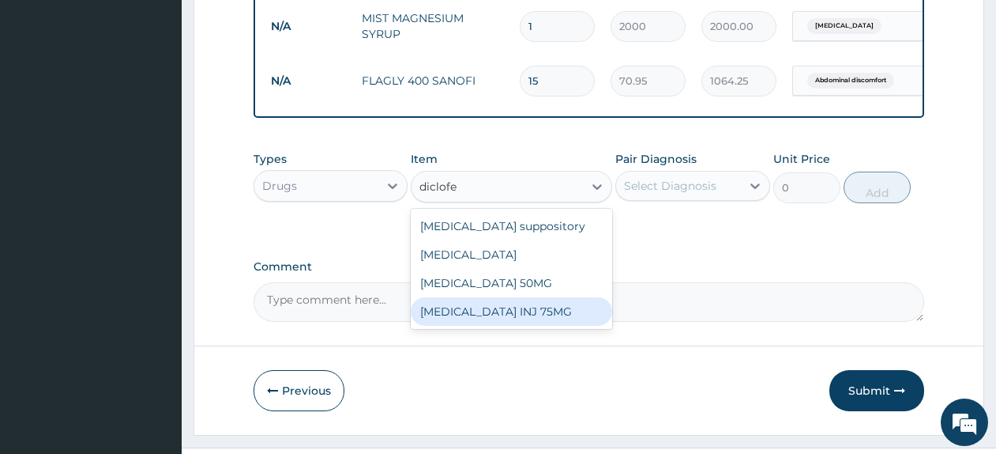
type input "diclofe"
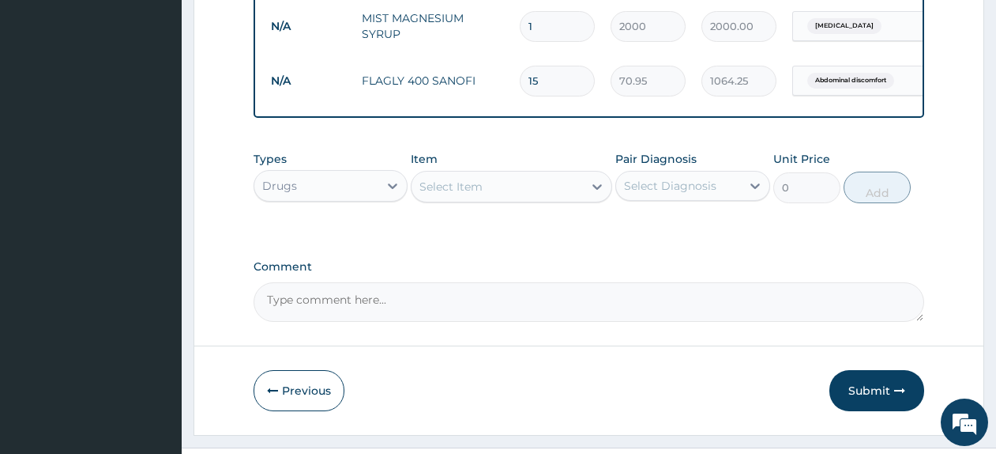
click at [584, 201] on div at bounding box center [597, 186] width 28 height 28
click at [550, 199] on div "Select Item" at bounding box center [497, 186] width 171 height 25
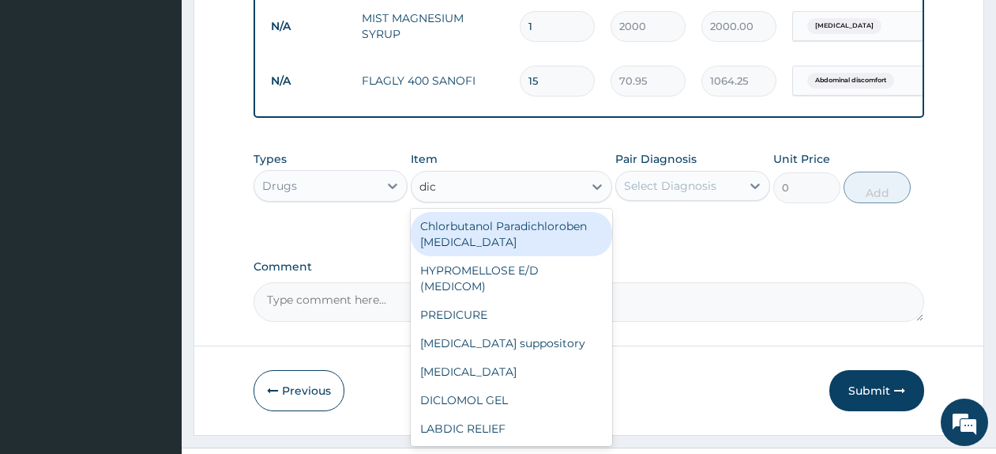
type input "dicl"
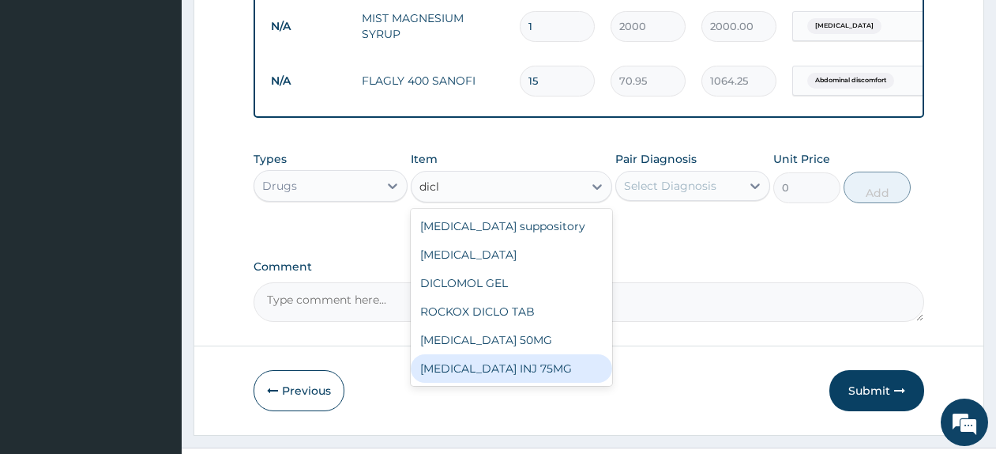
click at [527, 382] on div "[MEDICAL_DATA] INJ 75MG" at bounding box center [511, 368] width 201 height 28
type input "350"
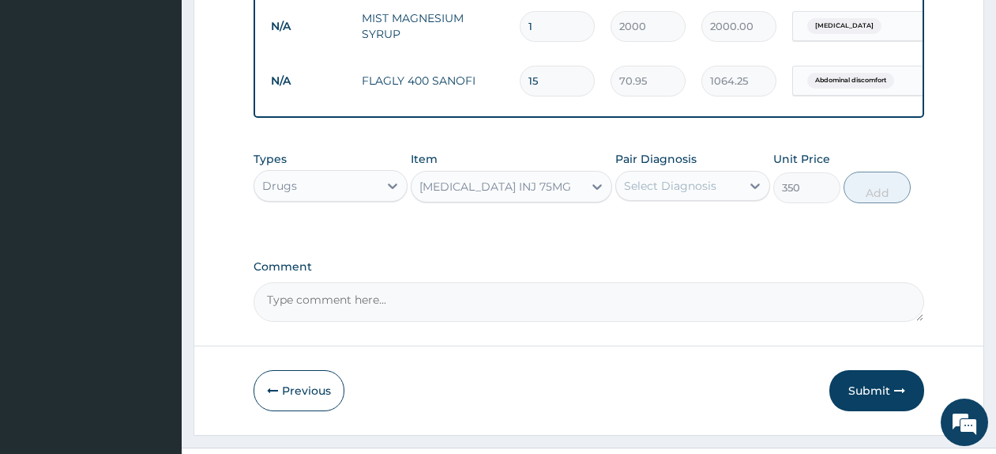
click at [678, 198] on div "Select Diagnosis" at bounding box center [678, 185] width 124 height 25
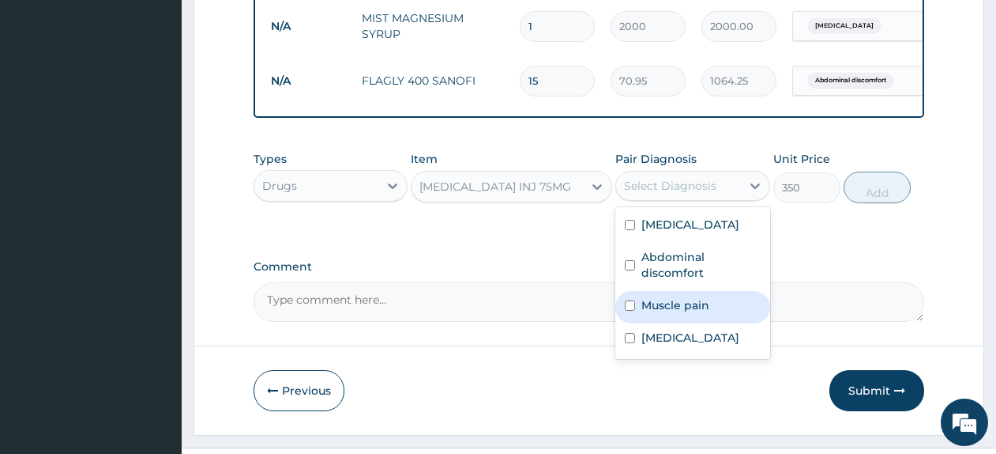
click at [690, 313] on label "Muscle pain" at bounding box center [676, 305] width 68 height 16
checkbox input "true"
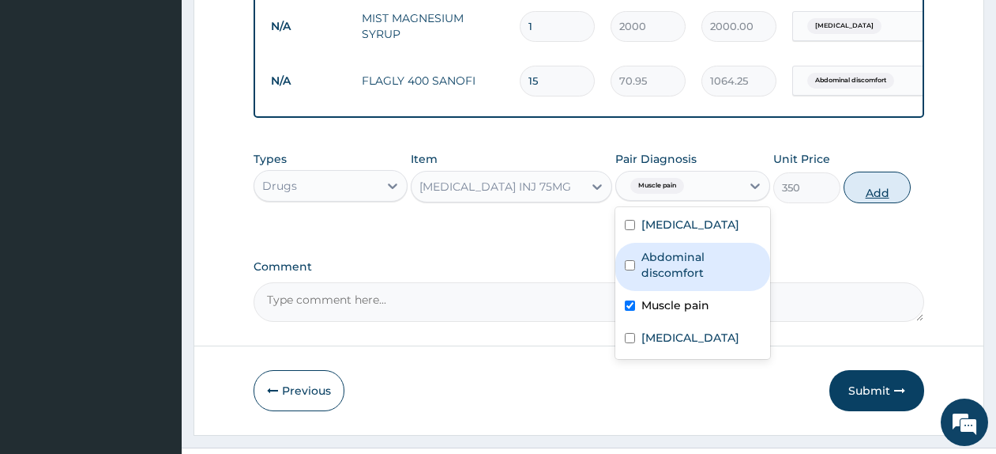
click at [854, 203] on button "Add" at bounding box center [877, 187] width 67 height 32
type input "0"
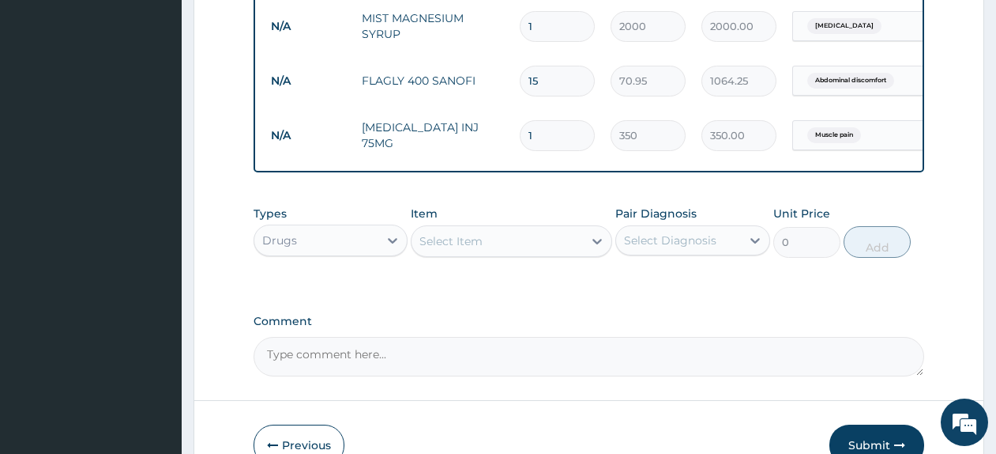
click at [436, 249] on div "Select Item" at bounding box center [451, 241] width 63 height 16
type input "coarte"
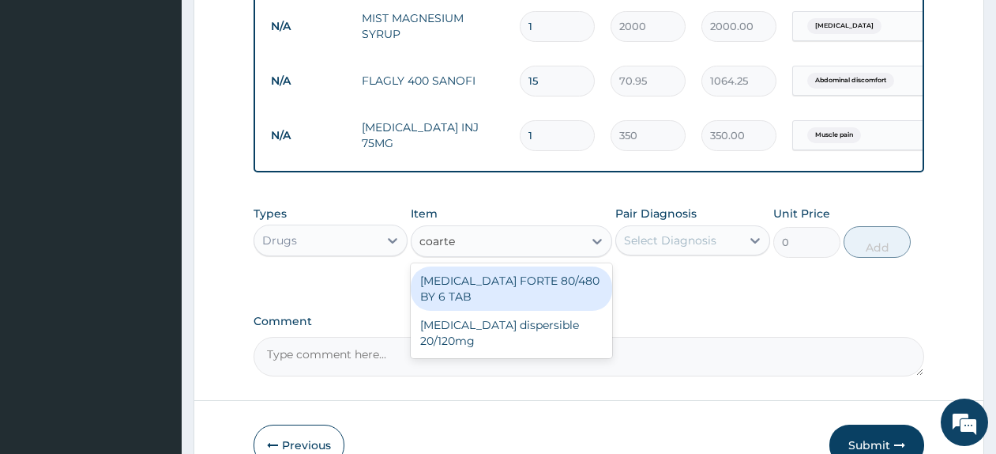
click at [474, 301] on div "COARTEM FORTE 80/480 BY 6 TAB" at bounding box center [511, 288] width 201 height 44
type input "500"
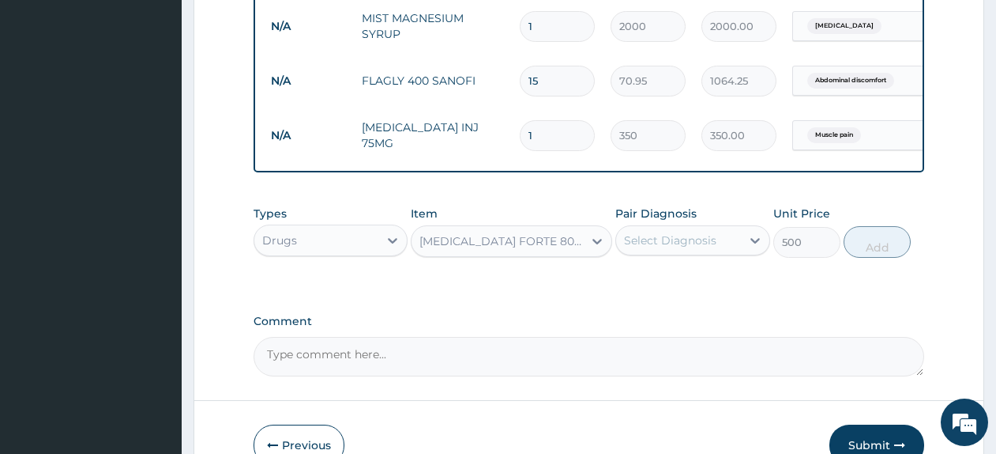
click at [657, 248] on div "Select Diagnosis" at bounding box center [670, 240] width 92 height 16
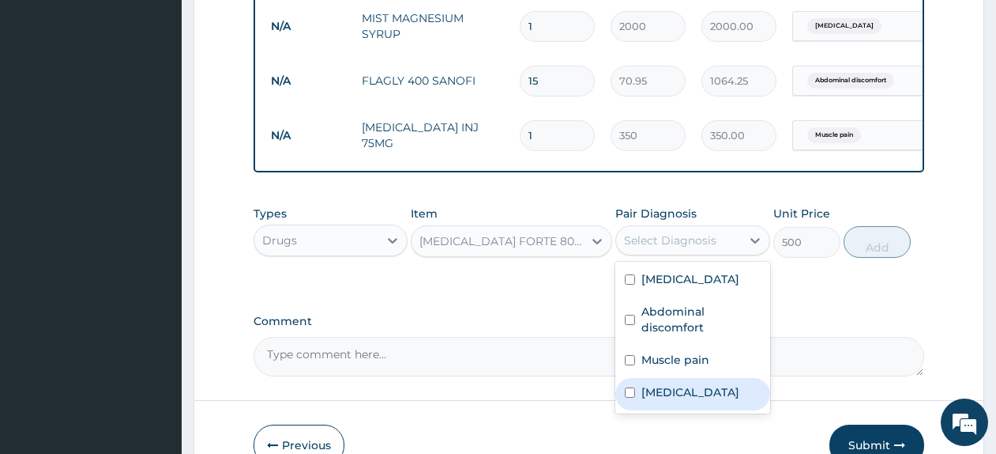
click at [680, 400] on label "Malaria" at bounding box center [691, 392] width 98 height 16
checkbox input "true"
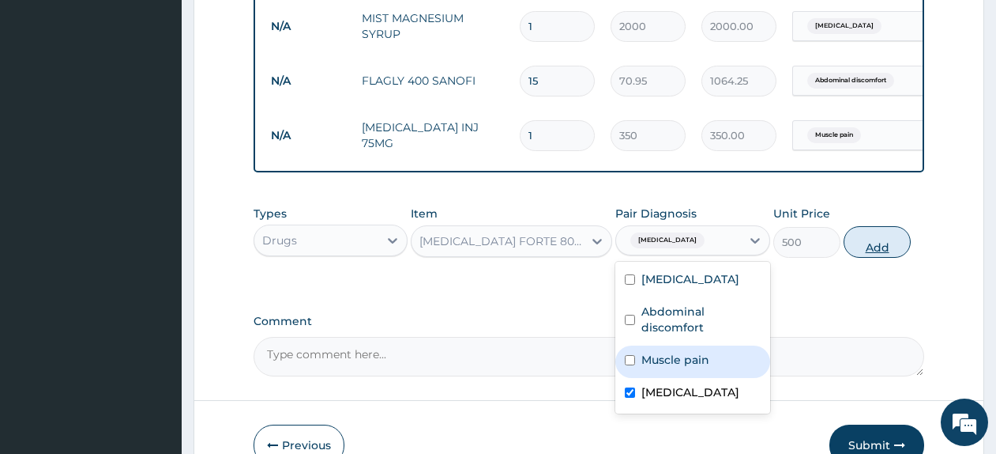
click at [874, 252] on button "Add" at bounding box center [877, 242] width 67 height 32
type input "0"
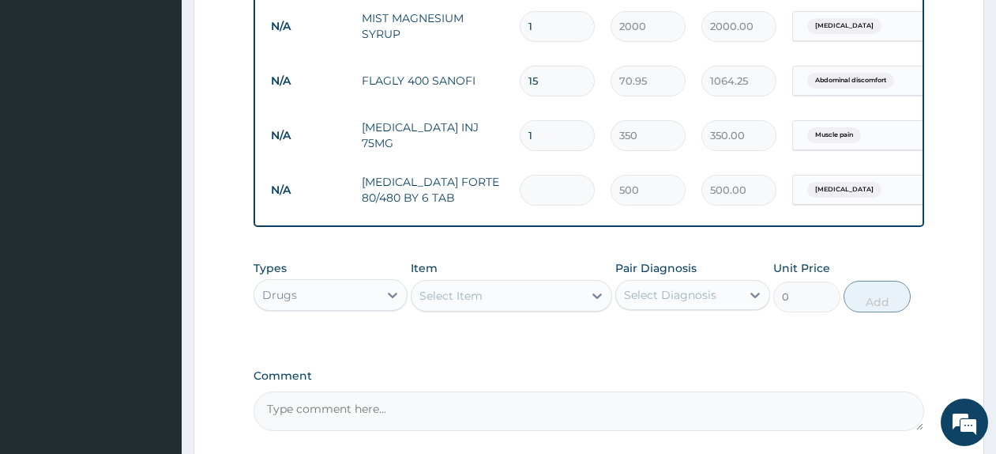
type input "0.00"
type input "6"
type input "3000.00"
type input "6"
click at [529, 308] on div "Select Item" at bounding box center [497, 295] width 171 height 25
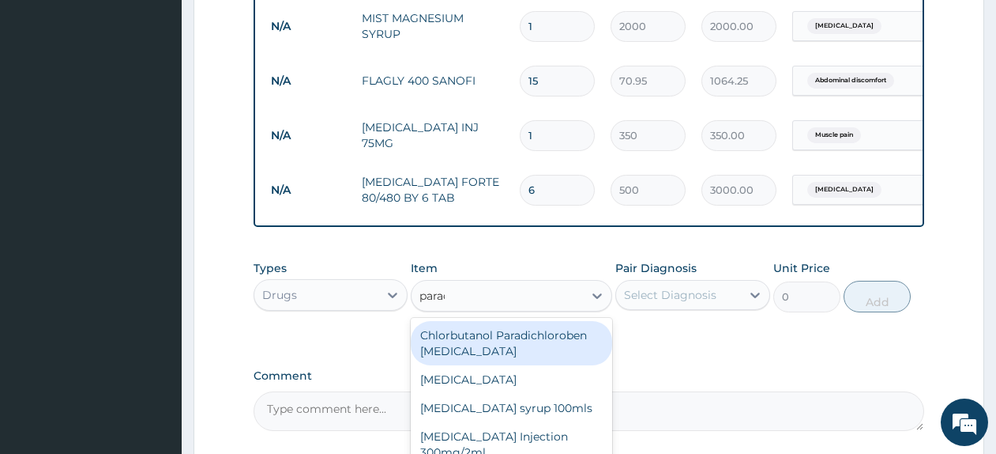
type input "paraceta"
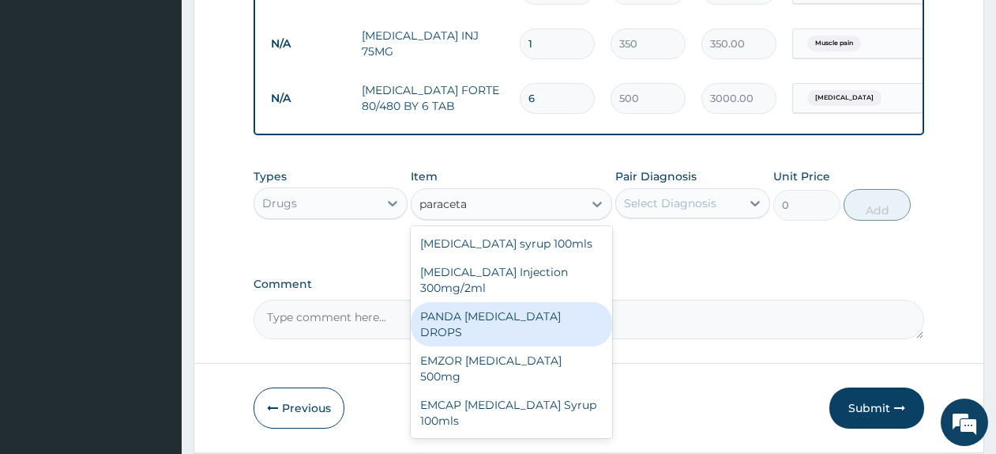
scroll to position [800, 0]
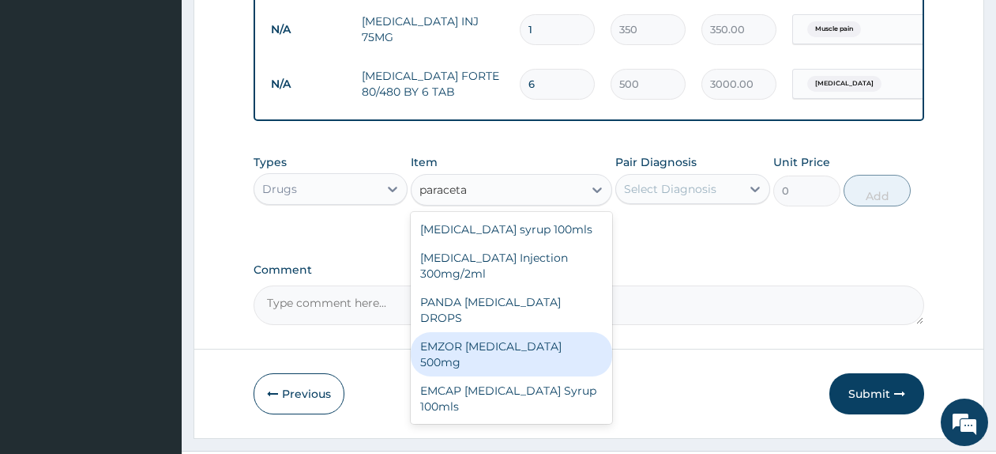
click at [551, 350] on div "EMZOR PARACETAMOL 500mg" at bounding box center [511, 354] width 201 height 44
type input "50"
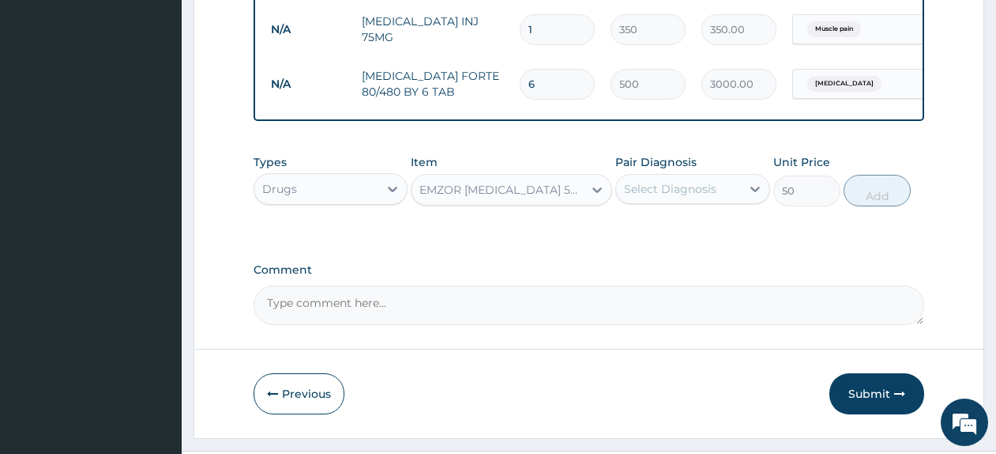
click at [701, 197] on div "Select Diagnosis" at bounding box center [670, 189] width 92 height 16
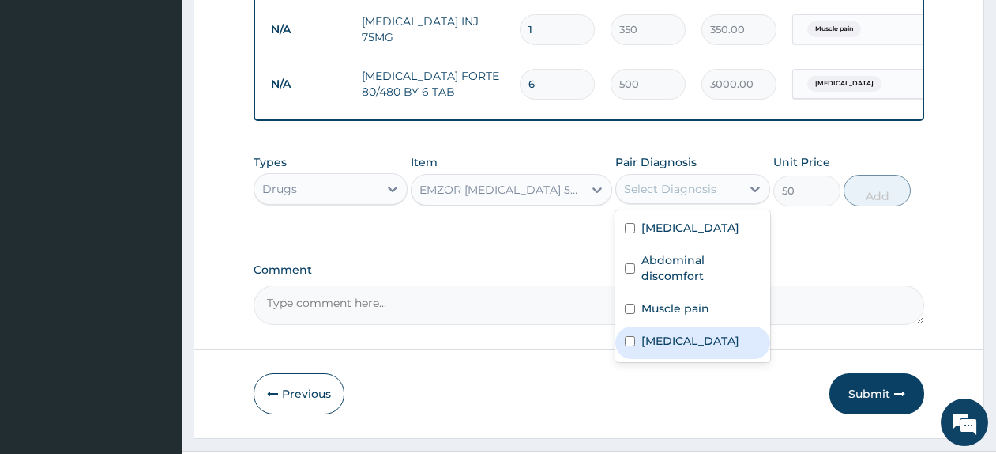
click at [697, 356] on div "Malaria" at bounding box center [692, 342] width 154 height 32
checkbox input "true"
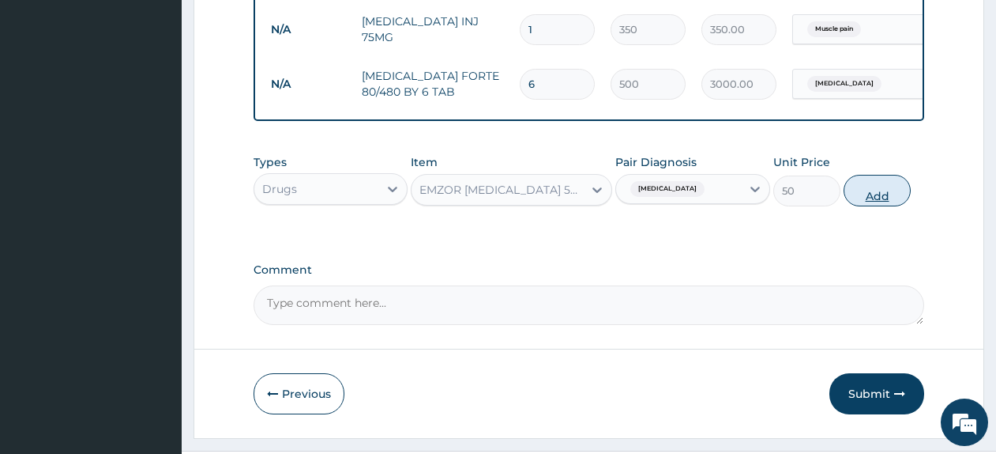
click at [872, 205] on button "Add" at bounding box center [877, 191] width 67 height 32
type input "0"
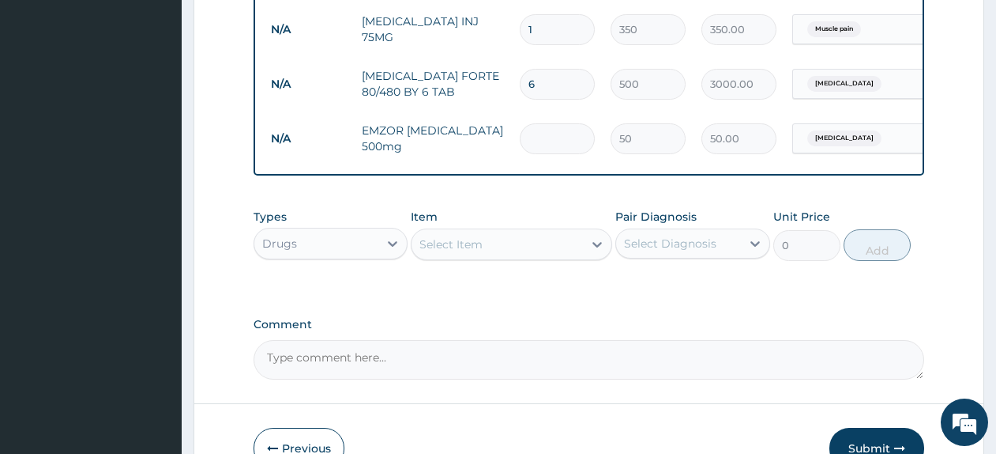
type input "0.00"
type input "2"
type input "100.00"
type input "20"
type input "1000.00"
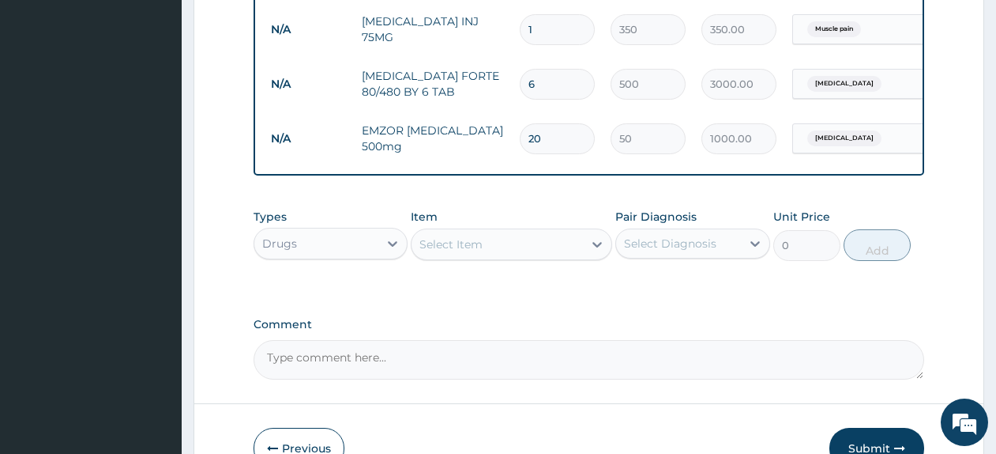
type input "20"
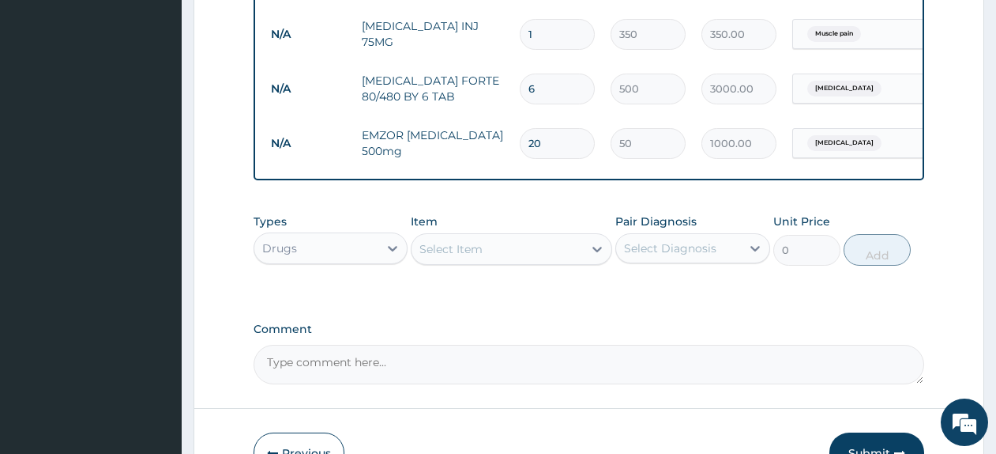
scroll to position [793, 0]
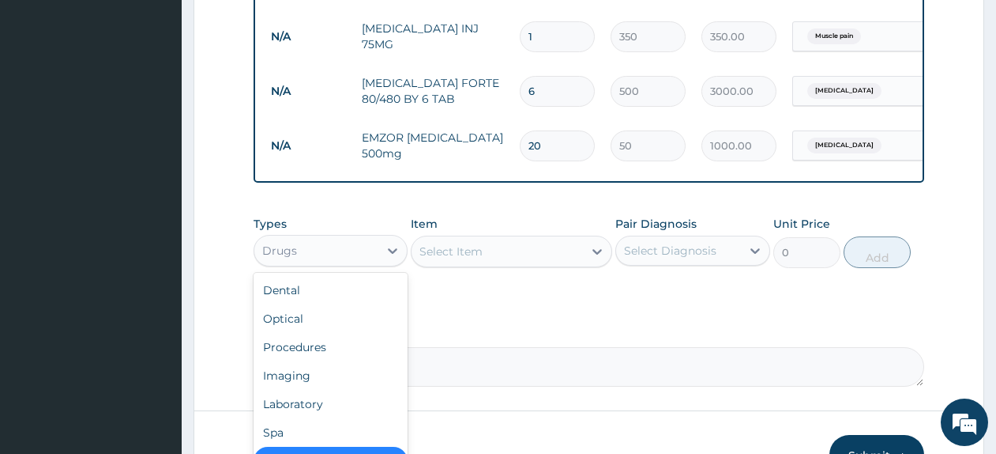
click at [283, 258] on div "Drugs" at bounding box center [279, 251] width 35 height 16
click at [319, 418] on div "Laboratory" at bounding box center [331, 404] width 154 height 28
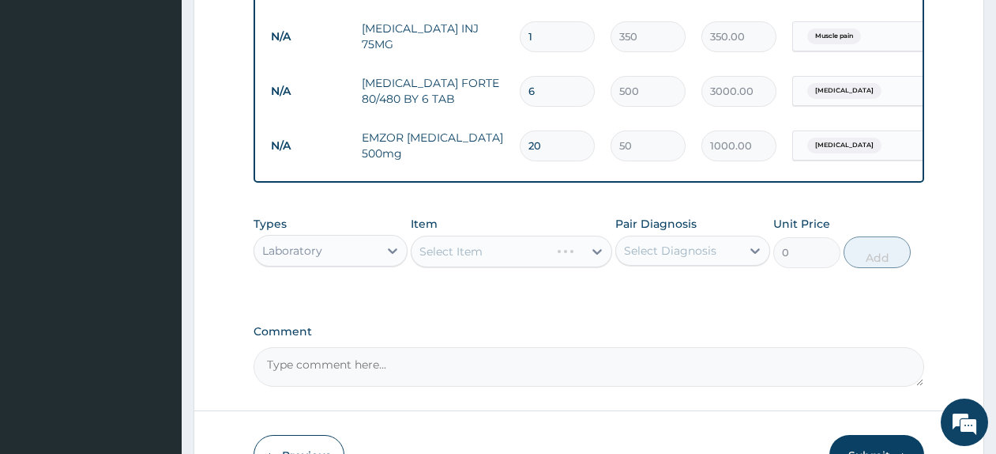
click at [505, 267] on div "Select Item" at bounding box center [511, 251] width 201 height 32
click at [505, 264] on div "Select Item" at bounding box center [497, 251] width 171 height 25
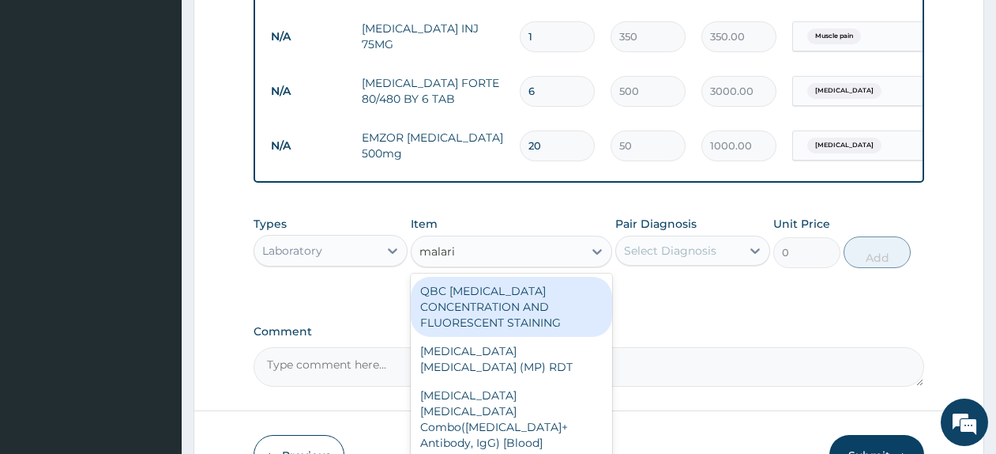
type input "malaria"
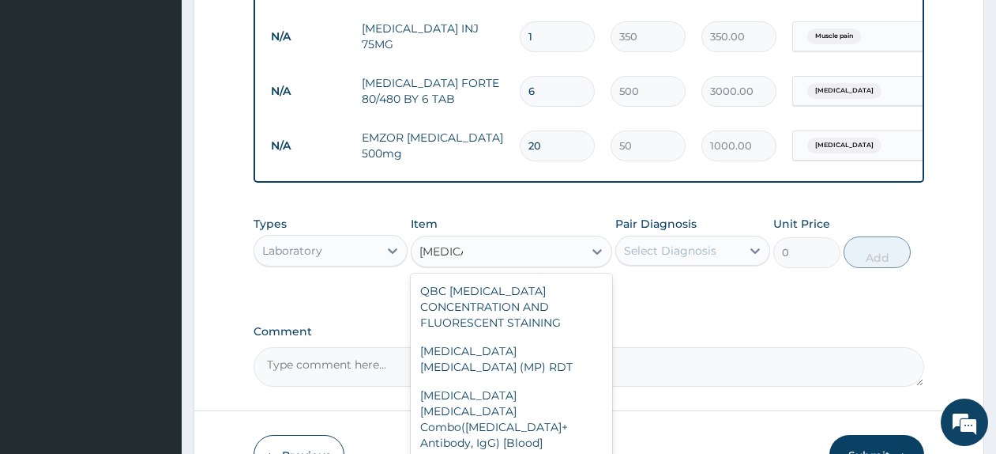
type input "2500"
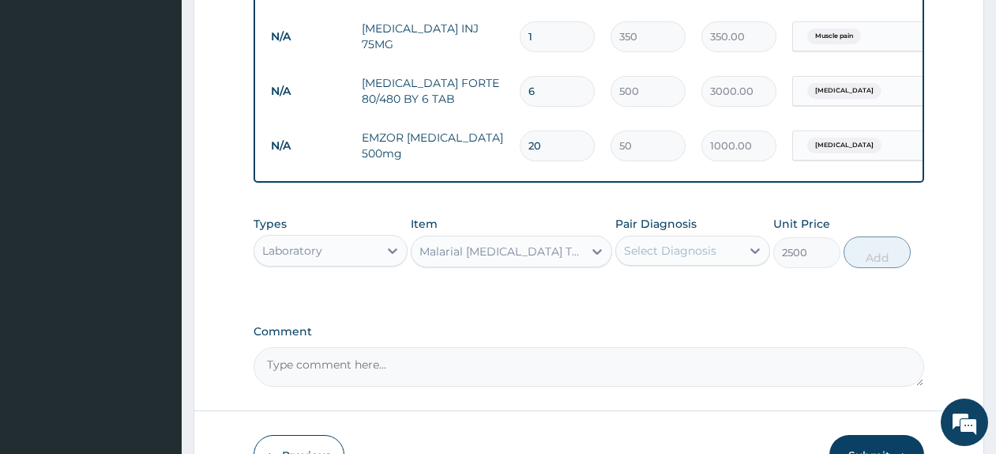
click at [696, 263] on div "Select Diagnosis" at bounding box center [678, 250] width 124 height 25
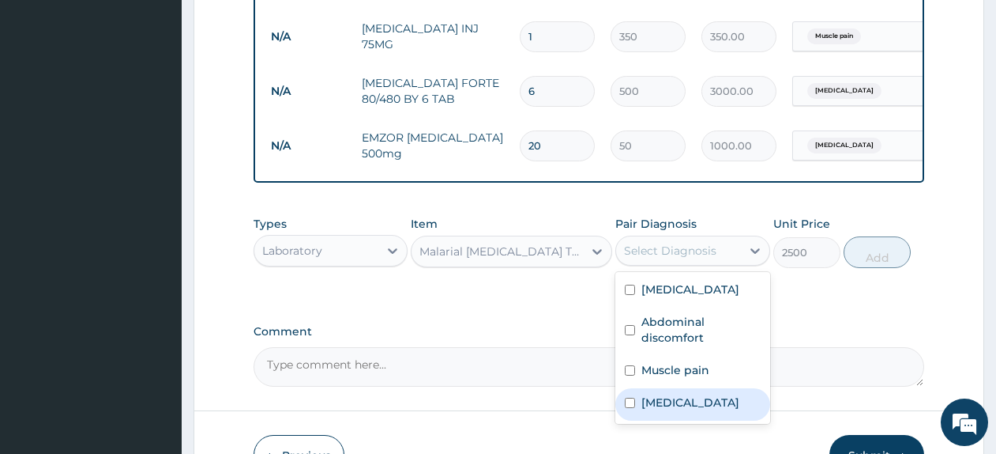
click at [694, 408] on div "Malaria" at bounding box center [692, 404] width 154 height 32
checkbox input "true"
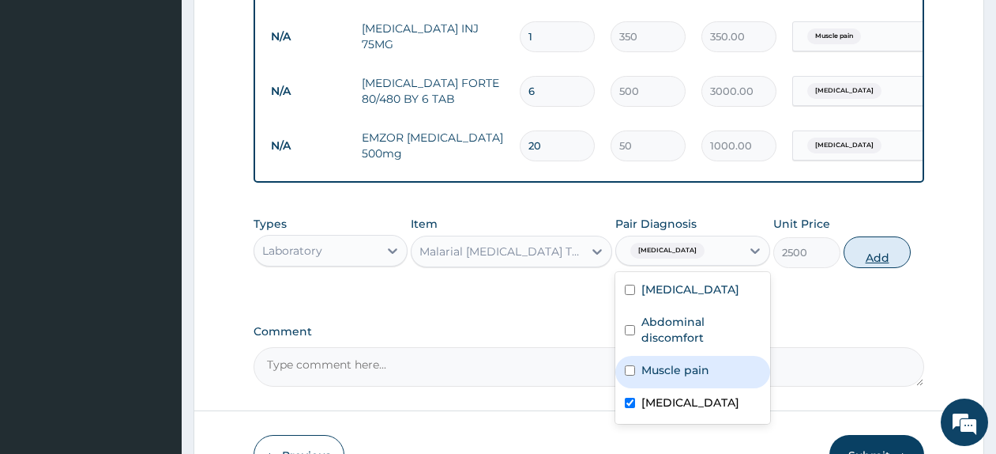
click at [871, 268] on button "Add" at bounding box center [877, 252] width 67 height 32
type input "0"
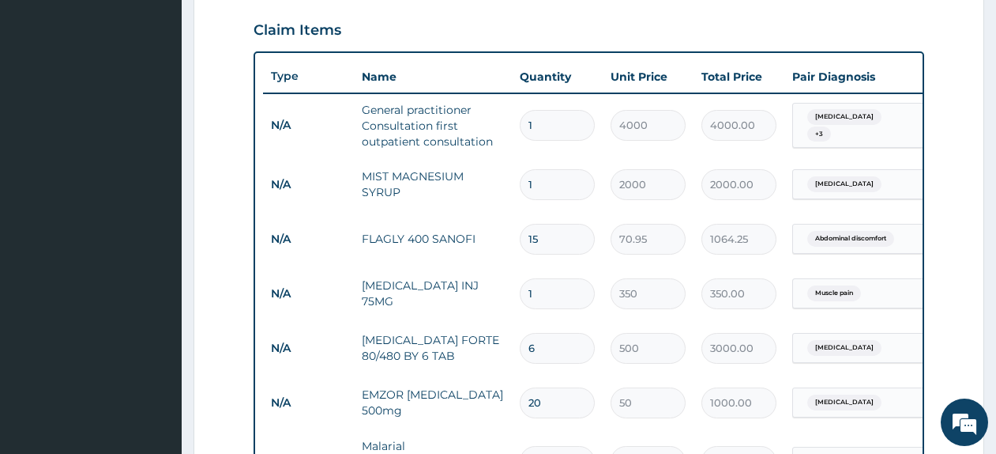
scroll to position [450, 0]
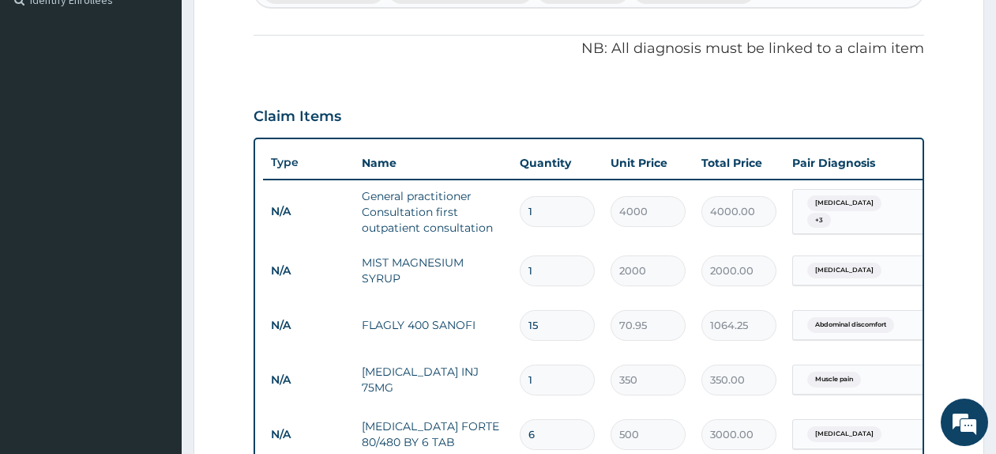
click at [879, 213] on div "Gastritis + 3" at bounding box center [857, 212] width 128 height 44
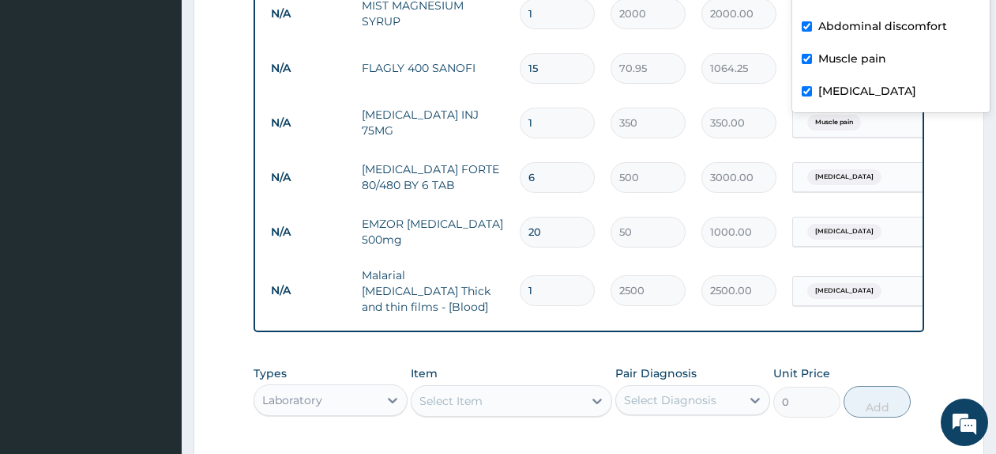
scroll to position [960, 0]
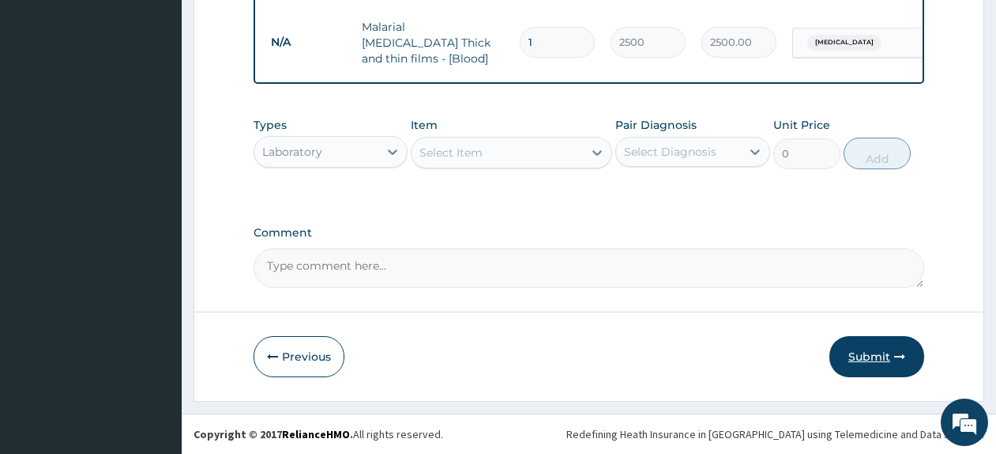
click at [904, 356] on icon "button" at bounding box center [899, 356] width 11 height 11
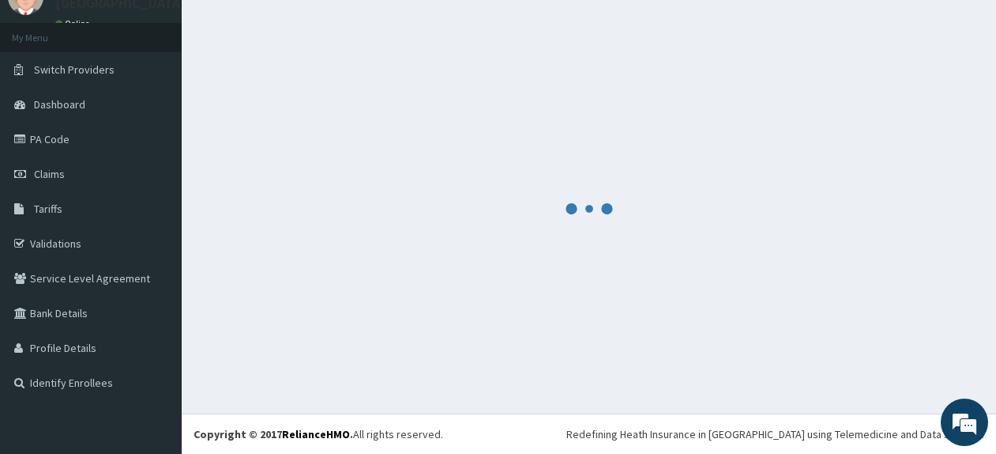
scroll to position [68, 0]
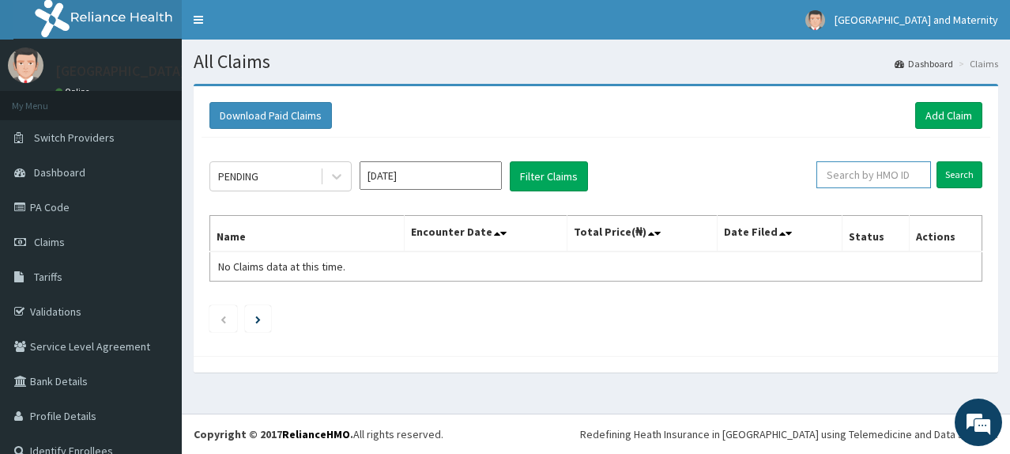
click at [875, 176] on input "text" at bounding box center [873, 174] width 115 height 27
paste input "ELG/10066/A"
type input "ELG/10066/A"
click at [943, 175] on input "Search" at bounding box center [959, 174] width 46 height 27
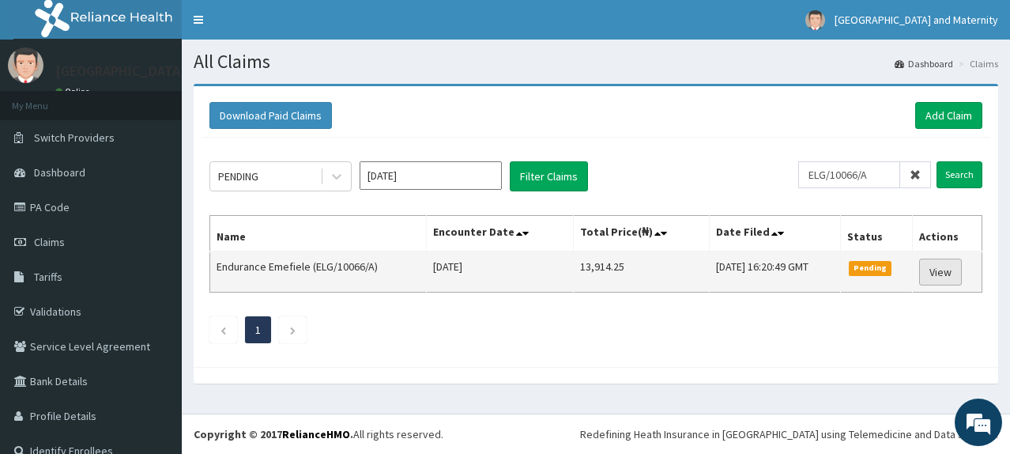
click at [939, 273] on link "View" at bounding box center [940, 271] width 43 height 27
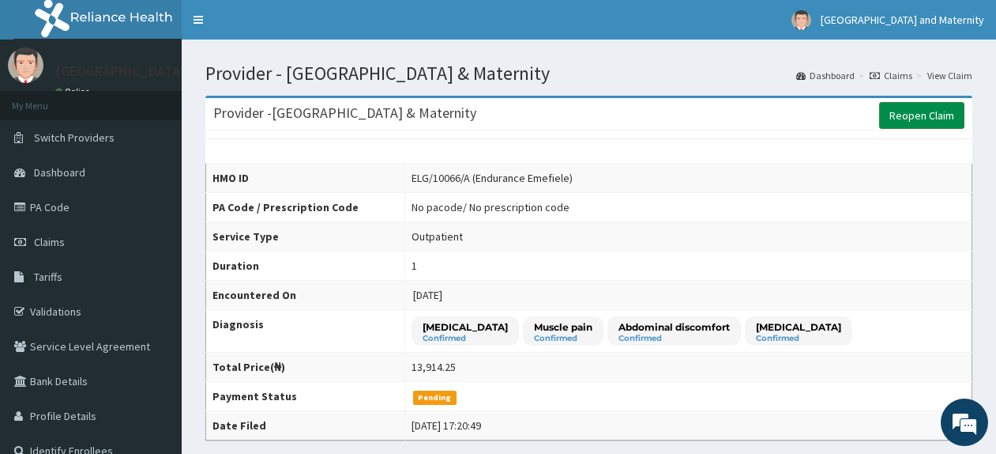
click at [916, 122] on link "Reopen Claim" at bounding box center [921, 115] width 85 height 27
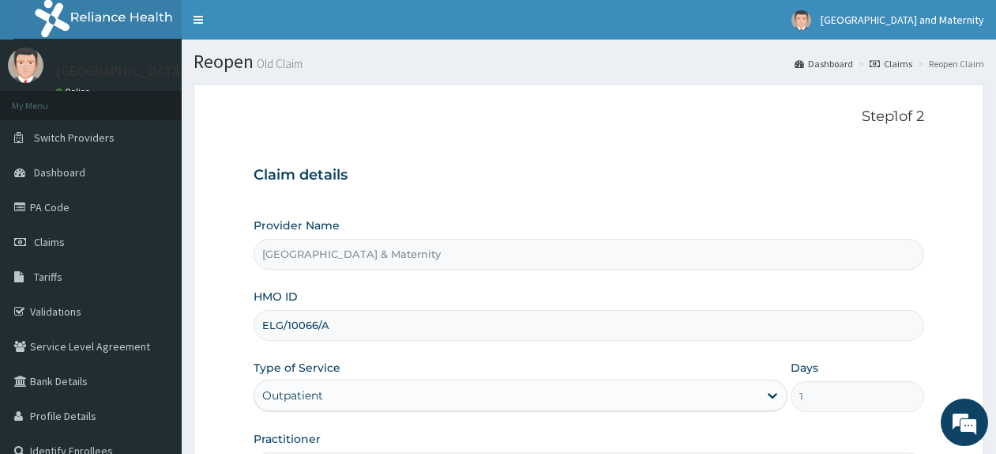
scroll to position [196, 0]
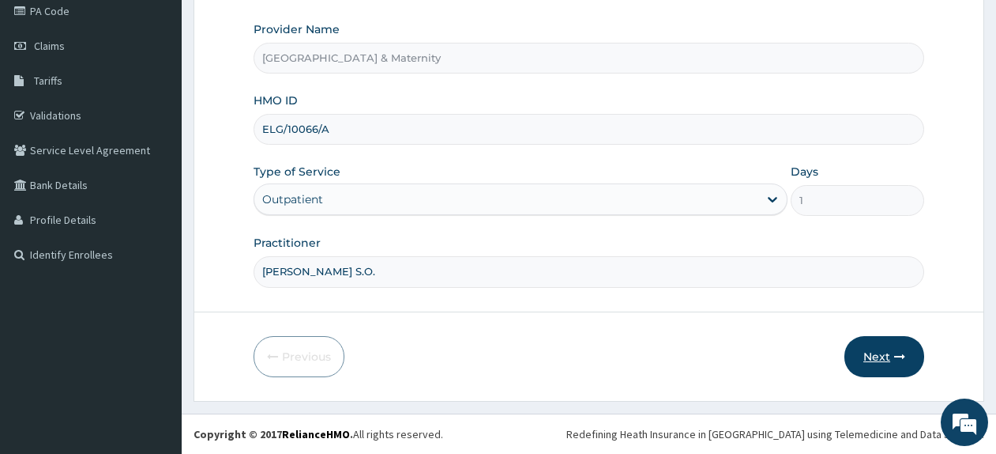
click at [896, 346] on button "Next" at bounding box center [885, 356] width 80 height 41
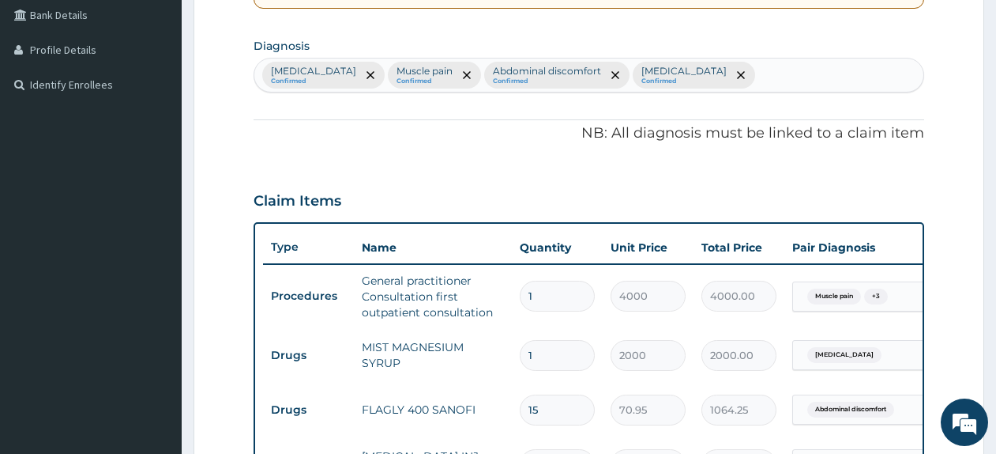
scroll to position [363, 0]
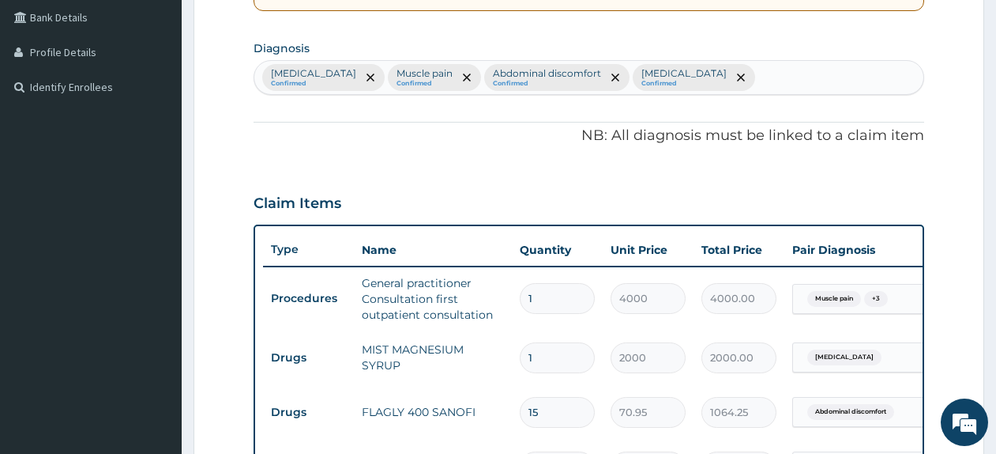
click at [773, 88] on div "[MEDICAL_DATA] Confirmed Muscle pain Confirmed Abdominal discomfort Confirmed […" at bounding box center [588, 77] width 669 height 33
type input "[MEDICAL_DATA]"
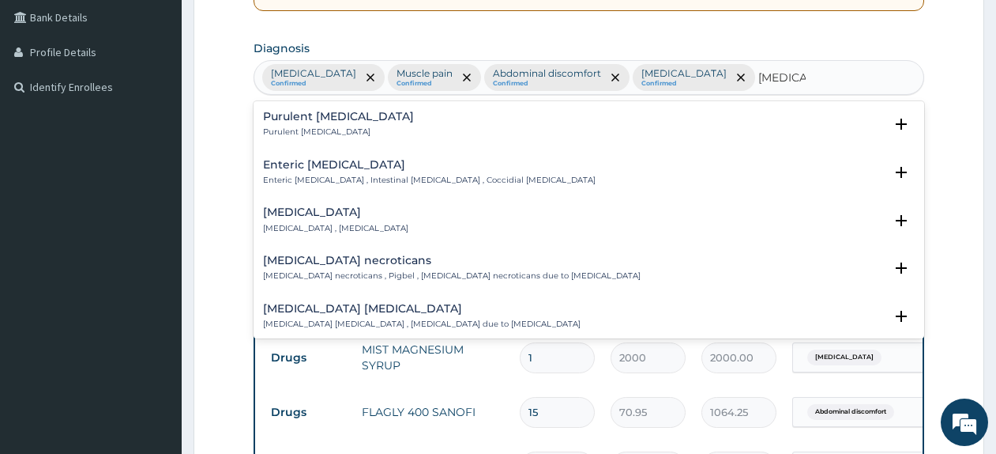
click at [431, 119] on div "Purulent [MEDICAL_DATA] Purulent [MEDICAL_DATA]" at bounding box center [589, 125] width 652 height 28
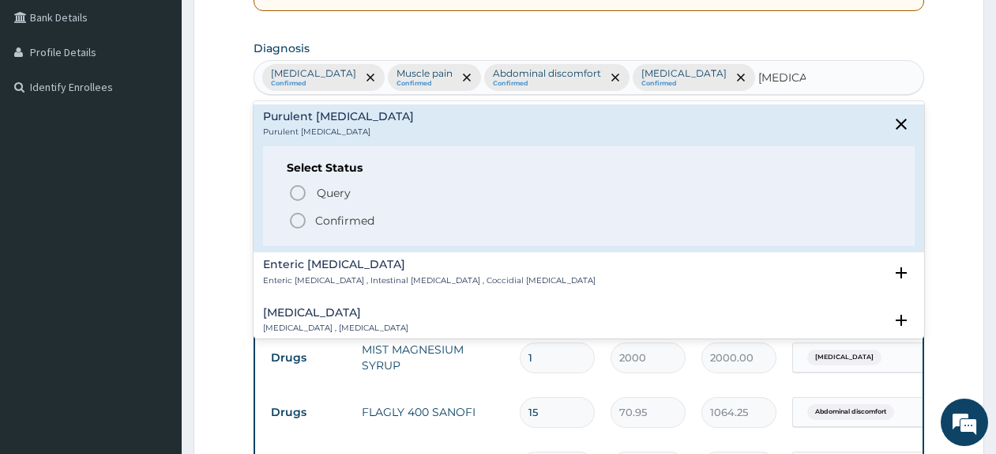
click at [386, 214] on span "Confirmed" at bounding box center [589, 220] width 603 height 19
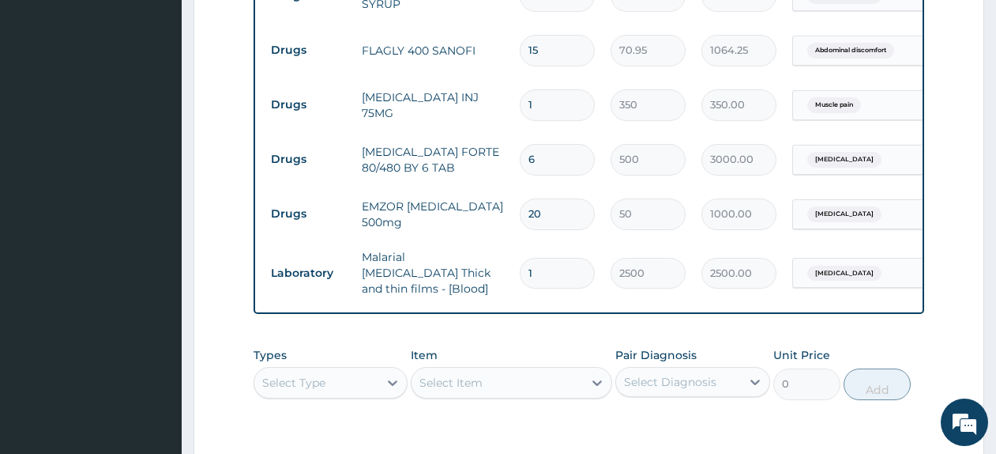
scroll to position [744, 0]
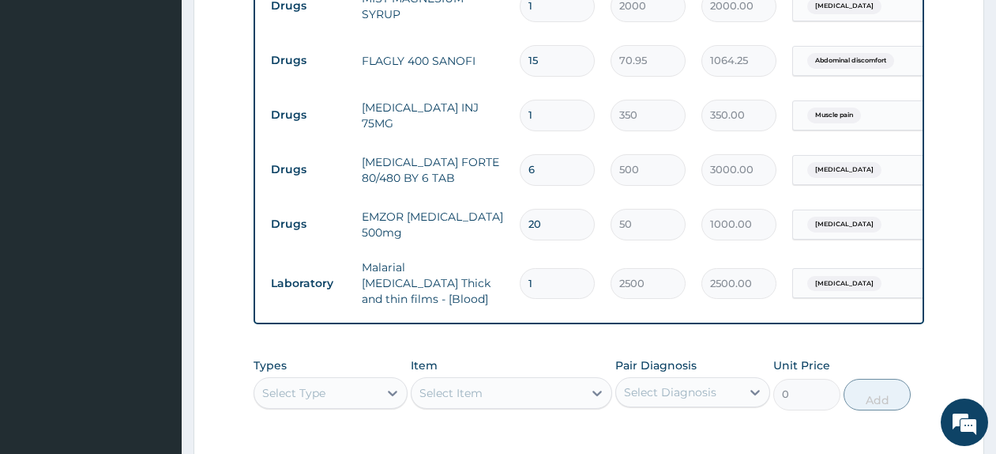
click at [890, 51] on div "Abdominal discomfort" at bounding box center [849, 61] width 96 height 21
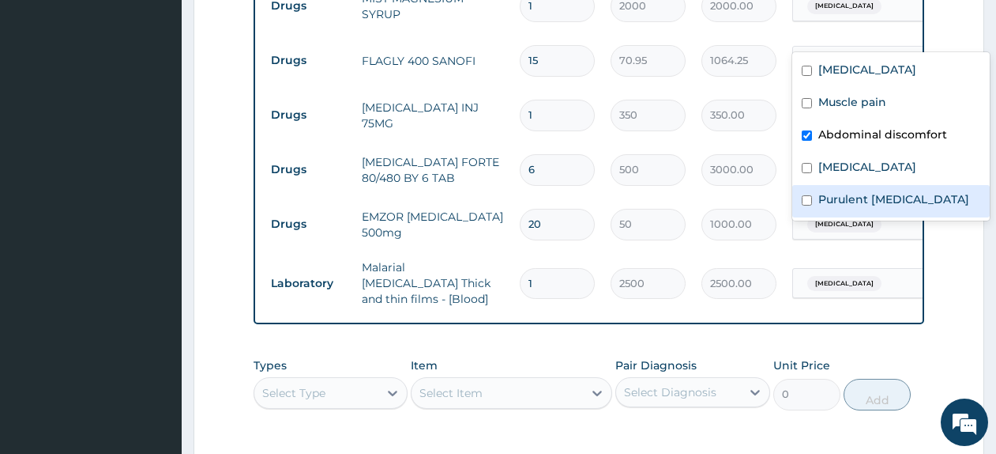
click at [839, 198] on label "Purulent [MEDICAL_DATA]" at bounding box center [894, 199] width 151 height 16
checkbox input "true"
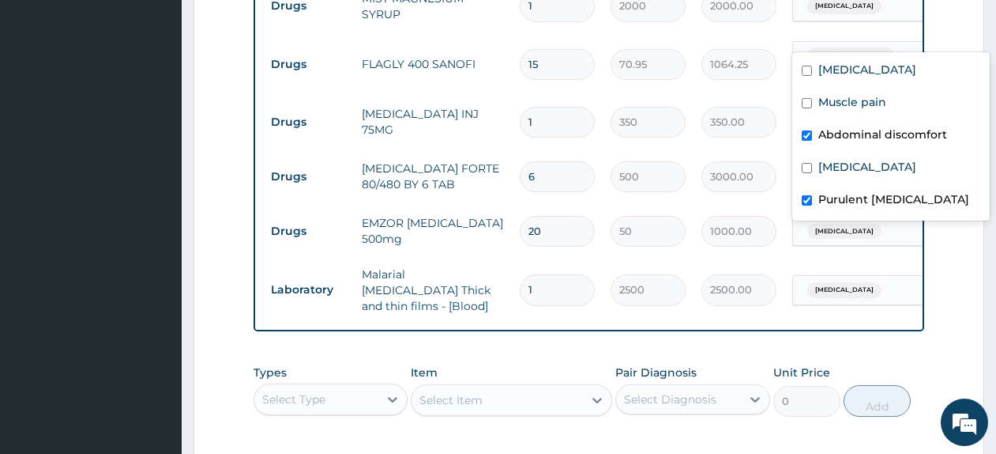
scroll to position [879, 0]
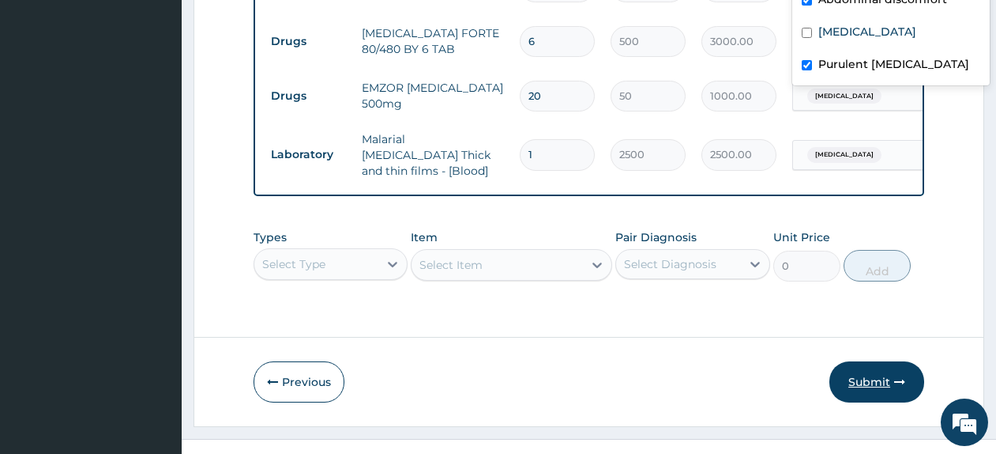
click at [860, 361] on button "Submit" at bounding box center [877, 381] width 95 height 41
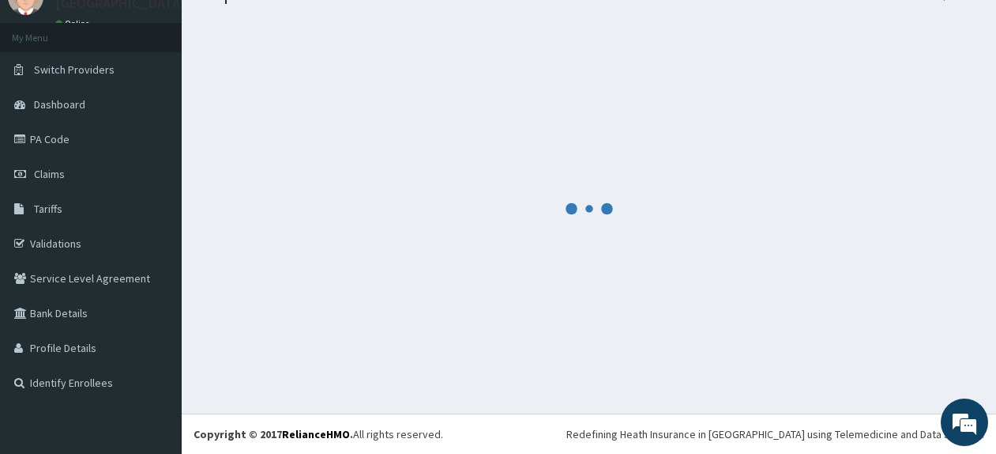
scroll to position [68, 0]
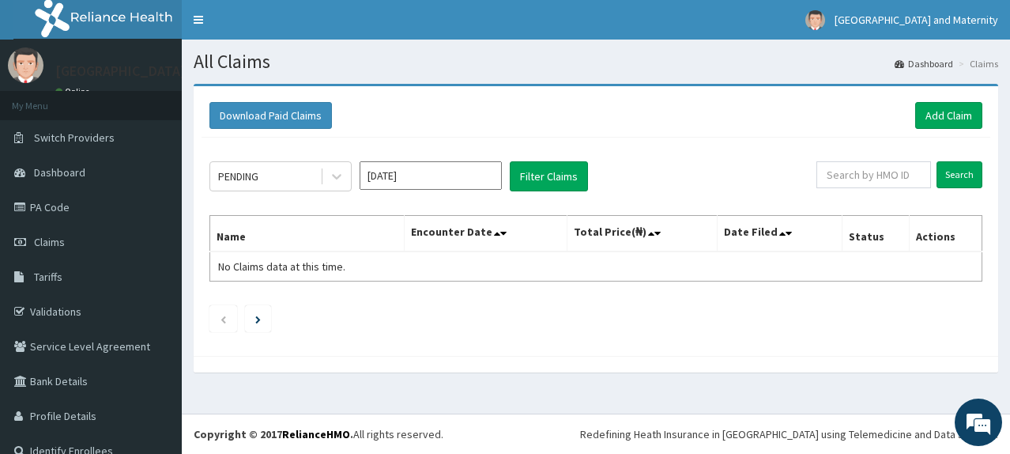
click at [401, 181] on input "[DATE]" at bounding box center [430, 175] width 142 height 28
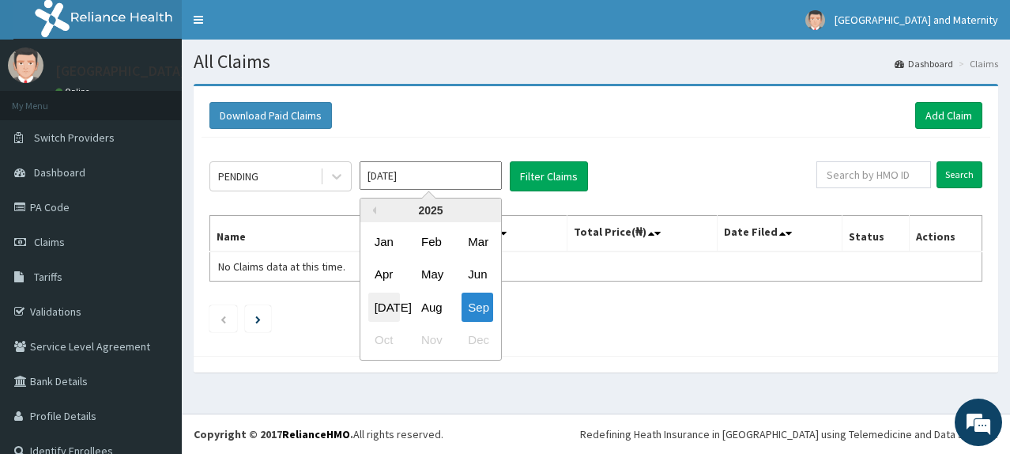
click at [373, 311] on div "[DATE]" at bounding box center [384, 306] width 32 height 29
type input "[DATE]"
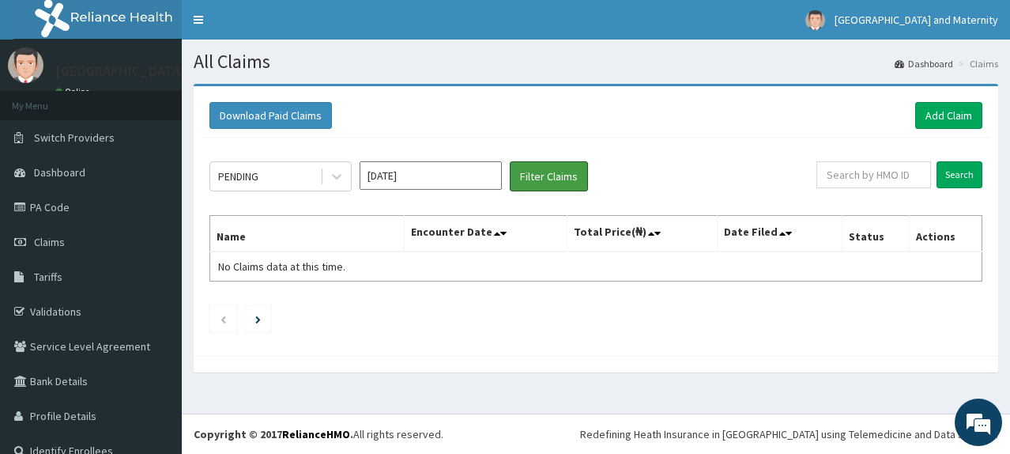
click at [554, 183] on button "Filter Claims" at bounding box center [549, 176] width 78 height 30
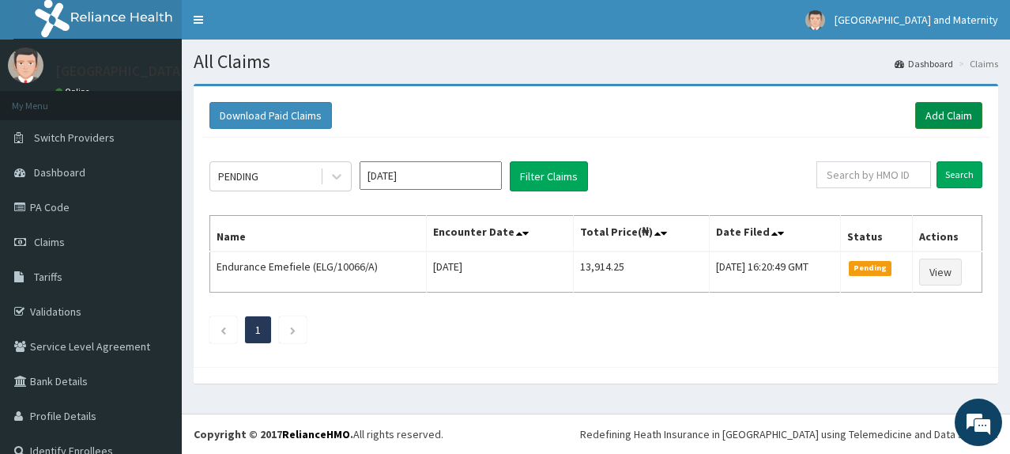
click at [915, 118] on link "Add Claim" at bounding box center [948, 115] width 67 height 27
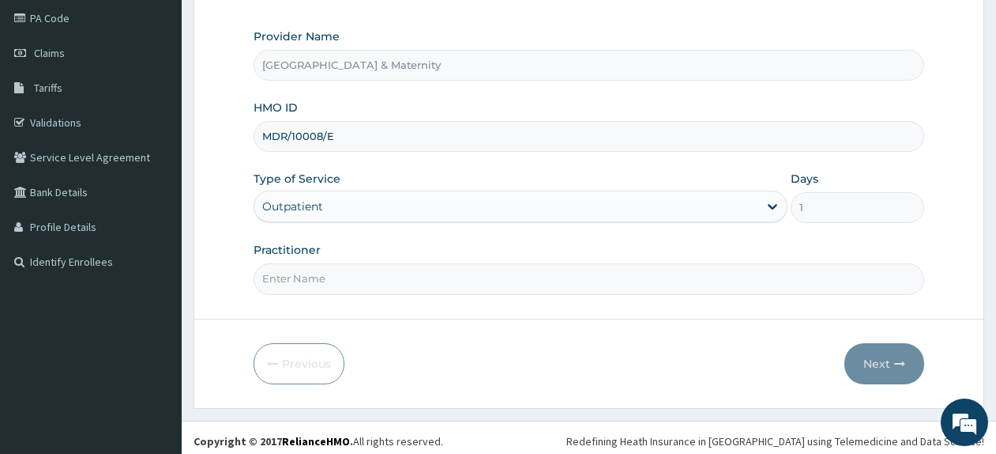
scroll to position [189, 0]
click at [490, 280] on input "Practitioner" at bounding box center [589, 278] width 671 height 31
type input "[PERSON_NAME] S.O."
click at [884, 370] on button "Next" at bounding box center [885, 363] width 80 height 41
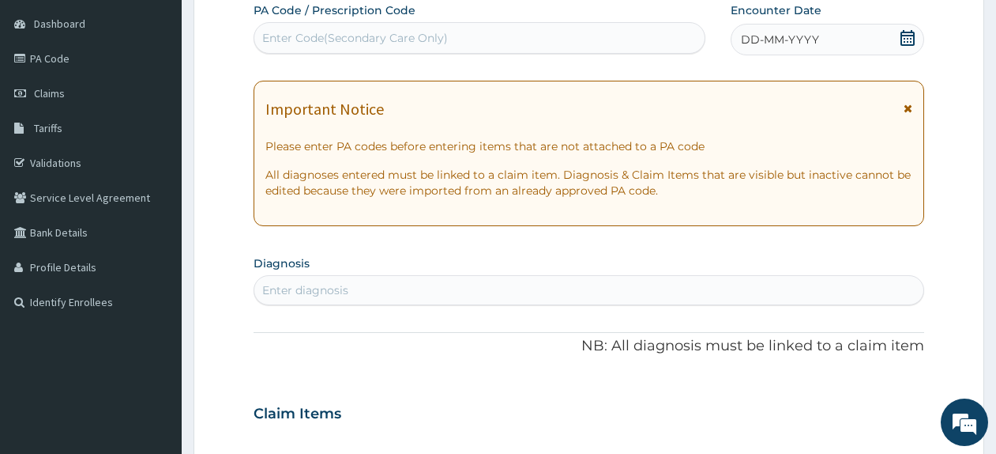
scroll to position [24, 0]
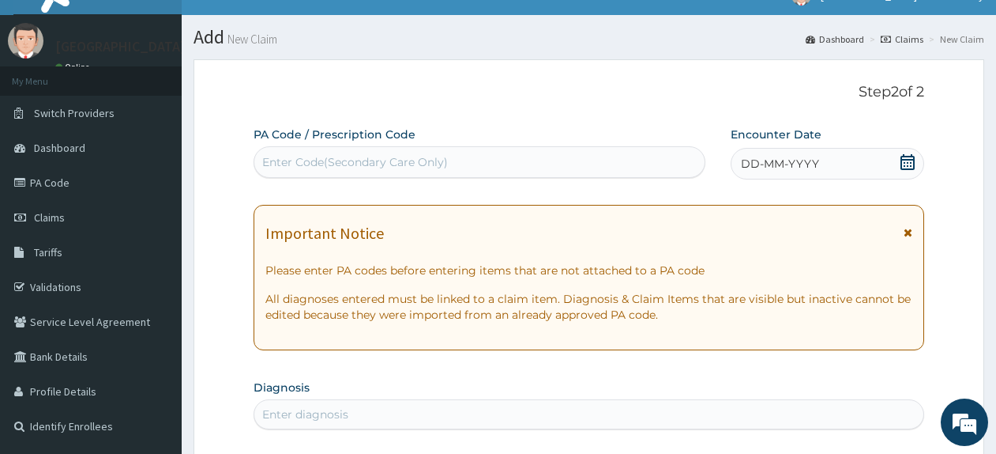
click at [913, 162] on icon at bounding box center [908, 162] width 16 height 16
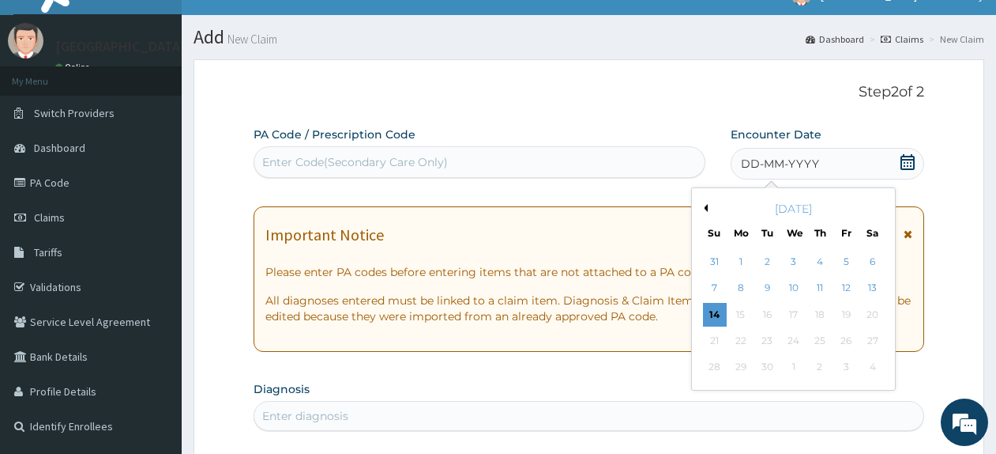
click at [707, 209] on button "Previous Month" at bounding box center [704, 208] width 8 height 8
click at [764, 315] on div "15" at bounding box center [767, 315] width 24 height 24
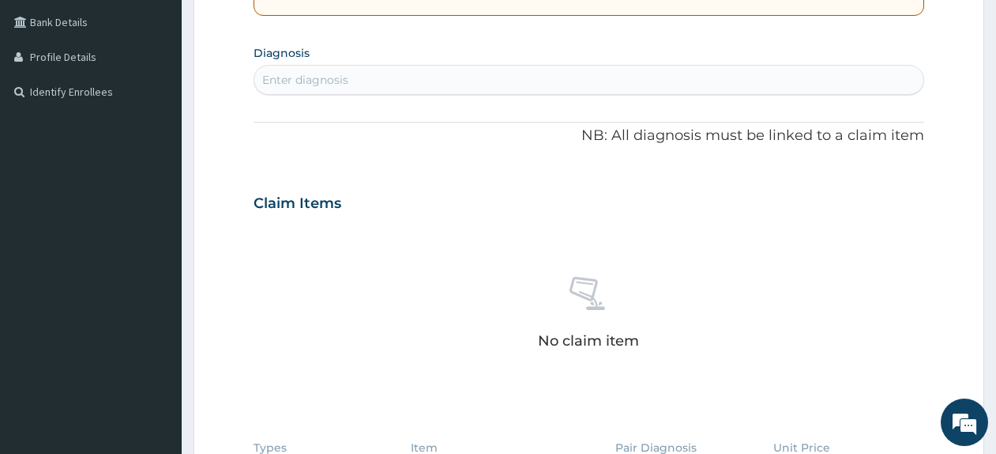
scroll to position [361, 0]
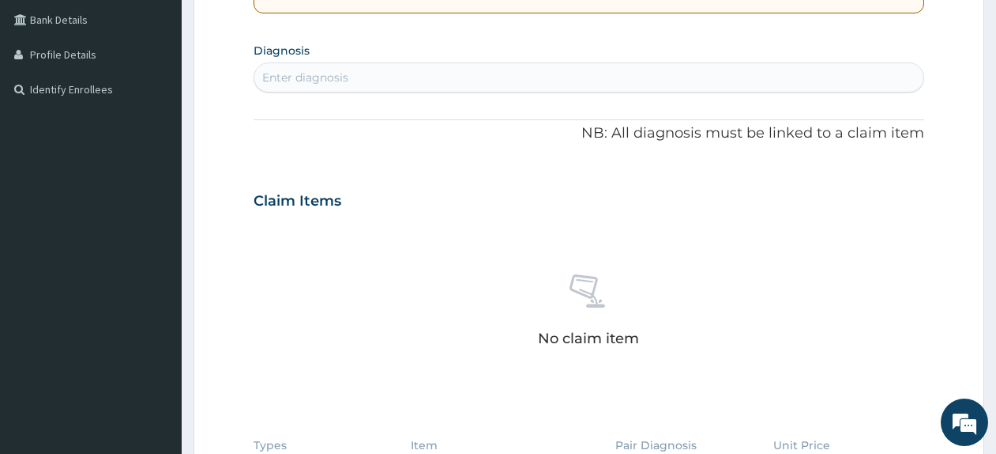
click at [614, 80] on div "Enter diagnosis" at bounding box center [588, 77] width 669 height 25
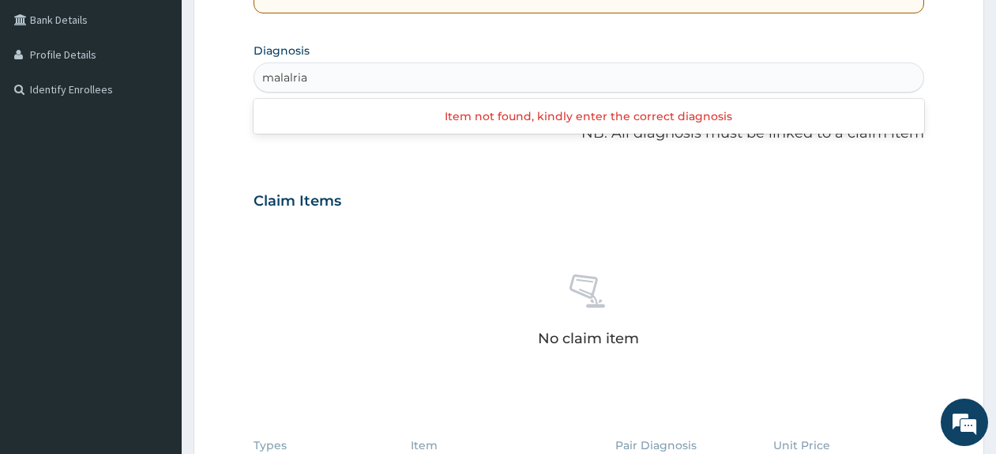
type input "malaria"
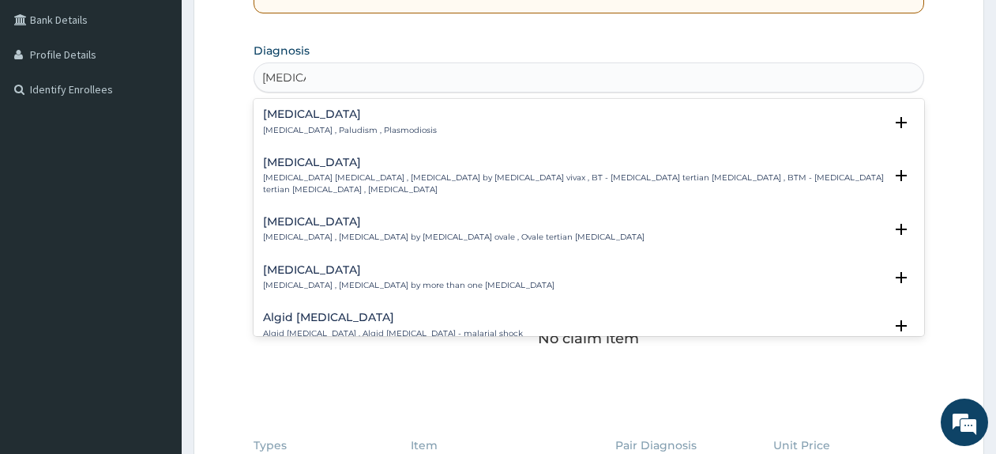
click at [318, 125] on p "Malaria , Paludism , Plasmodiosis" at bounding box center [350, 130] width 174 height 11
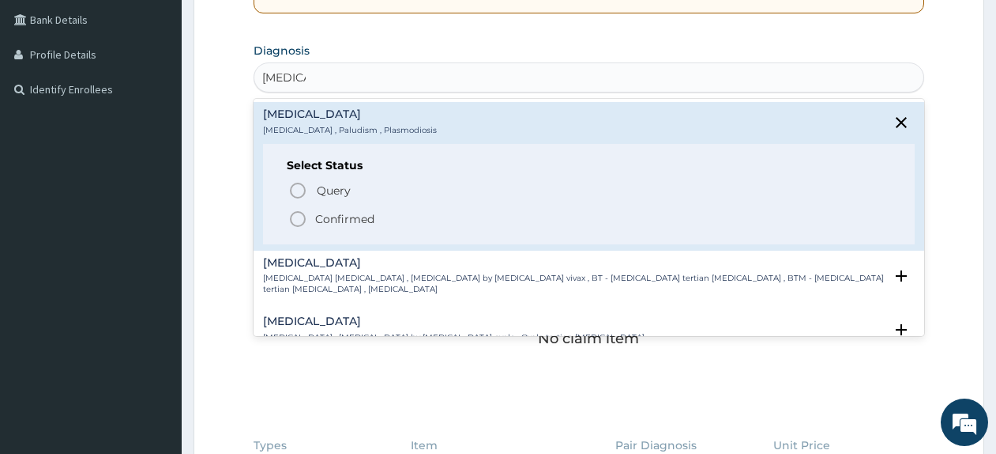
click at [341, 223] on p "Confirmed" at bounding box center [344, 219] width 59 height 16
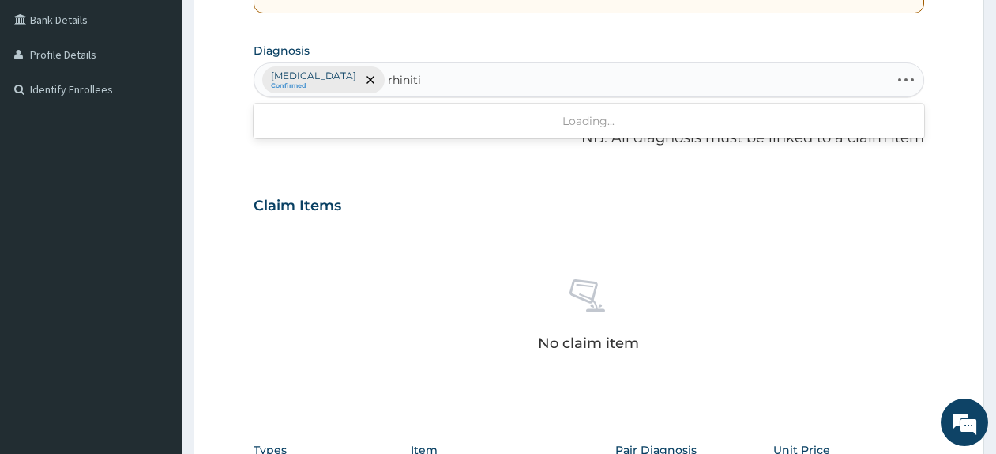
type input "rhinitis"
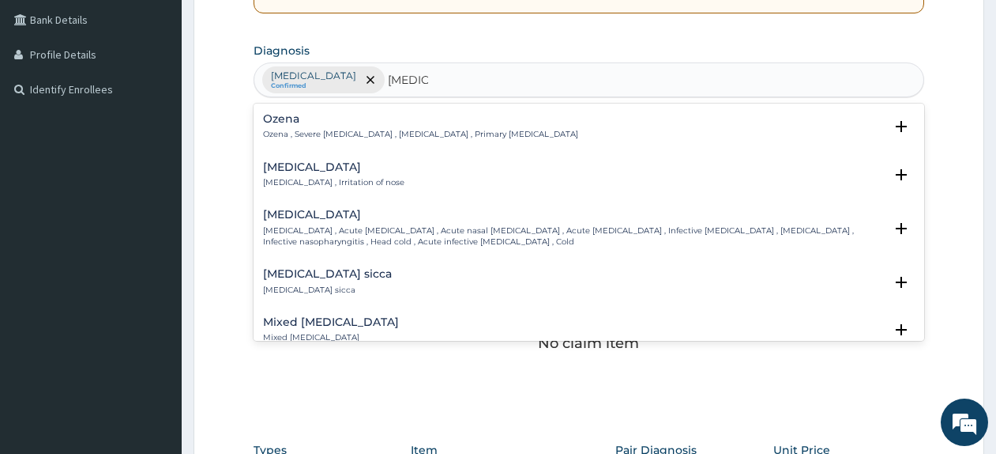
click at [315, 162] on h4 "Rhinitis" at bounding box center [333, 167] width 141 height 12
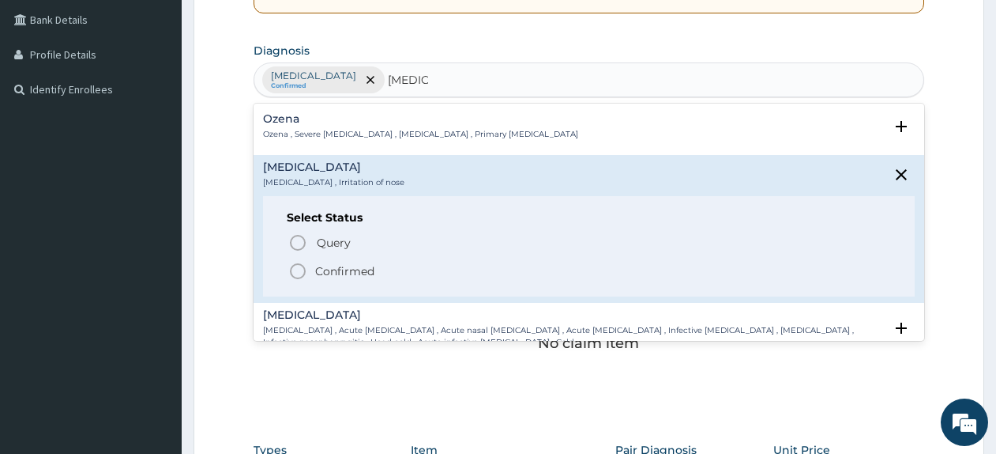
click at [318, 274] on p "Confirmed" at bounding box center [344, 271] width 59 height 16
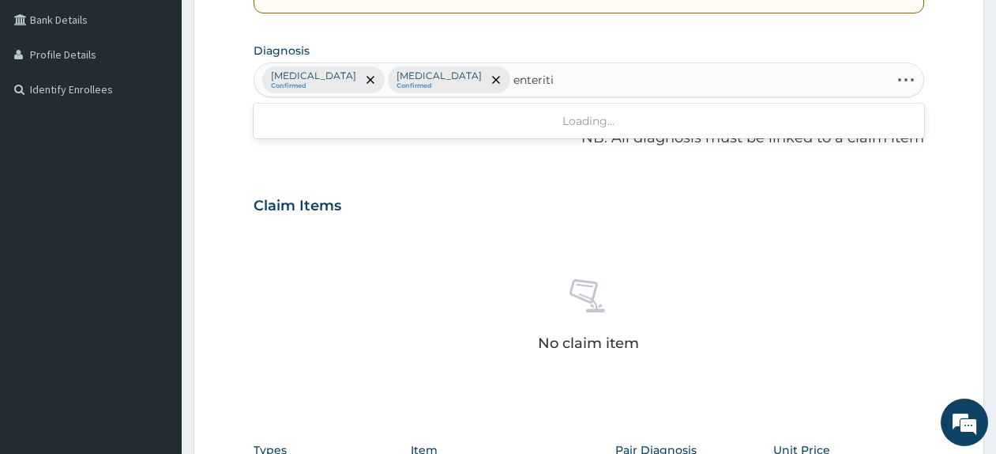
type input "enteritis"
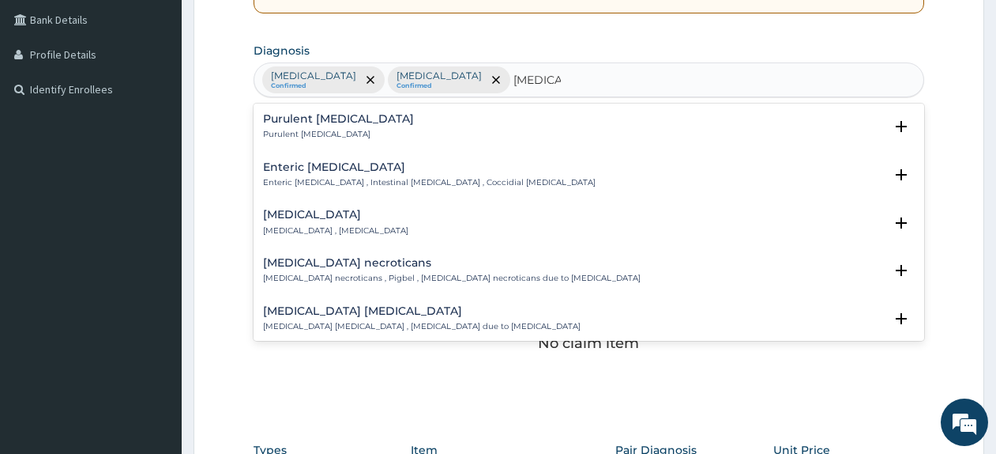
click at [319, 125] on h4 "Purulent enteritis" at bounding box center [338, 119] width 151 height 12
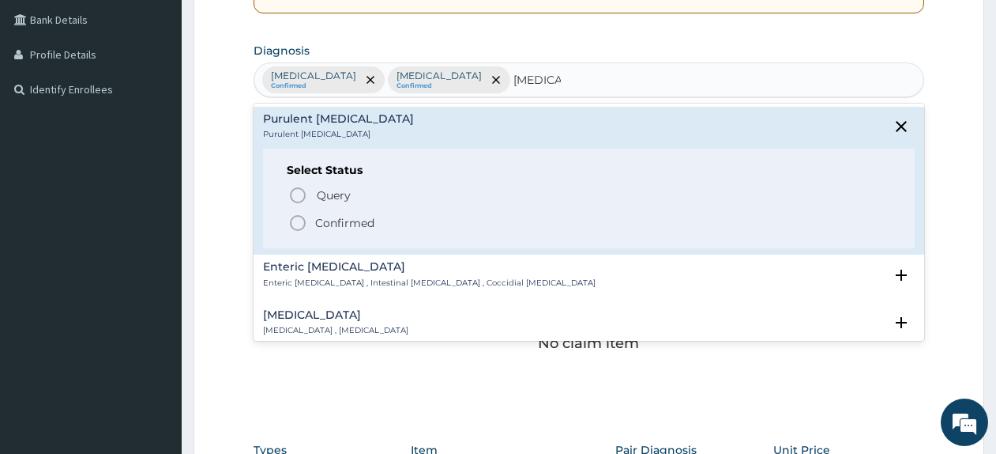
click at [321, 223] on p "Confirmed" at bounding box center [344, 223] width 59 height 16
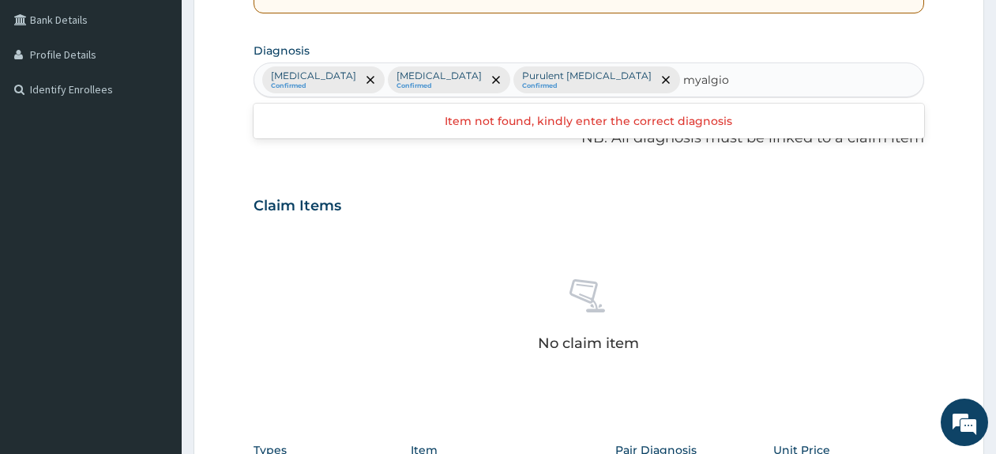
type input "myalgi"
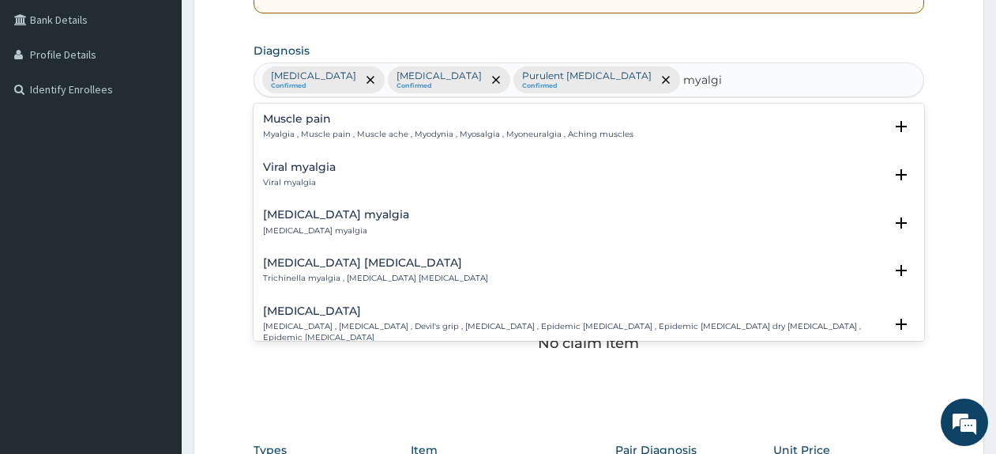
click at [340, 125] on h4 "Muscle pain" at bounding box center [448, 119] width 371 height 12
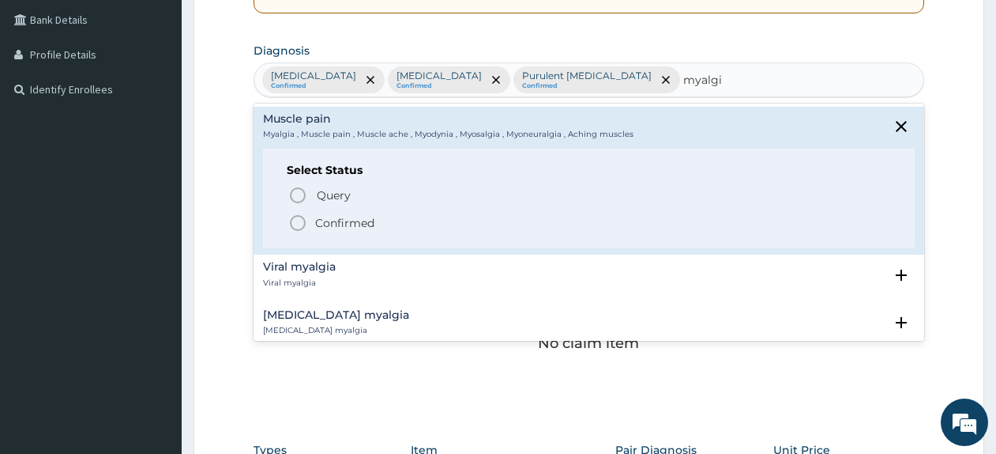
click at [359, 214] on span "Confirmed" at bounding box center [589, 222] width 603 height 19
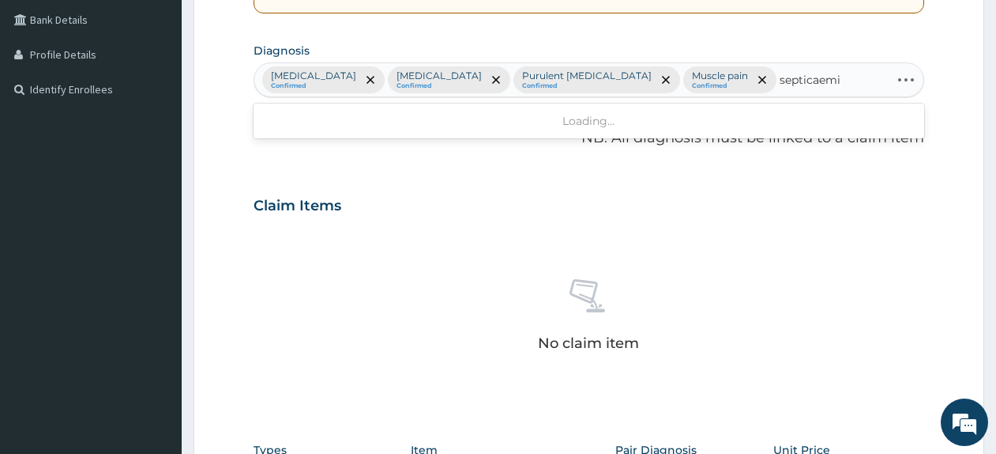
type input "septicaemia"
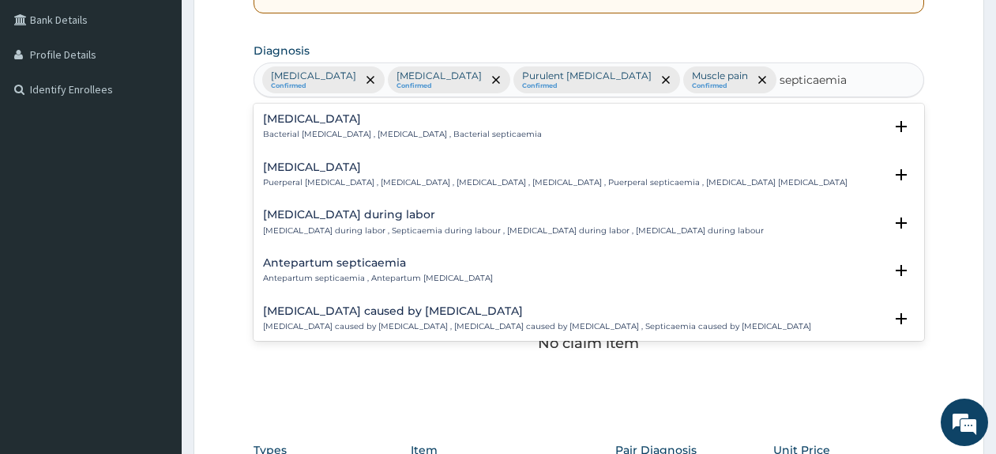
click at [285, 115] on h4 "Bacterial sepsis" at bounding box center [402, 119] width 279 height 12
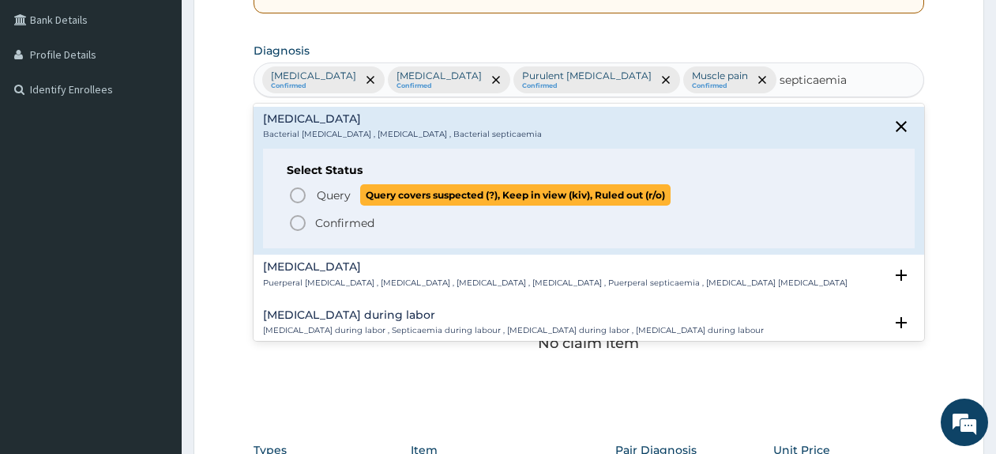
click at [310, 196] on span "Query Query covers suspected (?), Keep in view (kiv), Ruled out (r/o)" at bounding box center [589, 194] width 603 height 21
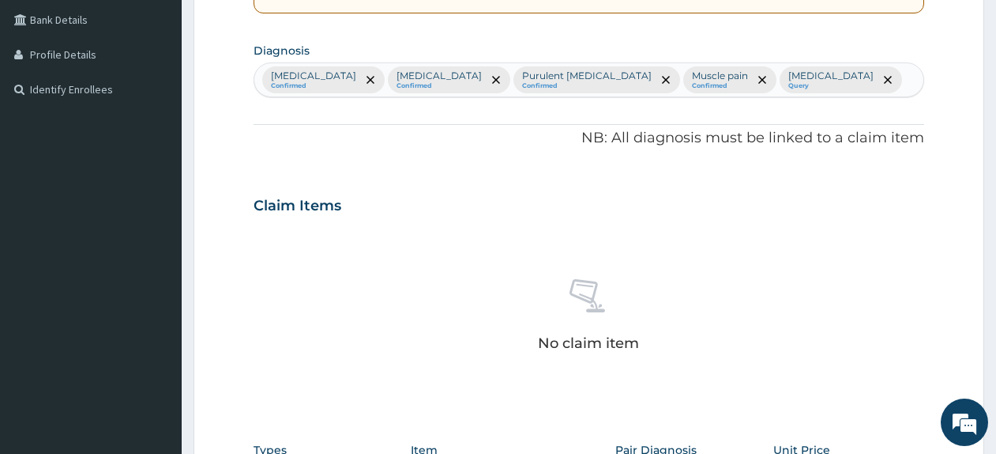
scroll to position [686, 0]
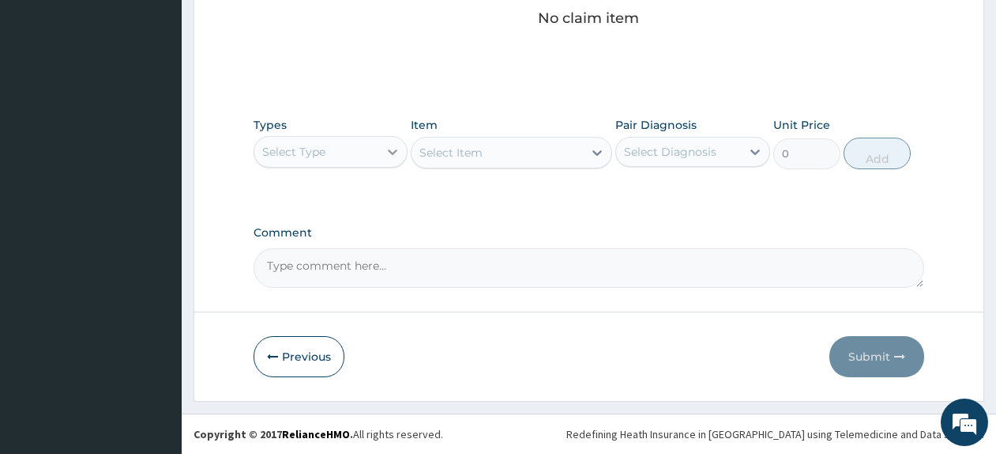
click at [390, 160] on div at bounding box center [392, 151] width 28 height 28
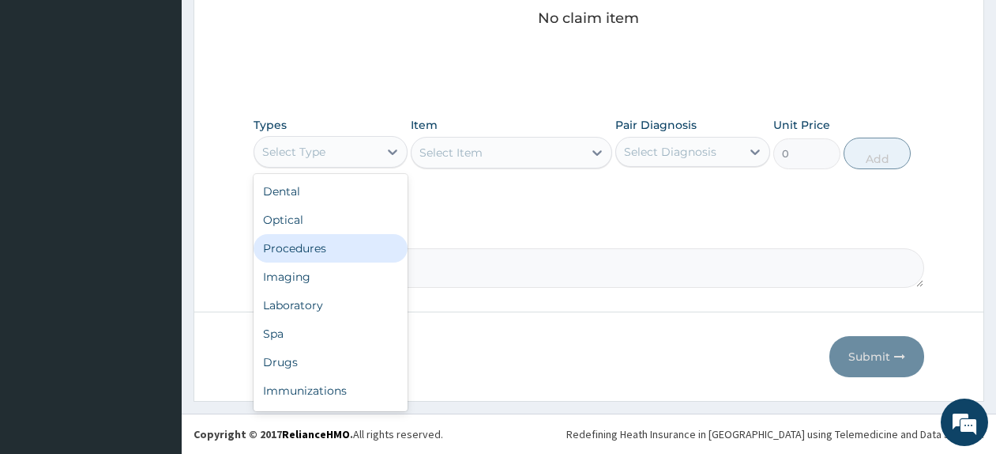
click at [372, 245] on div "Procedures" at bounding box center [331, 248] width 154 height 28
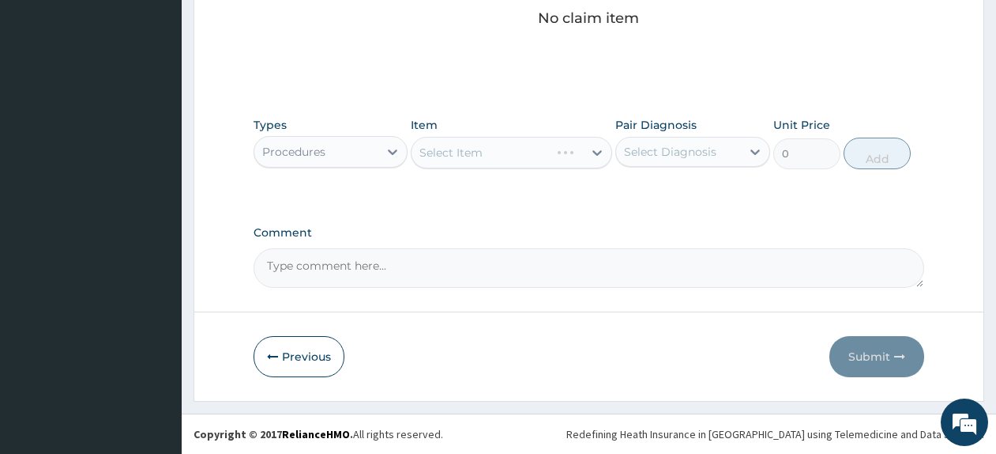
click at [522, 154] on div "Select Item" at bounding box center [511, 153] width 201 height 32
click at [501, 165] on div "Select Item" at bounding box center [511, 153] width 201 height 32
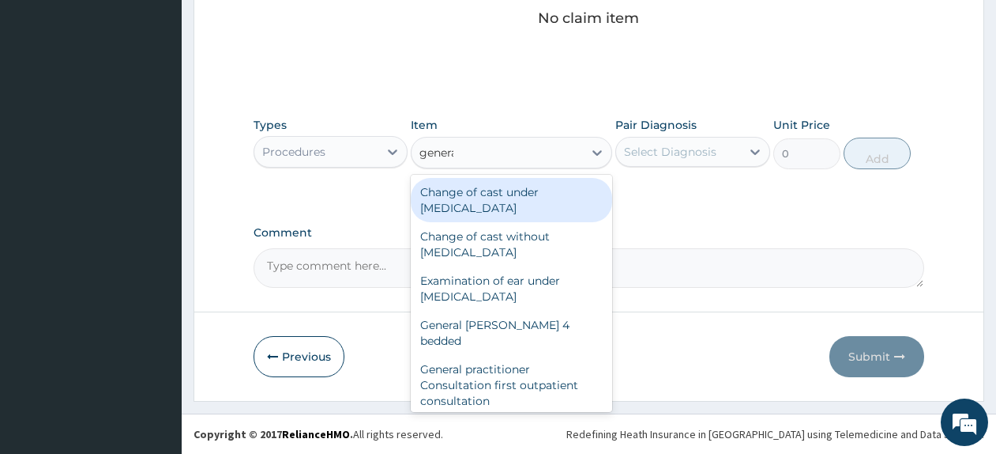
type input "general"
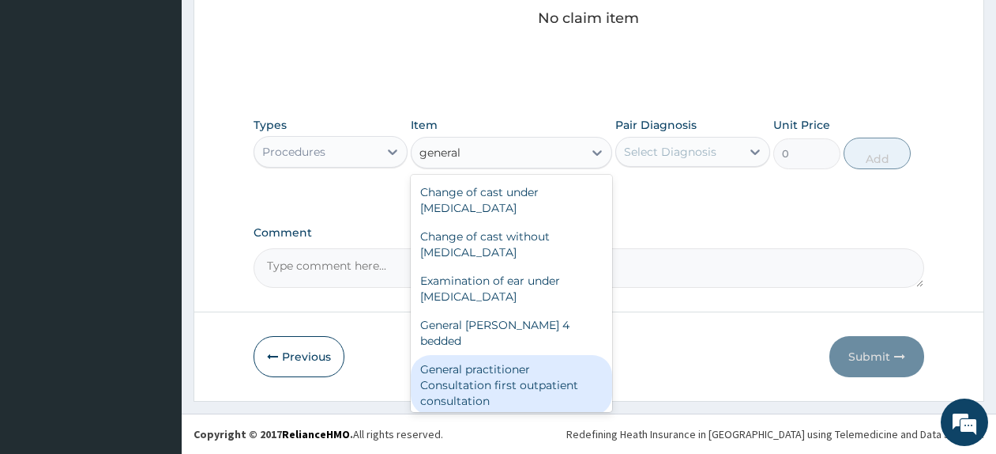
click at [536, 355] on div "General practitioner Consultation first outpatient consultation" at bounding box center [511, 385] width 201 height 60
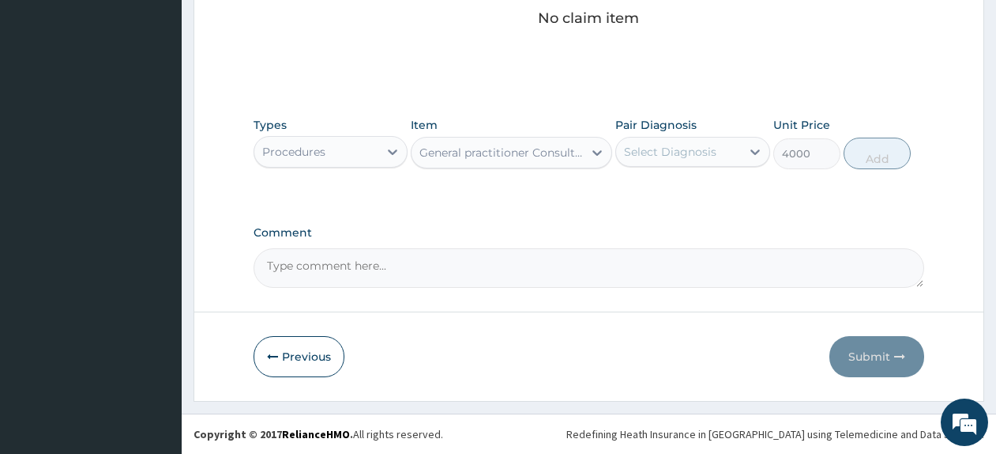
type input "4000"
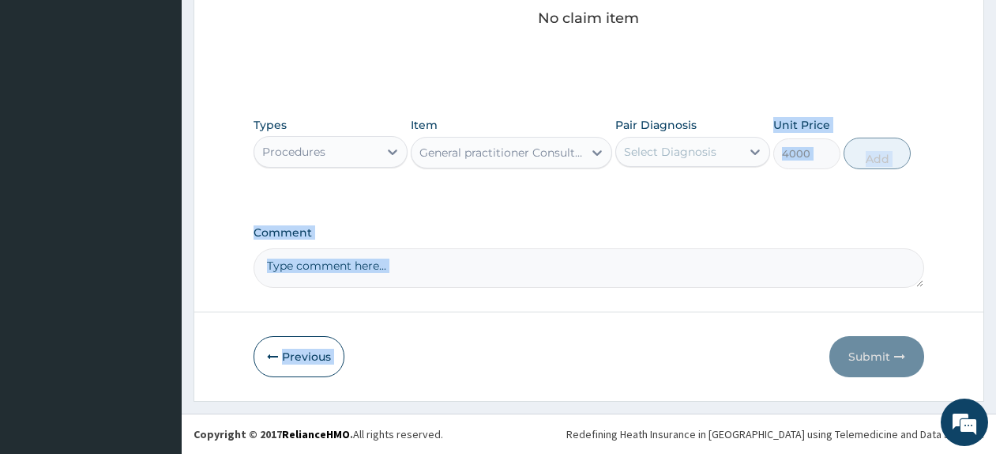
drag, startPoint x: 536, startPoint y: 349, endPoint x: 693, endPoint y: 157, distance: 248.2
click at [693, 157] on div "Select Diagnosis" at bounding box center [670, 152] width 92 height 16
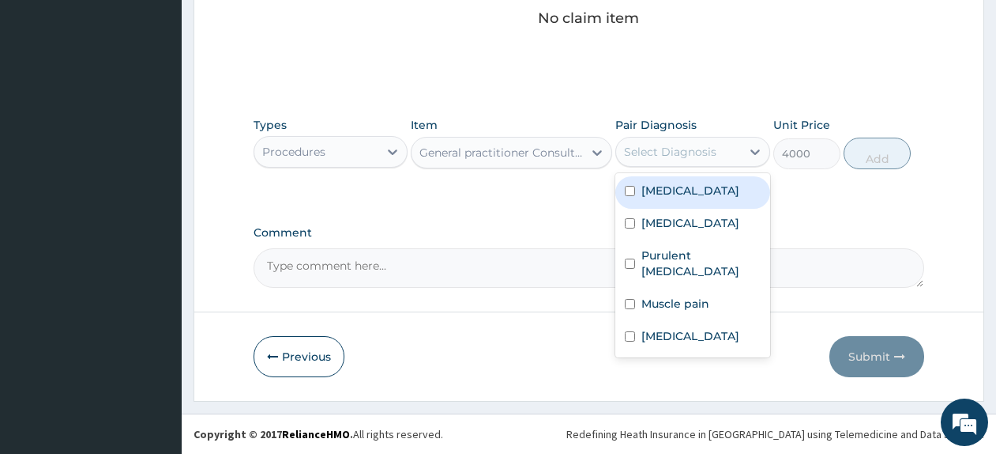
click at [697, 187] on div "Malaria" at bounding box center [692, 192] width 154 height 32
checkbox input "true"
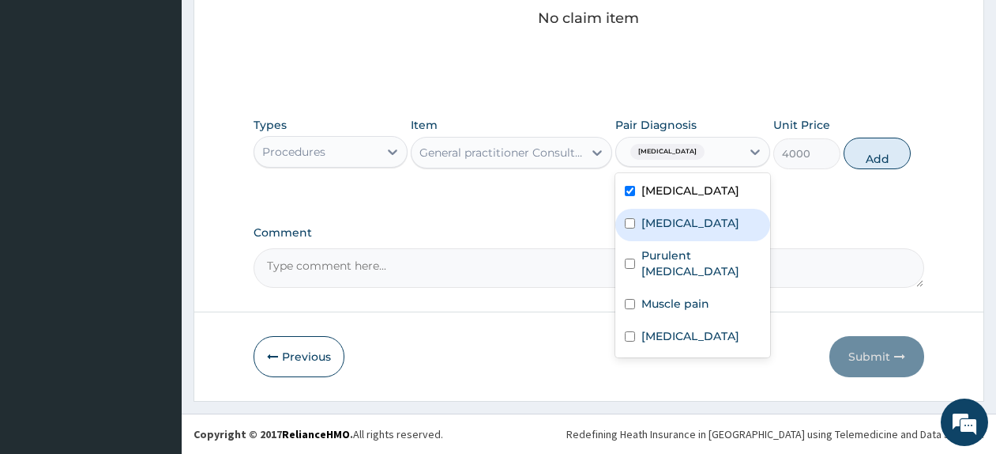
click at [692, 220] on div "Rhinitis" at bounding box center [692, 225] width 154 height 32
checkbox input "true"
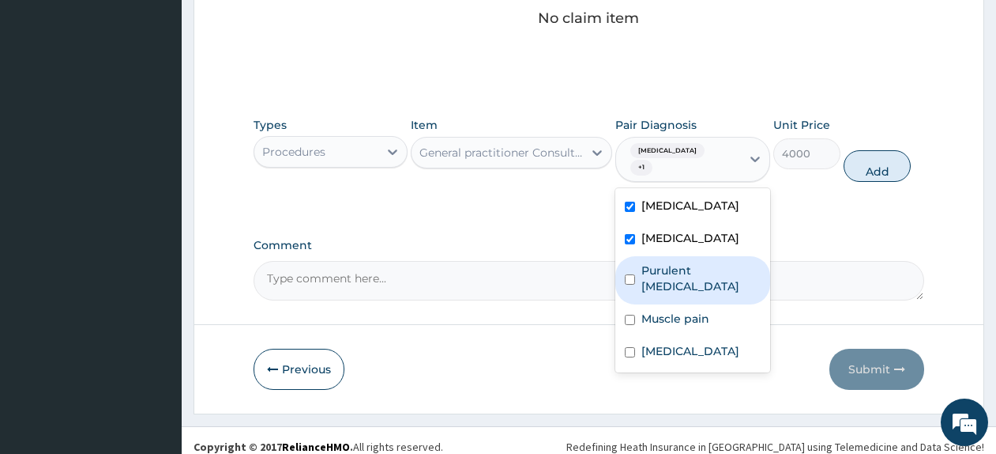
click at [690, 262] on label "Purulent enteritis" at bounding box center [701, 278] width 119 height 32
checkbox input "true"
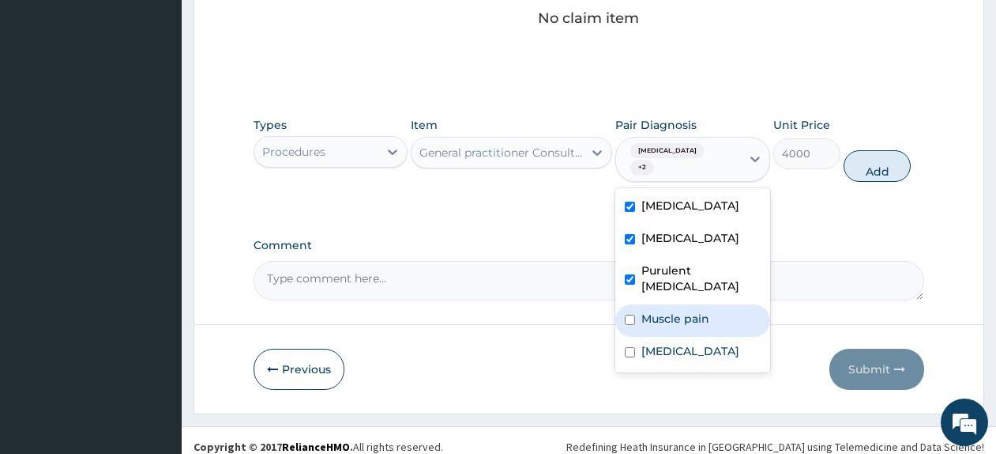
click at [685, 311] on label "Muscle pain" at bounding box center [676, 319] width 68 height 16
checkbox input "true"
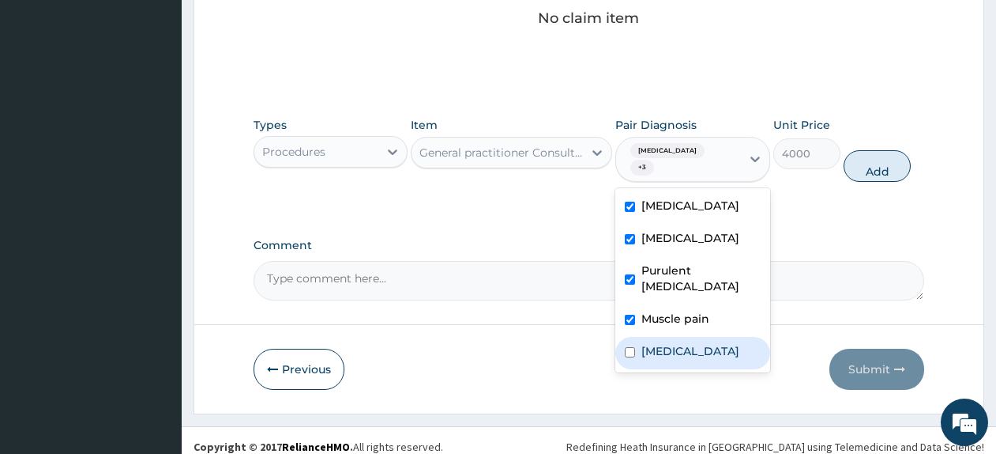
click at [694, 343] on label "Bacterial sepsis" at bounding box center [691, 351] width 98 height 16
checkbox input "true"
click at [860, 152] on button "Add" at bounding box center [877, 166] width 67 height 32
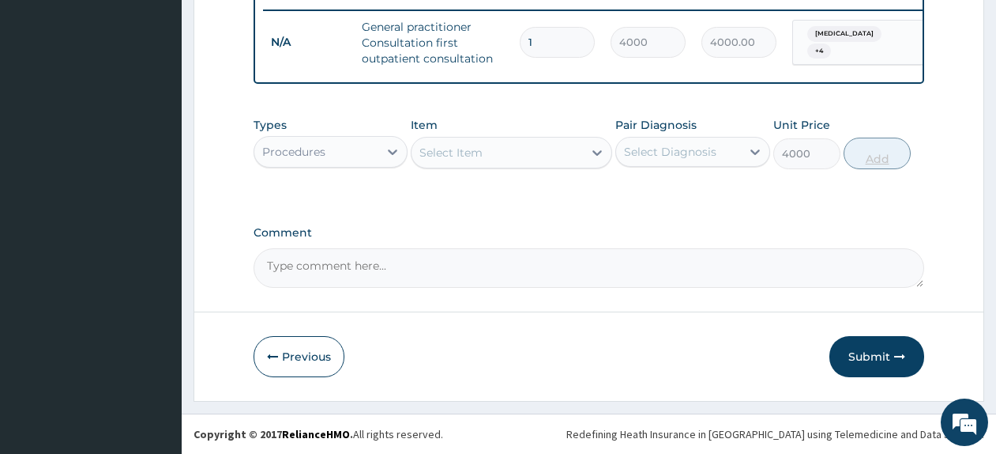
type input "0"
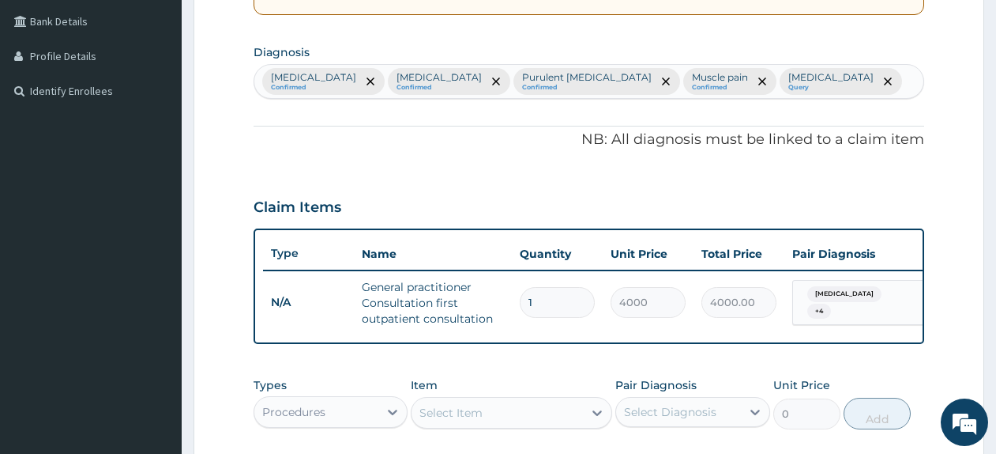
scroll to position [565, 0]
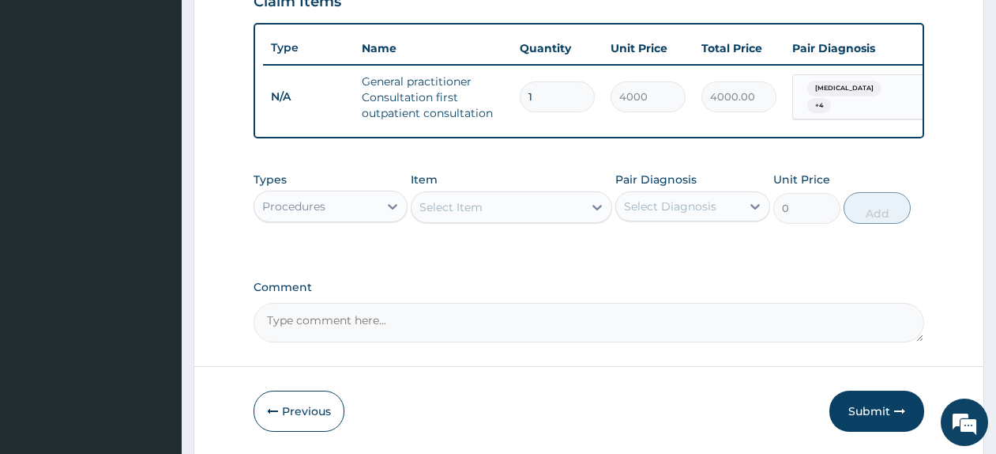
click at [344, 209] on div "Procedures" at bounding box center [316, 206] width 124 height 25
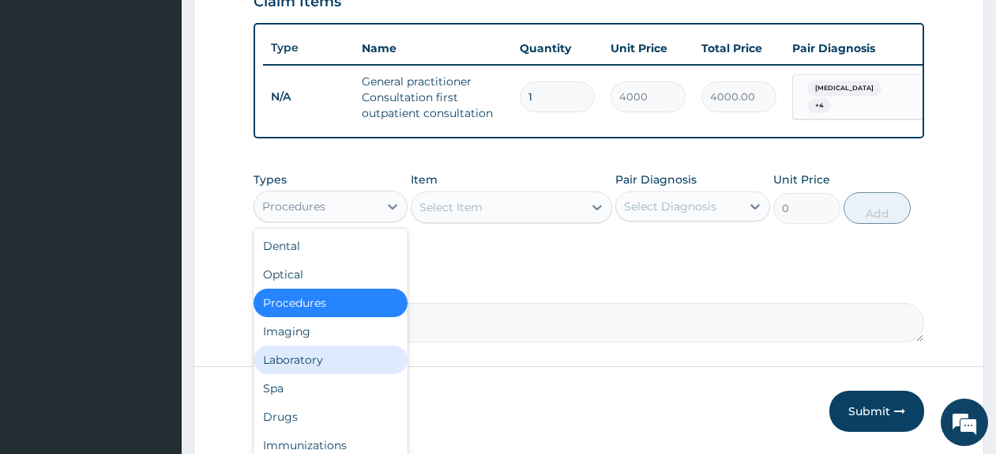
click at [359, 374] on div "Laboratory" at bounding box center [331, 359] width 154 height 28
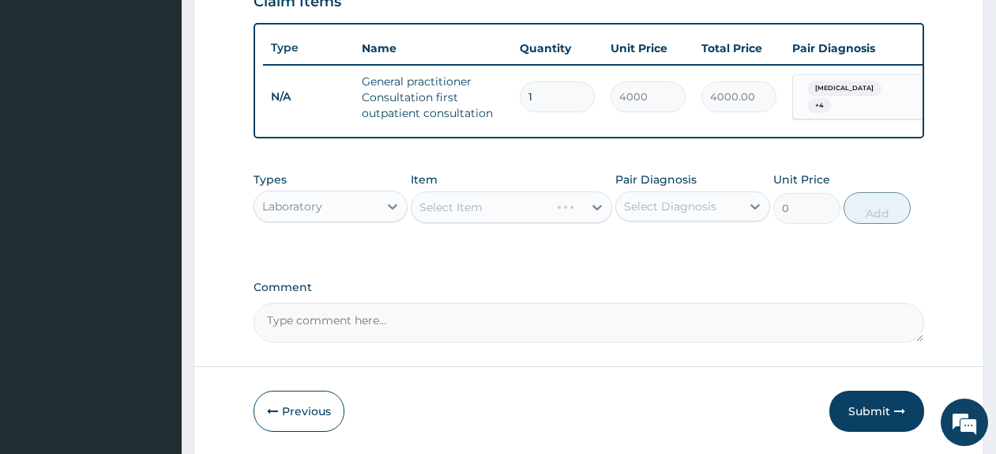
click at [487, 223] on div "Select Item" at bounding box center [511, 207] width 201 height 32
click at [487, 220] on div "Select Item" at bounding box center [497, 206] width 171 height 25
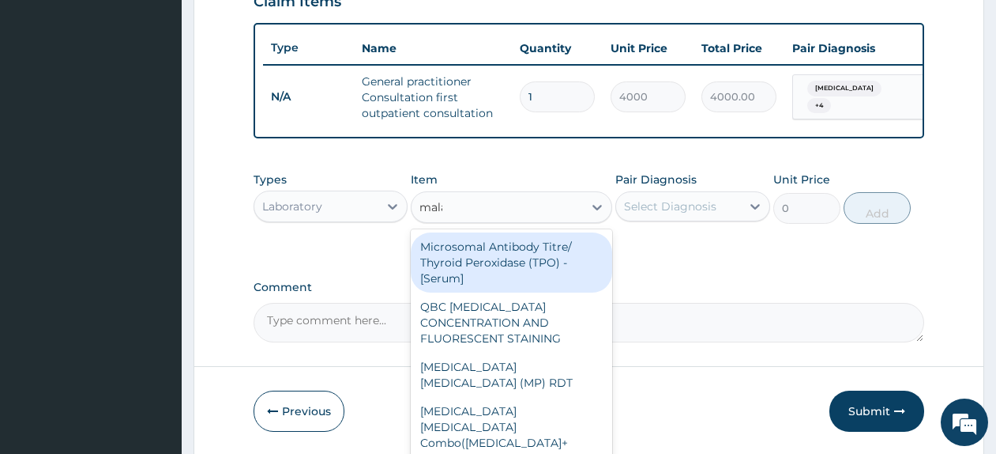
type input "malaria"
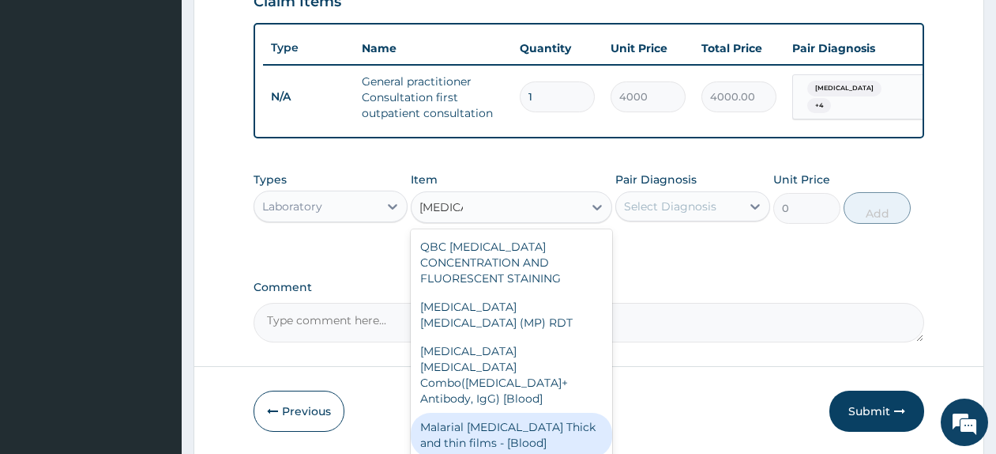
click at [523, 412] on div "Malarial Parasite Thick and thin films - [Blood]" at bounding box center [511, 434] width 201 height 44
type input "2500"
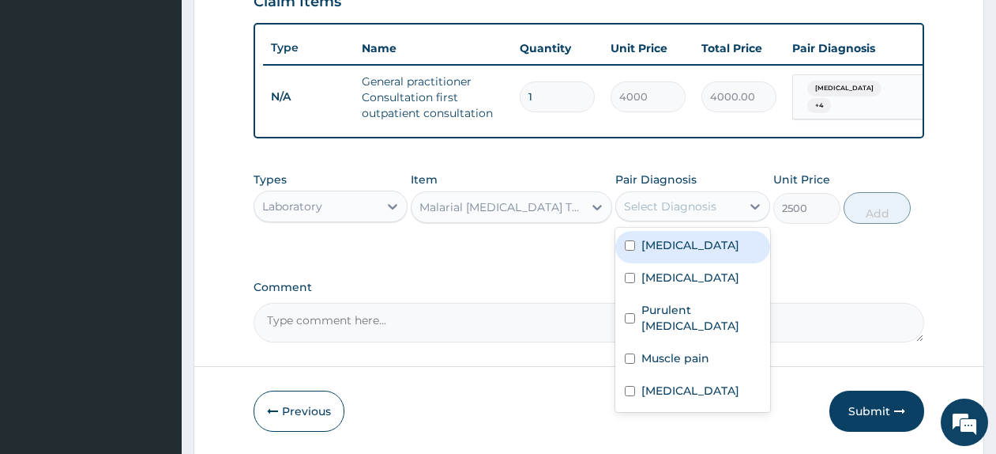
click at [691, 211] on div "Select Diagnosis" at bounding box center [670, 206] width 92 height 16
click at [695, 263] on div "Malaria" at bounding box center [692, 247] width 154 height 32
checkbox input "true"
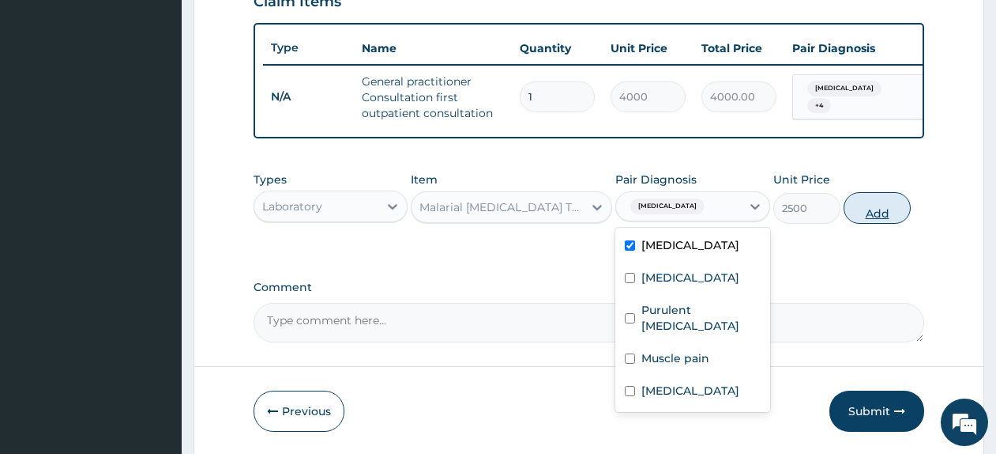
click at [857, 224] on button "Add" at bounding box center [877, 208] width 67 height 32
type input "0"
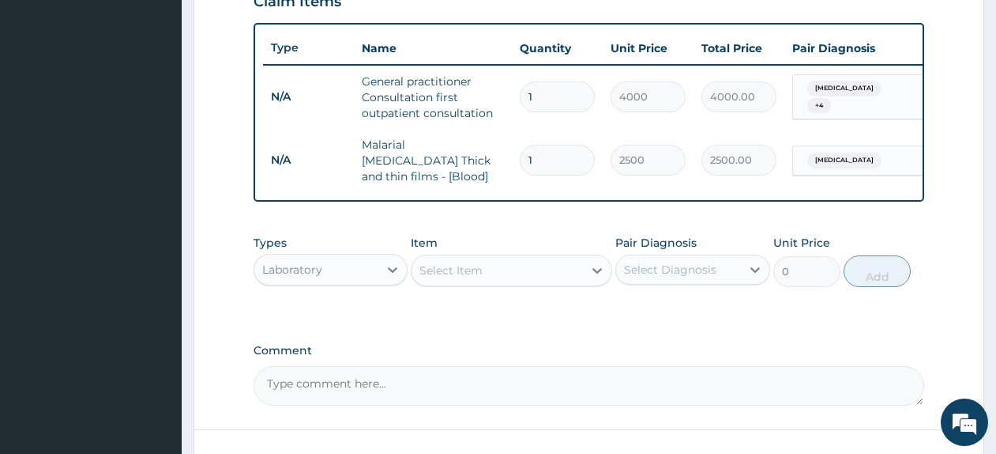
click at [497, 283] on div "Select Item" at bounding box center [497, 270] width 171 height 25
type input "wbc"
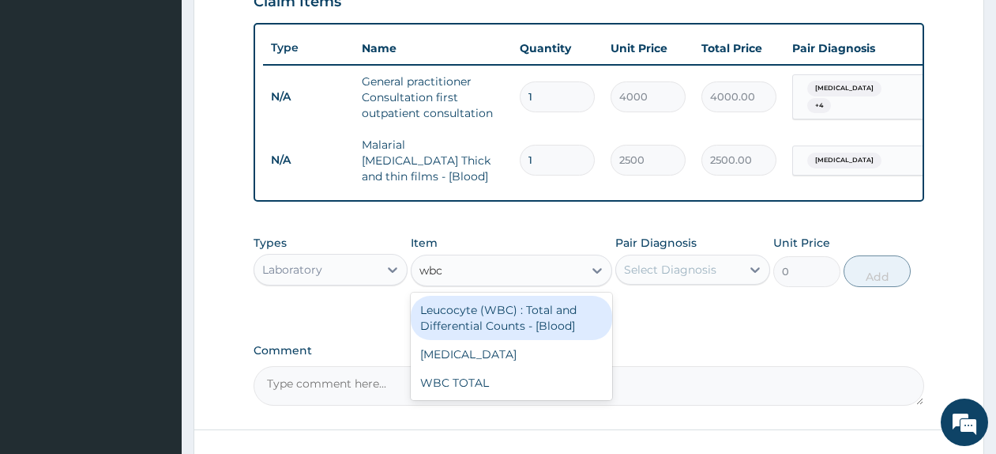
click at [542, 337] on div "Leucocyte (WBC) : Total and Differential Counts - [Blood]" at bounding box center [511, 317] width 201 height 44
type input "4500"
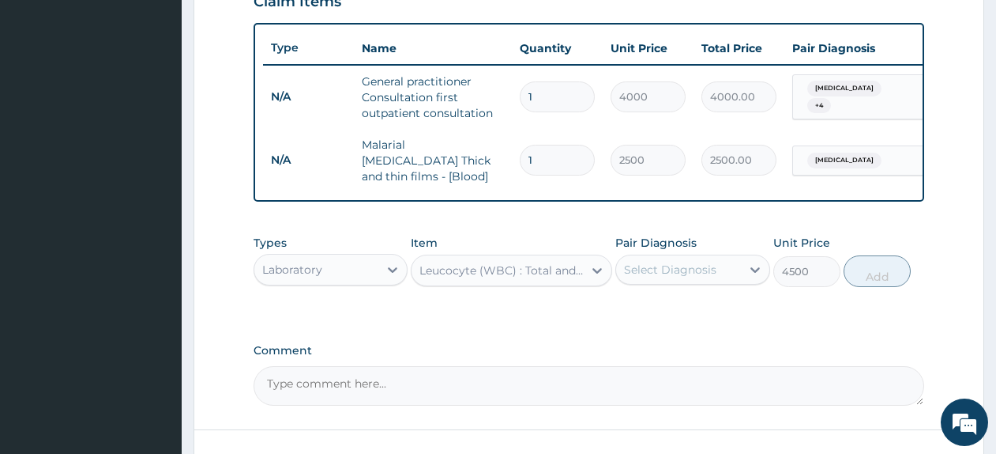
click at [691, 269] on div "Select Diagnosis" at bounding box center [678, 269] width 124 height 25
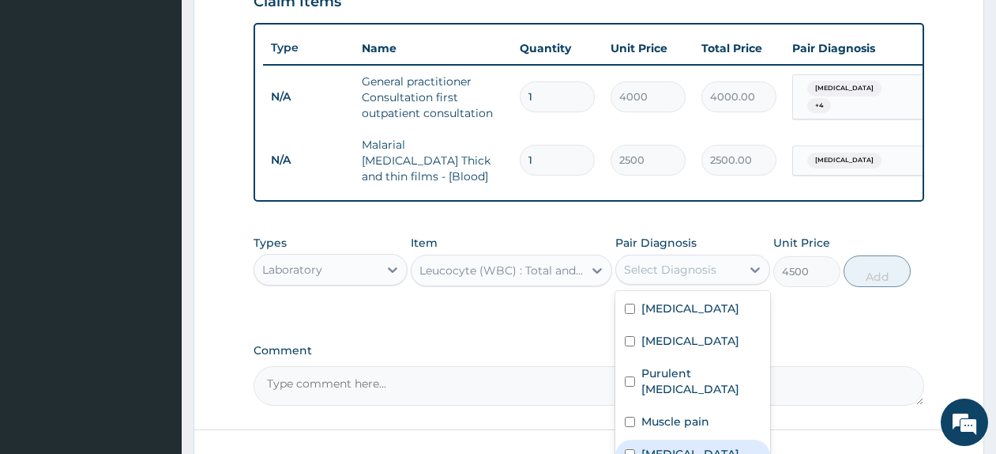
click at [730, 446] on label "Bacterial sepsis" at bounding box center [691, 454] width 98 height 16
checkbox input "true"
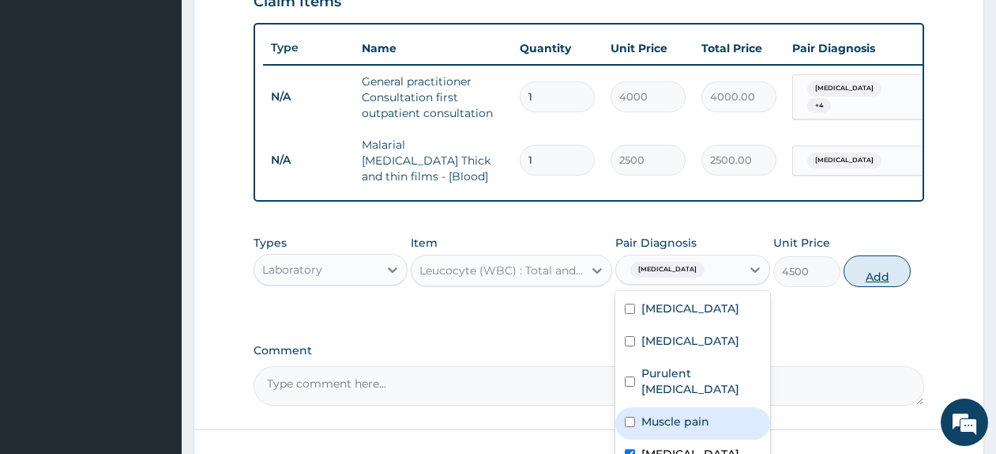
click at [853, 284] on button "Add" at bounding box center [877, 271] width 67 height 32
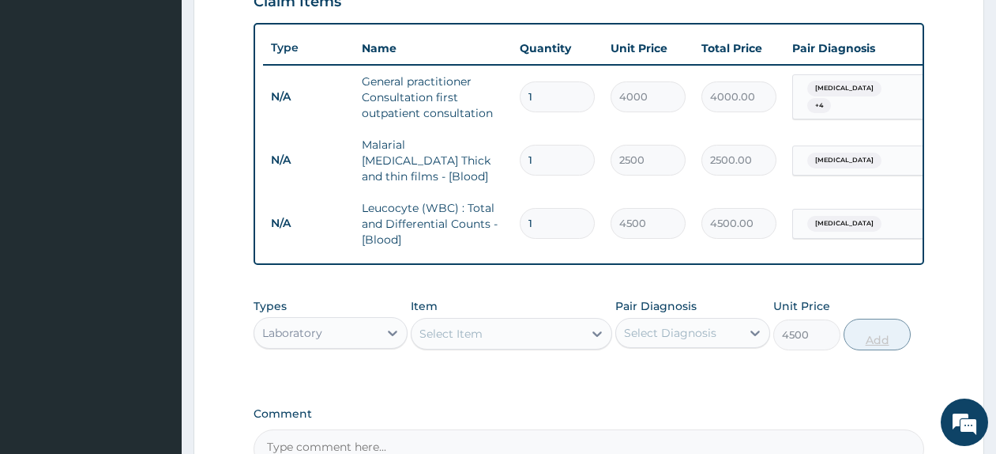
type input "0"
click at [515, 346] on div "Select Item" at bounding box center [497, 333] width 171 height 25
type input "cbc"
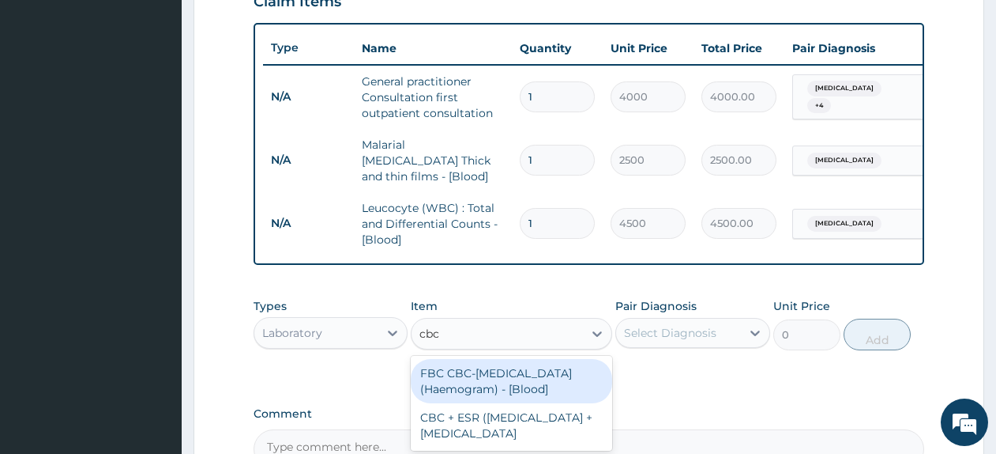
click at [514, 382] on div "FBC CBC-Complete Blood Count (Haemogram) - [Blood]" at bounding box center [511, 381] width 201 height 44
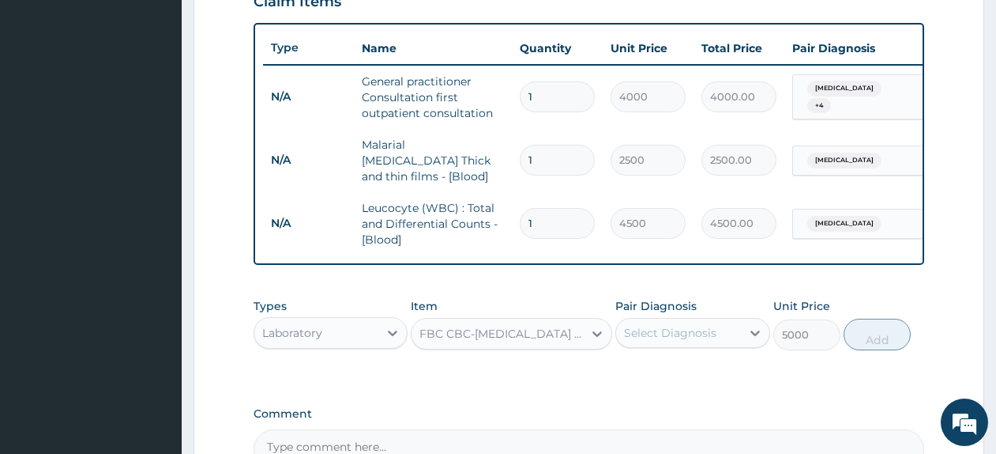
click at [365, 335] on div "Laboratory" at bounding box center [316, 332] width 124 height 25
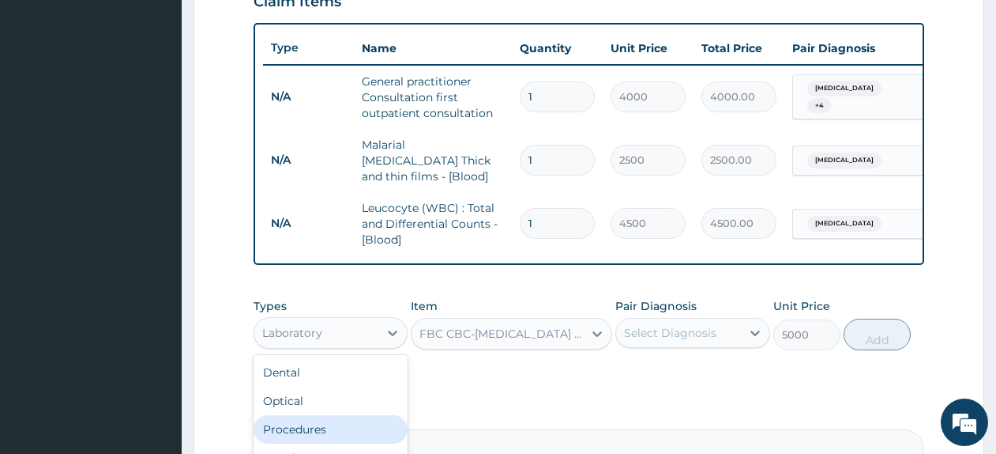
scroll to position [751, 0]
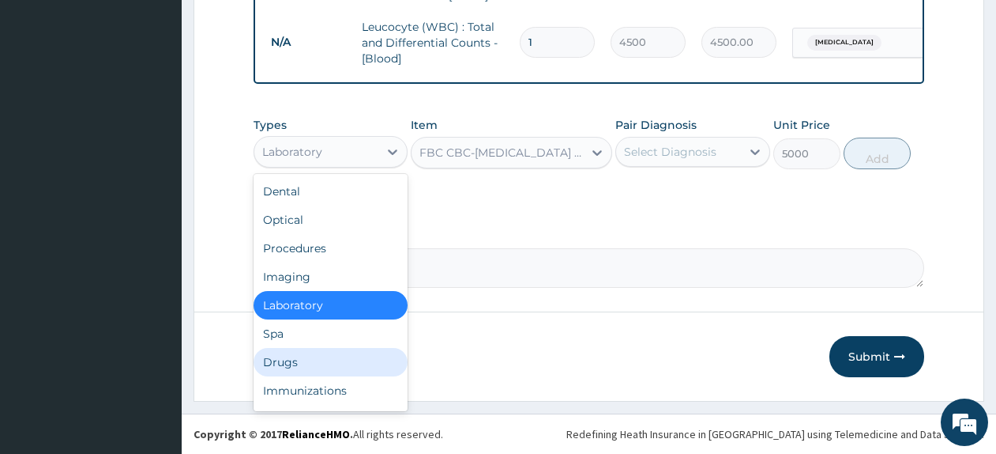
click at [321, 363] on div "Drugs" at bounding box center [331, 362] width 154 height 28
type input "0"
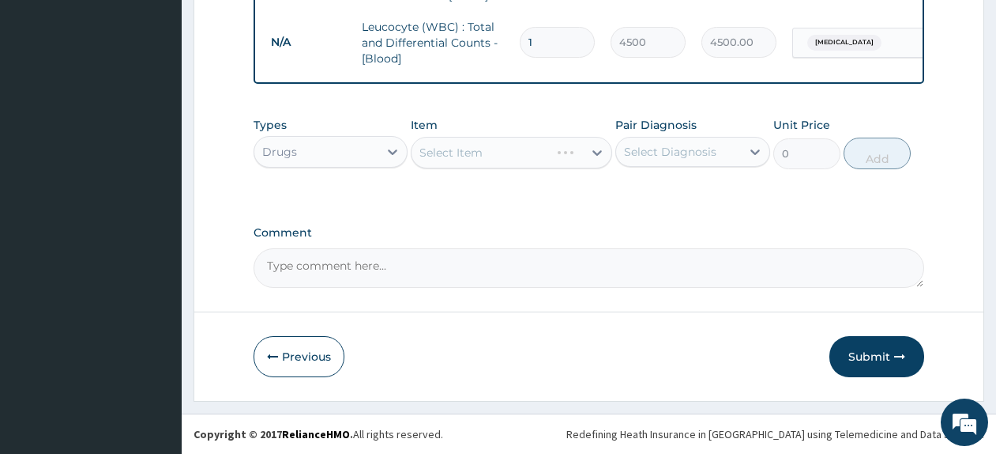
click at [511, 143] on div "Select Item" at bounding box center [511, 153] width 201 height 32
click at [511, 151] on div "Select Item" at bounding box center [497, 152] width 171 height 25
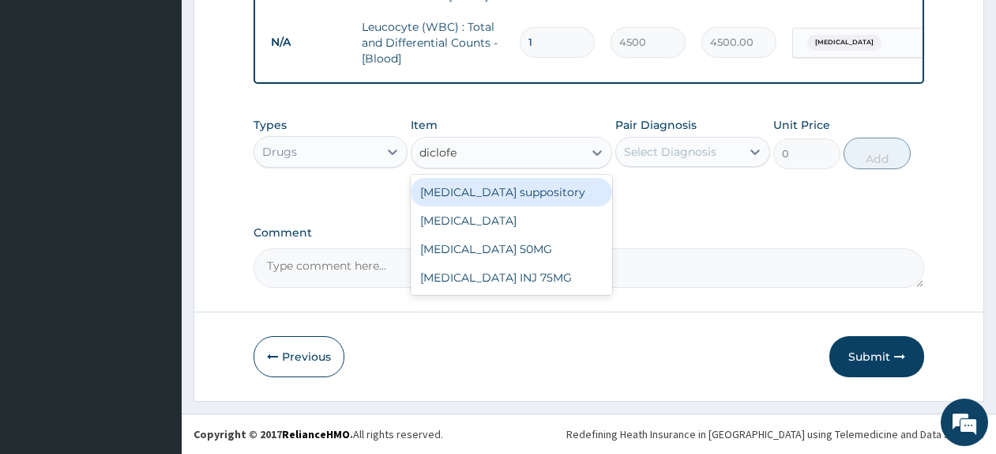
type input "diclofen"
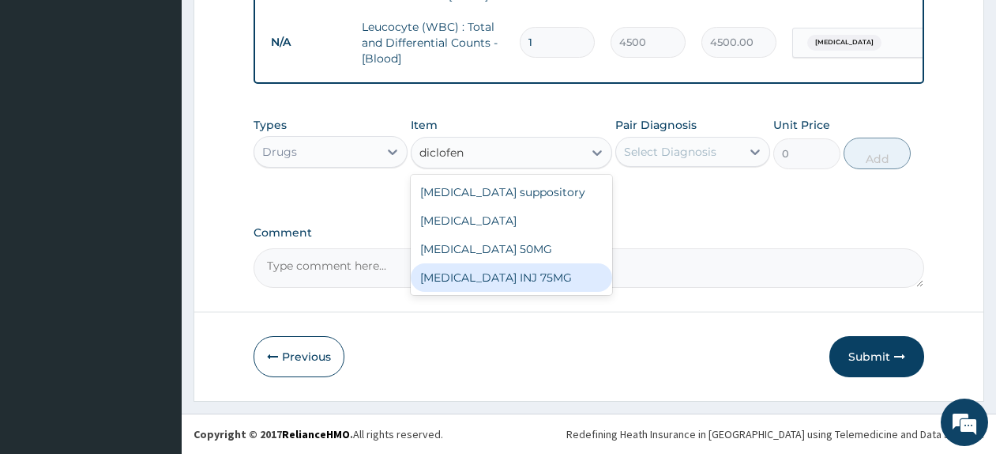
click at [500, 274] on div "Diclofenac INJ 75MG" at bounding box center [511, 277] width 201 height 28
type input "350"
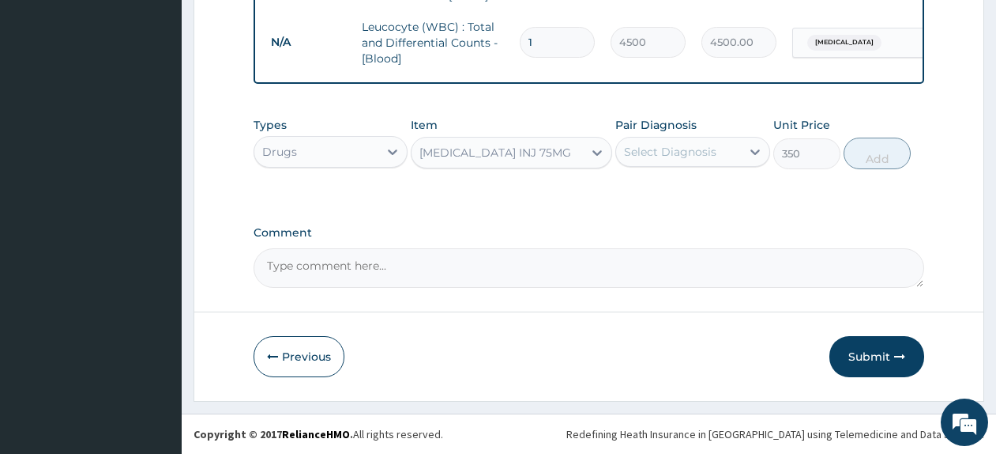
click at [691, 158] on div "Select Diagnosis" at bounding box center [670, 152] width 92 height 16
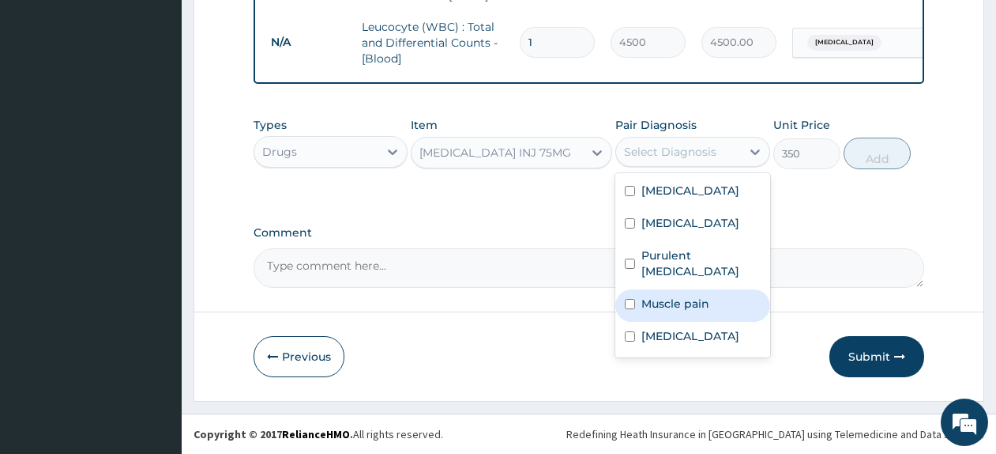
click at [722, 289] on div "Muscle pain" at bounding box center [692, 305] width 154 height 32
checkbox input "true"
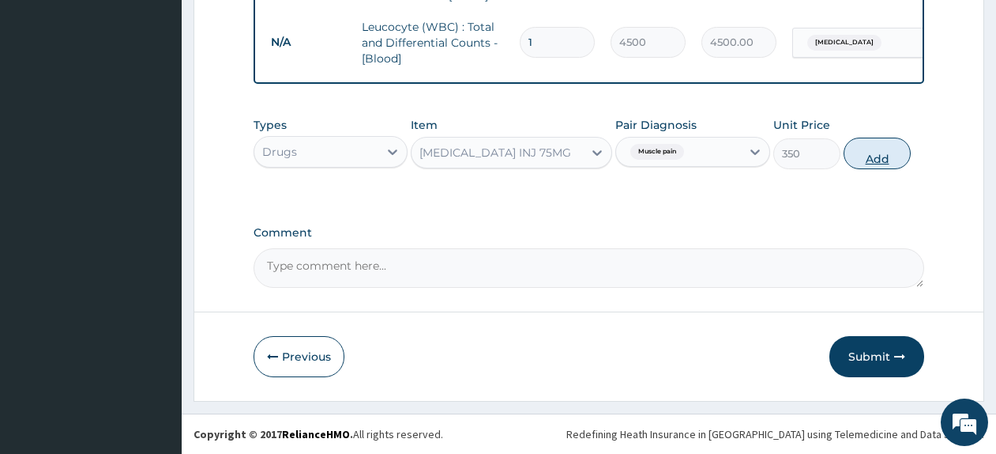
click at [875, 150] on button "Add" at bounding box center [877, 153] width 67 height 32
type input "0"
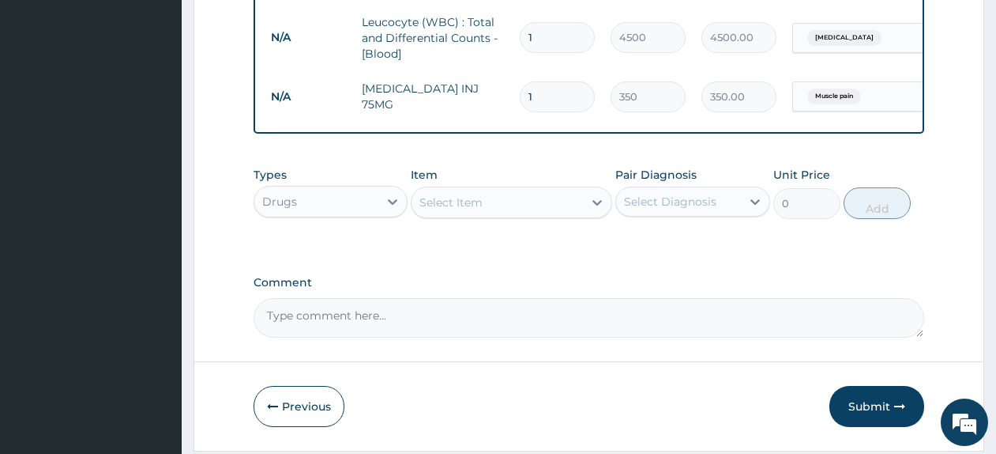
click at [465, 210] on div "Select Item" at bounding box center [451, 202] width 63 height 16
type input "piriton"
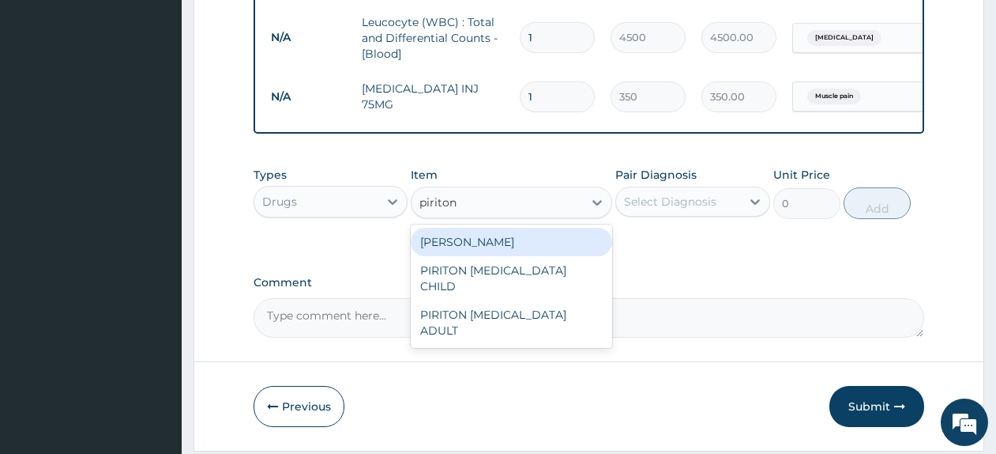
click at [521, 242] on div "PIRITON TAB EVANS" at bounding box center [511, 242] width 201 height 28
type input "23.65"
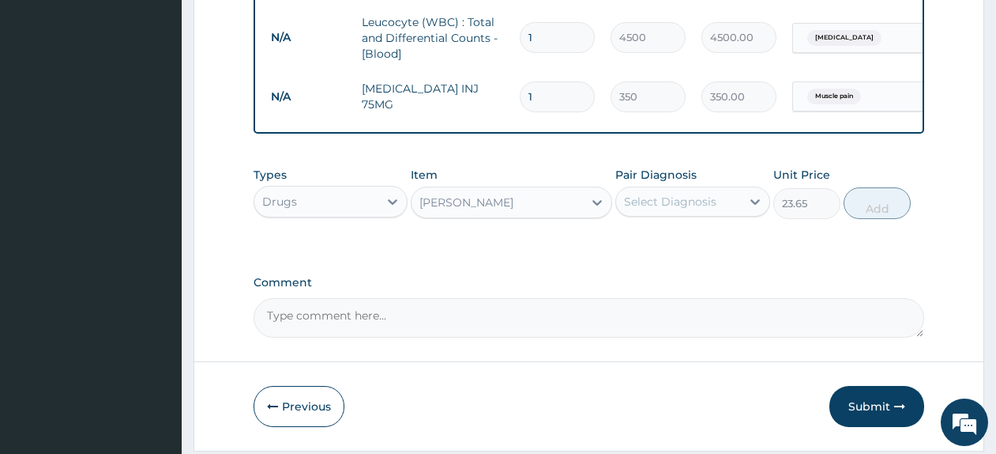
click at [704, 207] on div "Select Diagnosis" at bounding box center [670, 202] width 92 height 16
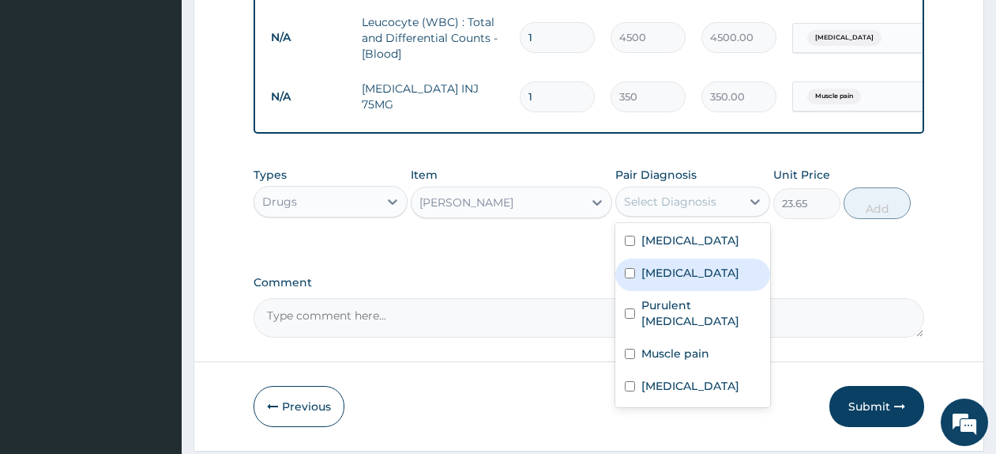
click at [723, 274] on div "Rhinitis" at bounding box center [692, 274] width 154 height 32
checkbox input "true"
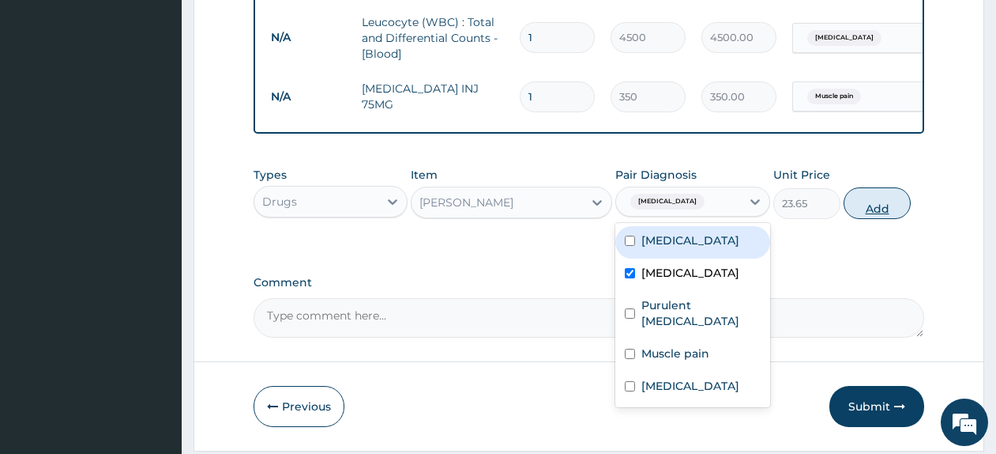
click at [876, 213] on button "Add" at bounding box center [877, 203] width 67 height 32
type input "0"
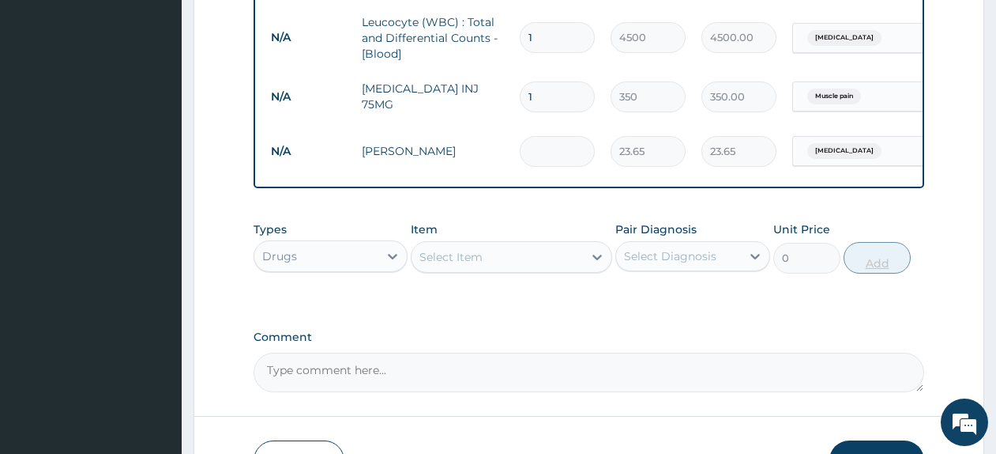
type input "0.00"
type input "5"
type input "118.25"
type input "5"
click at [447, 263] on div "Select Item" at bounding box center [451, 257] width 63 height 16
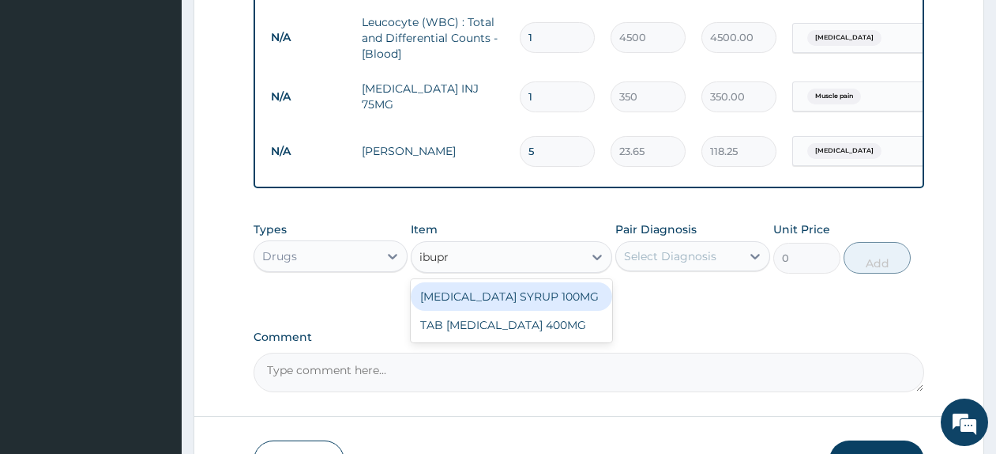
click at [447, 263] on input "ibupr" at bounding box center [435, 257] width 31 height 16
type input "ibup"
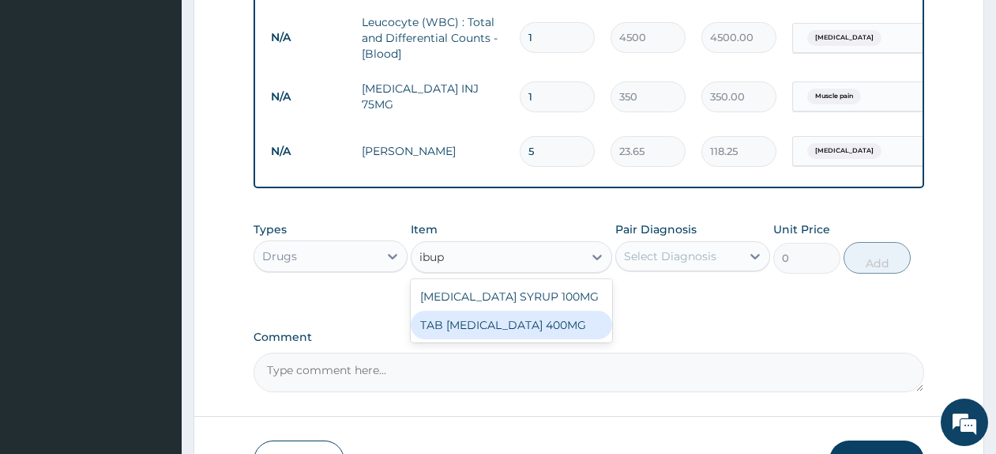
click at [471, 324] on div "TAB IBUPROFEN 400MG" at bounding box center [511, 325] width 201 height 28
type input "120"
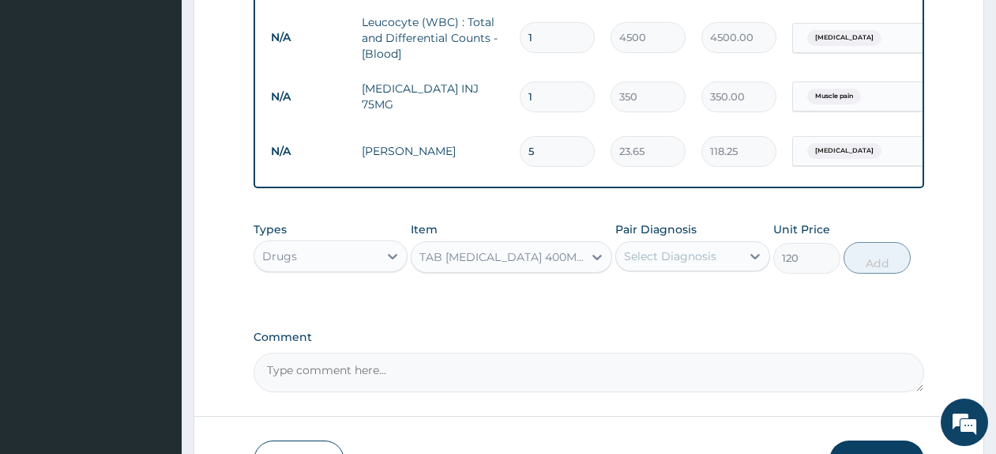
click at [695, 264] on div "Select Diagnosis" at bounding box center [670, 256] width 92 height 16
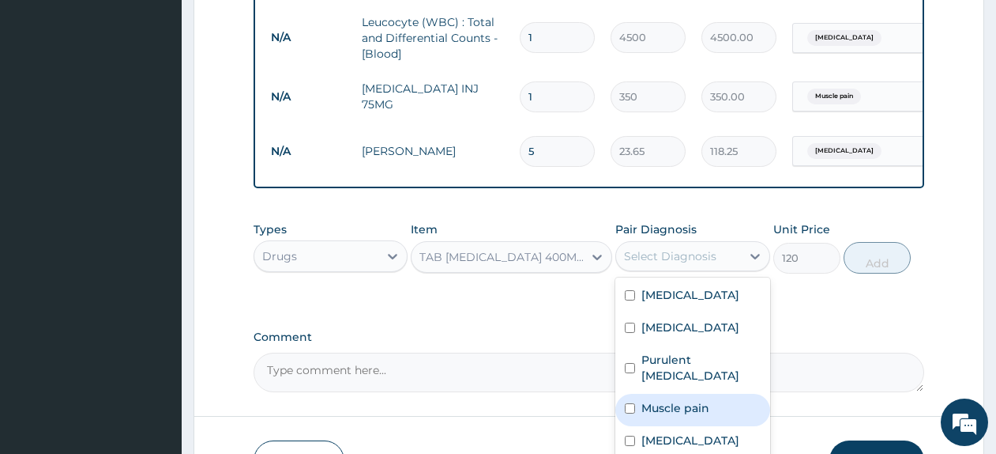
click at [716, 393] on div "Muscle pain" at bounding box center [692, 409] width 154 height 32
checkbox input "true"
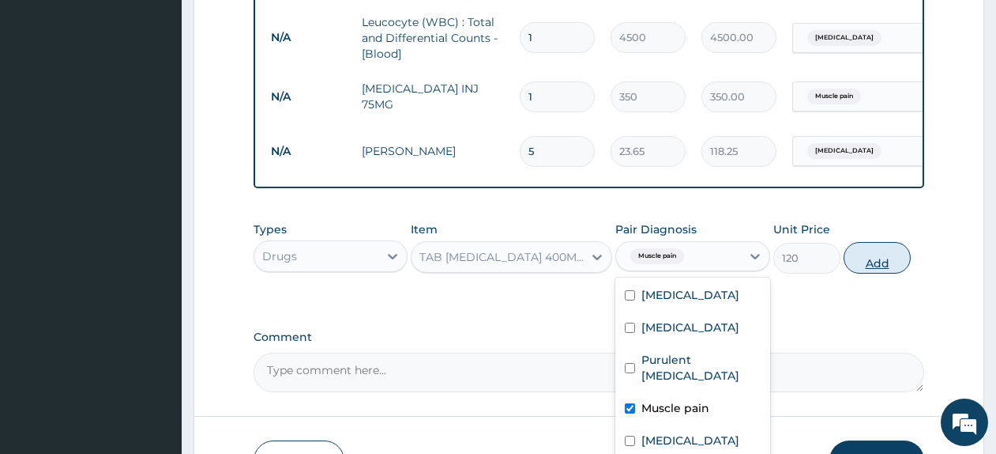
click at [866, 262] on button "Add" at bounding box center [877, 258] width 67 height 32
type input "0"
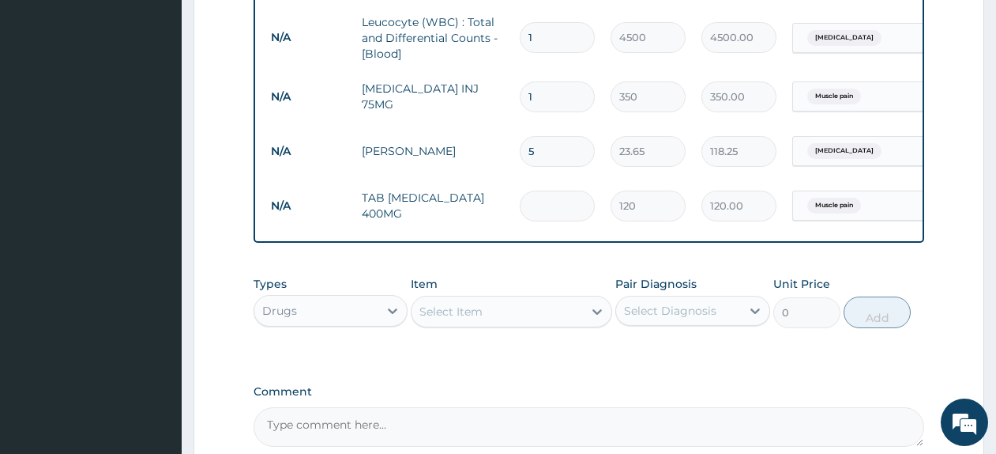
type input "0.00"
type input "5"
type input "600.00"
type input "5"
click at [455, 319] on div "Select Item" at bounding box center [451, 311] width 63 height 16
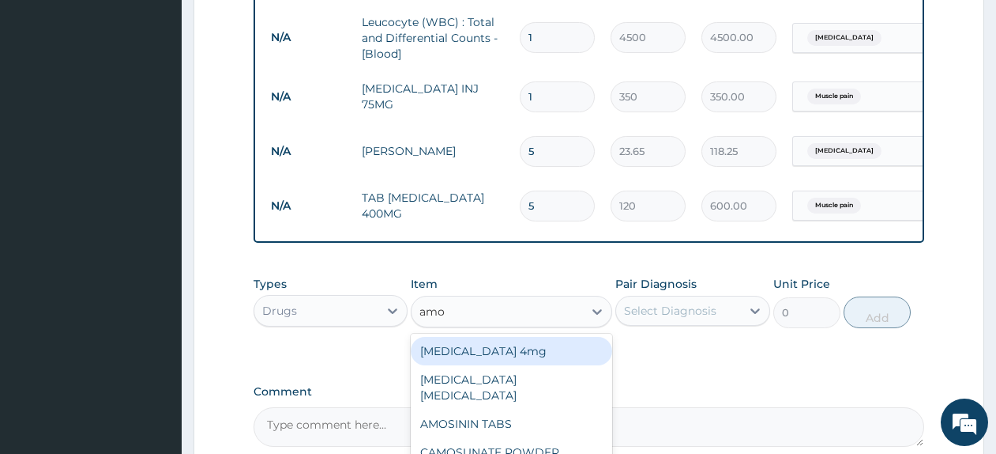
type input "amox"
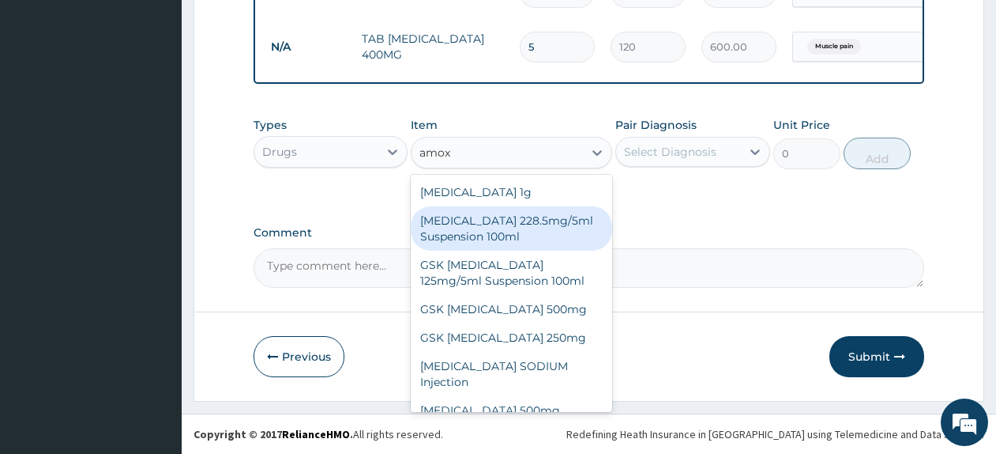
scroll to position [73, 0]
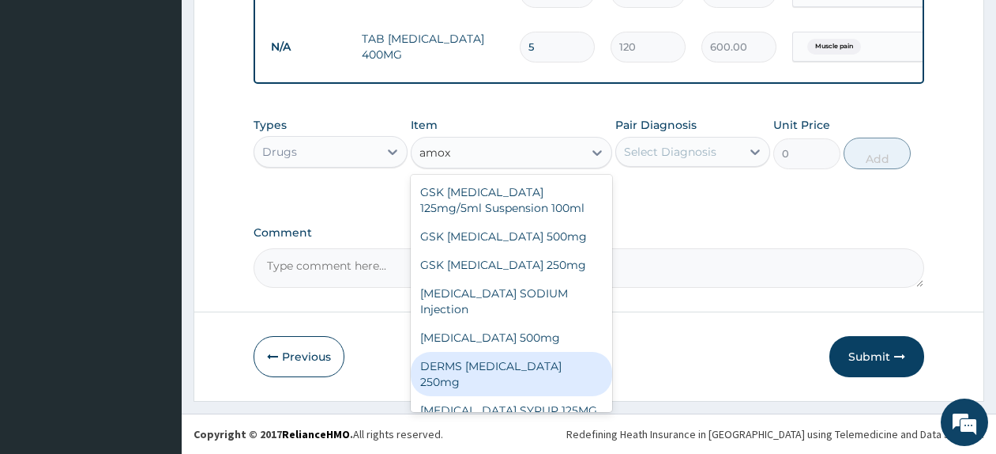
click at [585, 369] on div "DERMS AMOXICILLIN 250mg" at bounding box center [511, 374] width 201 height 44
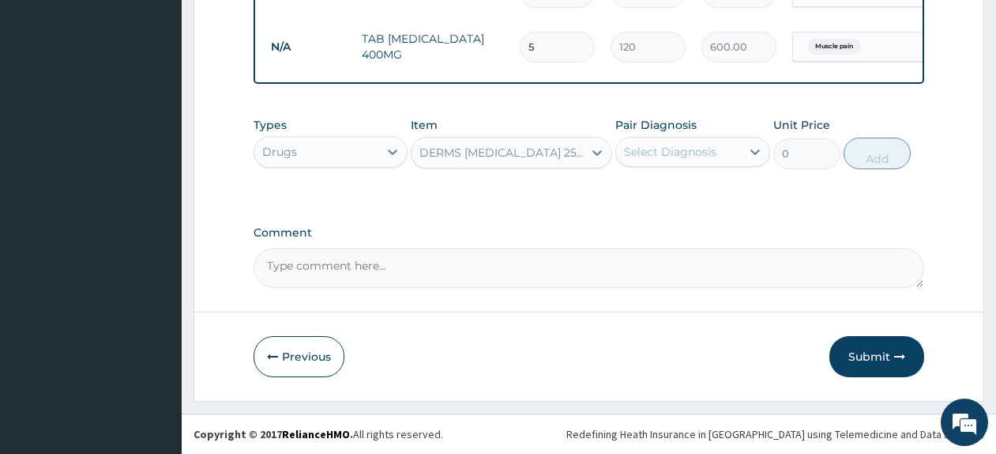
type input "65"
click at [720, 150] on div "Select Diagnosis" at bounding box center [678, 151] width 124 height 25
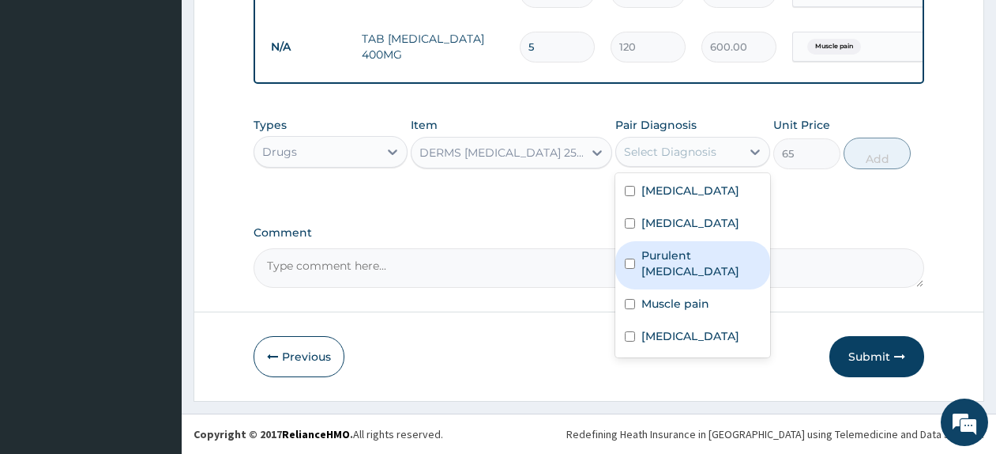
click at [731, 260] on label "Purulent enteritis" at bounding box center [701, 263] width 119 height 32
checkbox input "true"
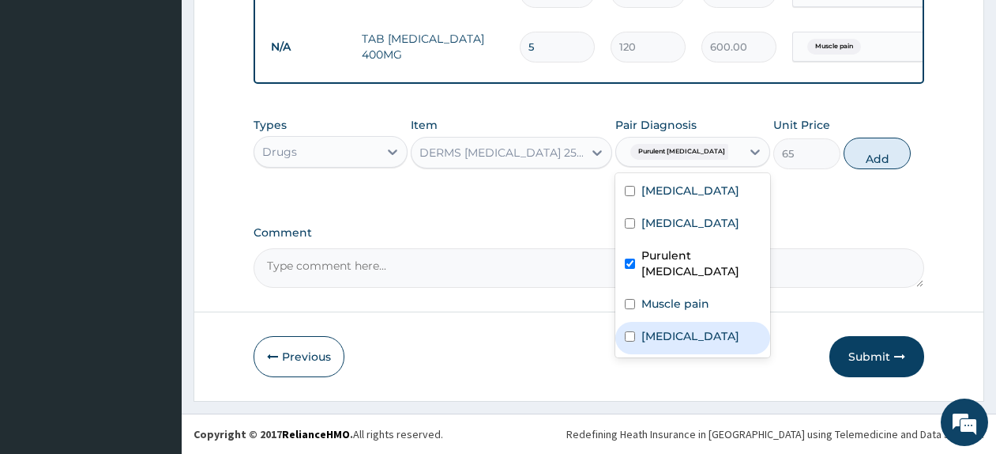
click at [725, 334] on div "Bacterial sepsis" at bounding box center [692, 338] width 154 height 32
checkbox input "true"
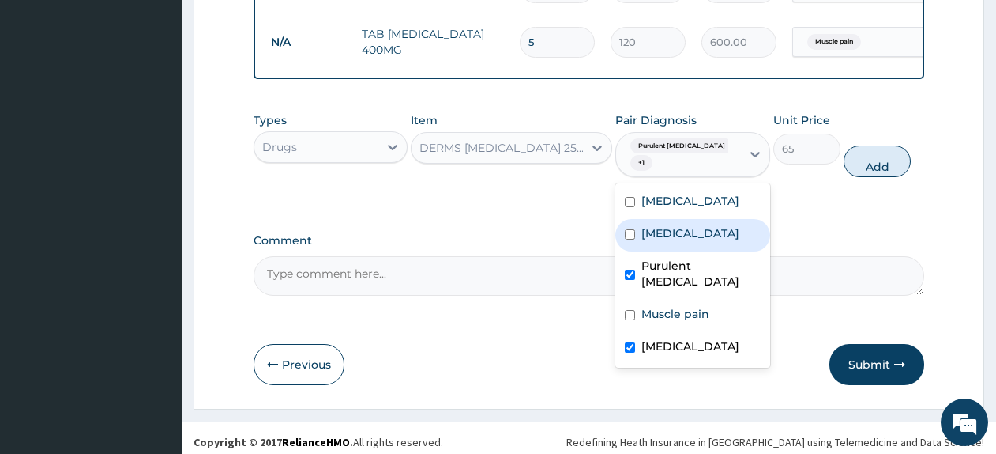
click at [881, 160] on button "Add" at bounding box center [877, 161] width 67 height 32
type input "0"
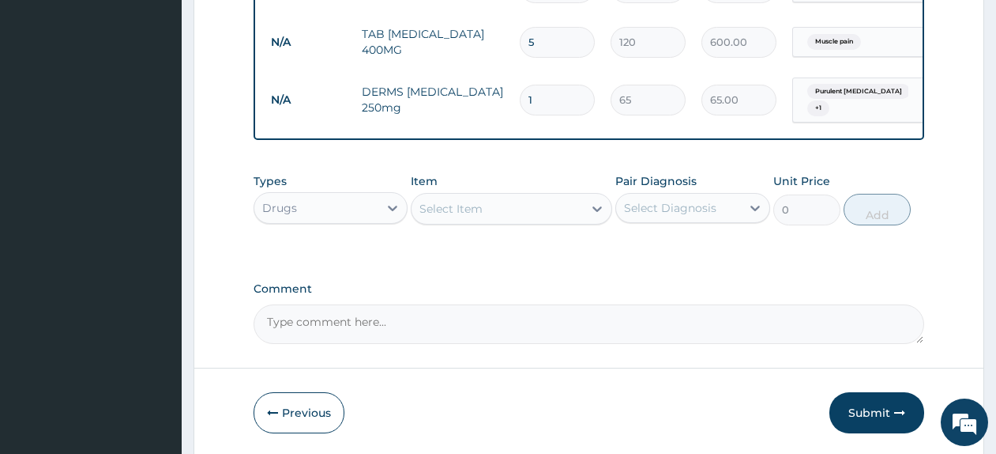
type input "15"
type input "975.00"
type input "15"
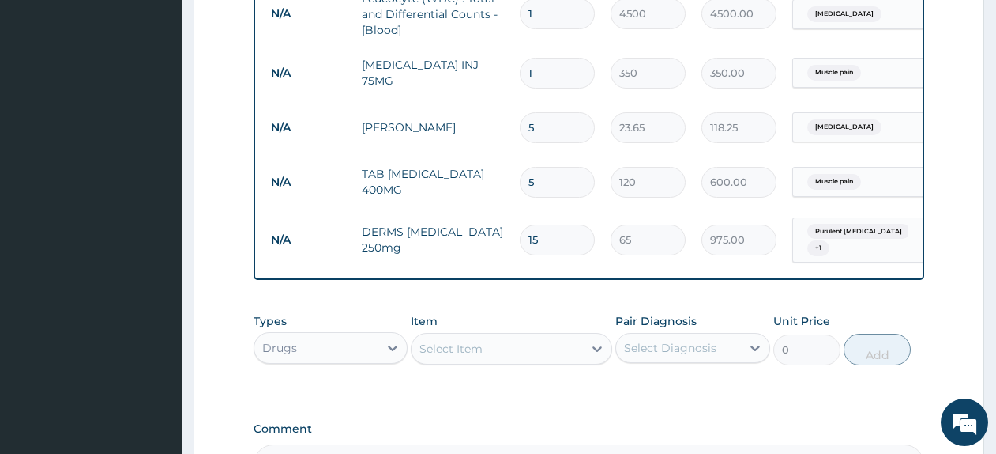
scroll to position [893, 0]
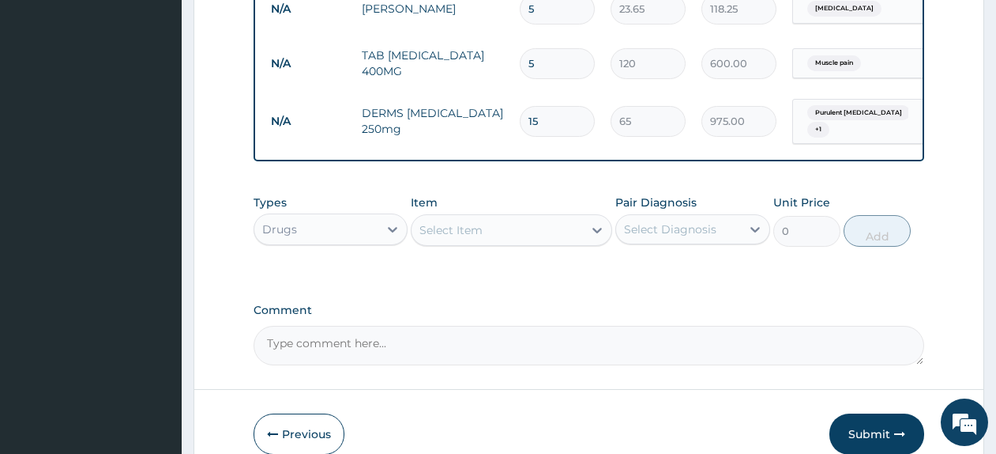
click at [530, 240] on div "Select Item" at bounding box center [497, 229] width 171 height 25
type input "coarte"
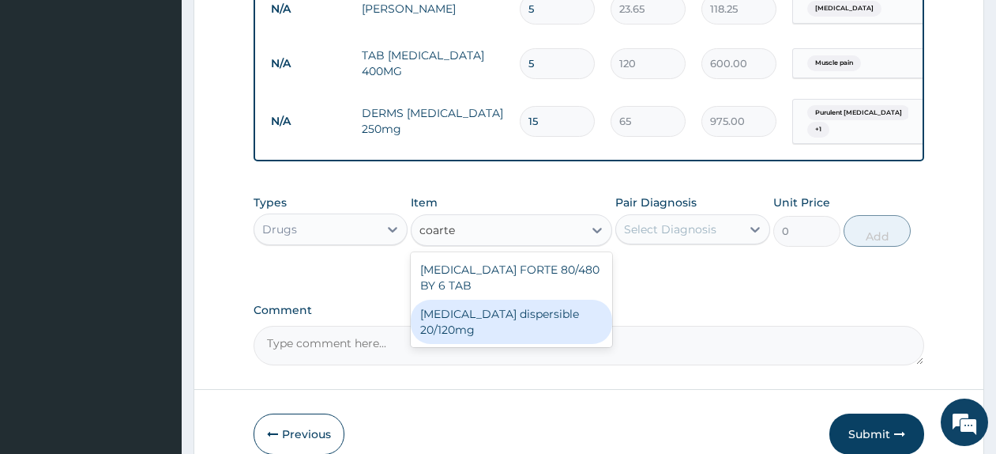
click at [548, 311] on div "Coartem dispersible 20/120mg" at bounding box center [511, 321] width 201 height 44
type input "120"
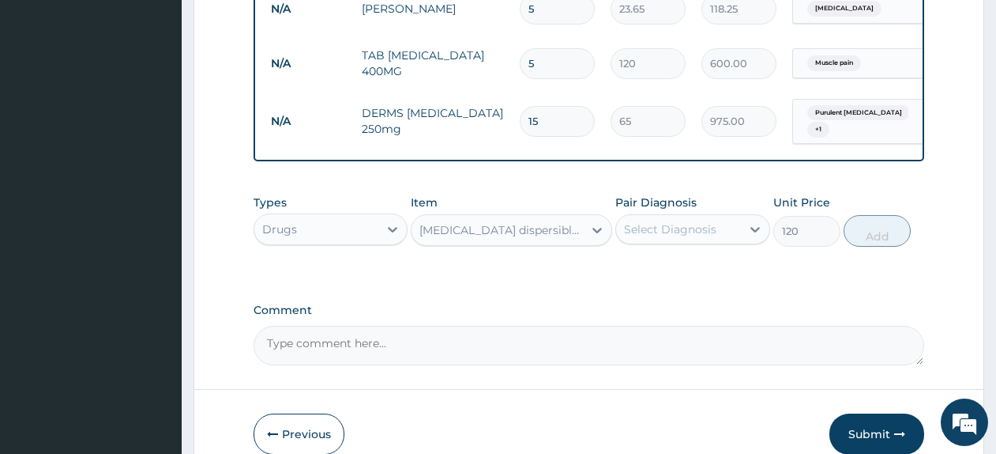
click at [682, 217] on div "Select Diagnosis" at bounding box center [678, 228] width 124 height 25
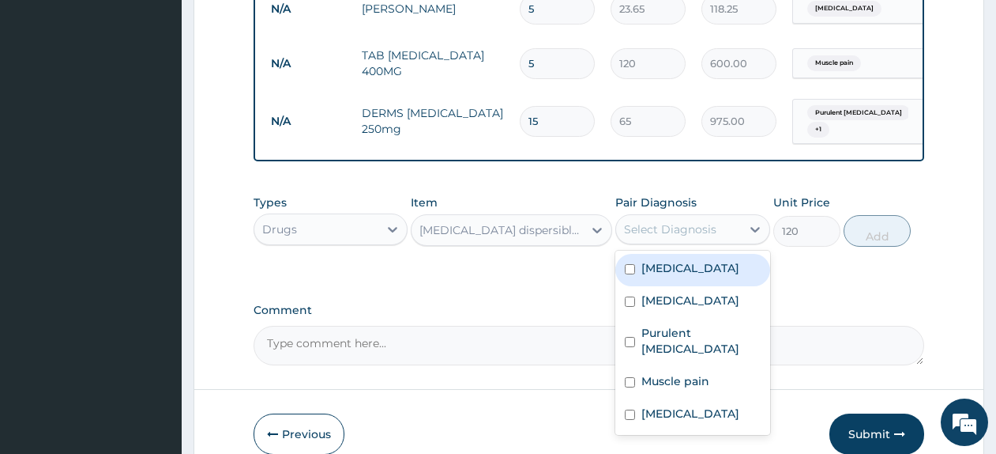
click at [703, 255] on div "Malaria" at bounding box center [692, 270] width 154 height 32
checkbox input "true"
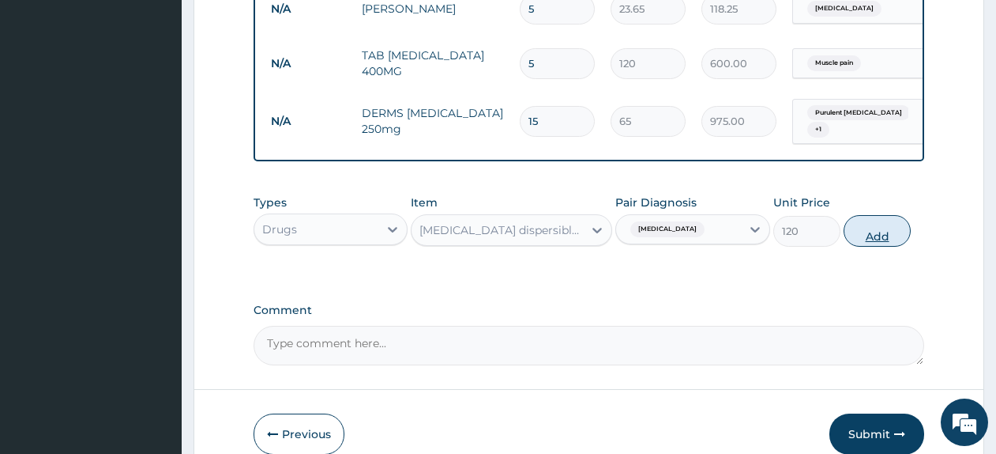
click at [875, 228] on button "Add" at bounding box center [877, 231] width 67 height 32
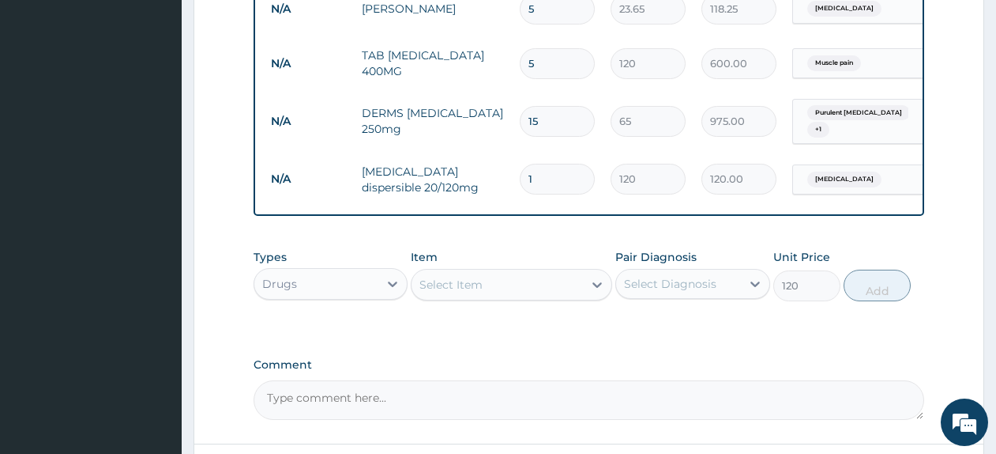
type input "0"
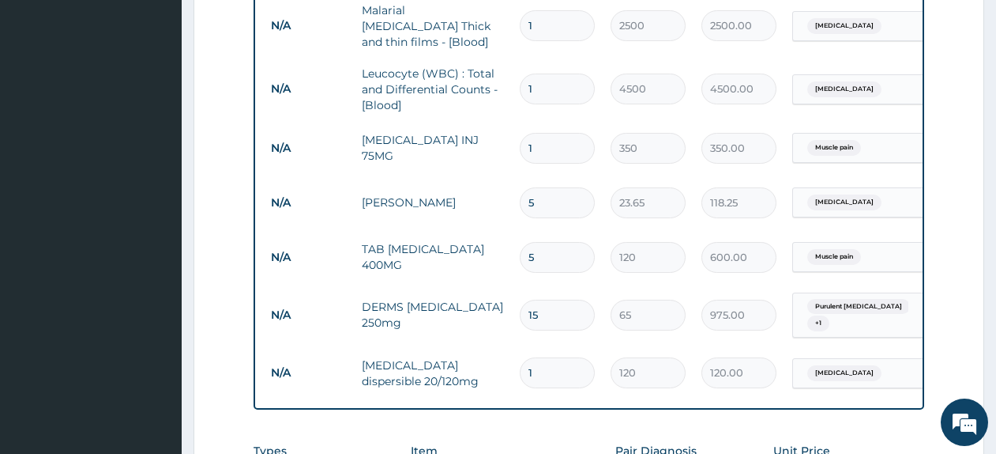
scroll to position [702, 0]
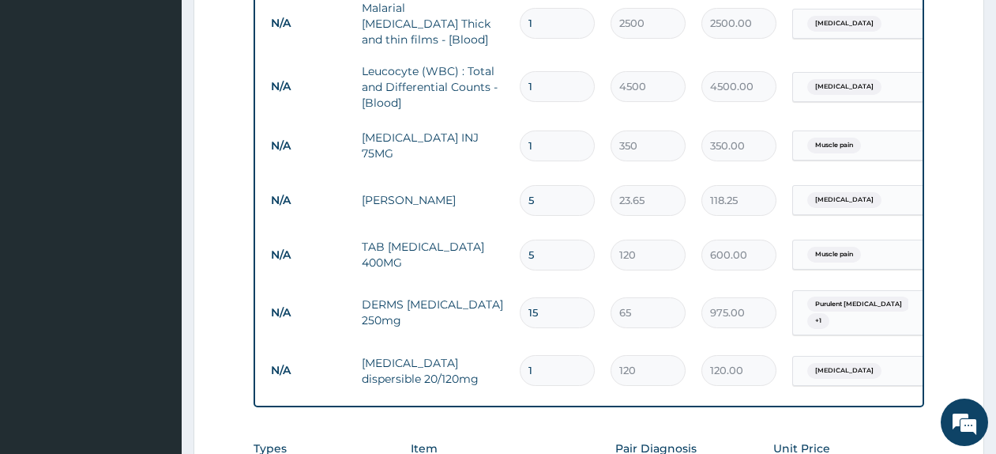
type input "18"
type input "2160.00"
type input "18"
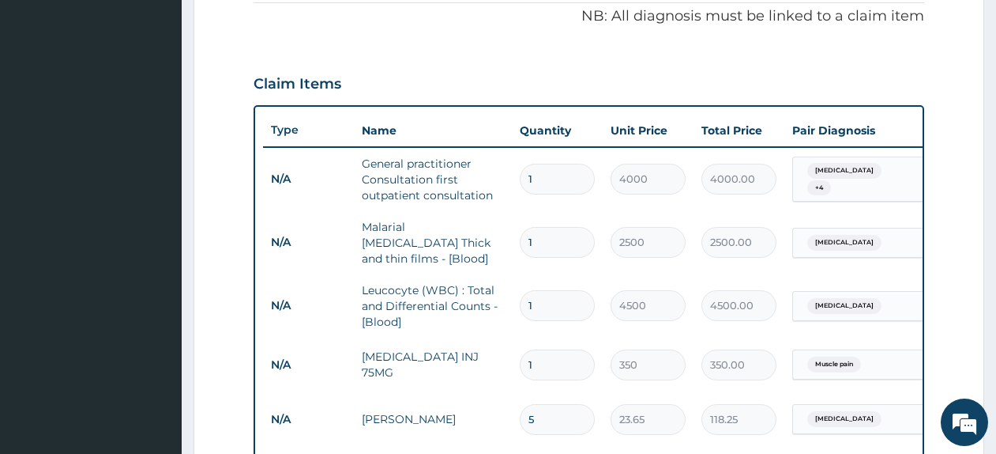
scroll to position [480, 0]
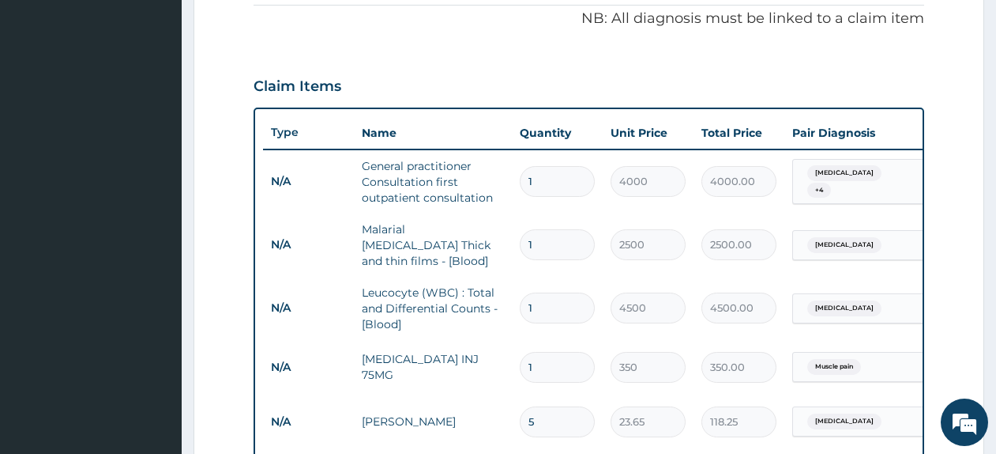
click at [890, 190] on div "Malaria + 4" at bounding box center [857, 182] width 128 height 44
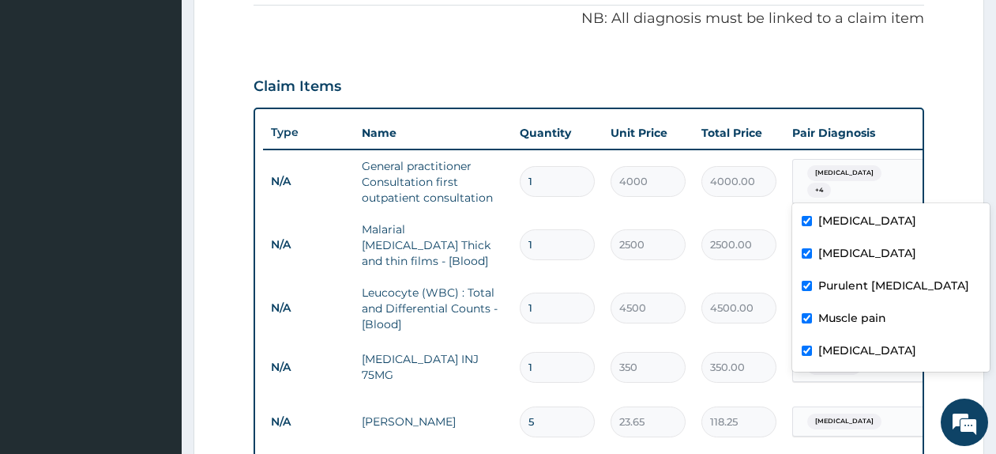
click at [952, 181] on form "Step 2 of 2 PA Code / Prescription Code Enter Code(Secondary Care Only) Encount…" at bounding box center [589, 274] width 791 height 1342
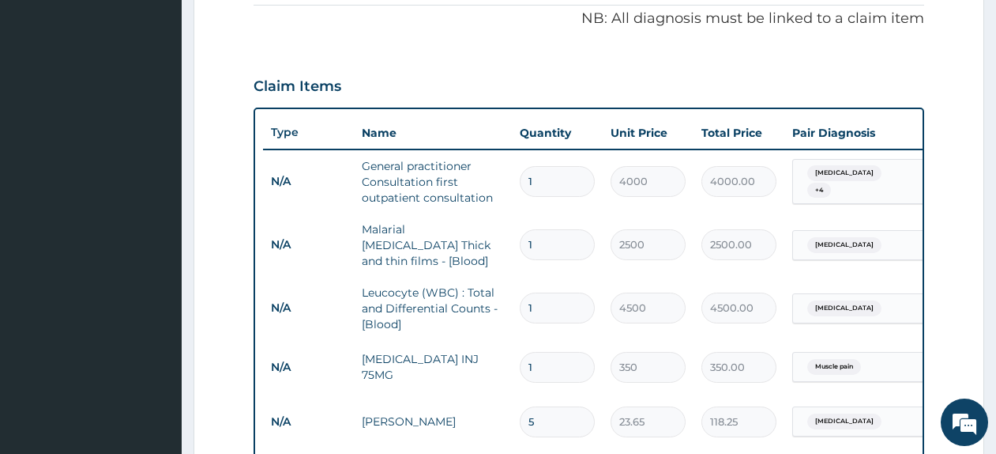
scroll to position [1023, 0]
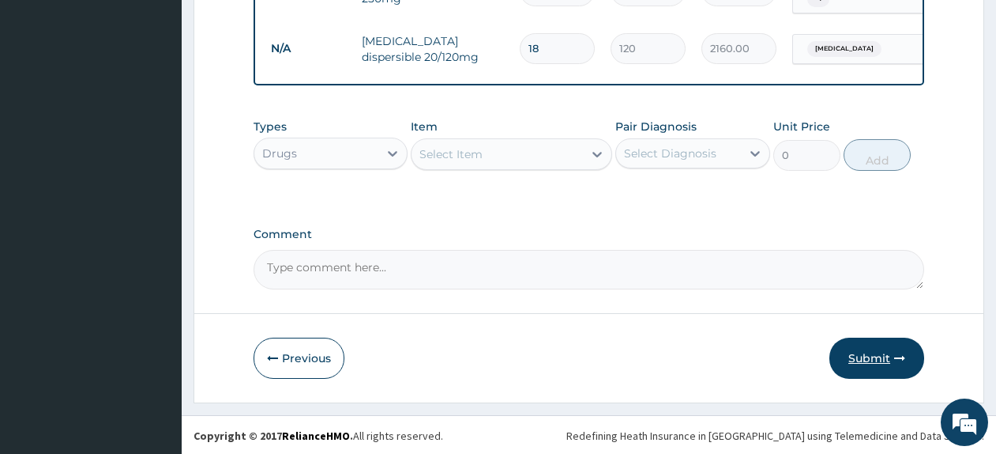
click at [883, 357] on button "Submit" at bounding box center [877, 357] width 95 height 41
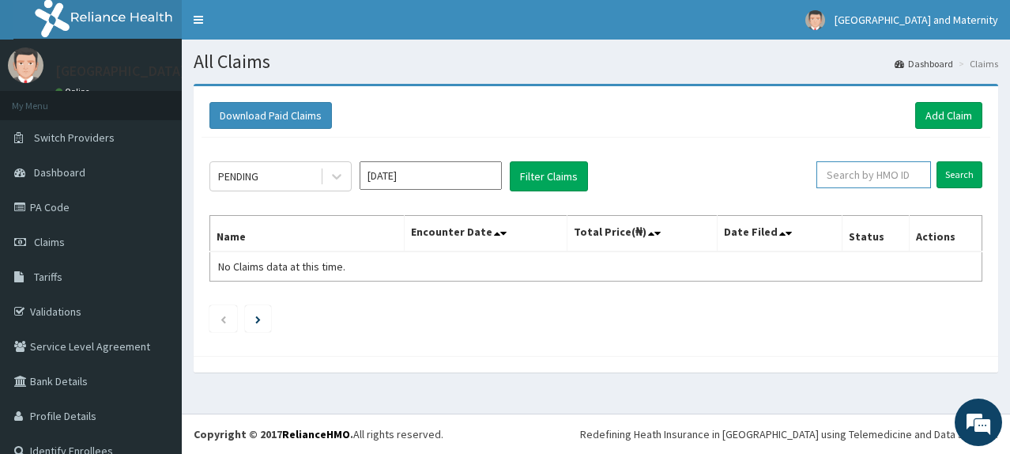
click at [850, 178] on input "text" at bounding box center [873, 174] width 115 height 27
click at [845, 176] on input "text" at bounding box center [873, 174] width 115 height 27
paste input "MDR/10008/E"
type input "MDR/10008/E"
click at [940, 179] on input "Search" at bounding box center [959, 174] width 46 height 27
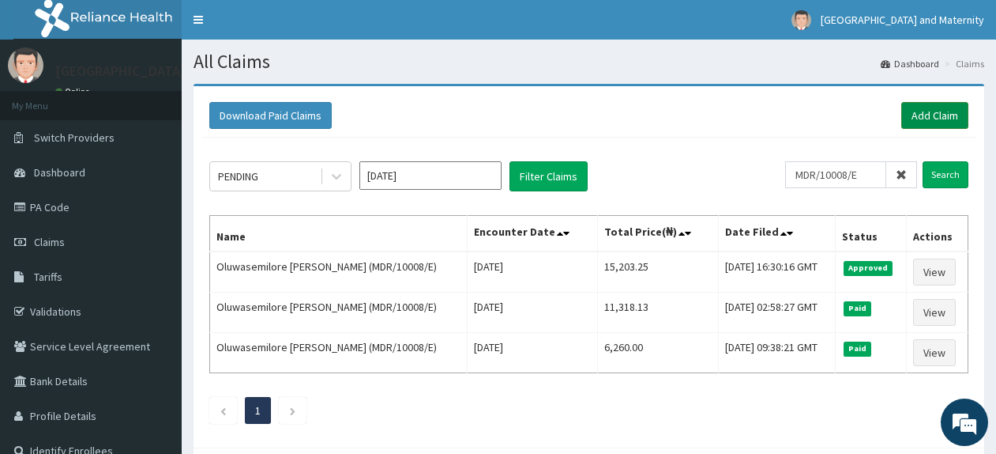
click at [903, 115] on link "Add Claim" at bounding box center [934, 115] width 67 height 27
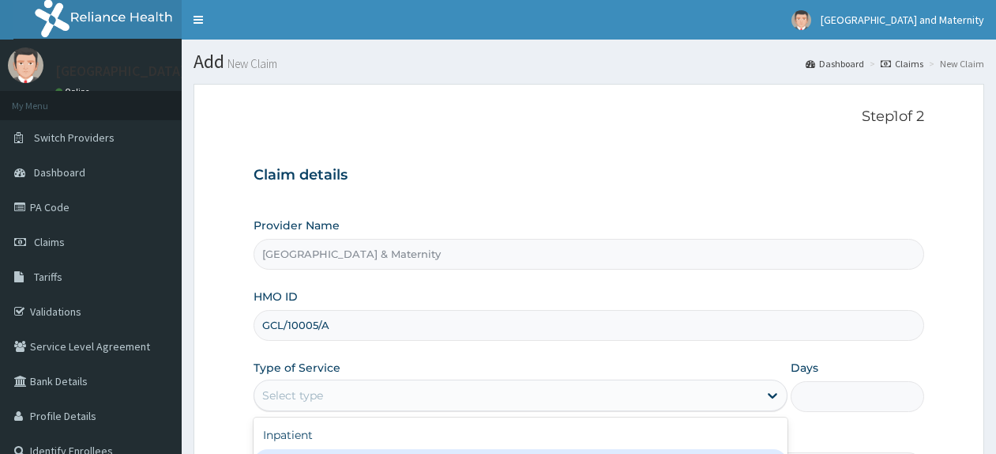
click at [715, 449] on div "Outpatient" at bounding box center [521, 463] width 534 height 28
type input "1"
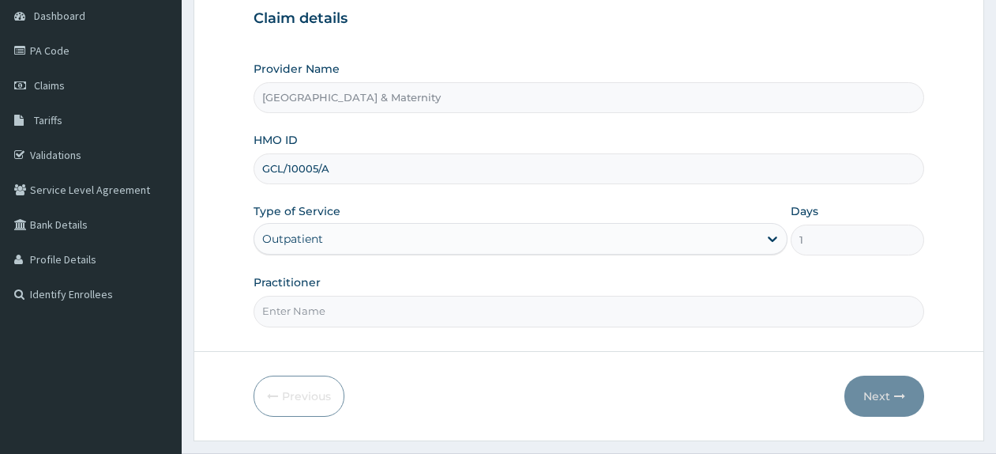
click at [696, 303] on input "Practitioner" at bounding box center [589, 310] width 671 height 31
type input "Dr. Olumide"
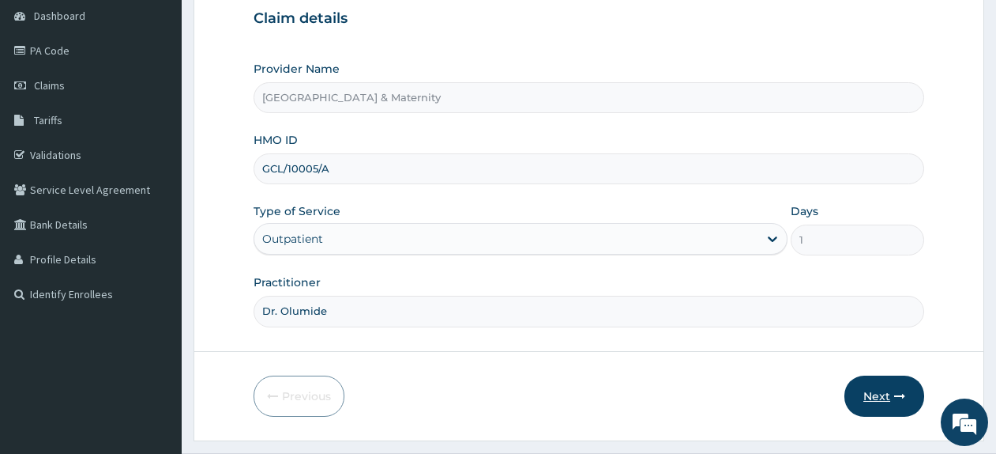
click at [891, 397] on button "Next" at bounding box center [885, 395] width 80 height 41
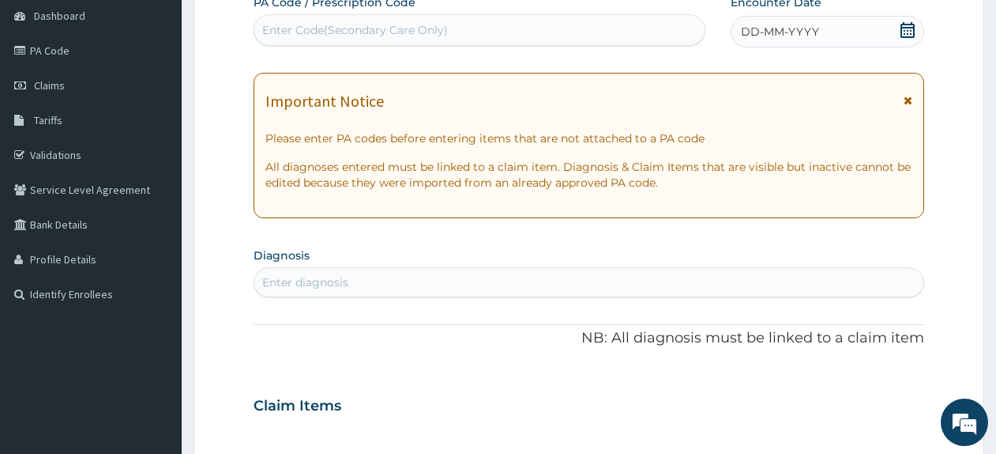
click at [909, 32] on icon at bounding box center [908, 30] width 16 height 16
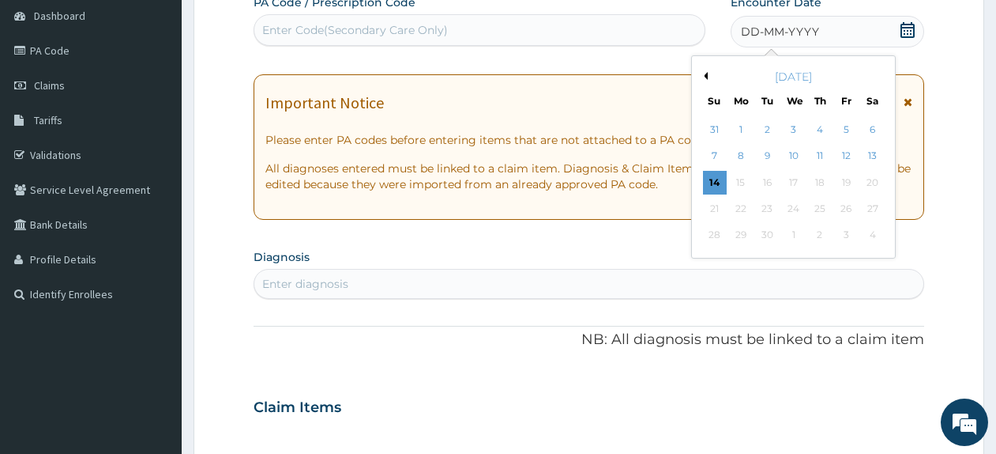
click at [705, 81] on div "[DATE]" at bounding box center [793, 77] width 190 height 16
click at [706, 78] on button "Previous Month" at bounding box center [704, 76] width 8 height 8
click at [706, 77] on button "Previous Month" at bounding box center [704, 76] width 8 height 8
click at [877, 79] on div "[DATE]" at bounding box center [793, 77] width 190 height 16
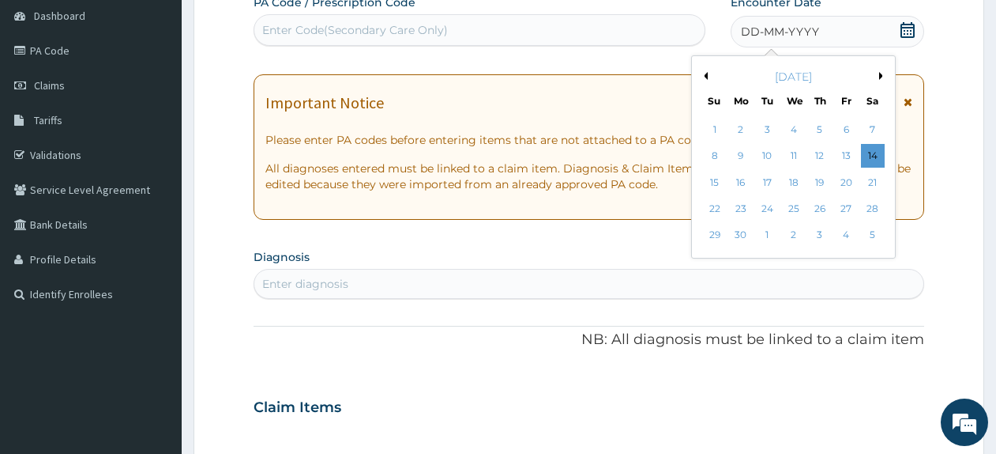
click at [882, 77] on button "Next Month" at bounding box center [883, 76] width 8 height 8
click at [758, 183] on div "15" at bounding box center [767, 183] width 24 height 24
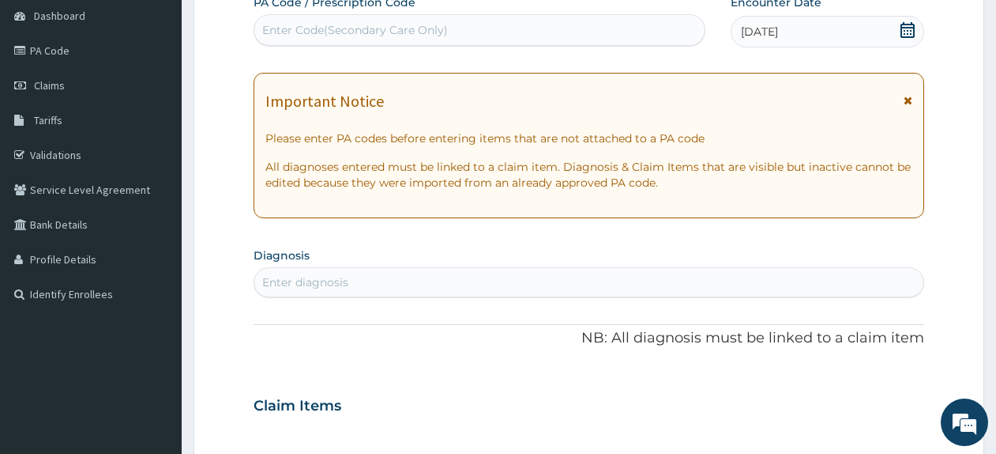
click at [402, 286] on div "Enter diagnosis" at bounding box center [588, 281] width 669 height 25
type input "[MEDICAL_DATA]"
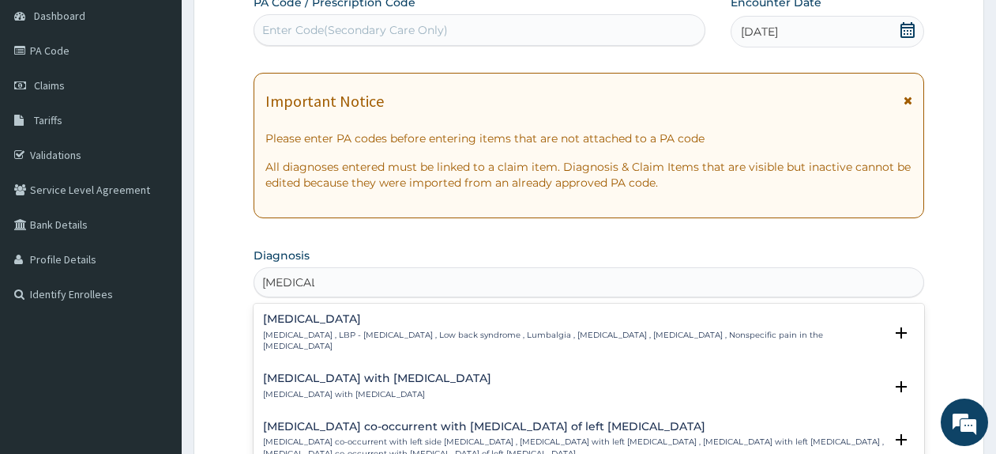
click at [311, 317] on h4 "[MEDICAL_DATA]" at bounding box center [573, 319] width 621 height 12
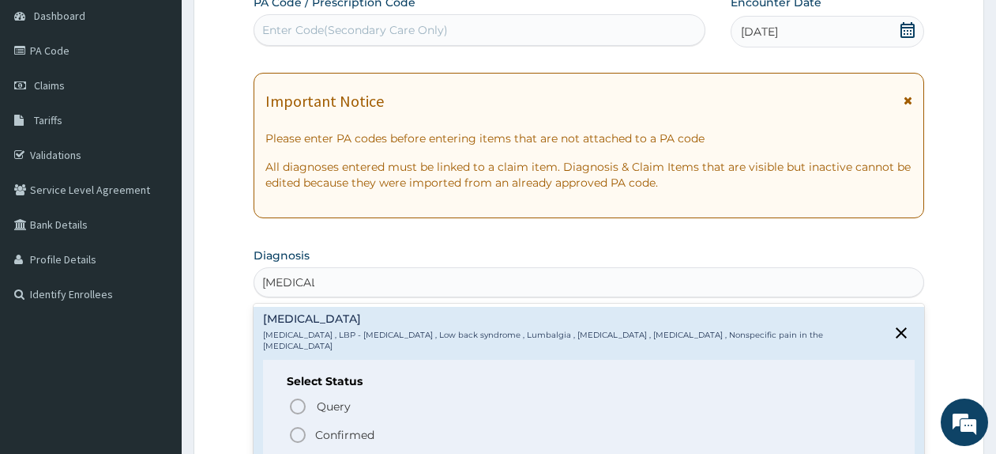
click at [333, 427] on p "Confirmed" at bounding box center [344, 435] width 59 height 16
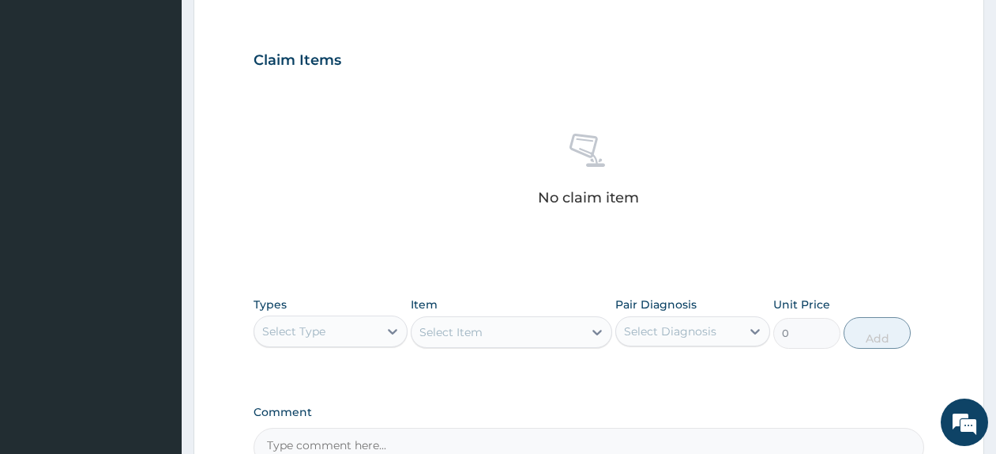
scroll to position [510, 0]
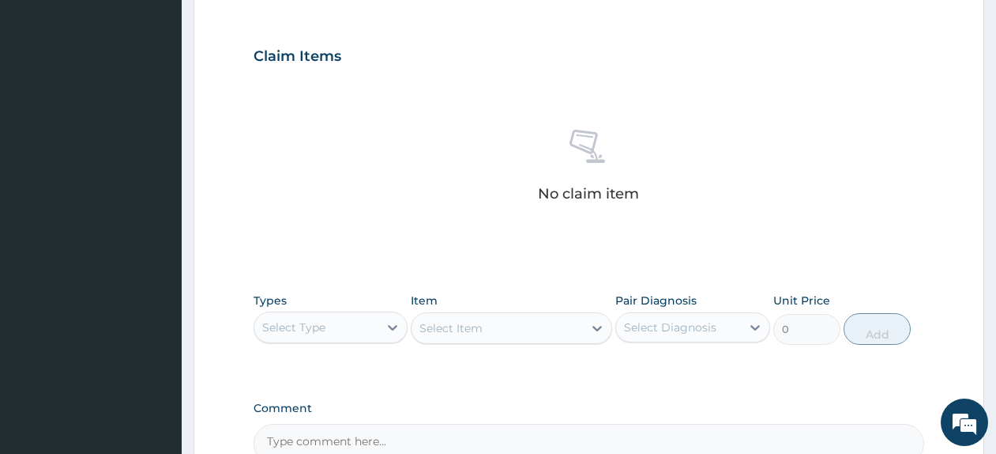
click at [369, 324] on div "Select Type" at bounding box center [316, 326] width 124 height 25
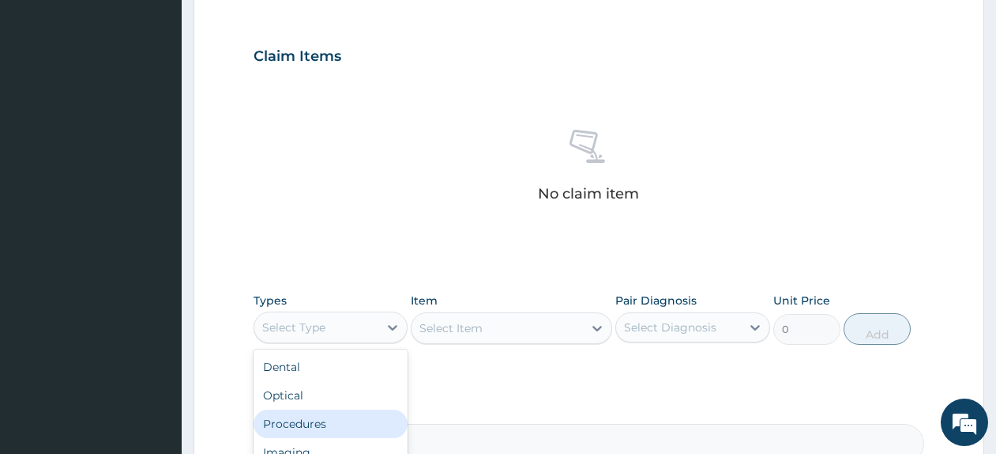
click at [381, 426] on div "Procedures" at bounding box center [331, 423] width 154 height 28
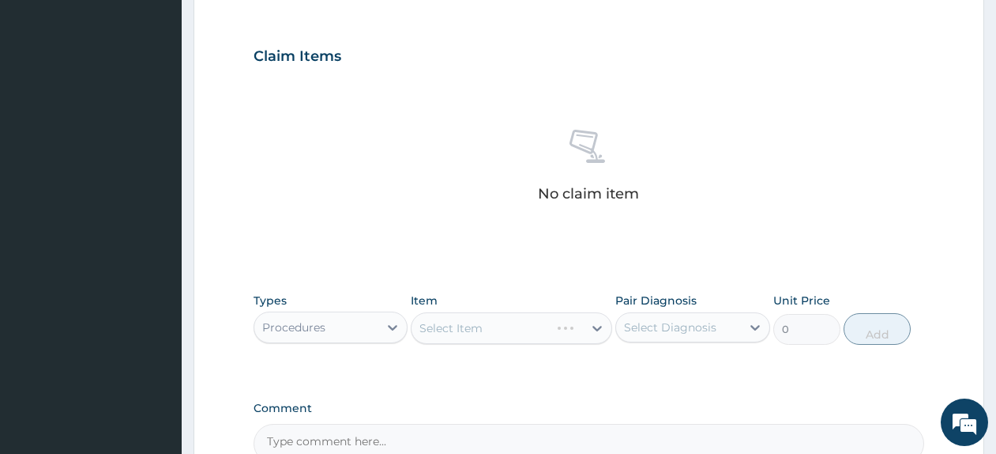
click at [489, 337] on div "Select Item" at bounding box center [511, 328] width 201 height 32
click at [489, 337] on div "Select Item" at bounding box center [497, 327] width 171 height 25
type input "general"
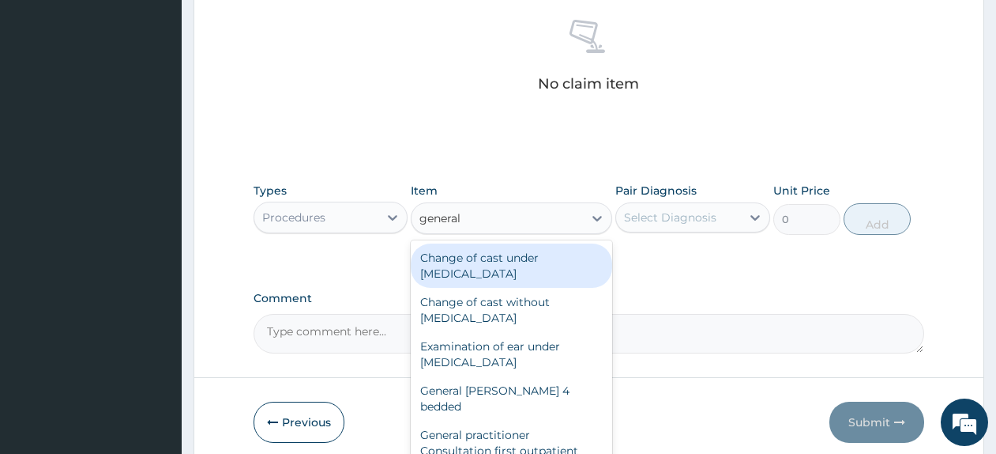
scroll to position [638, 0]
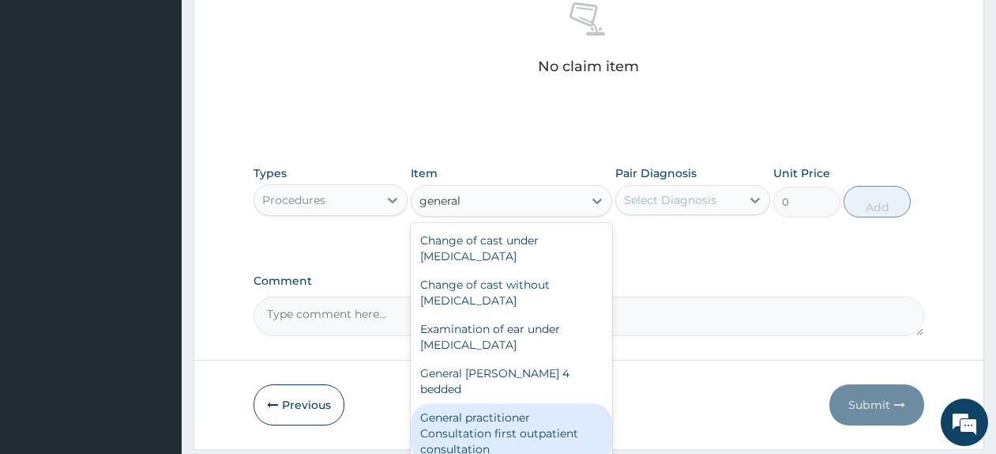
click at [563, 417] on div "General practitioner Consultation first outpatient consultation" at bounding box center [511, 433] width 201 height 60
type input "4000"
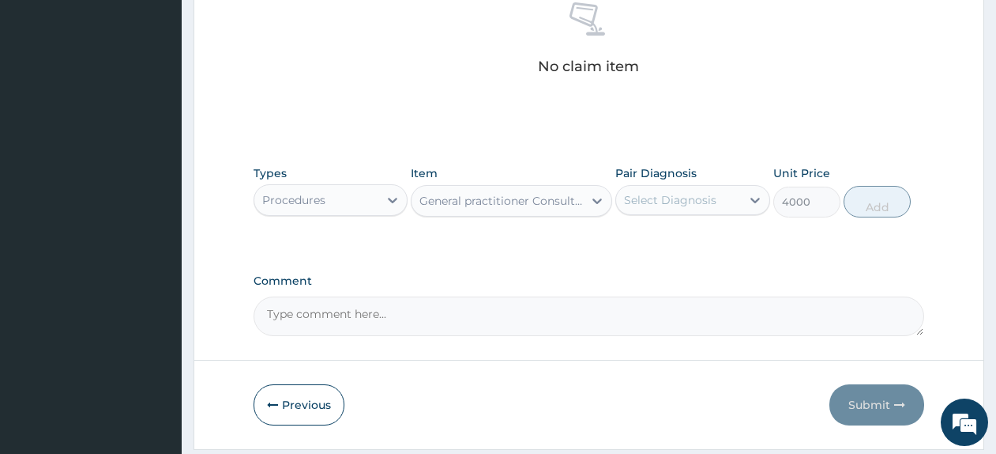
click at [736, 191] on div "Select Diagnosis" at bounding box center [678, 199] width 124 height 25
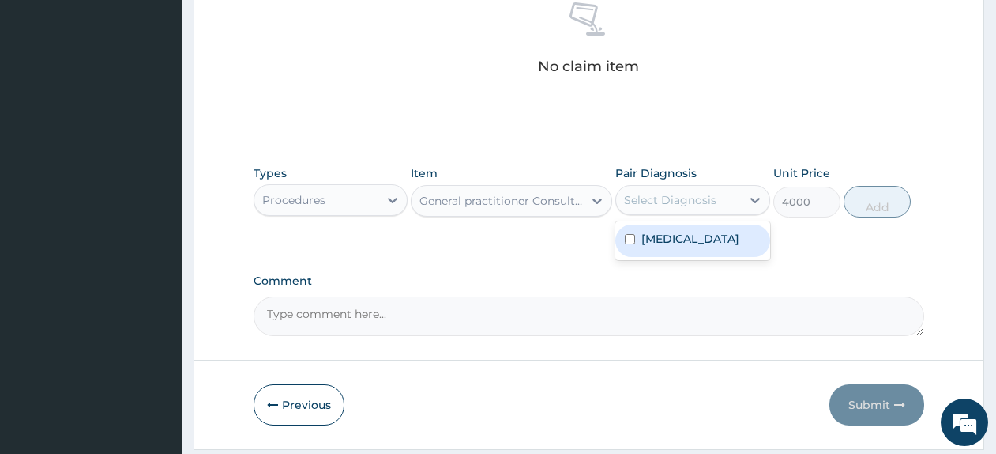
click at [733, 236] on div "[MEDICAL_DATA]" at bounding box center [692, 240] width 154 height 32
checkbox input "true"
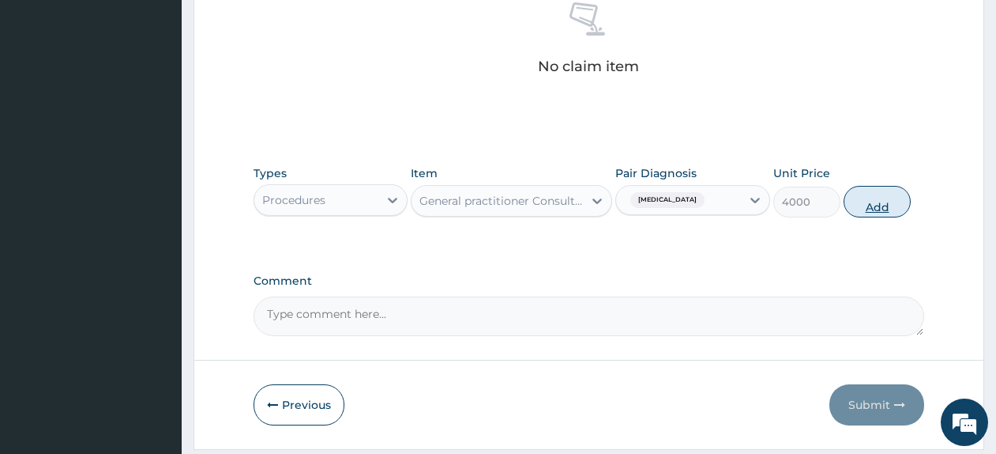
click at [878, 198] on button "Add" at bounding box center [877, 202] width 67 height 32
type input "0"
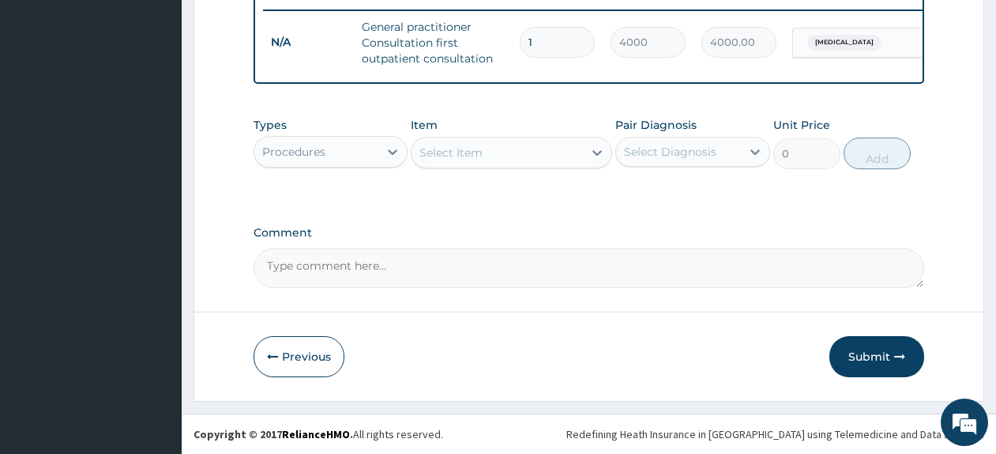
scroll to position [633, 0]
click at [346, 145] on div "Procedures" at bounding box center [316, 151] width 124 height 25
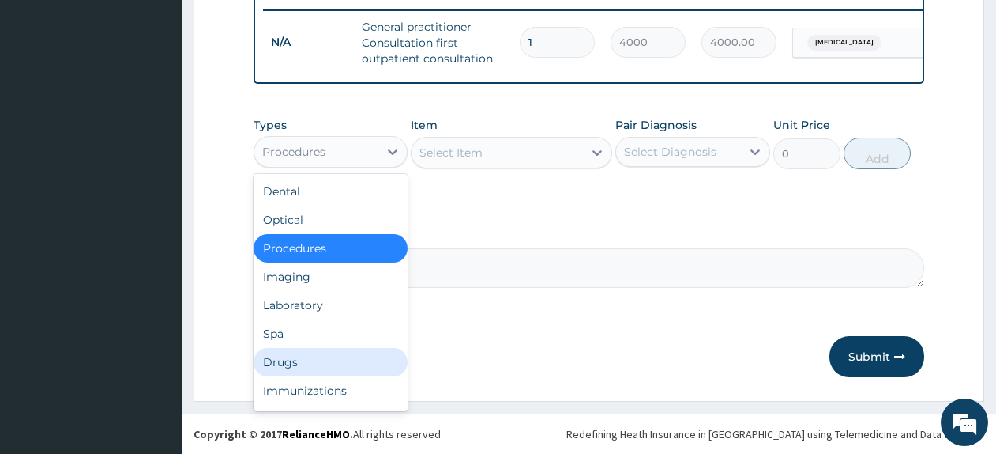
click at [328, 370] on div "Drugs" at bounding box center [331, 362] width 154 height 28
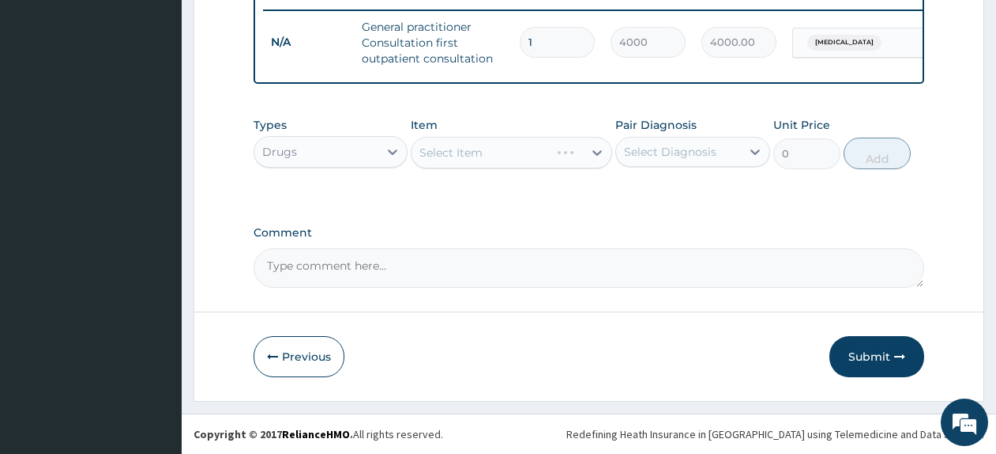
click at [469, 163] on div "Select Item" at bounding box center [511, 153] width 201 height 32
click at [469, 163] on div "Select Item" at bounding box center [497, 152] width 171 height 25
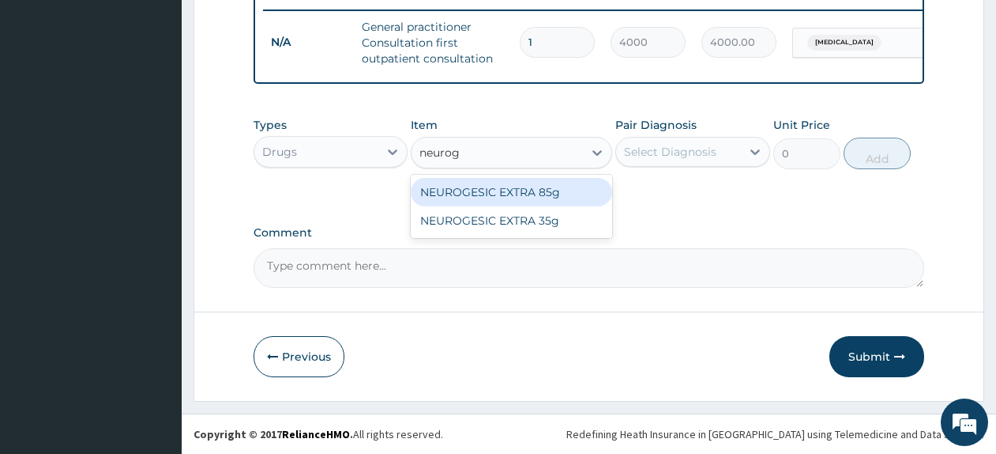
type input "neuroge"
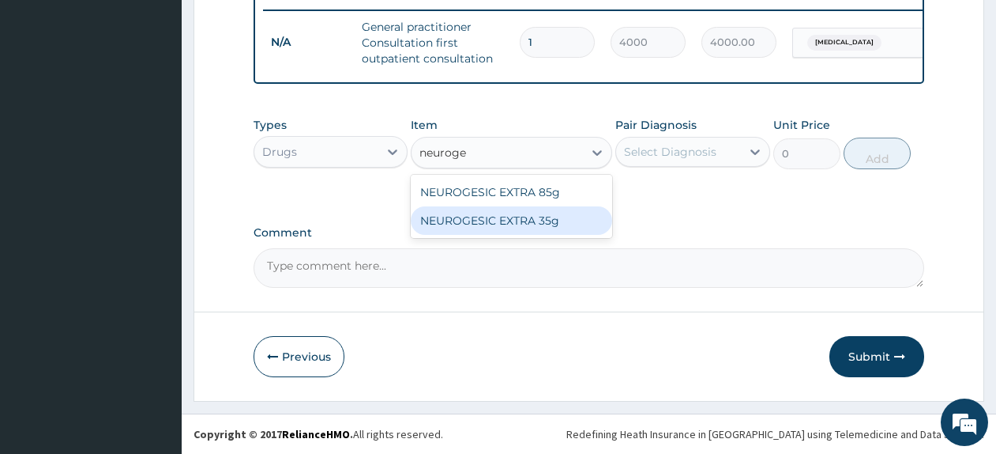
click at [481, 226] on div "NEUROGESIC EXTRA 35g" at bounding box center [511, 220] width 201 height 28
type input "2000"
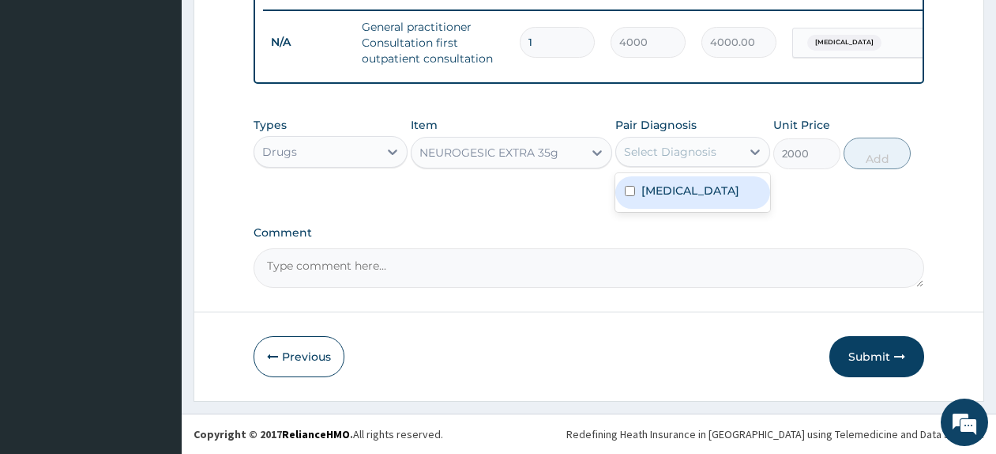
click at [705, 150] on div "Select Diagnosis" at bounding box center [670, 152] width 92 height 16
click at [701, 207] on div "Low back pain" at bounding box center [692, 192] width 154 height 32
checkbox input "true"
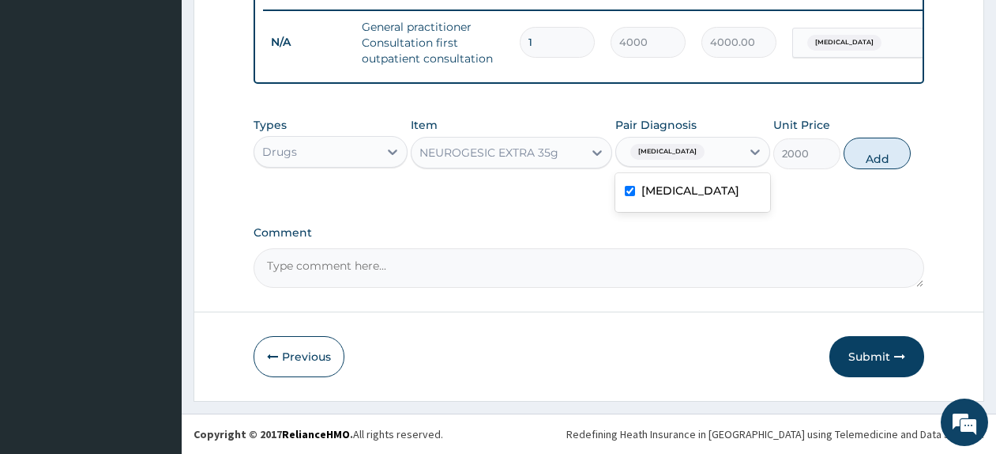
click at [857, 154] on button "Add" at bounding box center [877, 153] width 67 height 32
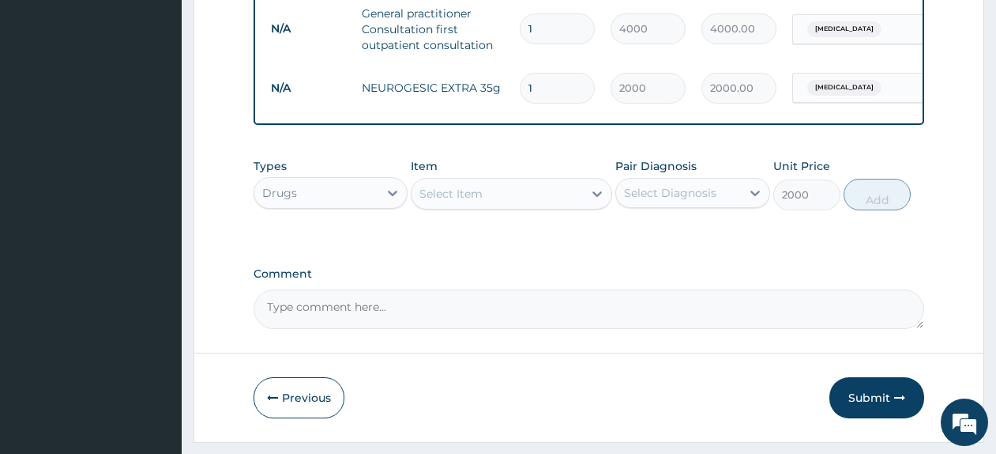
type input "0"
click at [437, 206] on div "Select Item" at bounding box center [497, 193] width 171 height 25
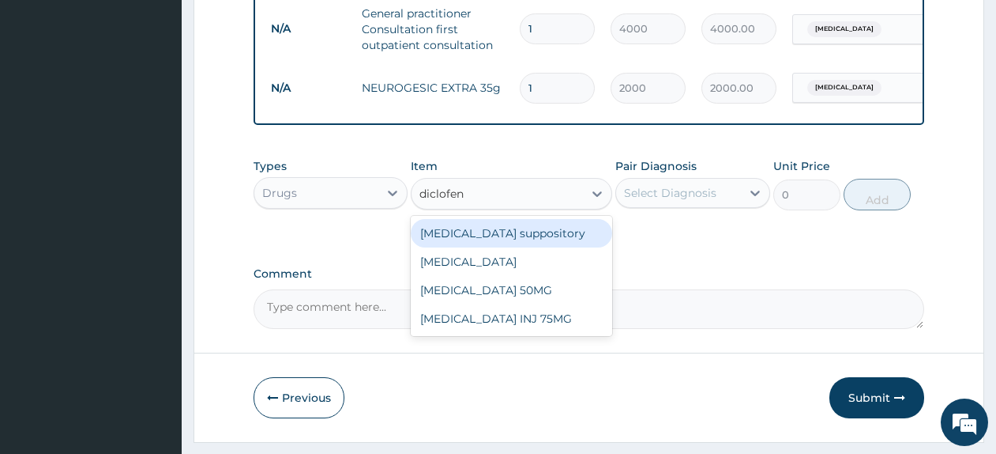
type input "diclofena"
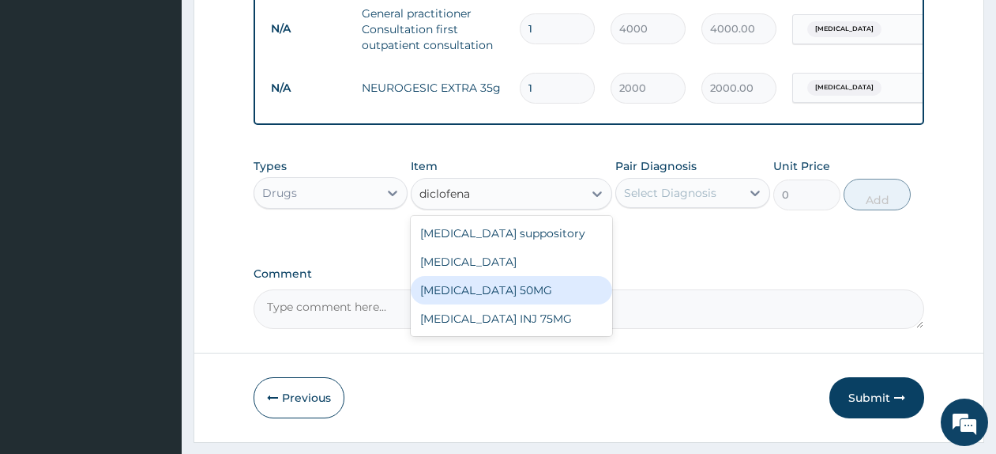
click at [462, 300] on div "Diclofenac 50MG" at bounding box center [511, 290] width 201 height 28
type input "80"
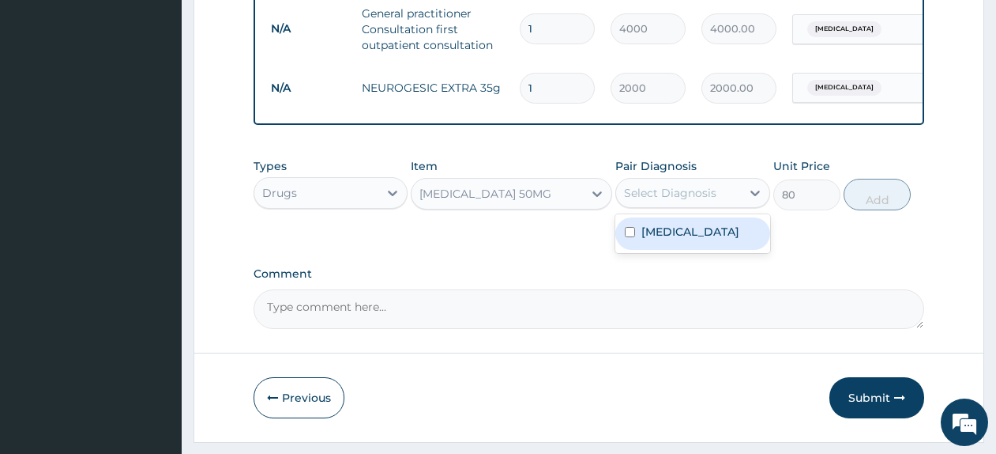
click at [661, 205] on div "Select Diagnosis" at bounding box center [678, 192] width 124 height 25
click at [675, 239] on label "Low back pain" at bounding box center [691, 232] width 98 height 16
checkbox input "true"
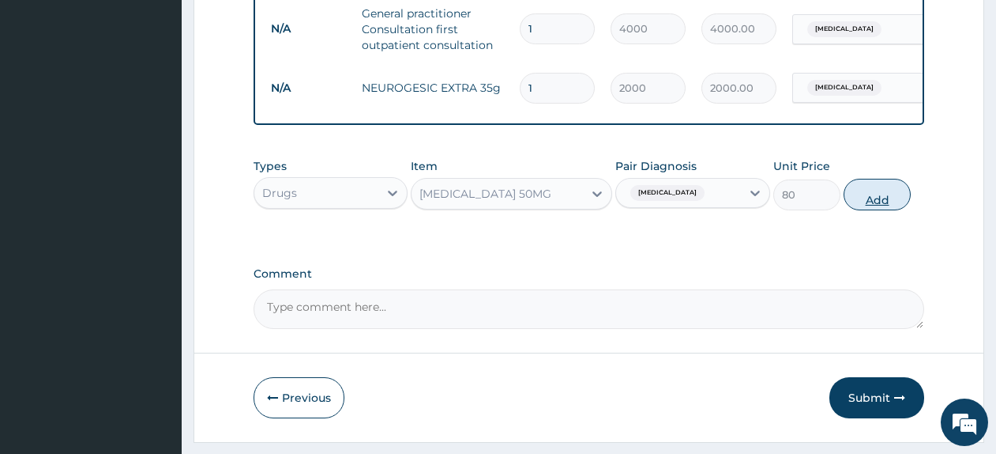
click at [868, 207] on button "Add" at bounding box center [877, 195] width 67 height 32
type input "0"
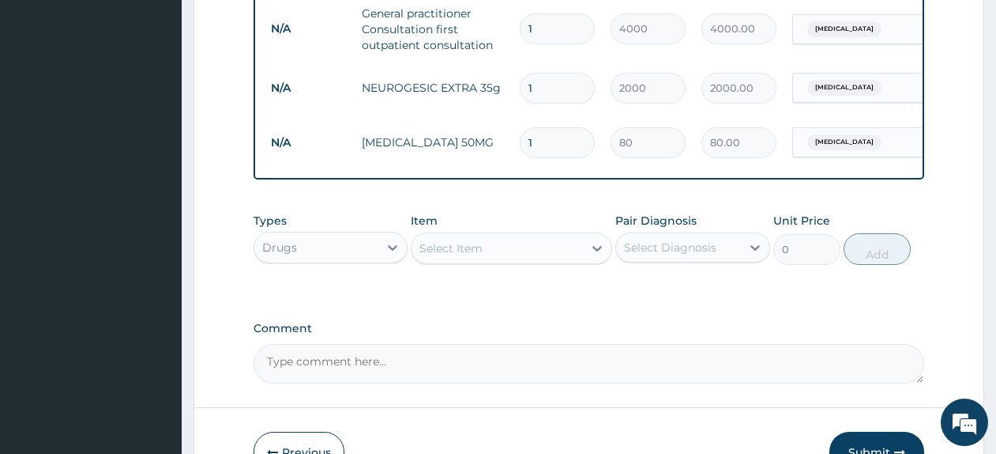
click at [570, 151] on input "1" at bounding box center [557, 142] width 75 height 31
type input "10"
type input "800.00"
type input "10"
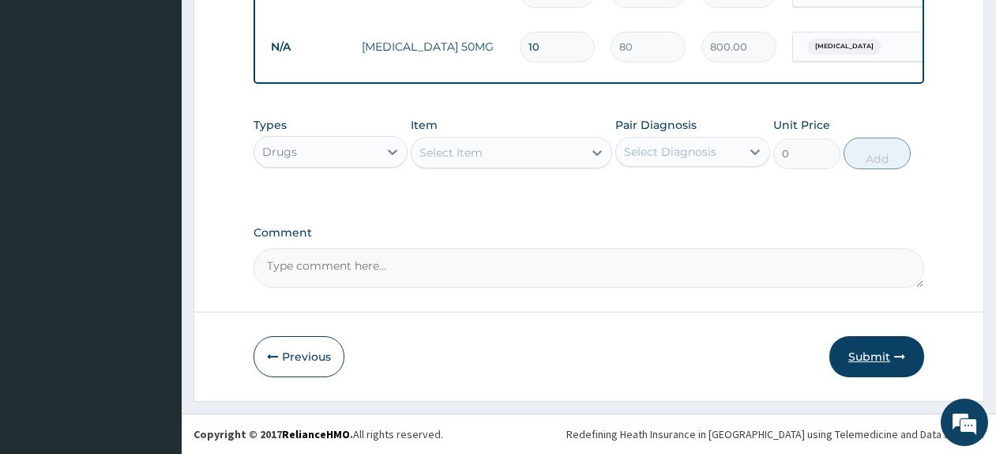
click at [850, 340] on button "Submit" at bounding box center [877, 356] width 95 height 41
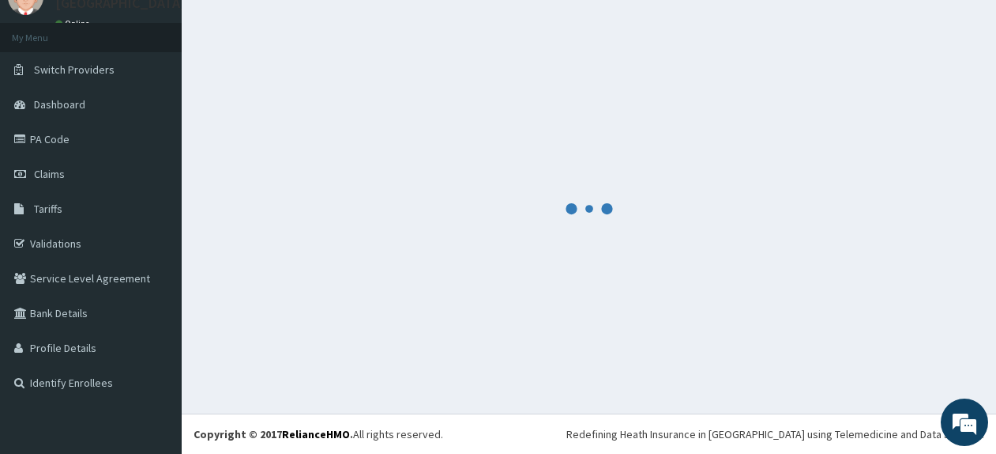
scroll to position [68, 0]
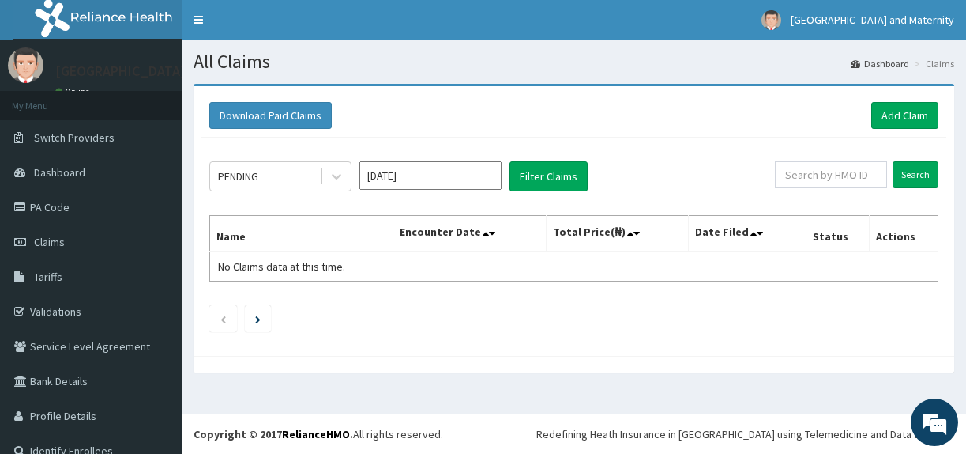
click at [440, 178] on input "[DATE]" at bounding box center [430, 175] width 142 height 28
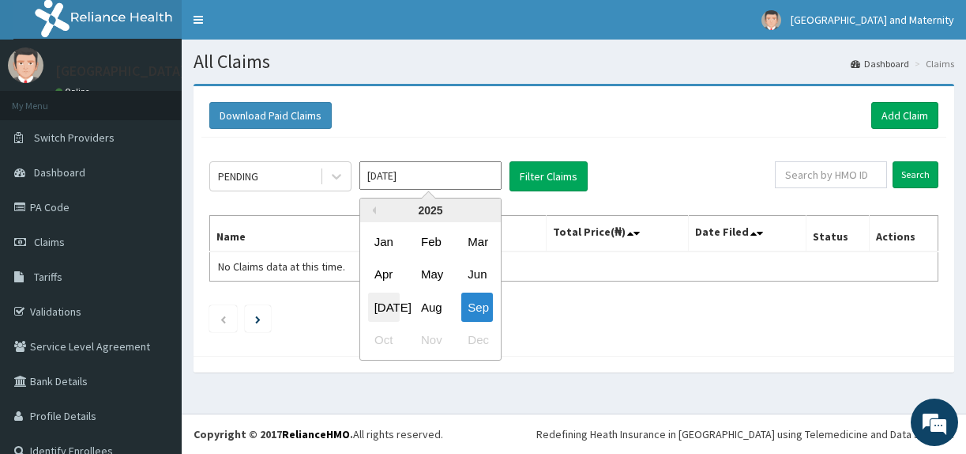
click at [392, 306] on div "[DATE]" at bounding box center [384, 306] width 32 height 29
type input "[DATE]"
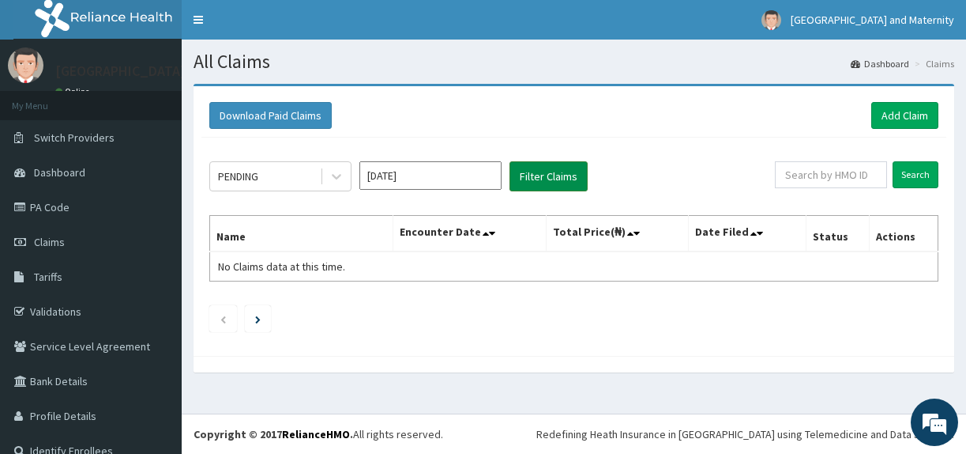
click at [550, 185] on button "Filter Claims" at bounding box center [549, 176] width 78 height 30
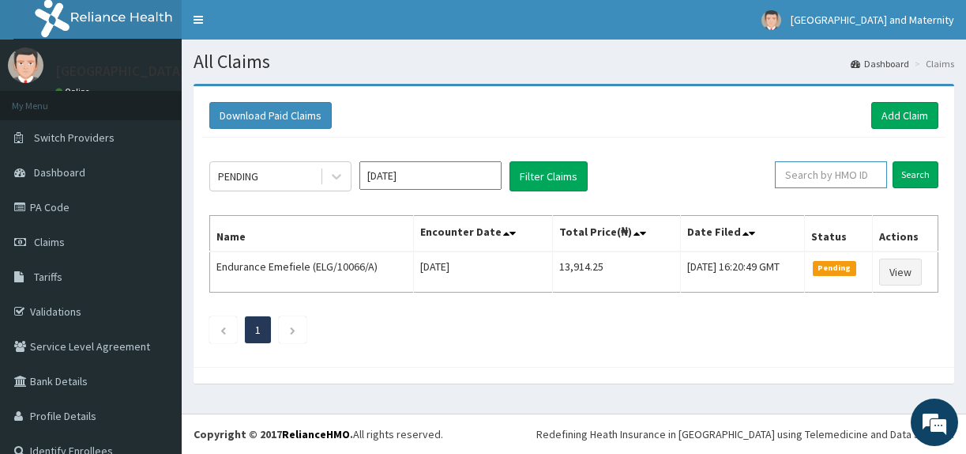
click at [816, 185] on input "text" at bounding box center [831, 174] width 112 height 27
paste input "GCL/10005/A"
type input "GCL/10005/A"
click at [910, 162] on input "Search" at bounding box center [916, 174] width 46 height 27
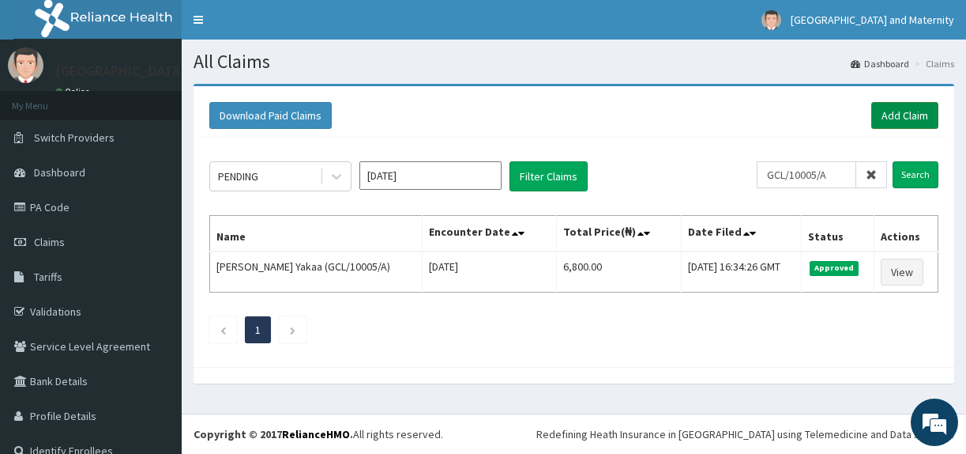
click at [901, 129] on link "Add Claim" at bounding box center [904, 115] width 67 height 27
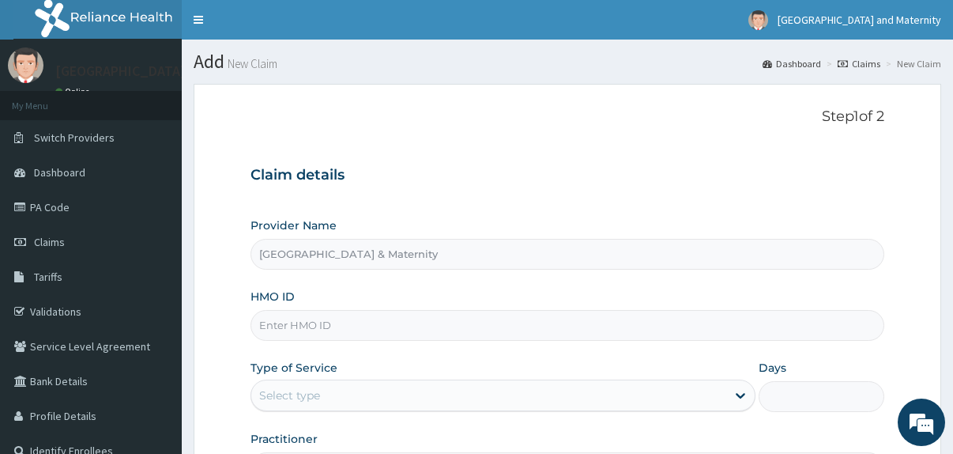
click at [498, 331] on input "HMO ID" at bounding box center [567, 325] width 634 height 31
paste input "PNG/10034/A"
type input "PNG/10034/A"
click at [564, 404] on div "Select type" at bounding box center [488, 394] width 475 height 25
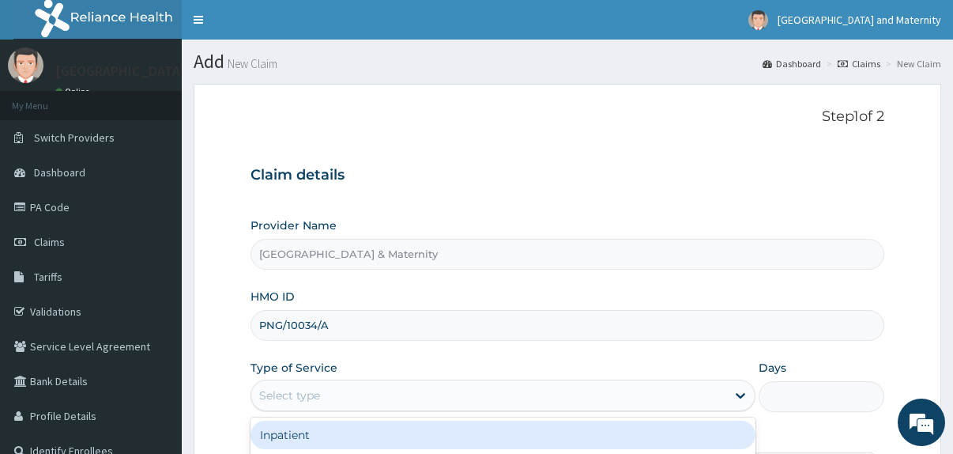
scroll to position [196, 0]
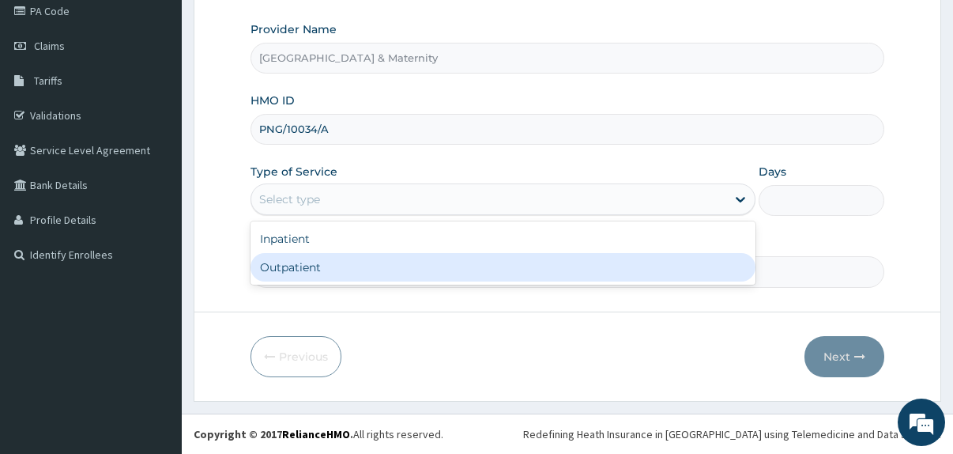
click at [619, 284] on input "Practitioner" at bounding box center [567, 271] width 634 height 31
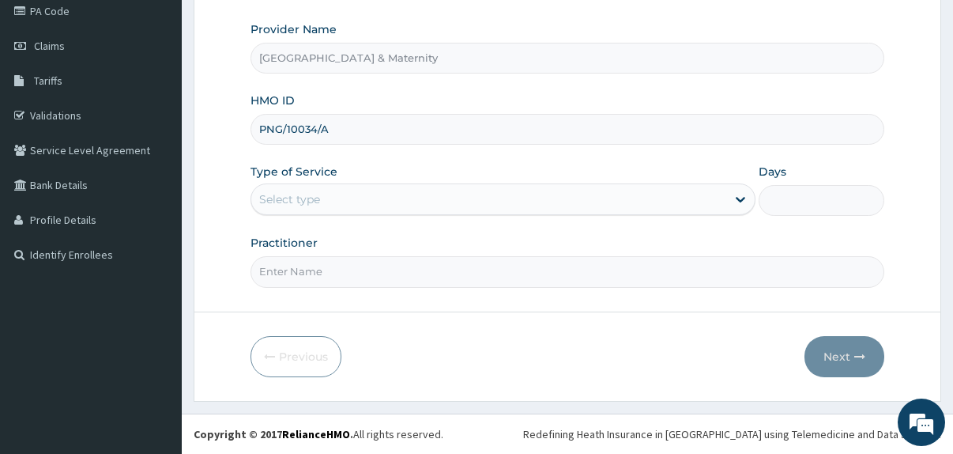
click at [373, 268] on input "Practitioner" at bounding box center [567, 271] width 634 height 31
type input "Dr. Olumide"
click at [726, 205] on form "Step 1 of 2 Claim details Provider Name [GEOGRAPHIC_DATA] & Maternity HMO ID PN…" at bounding box center [567, 144] width 747 height 513
click at [726, 205] on div at bounding box center [740, 199] width 28 height 28
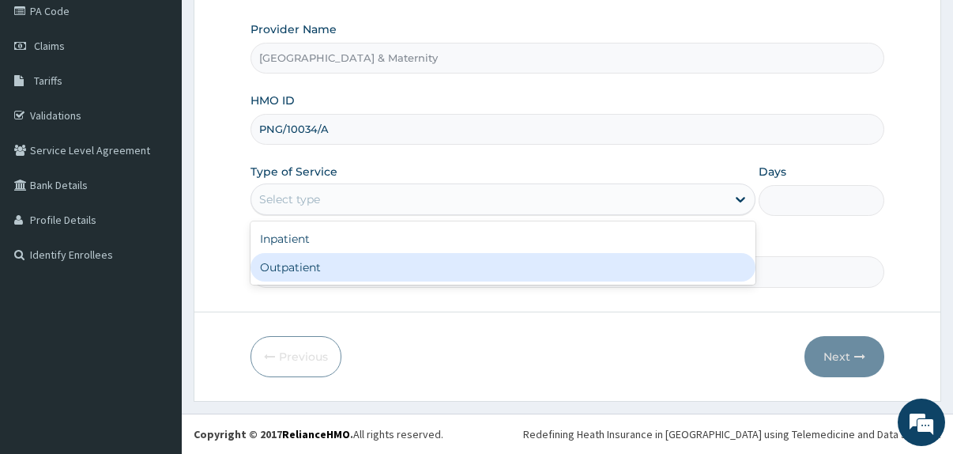
click at [700, 253] on div "Outpatient" at bounding box center [502, 267] width 505 height 28
type input "1"
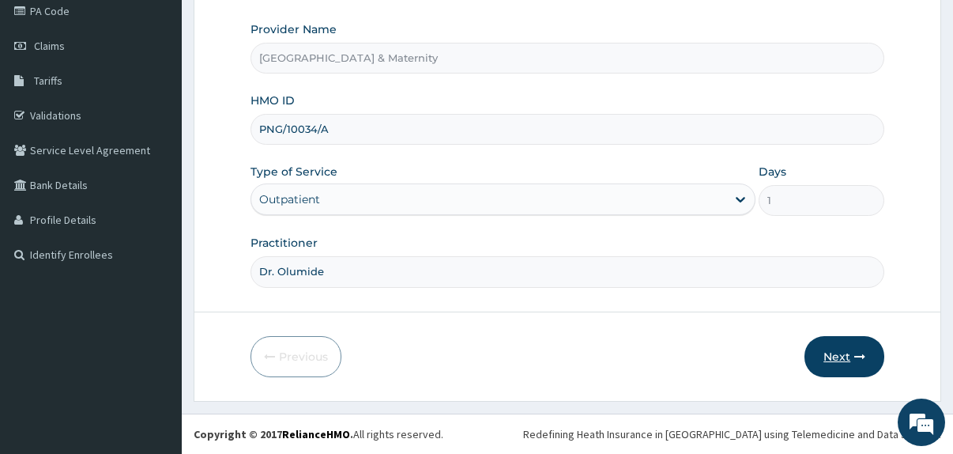
click at [824, 358] on button "Next" at bounding box center [844, 356] width 80 height 41
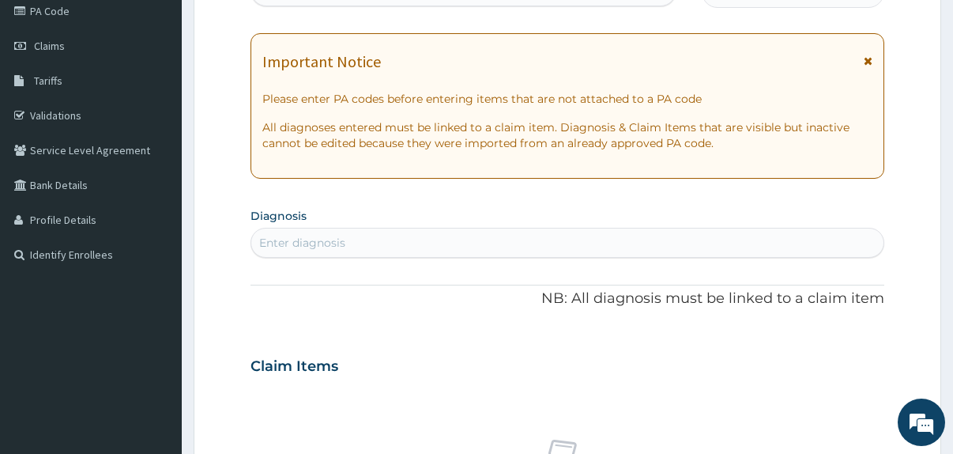
click at [466, 250] on div "Enter diagnosis" at bounding box center [567, 242] width 632 height 25
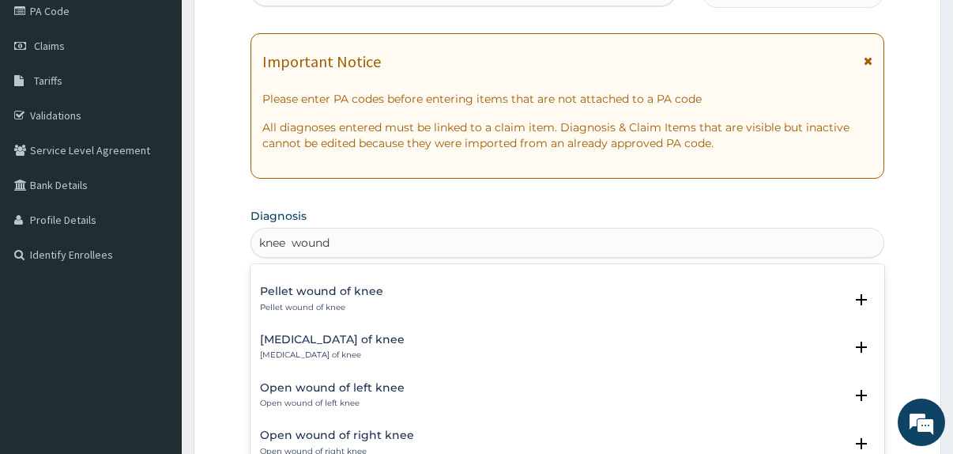
scroll to position [136, 0]
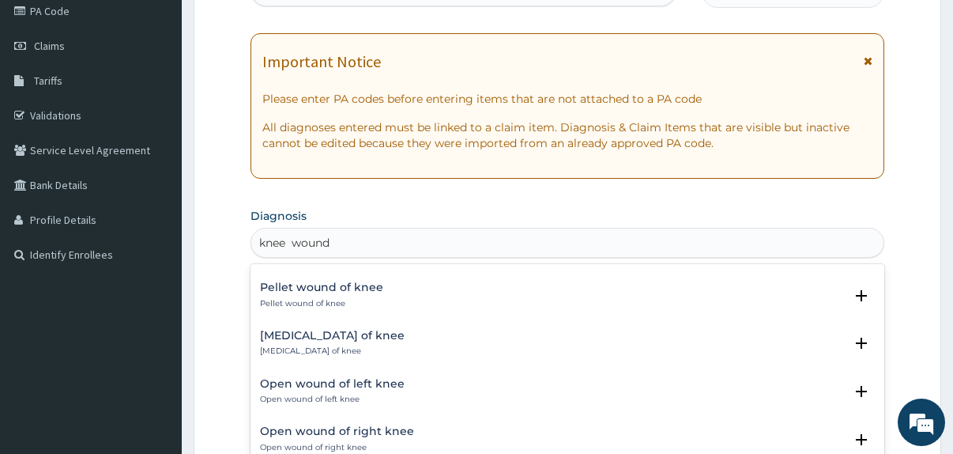
type input "knee wound"
